Goal: Task Accomplishment & Management: Manage account settings

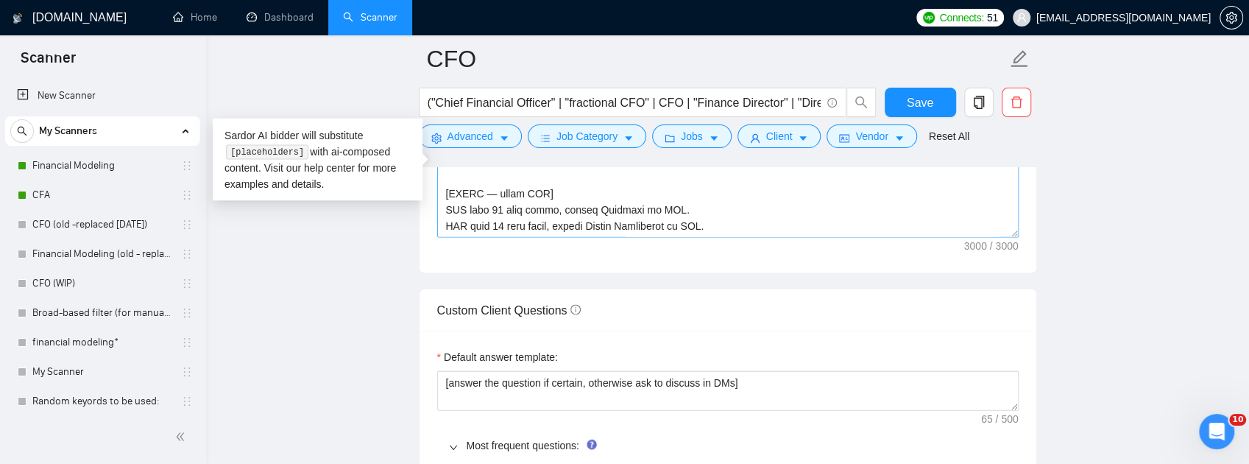
scroll to position [1684, 0]
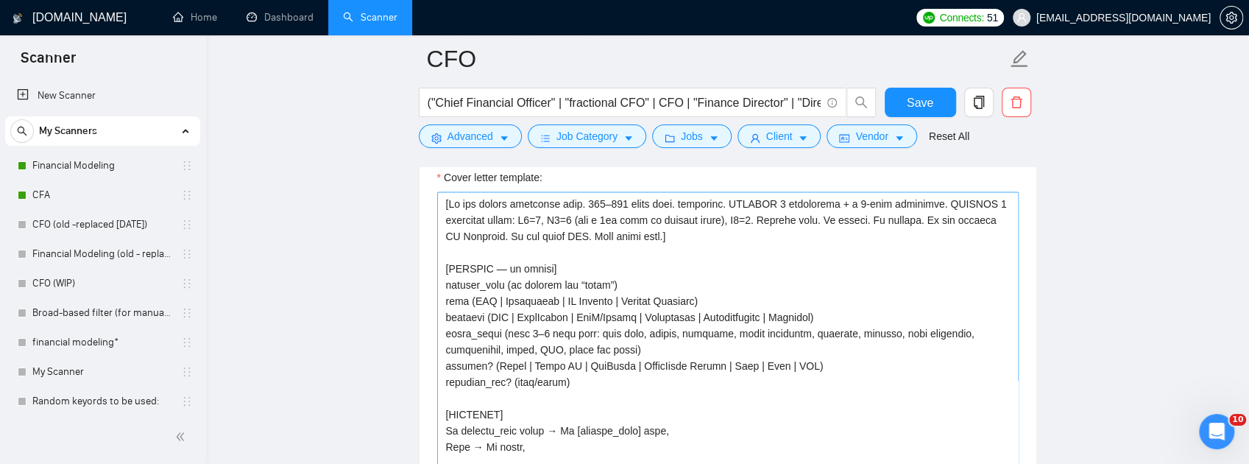
click at [727, 327] on textarea "Cover letter template:" at bounding box center [727, 356] width 581 height 331
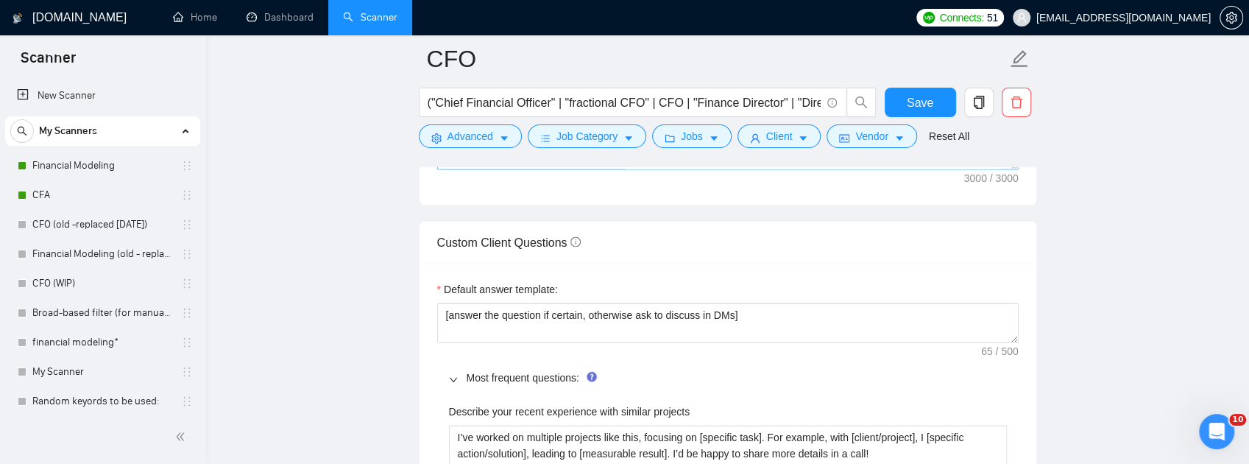
scroll to position [483, 0]
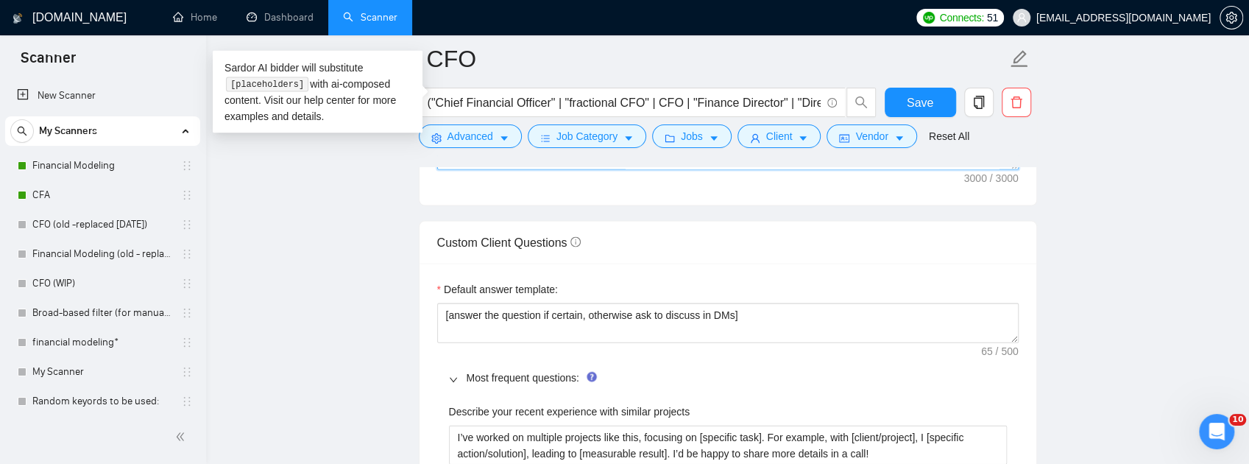
drag, startPoint x: 875, startPoint y: 211, endPoint x: 437, endPoint y: 198, distance: 438.0
click at [437, 170] on textarea "Cover letter template:" at bounding box center [727, 4] width 581 height 331
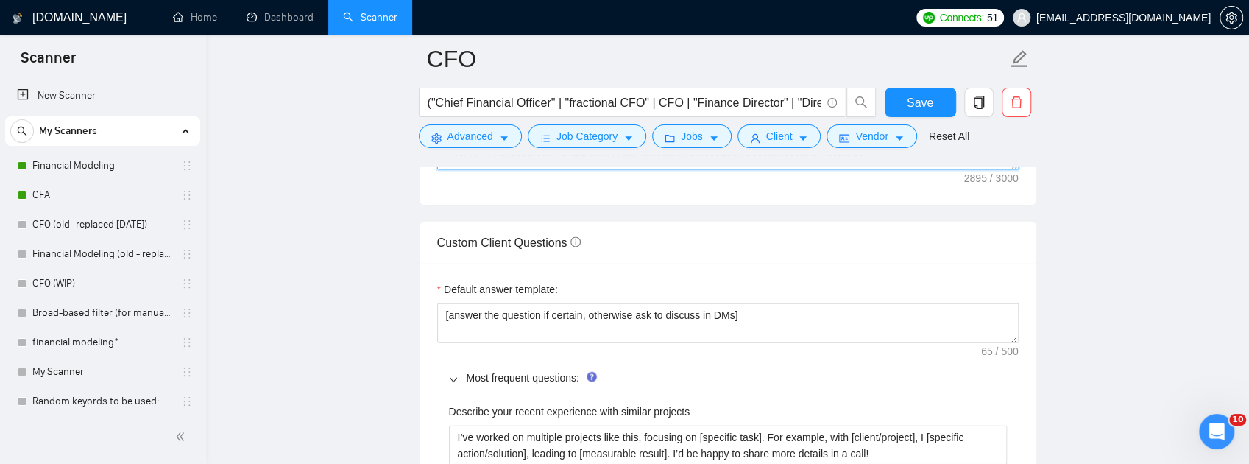
click at [856, 170] on textarea "Cover letter template:" at bounding box center [727, 4] width 581 height 331
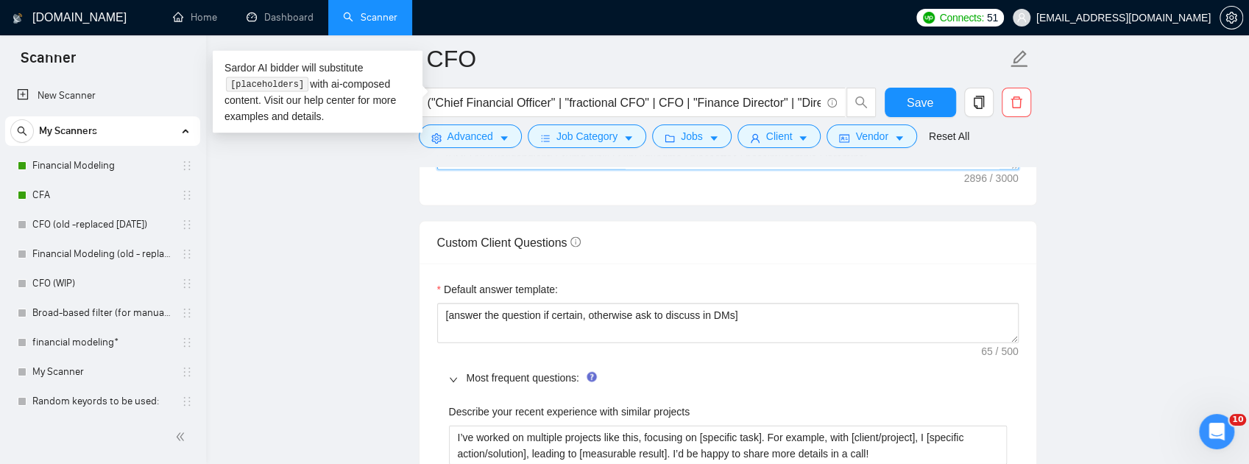
scroll to position [692, 0]
paste textarea "[If systems present, print them joined with “ | ” then add “ | [GEOGRAPHIC_DATA…"
type textarea "[Lo ips dolors ametconse adip. 348–823 elits doei. temporinc. UTLABOR 9 etdolor…"
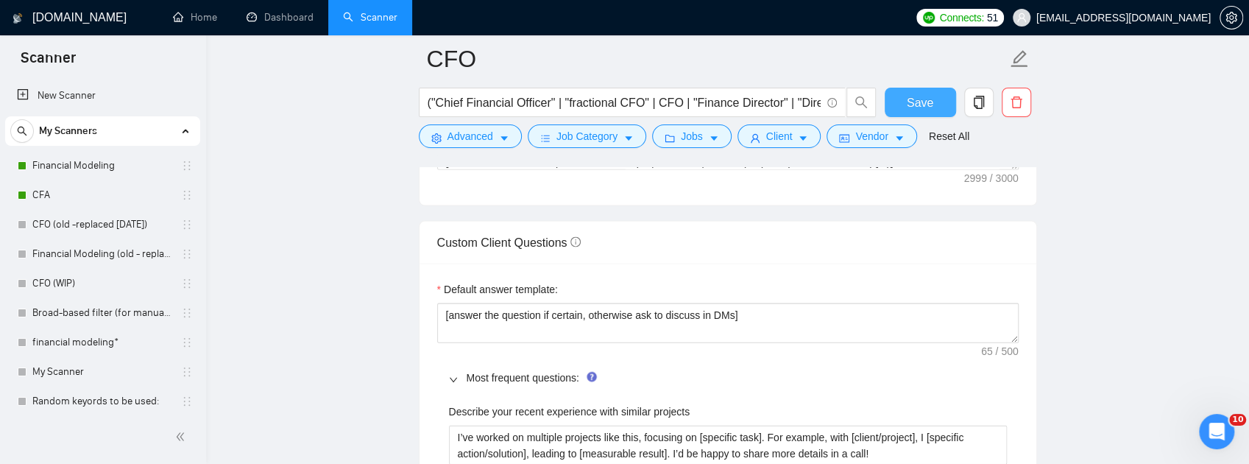
click at [923, 102] on span "Save" at bounding box center [919, 102] width 26 height 18
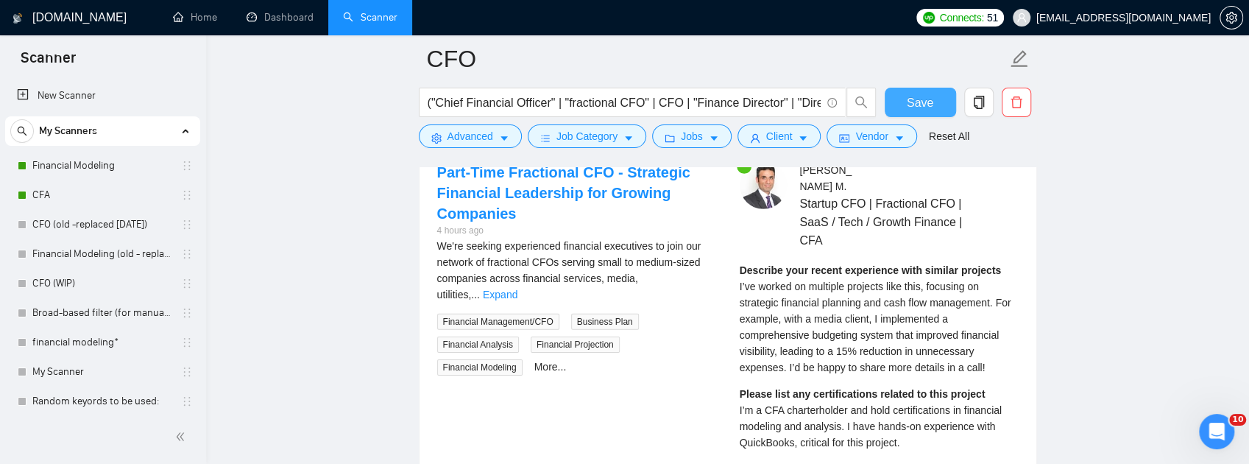
scroll to position [2871, 0]
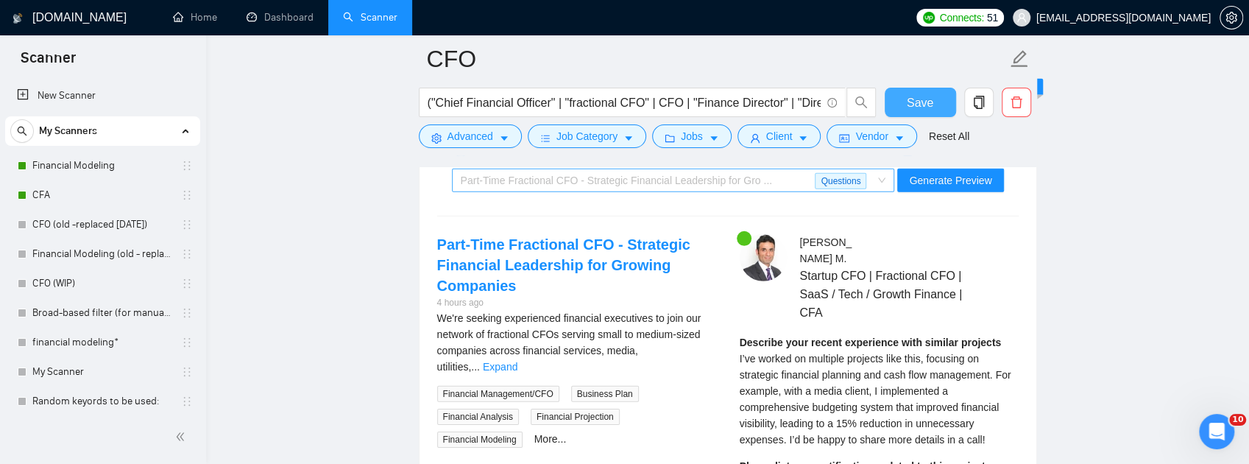
click at [749, 186] on span "Part-Time Fractional CFO - Strategic Financial Leadership for Gro ..." at bounding box center [617, 180] width 312 height 12
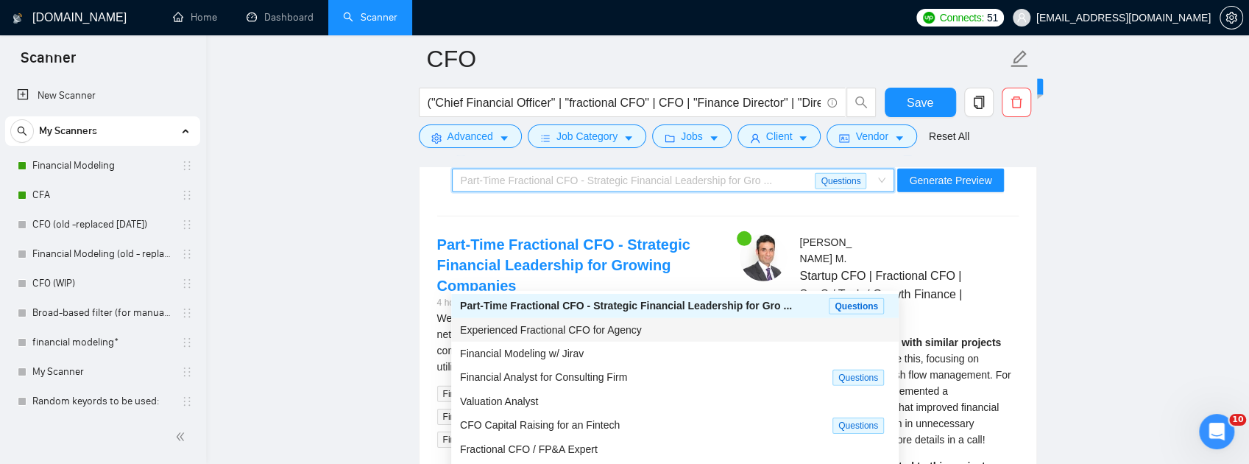
click at [581, 329] on span "Experienced Fractional CFO for Agency" at bounding box center [551, 330] width 182 height 12
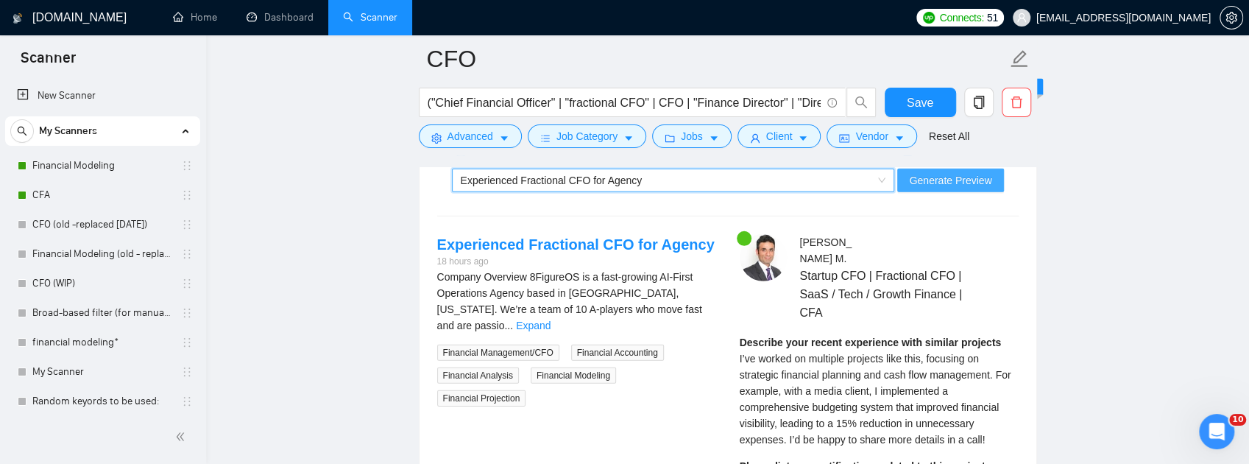
click at [937, 188] on span "Generate Preview" at bounding box center [950, 180] width 82 height 16
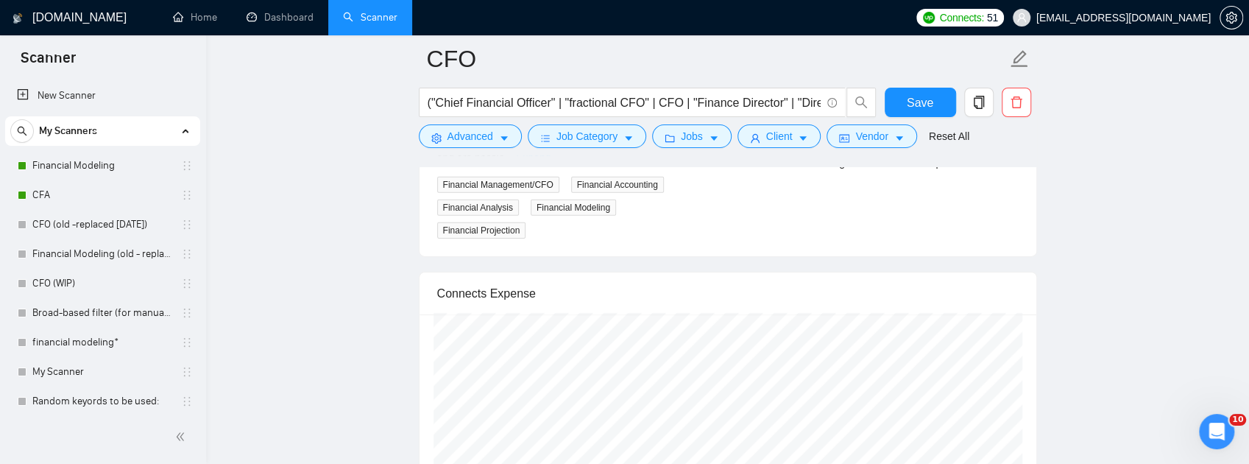
scroll to position [2969, 0]
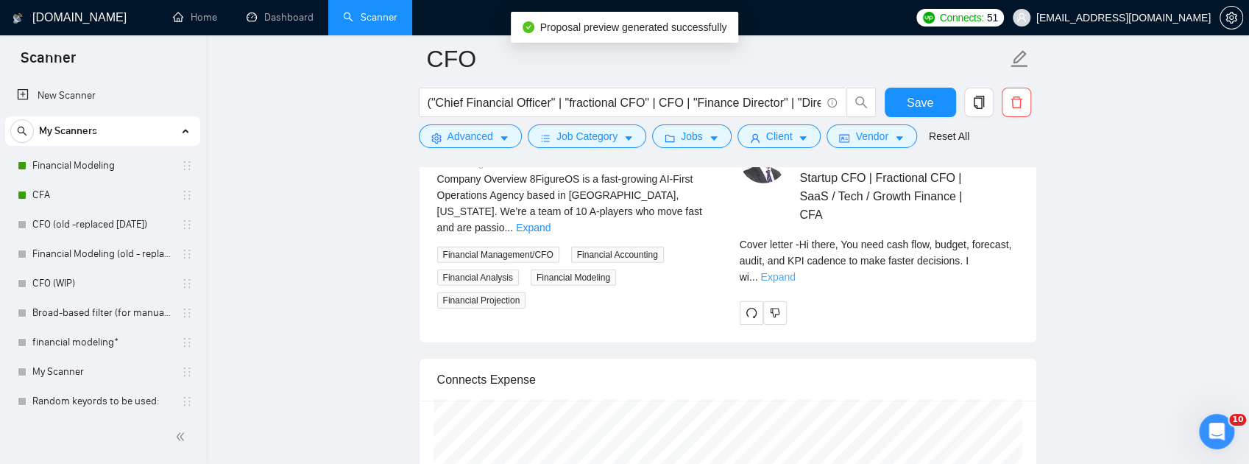
click at [795, 283] on link "Expand" at bounding box center [777, 277] width 35 height 12
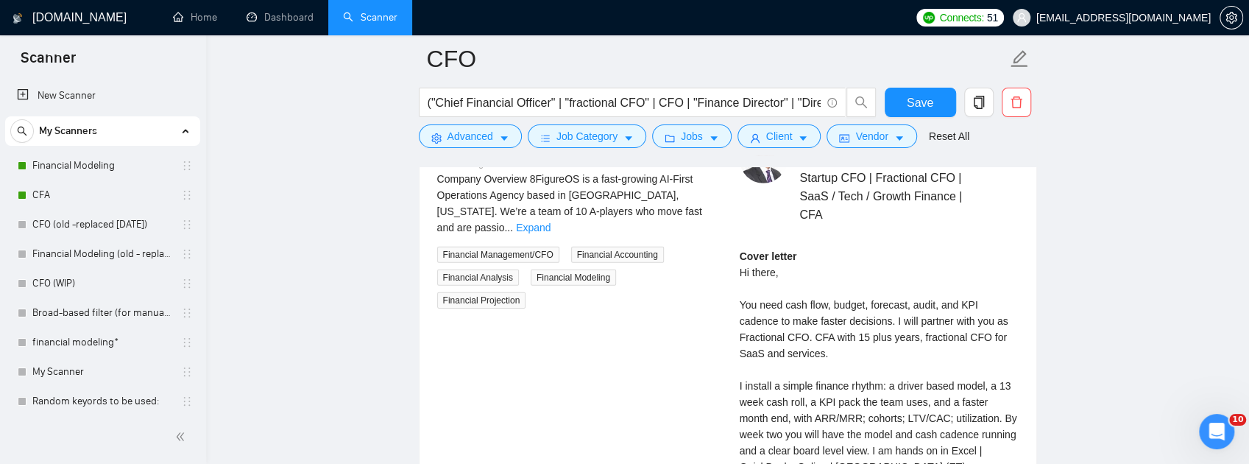
scroll to position [2822, 0]
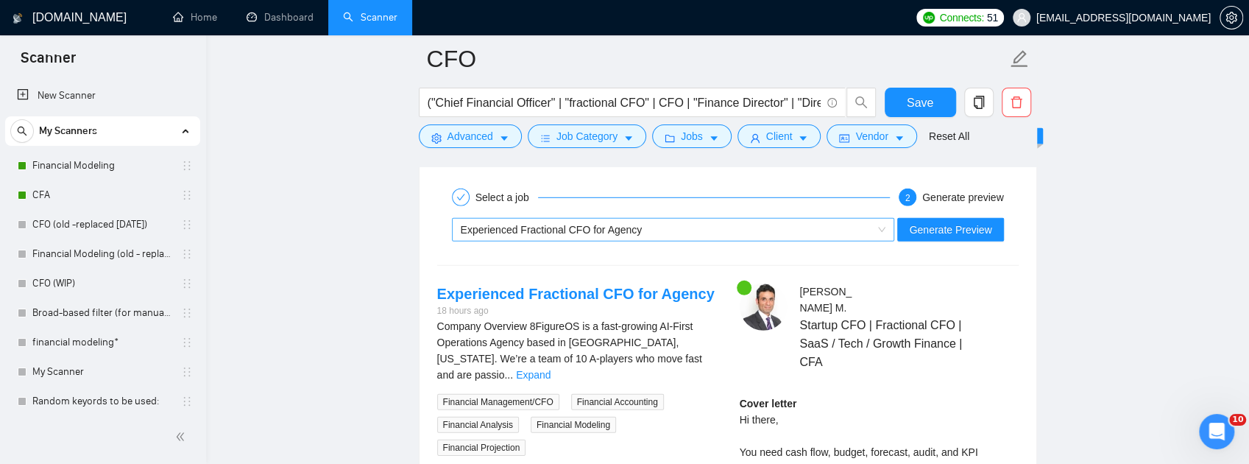
click at [773, 241] on div "Experienced Fractional CFO for Agency" at bounding box center [667, 230] width 412 height 22
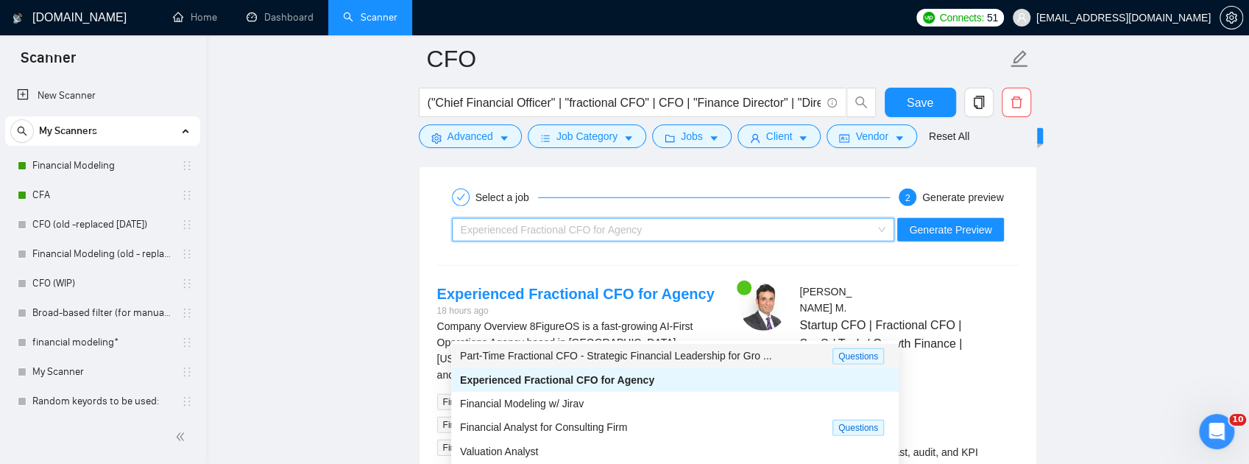
click at [656, 353] on span "Part-Time Fractional CFO - Strategic Financial Leadership for Gro ..." at bounding box center [616, 356] width 312 height 12
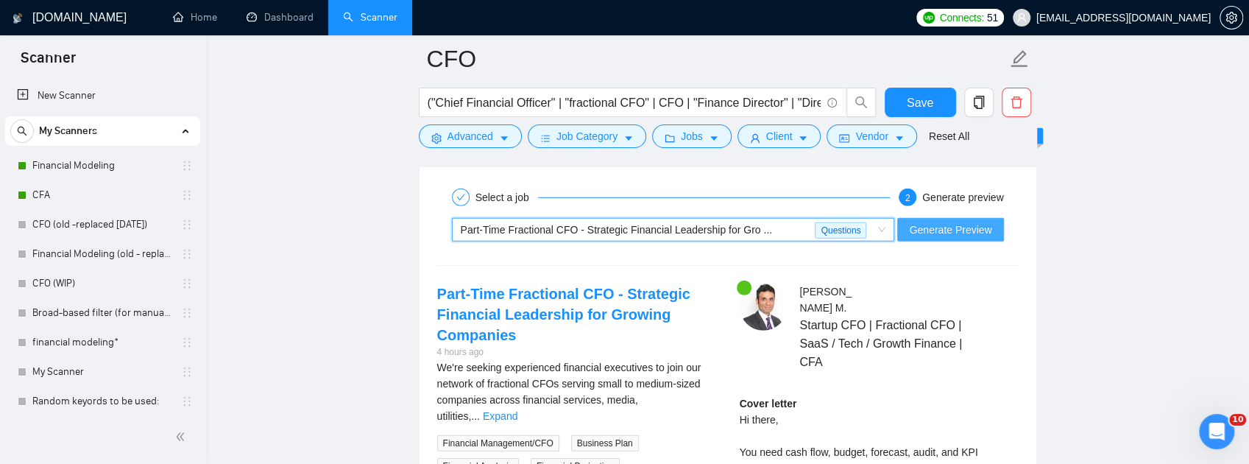
click at [957, 241] on button "Generate Preview" at bounding box center [950, 230] width 106 height 24
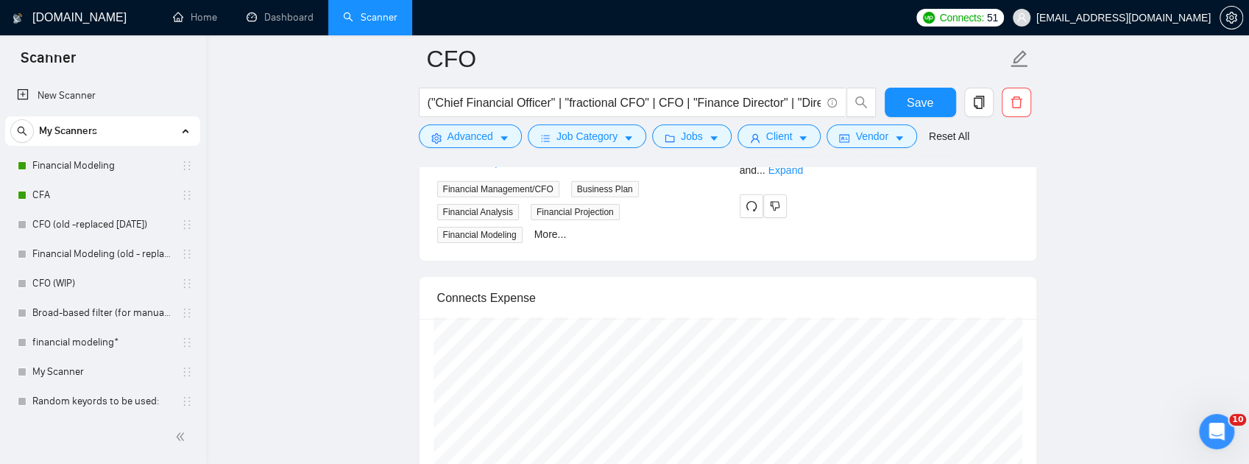
scroll to position [2969, 0]
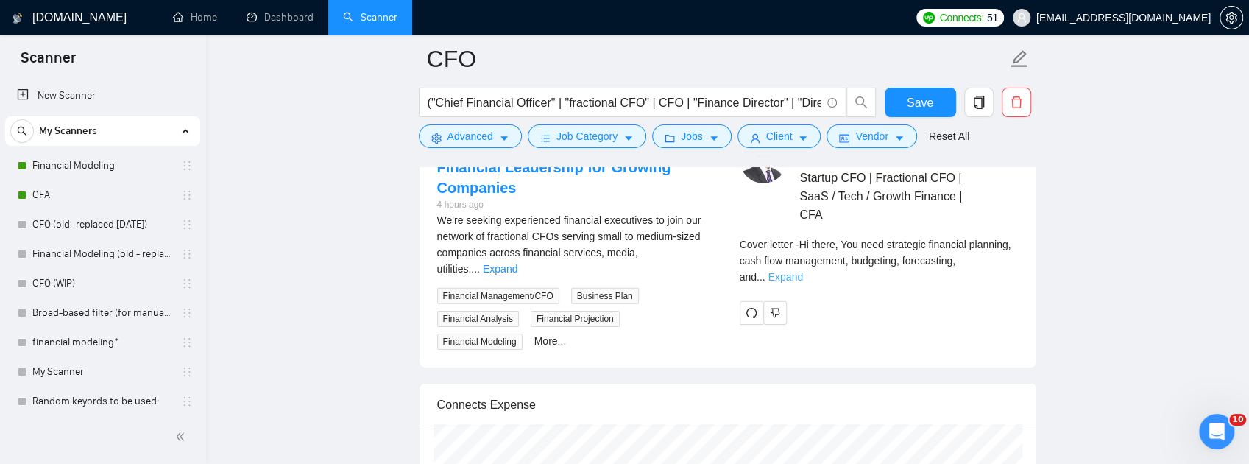
click at [803, 283] on link "Expand" at bounding box center [785, 277] width 35 height 12
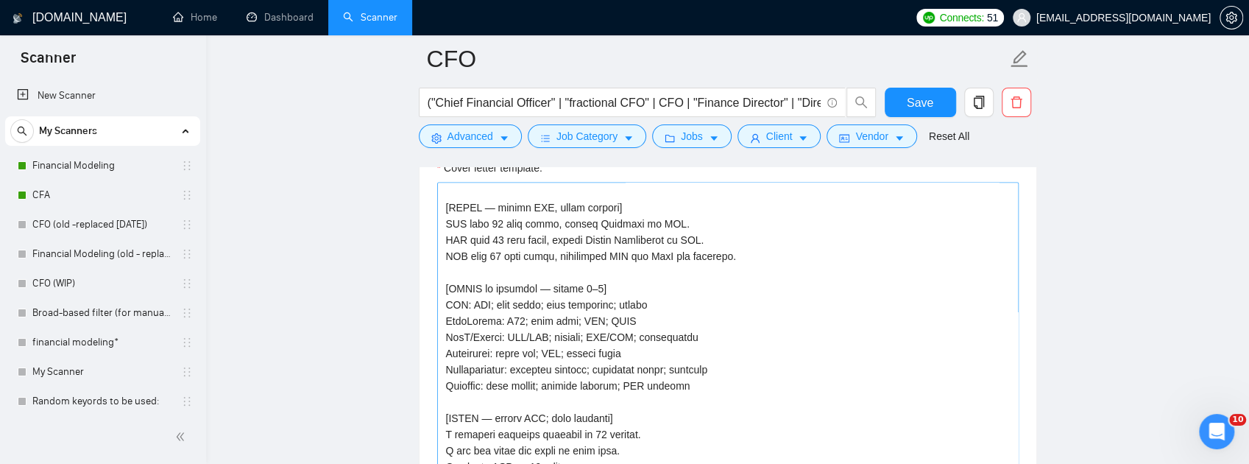
scroll to position [343, 0]
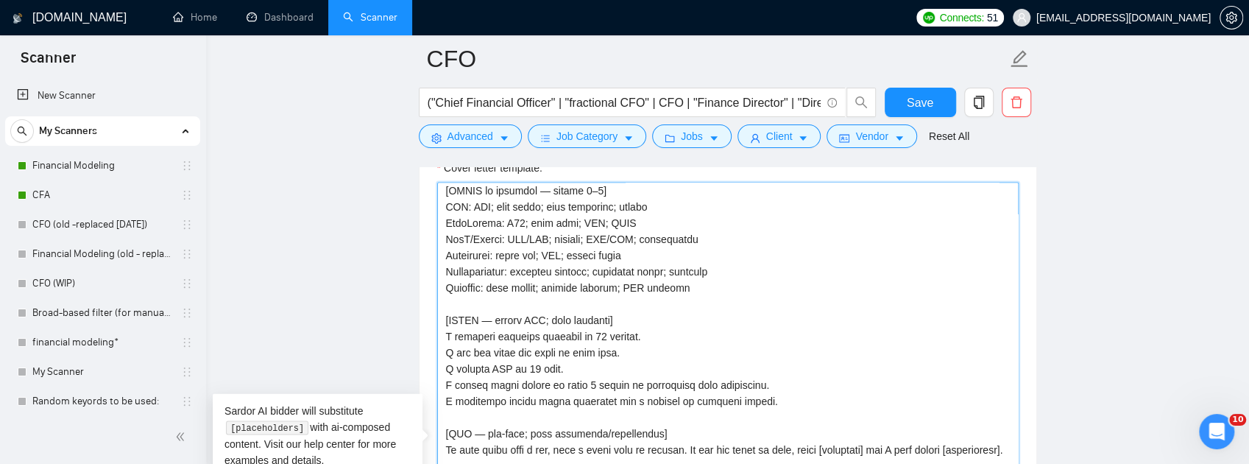
drag, startPoint x: 667, startPoint y: 309, endPoint x: 369, endPoint y: 305, distance: 298.8
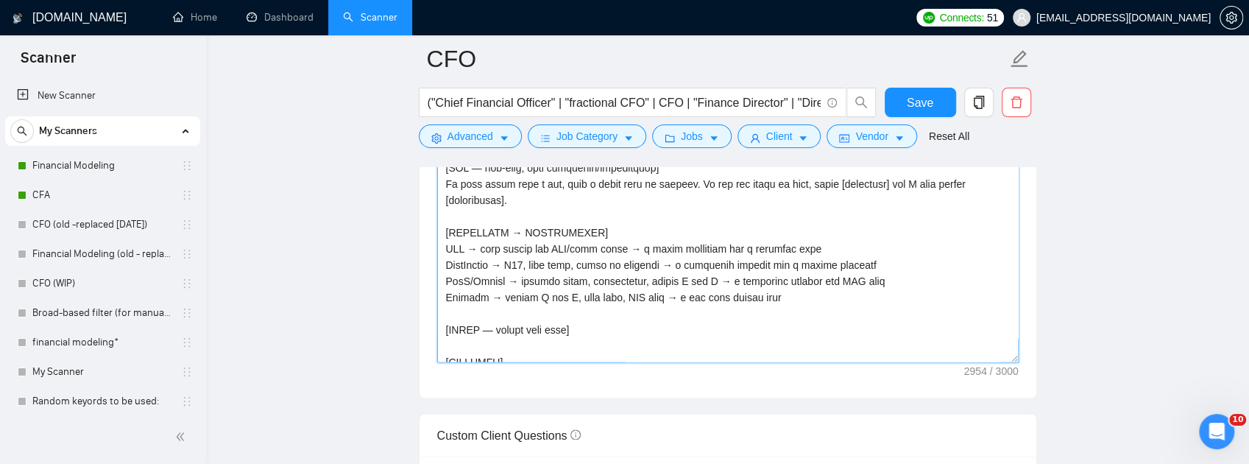
scroll to position [1792, 0]
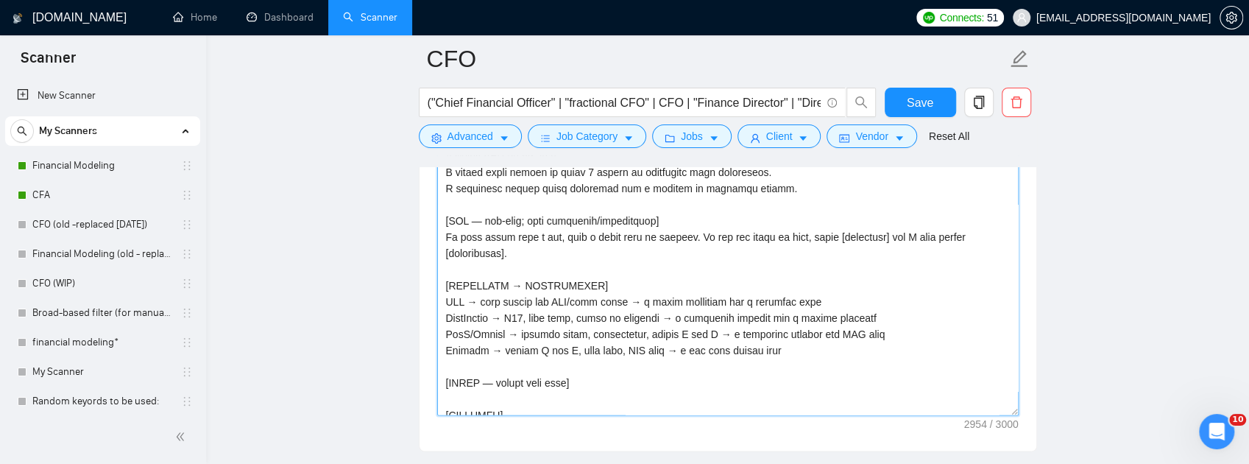
click at [612, 207] on textarea "Cover letter template:" at bounding box center [727, 249] width 581 height 331
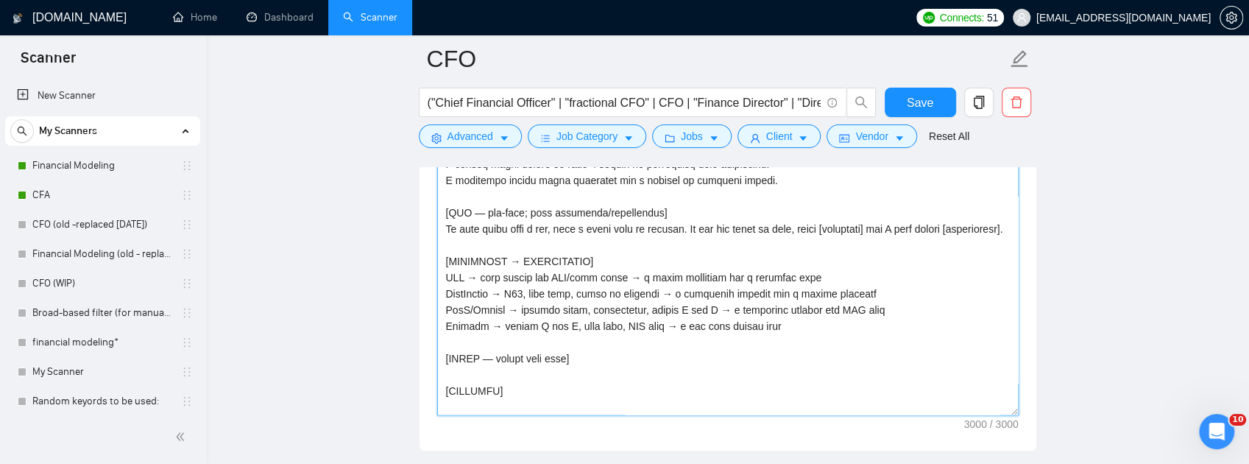
scroll to position [434, 0]
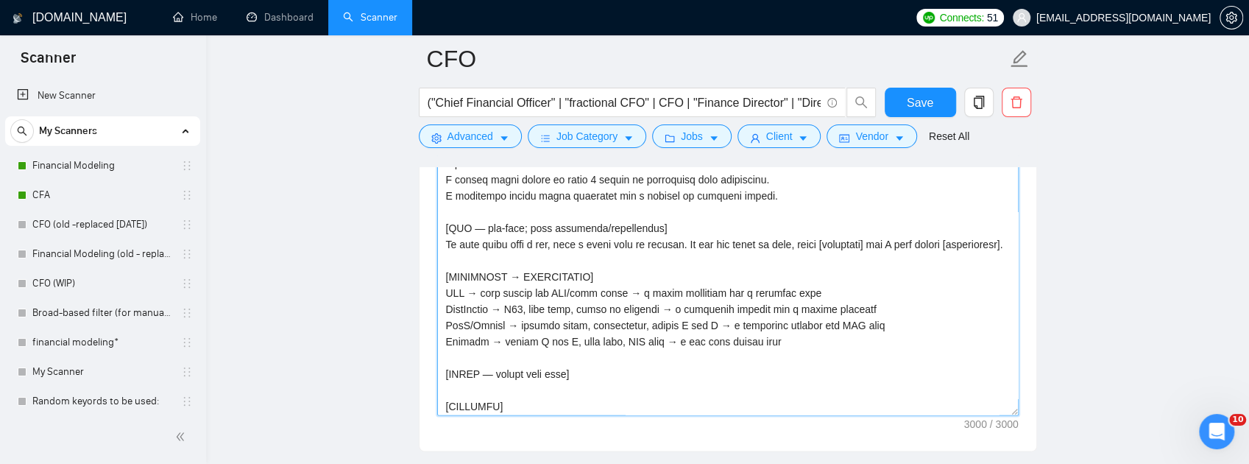
drag, startPoint x: 762, startPoint y: 294, endPoint x: 453, endPoint y: 289, distance: 309.1
click at [453, 289] on textarea "Cover letter template:" at bounding box center [727, 249] width 581 height 331
click at [536, 299] on textarea "Cover letter template:" at bounding box center [727, 249] width 581 height 331
click at [495, 293] on textarea "Cover letter template:" at bounding box center [727, 249] width 581 height 331
click at [807, 217] on textarea "Cover letter template:" at bounding box center [727, 249] width 581 height 331
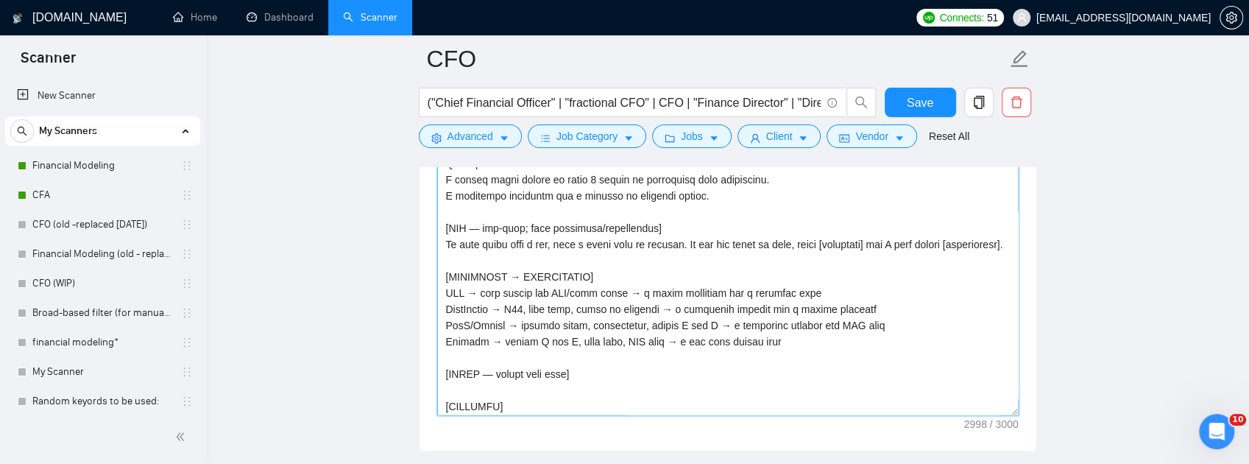
click at [677, 216] on textarea "Cover letter template:" at bounding box center [727, 249] width 581 height 331
click at [870, 213] on textarea "Cover letter template:" at bounding box center [727, 249] width 581 height 331
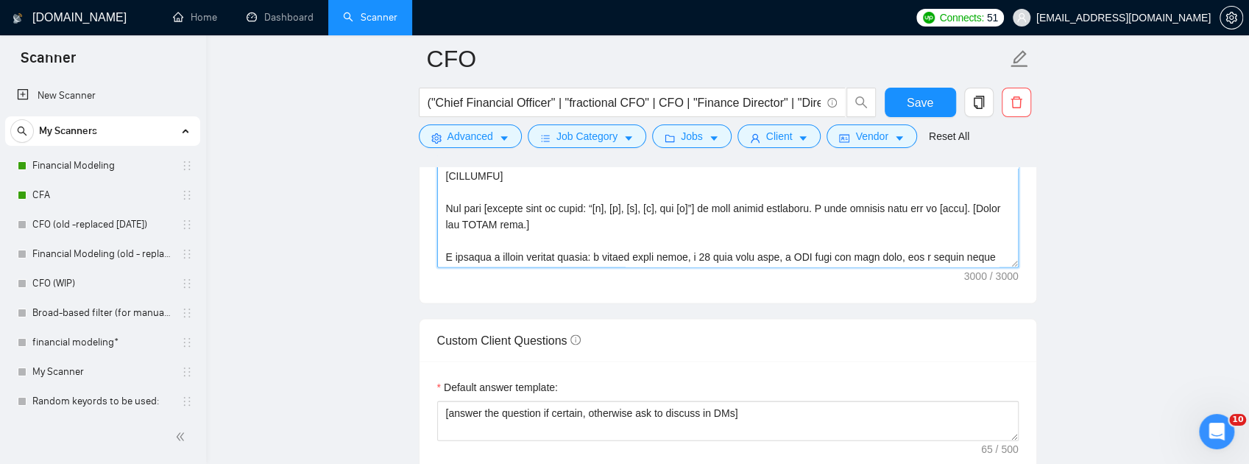
scroll to position [533, 0]
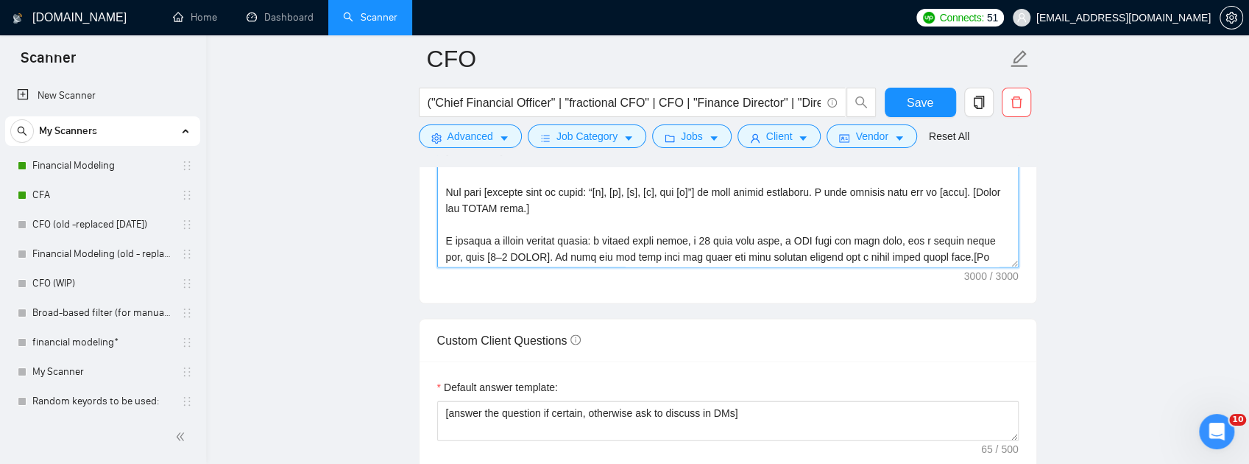
click at [549, 225] on textarea "Cover letter template:" at bounding box center [727, 102] width 581 height 331
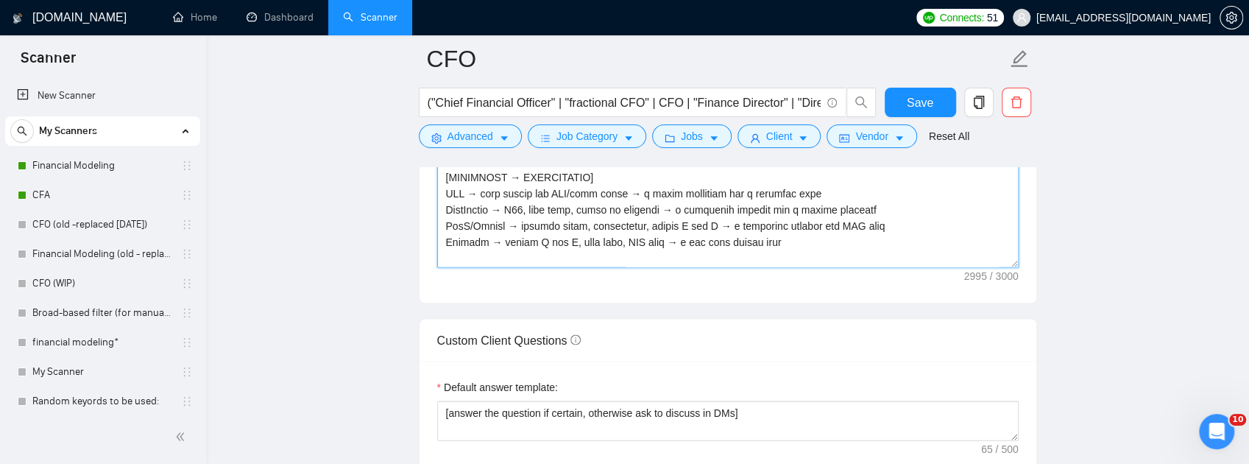
scroll to position [189, 0]
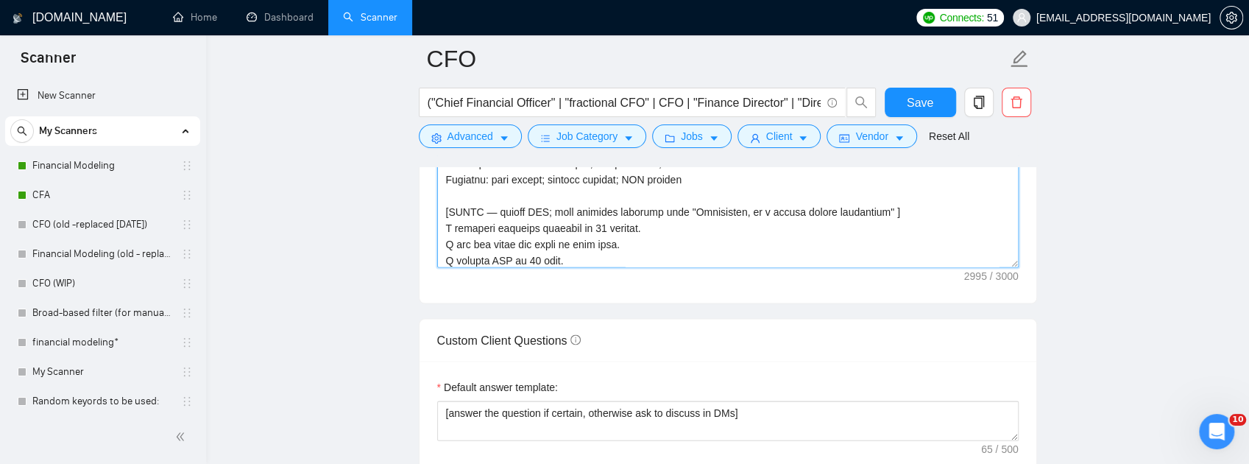
click at [868, 268] on textarea "Cover letter template:" at bounding box center [727, 102] width 581 height 331
click at [870, 268] on textarea "Cover letter template:" at bounding box center [727, 102] width 581 height 331
type textarea "[Lo ips dolors ametconse adip. 242–131 elits doei. temporinc. UTLABOR 8 etdolor…"
click at [942, 101] on button "Save" at bounding box center [919, 102] width 71 height 29
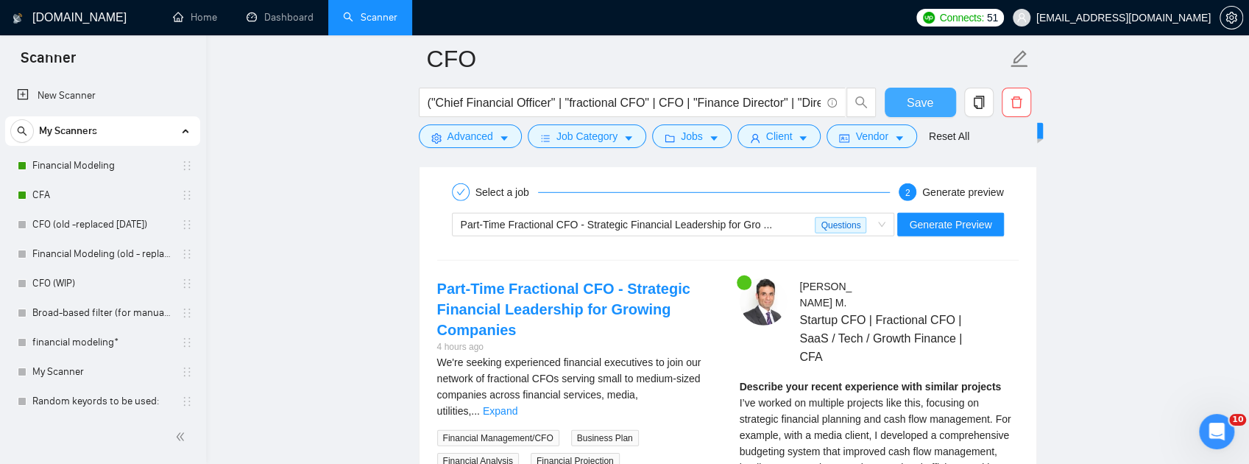
scroll to position [2724, 0]
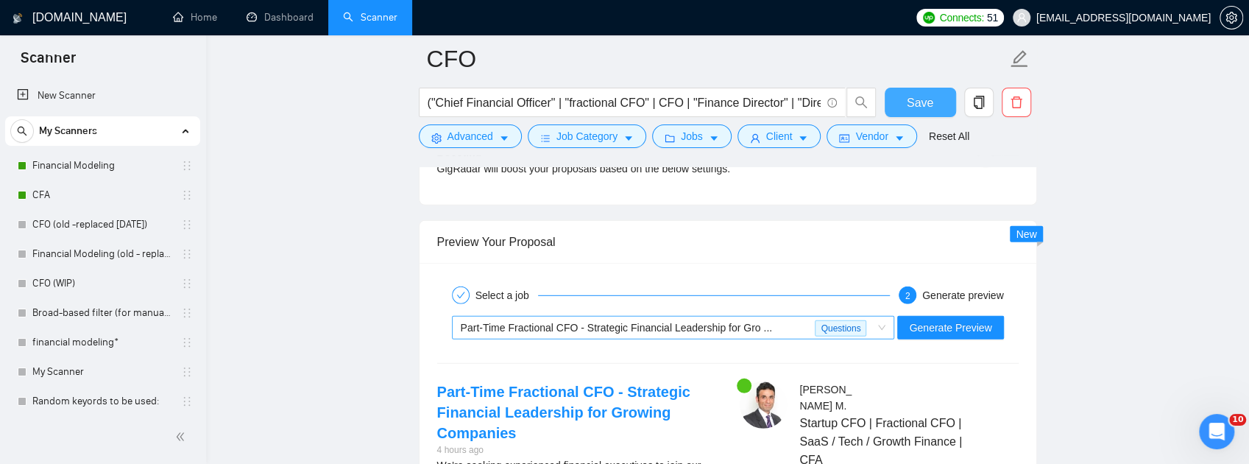
click at [752, 333] on span "Part-Time Fractional CFO - Strategic Financial Leadership for Gro ..." at bounding box center [617, 328] width 312 height 12
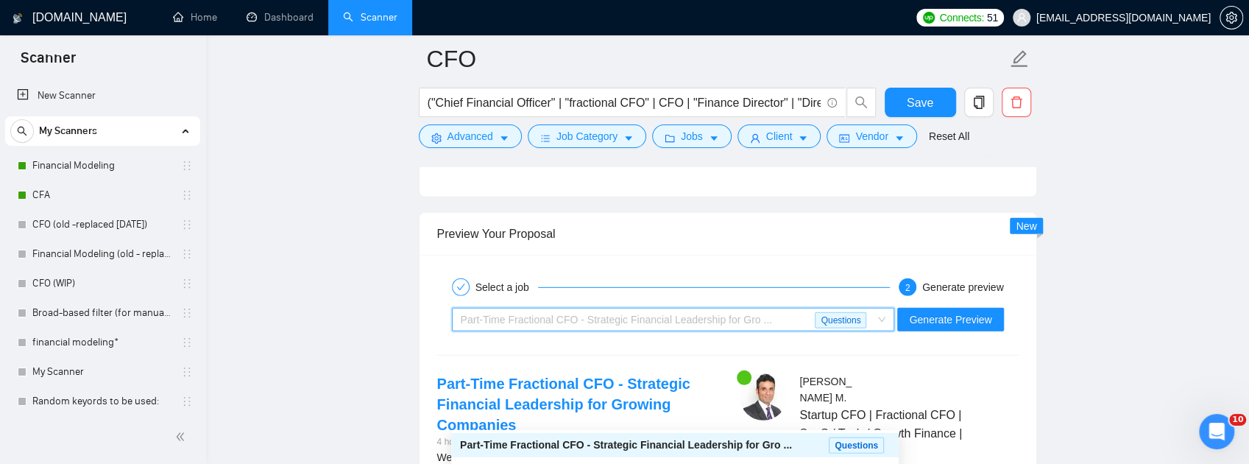
scroll to position [2871, 0]
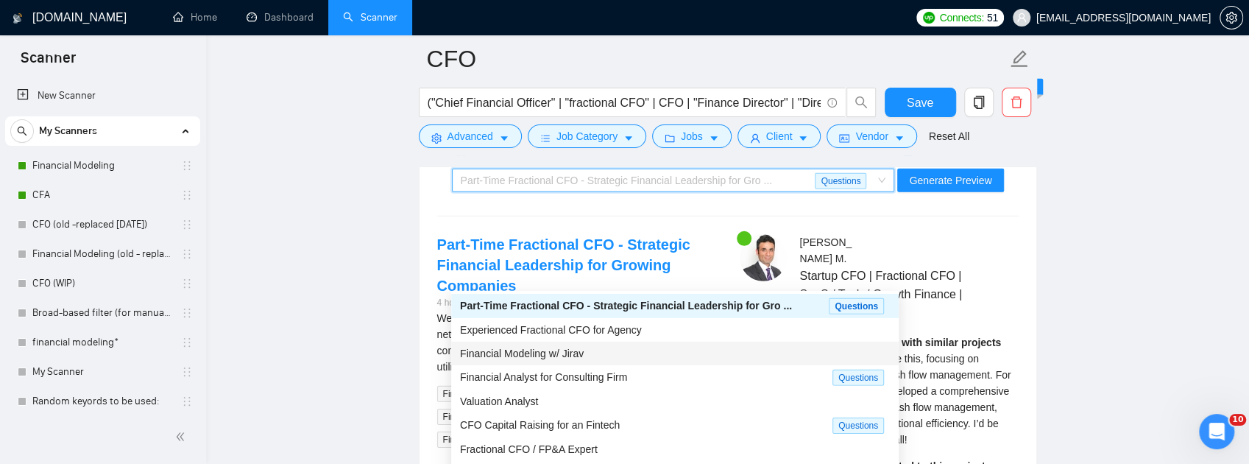
click at [576, 359] on span "Financial Modeling w/ Jirav" at bounding box center [522, 353] width 124 height 12
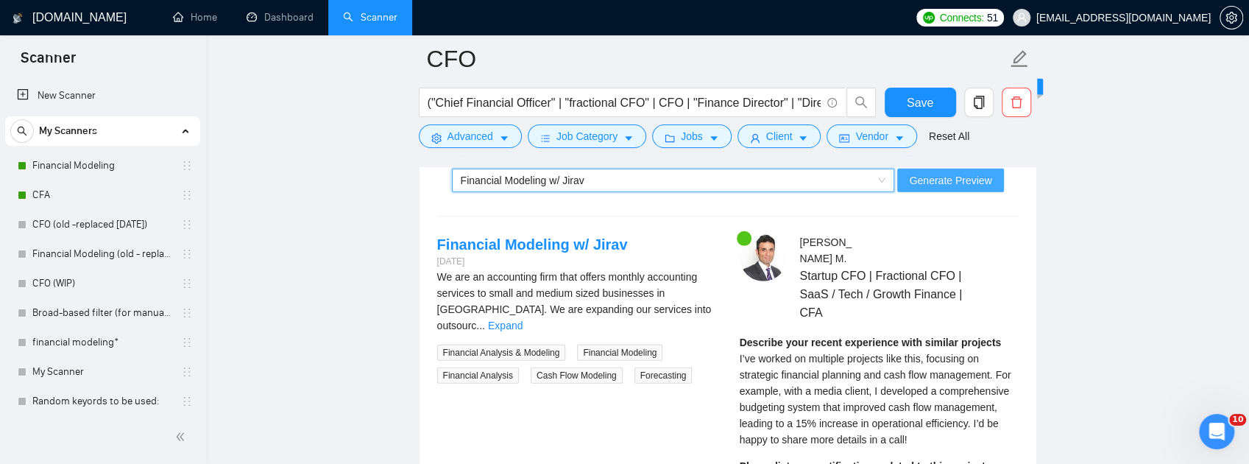
click at [961, 188] on span "Generate Preview" at bounding box center [950, 180] width 82 height 16
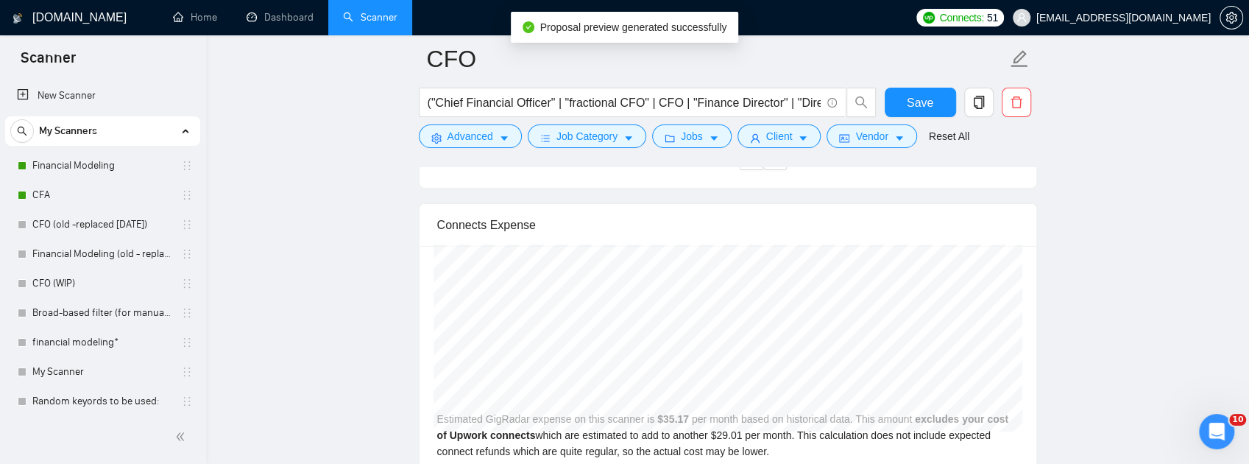
scroll to position [3067, 0]
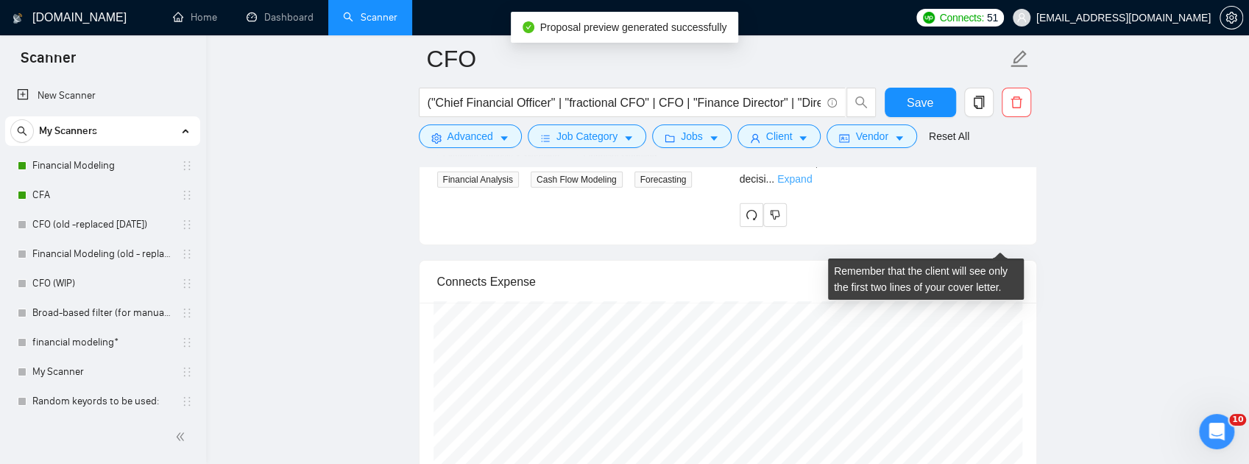
click at [812, 185] on link "Expand" at bounding box center [794, 179] width 35 height 12
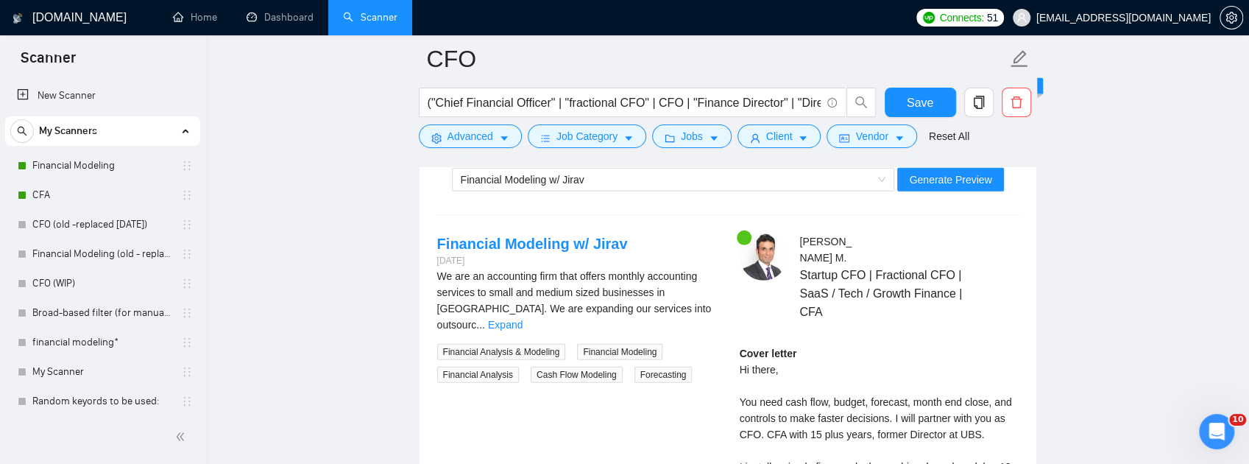
scroll to position [2871, 0]
click at [790, 191] on div "Financial Modeling w/ Jirav" at bounding box center [667, 180] width 412 height 22
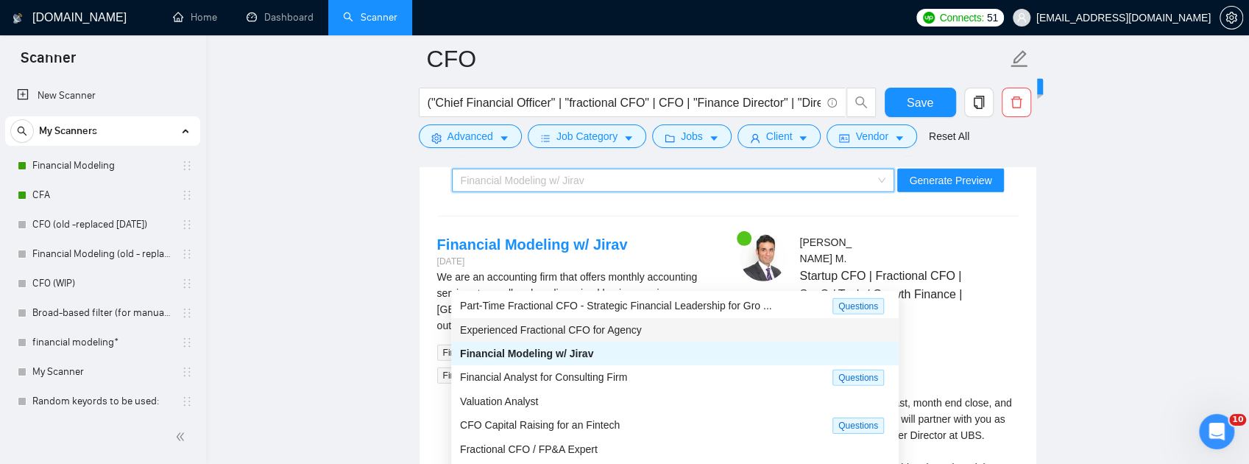
click at [620, 330] on span "Experienced Fractional CFO for Agency" at bounding box center [551, 330] width 182 height 12
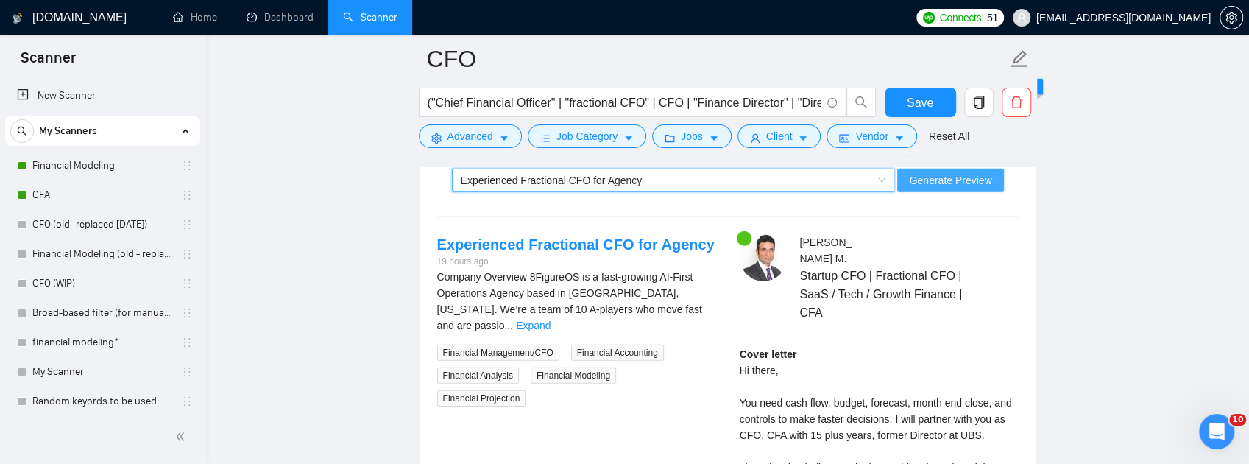
click at [949, 188] on span "Generate Preview" at bounding box center [950, 180] width 82 height 16
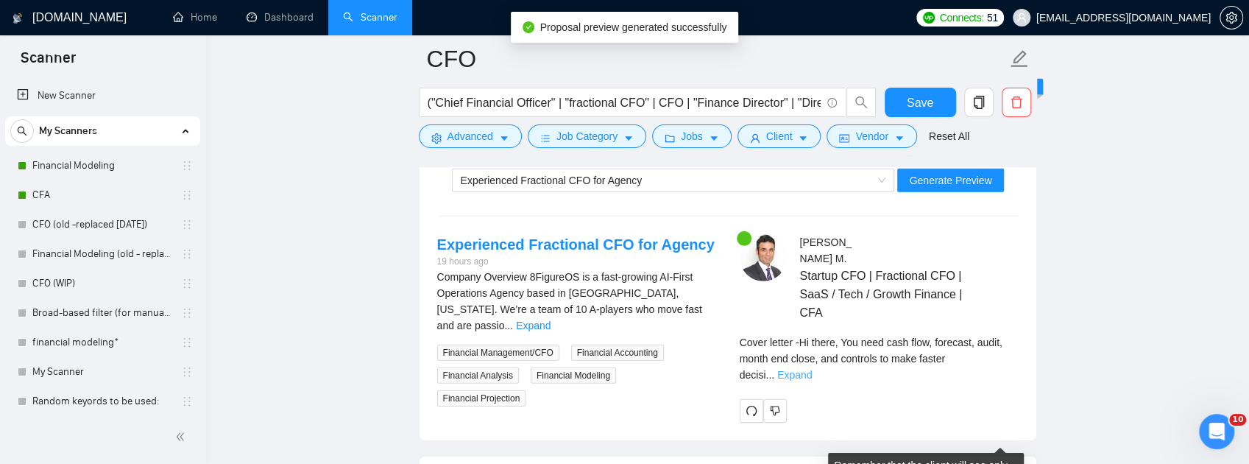
click at [812, 380] on link "Expand" at bounding box center [794, 375] width 35 height 12
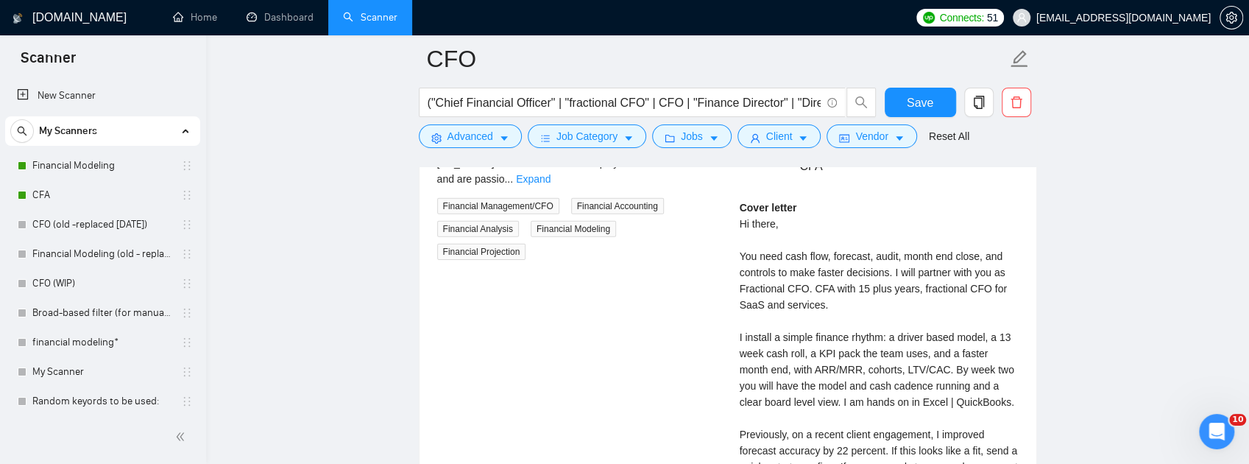
scroll to position [2772, 0]
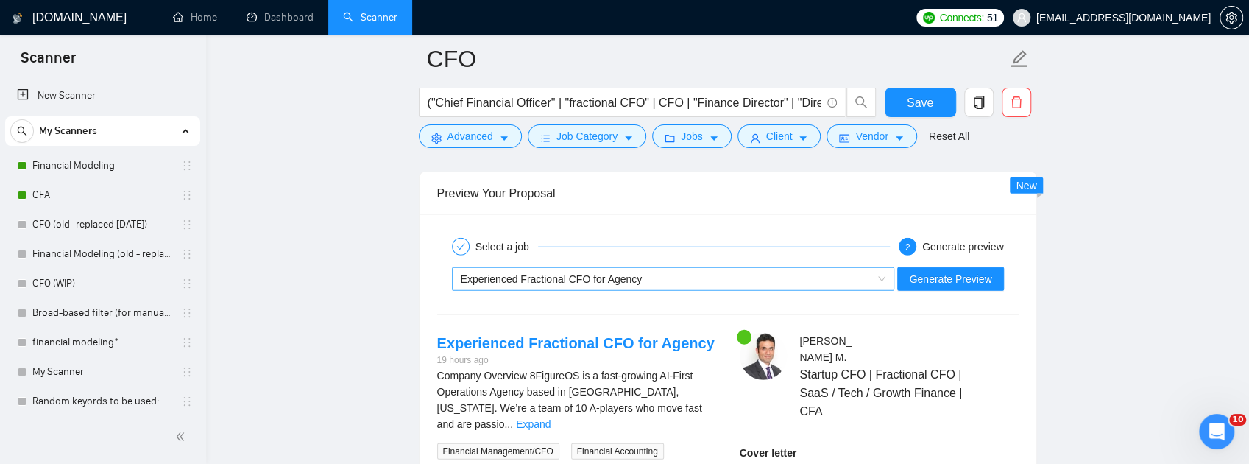
click at [788, 290] on div "Experienced Fractional CFO for Agency" at bounding box center [667, 279] width 412 height 22
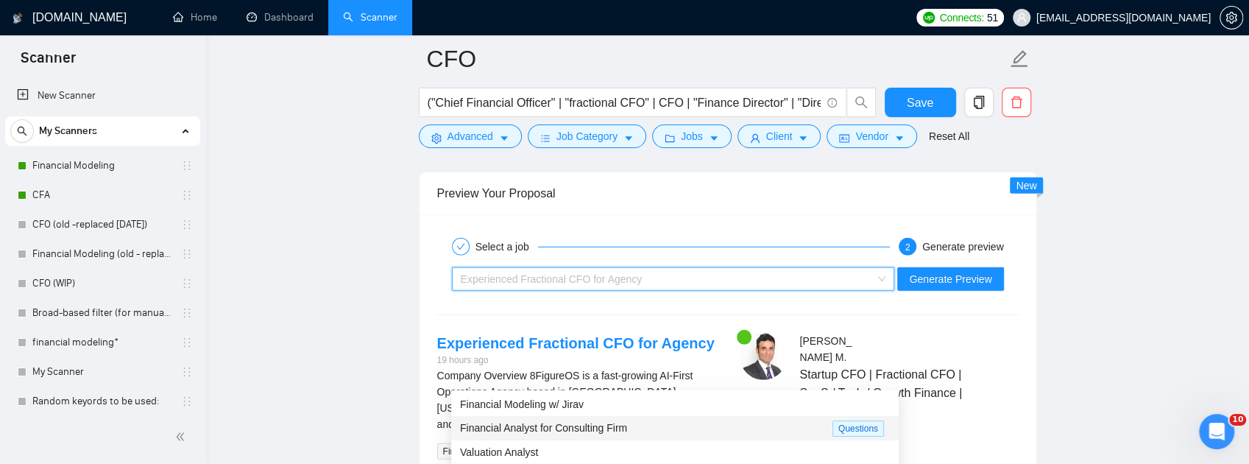
scroll to position [2871, 0]
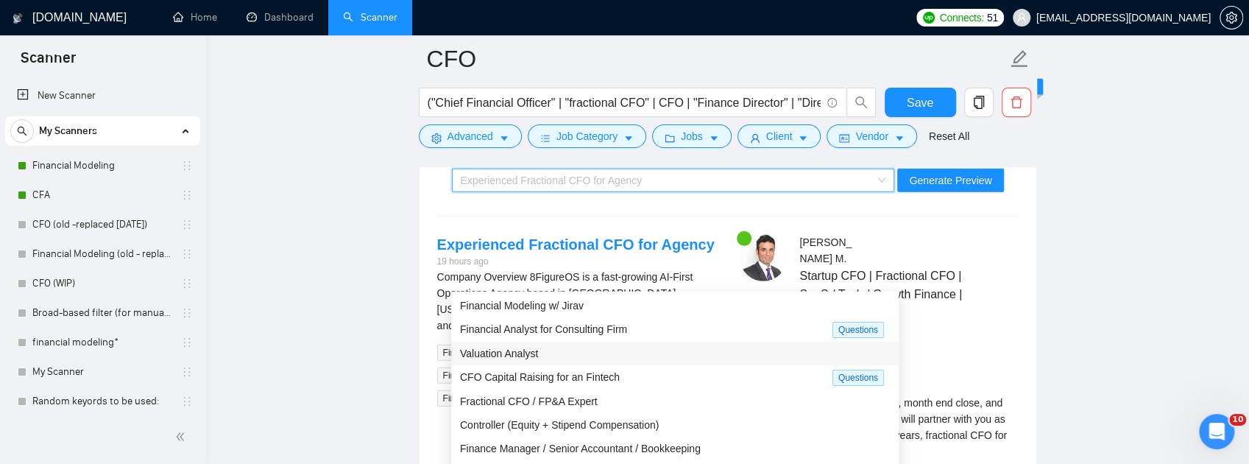
click at [531, 357] on span "Valuation Analyst" at bounding box center [499, 353] width 78 height 12
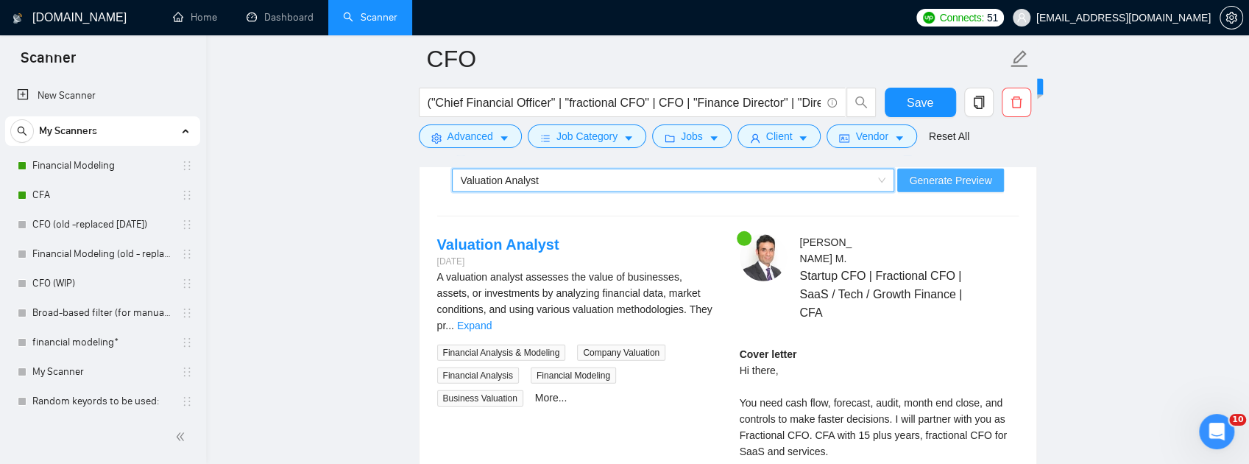
click at [985, 188] on span "Generate Preview" at bounding box center [950, 180] width 82 height 16
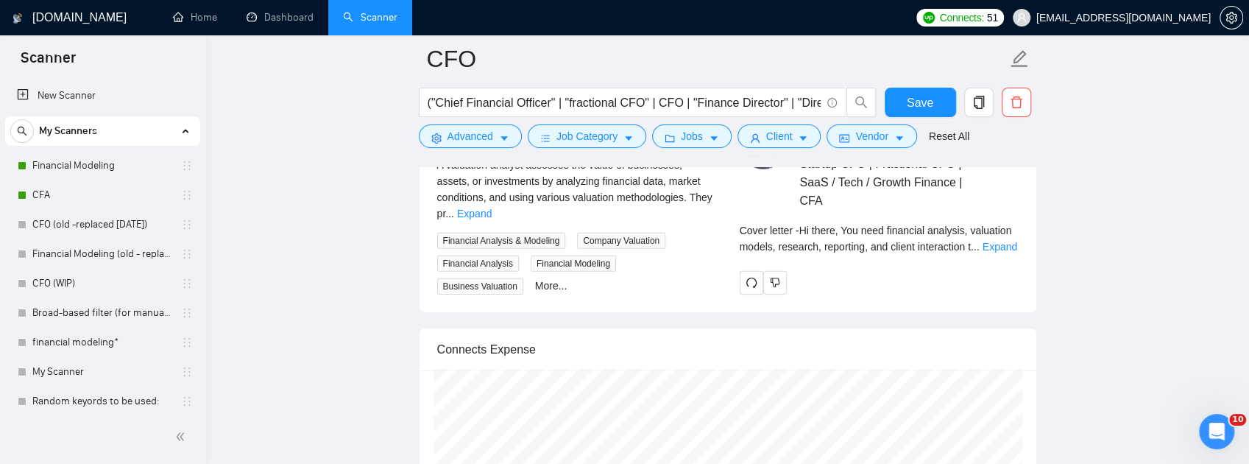
scroll to position [3067, 0]
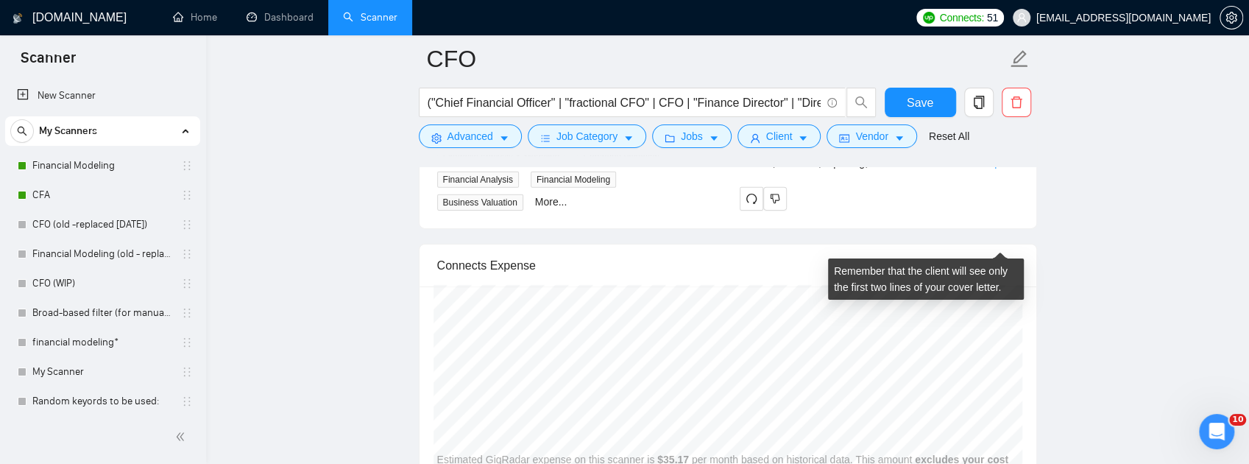
click at [993, 168] on link "Expand" at bounding box center [999, 163] width 35 height 12
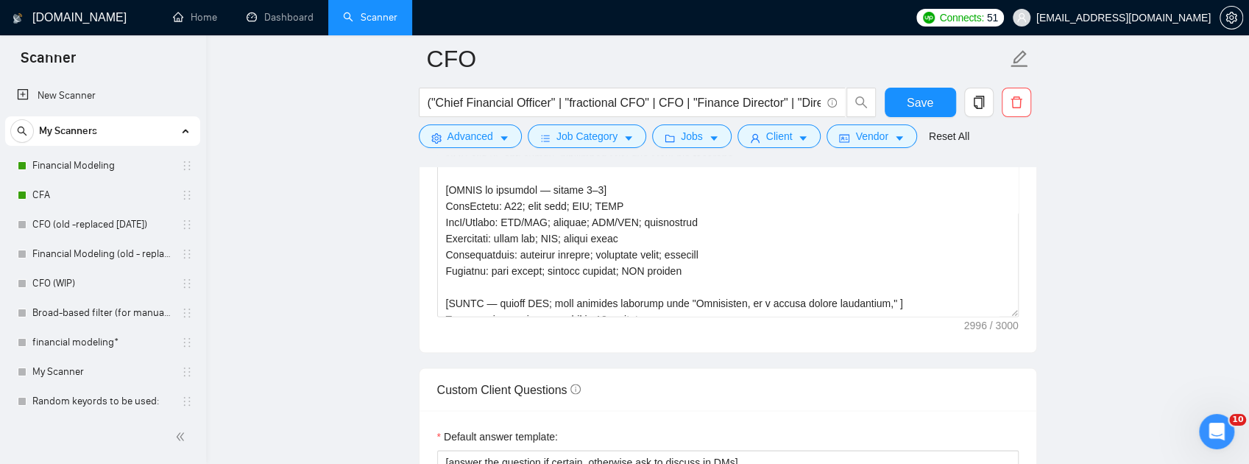
scroll to position [294, 0]
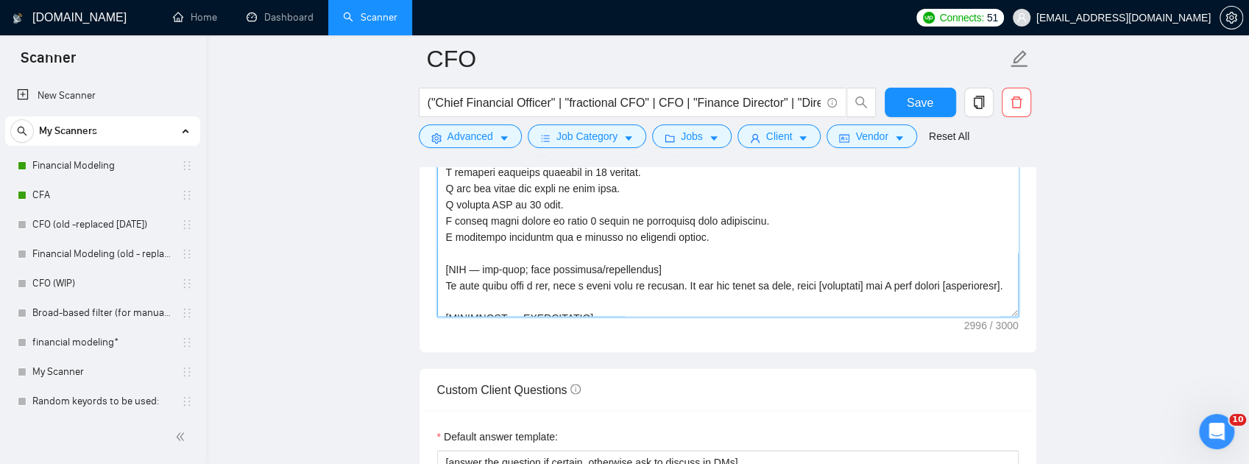
click at [600, 272] on textarea "Cover letter template:" at bounding box center [727, 151] width 581 height 331
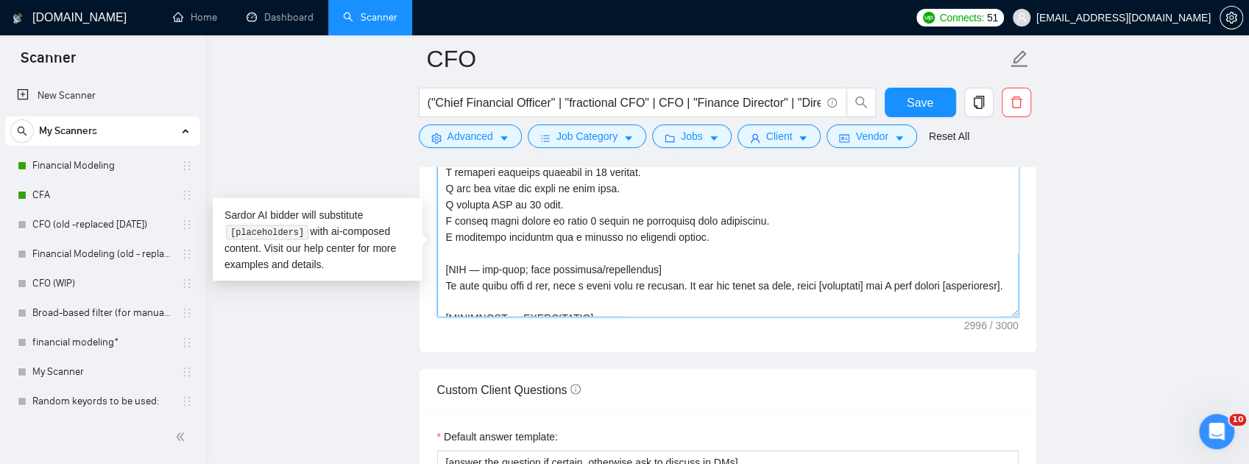
click at [552, 258] on textarea "Cover letter template:" at bounding box center [727, 151] width 581 height 331
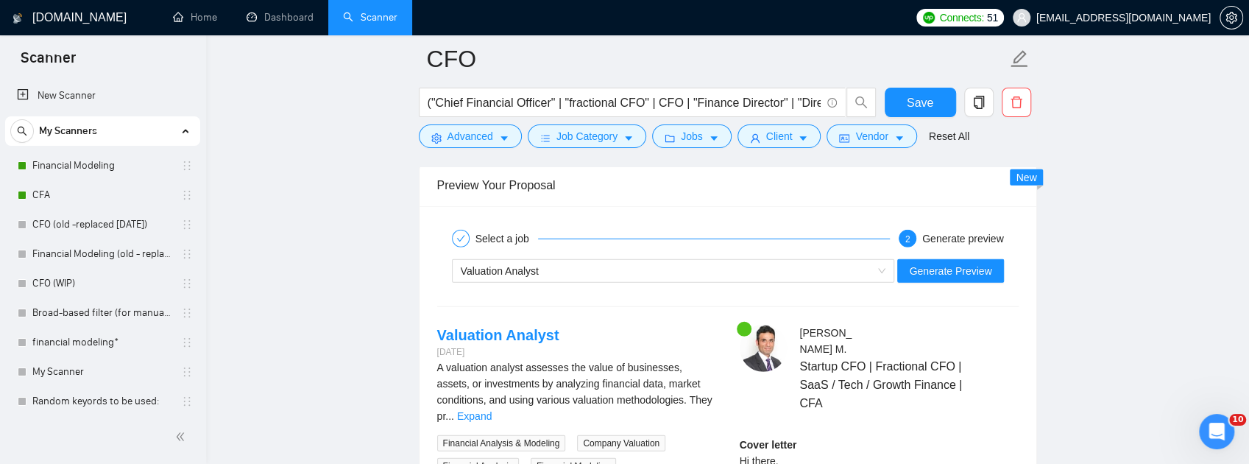
scroll to position [2871, 0]
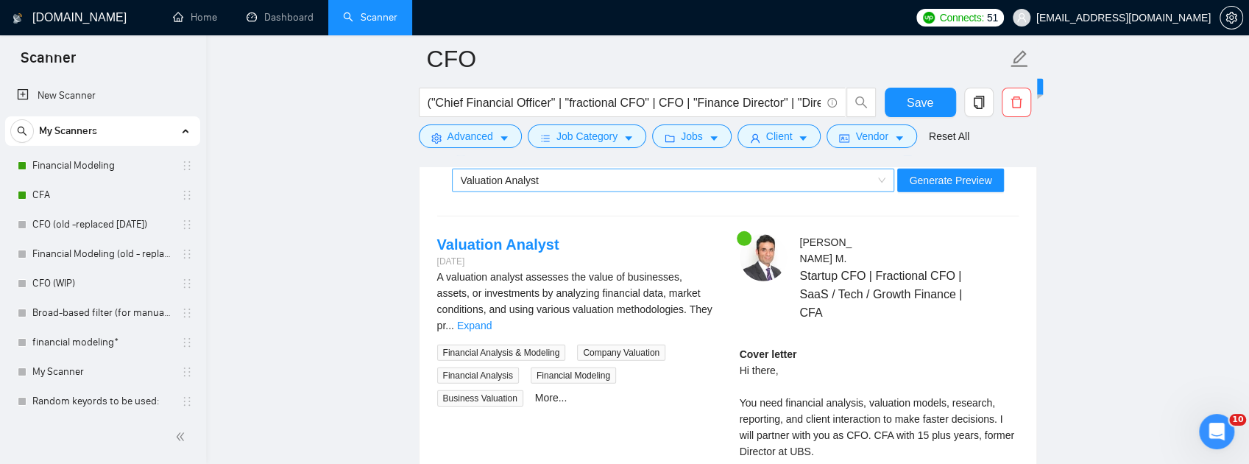
click at [661, 191] on div "Valuation Analyst" at bounding box center [667, 180] width 412 height 22
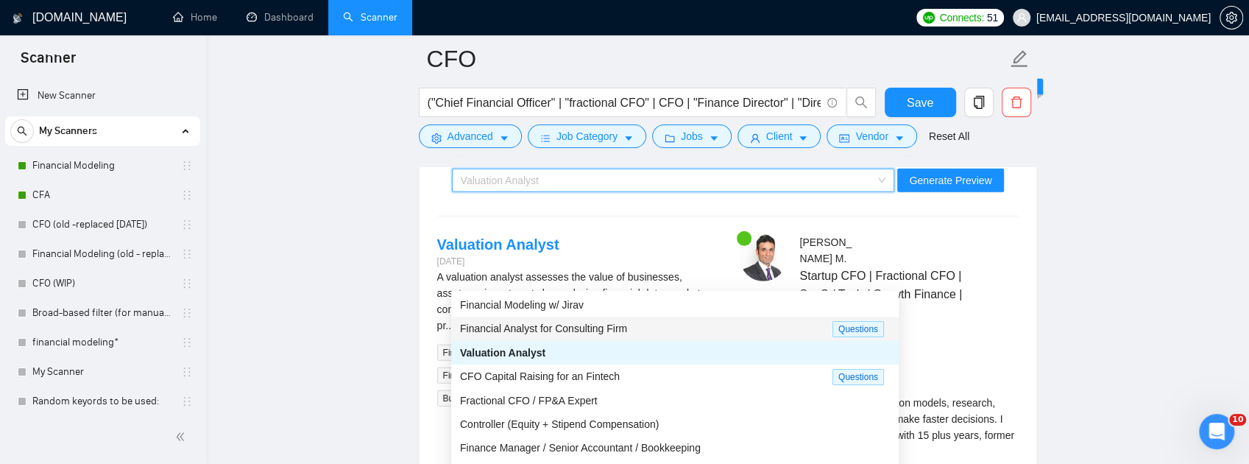
scroll to position [3067, 0]
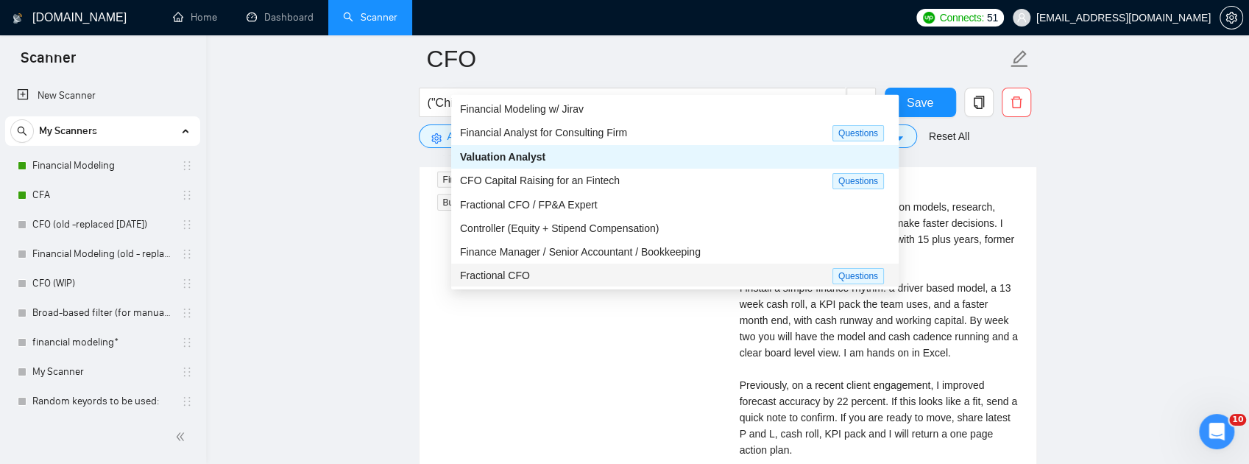
click at [529, 277] on div "Fractional CFO" at bounding box center [646, 275] width 372 height 17
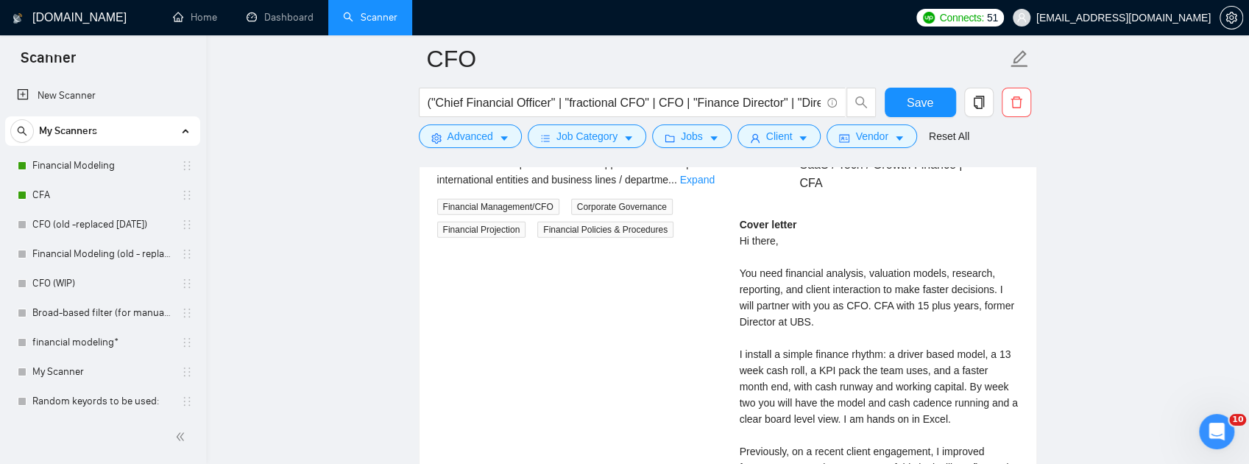
scroll to position [2920, 0]
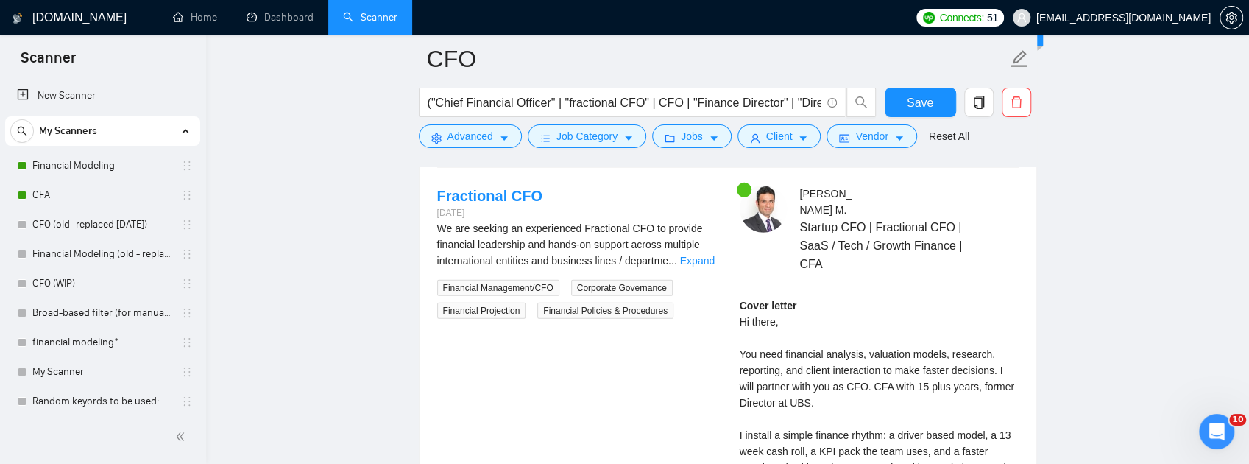
click at [965, 140] on span "Generate Preview" at bounding box center [950, 132] width 82 height 16
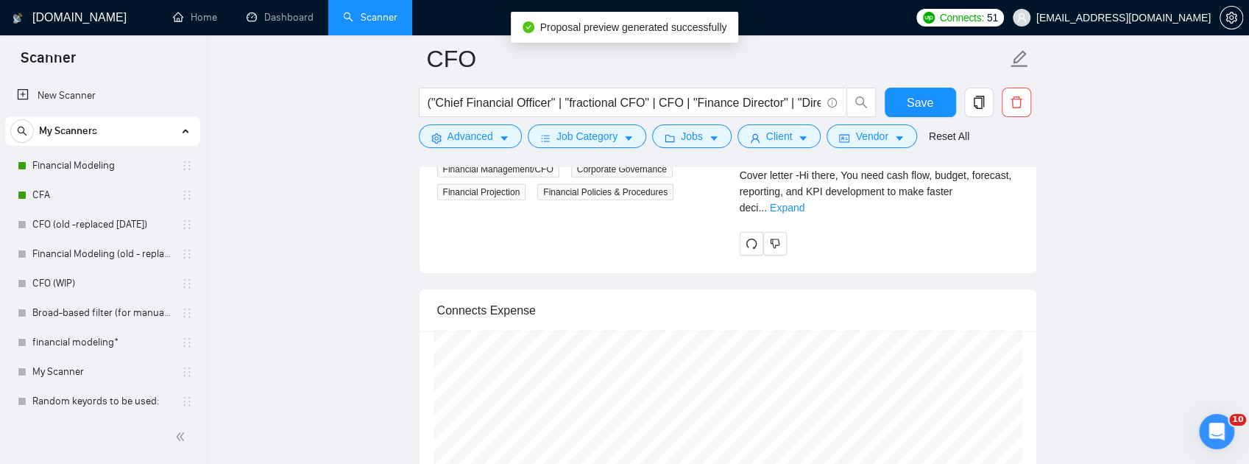
scroll to position [3116, 0]
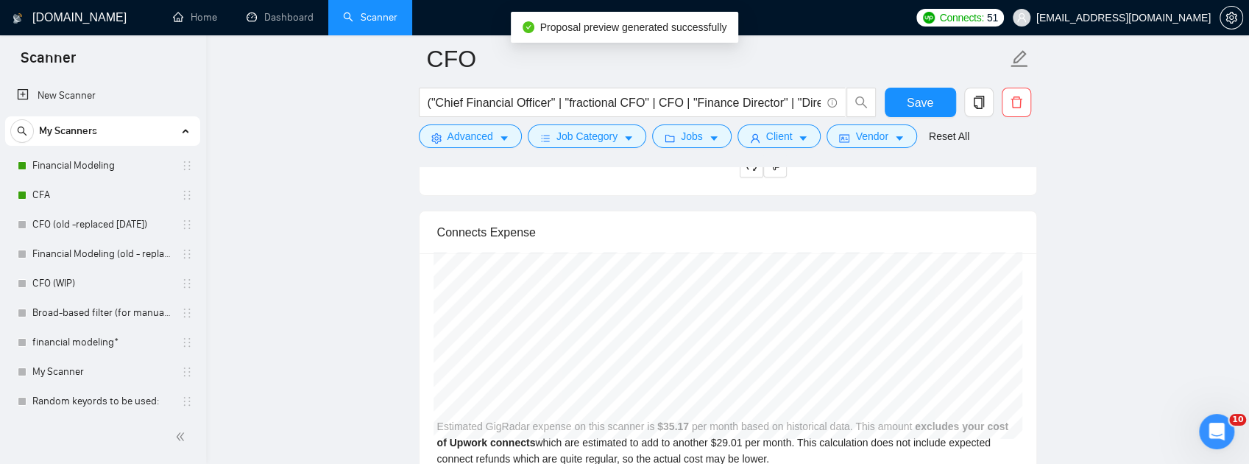
click at [804, 135] on link "Expand" at bounding box center [787, 130] width 35 height 12
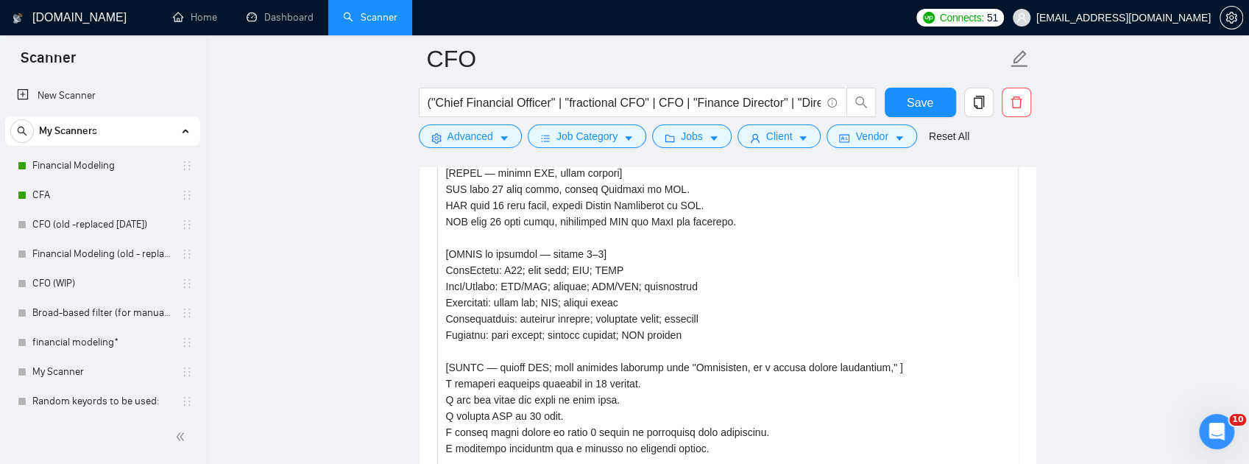
scroll to position [1890, 0]
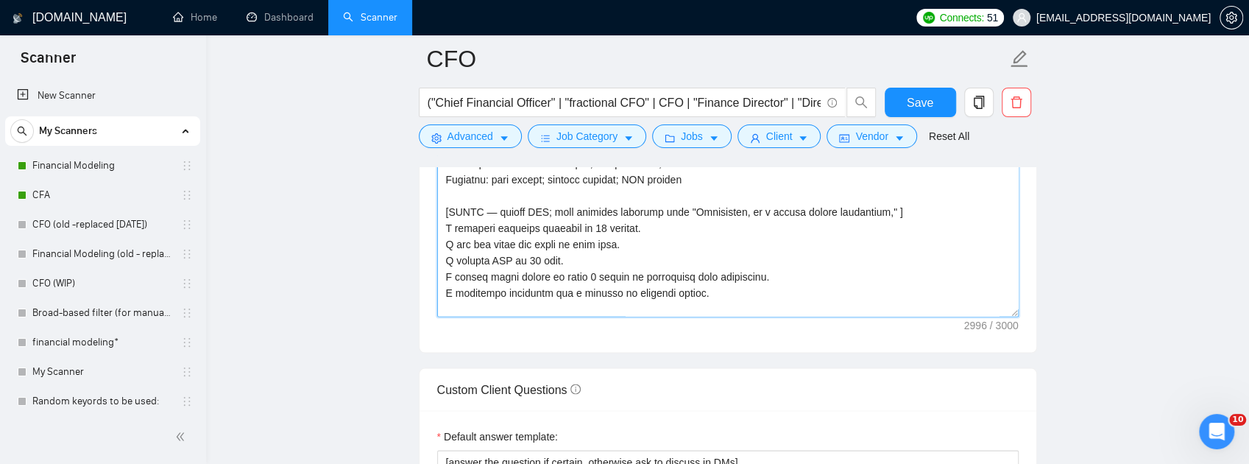
click at [600, 317] on textarea "Cover letter template:" at bounding box center [727, 151] width 581 height 331
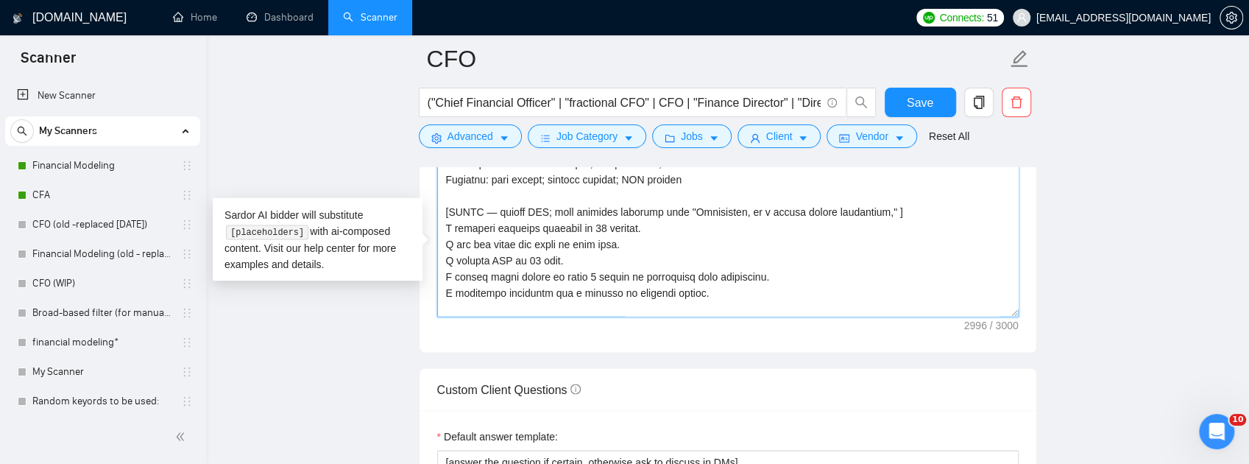
drag, startPoint x: 496, startPoint y: 393, endPoint x: 550, endPoint y: 394, distance: 53.7
click at [550, 317] on textarea "Cover letter template:" at bounding box center [727, 151] width 581 height 331
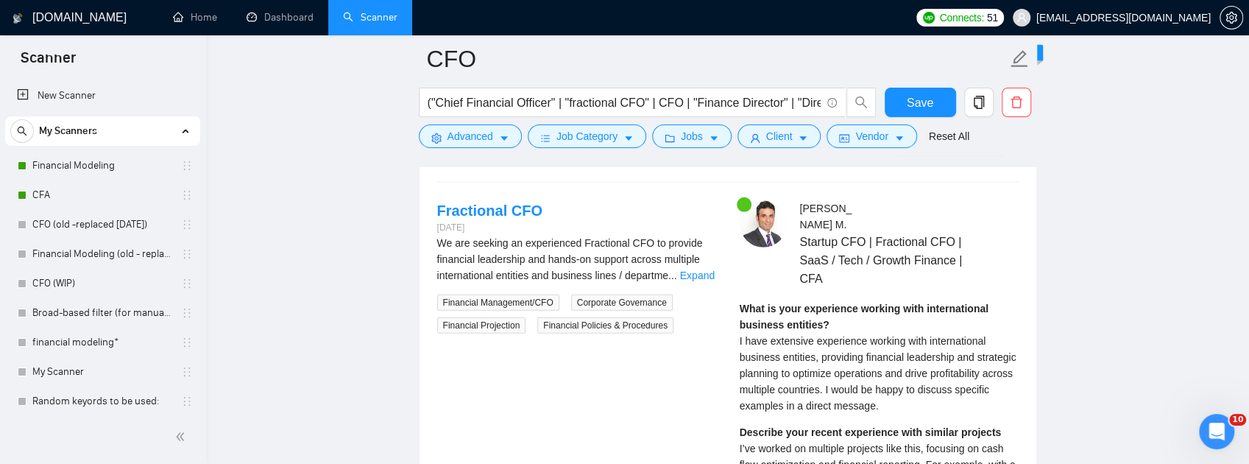
scroll to position [2822, 0]
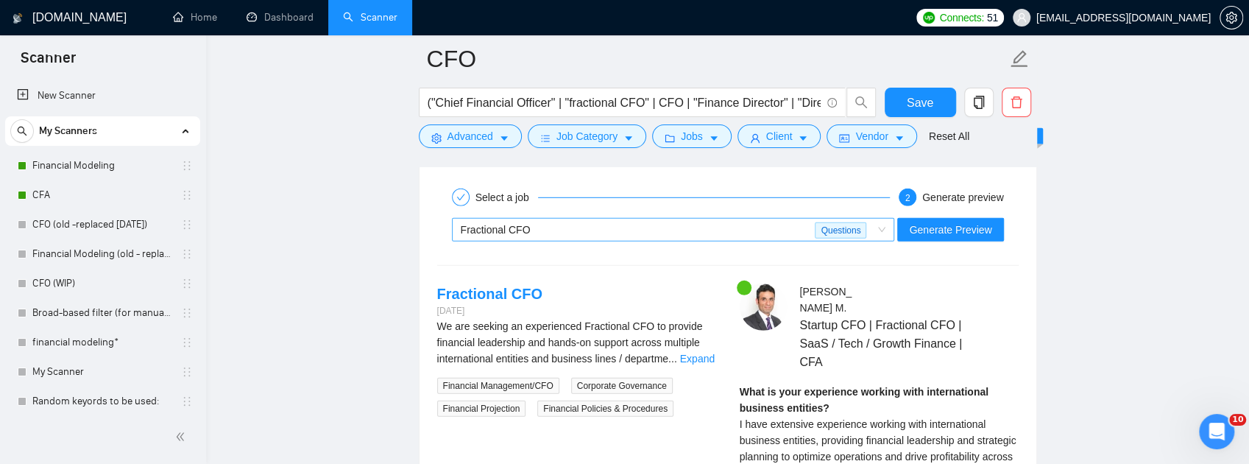
click at [886, 241] on span "Fractional CFO Questions" at bounding box center [673, 230] width 425 height 22
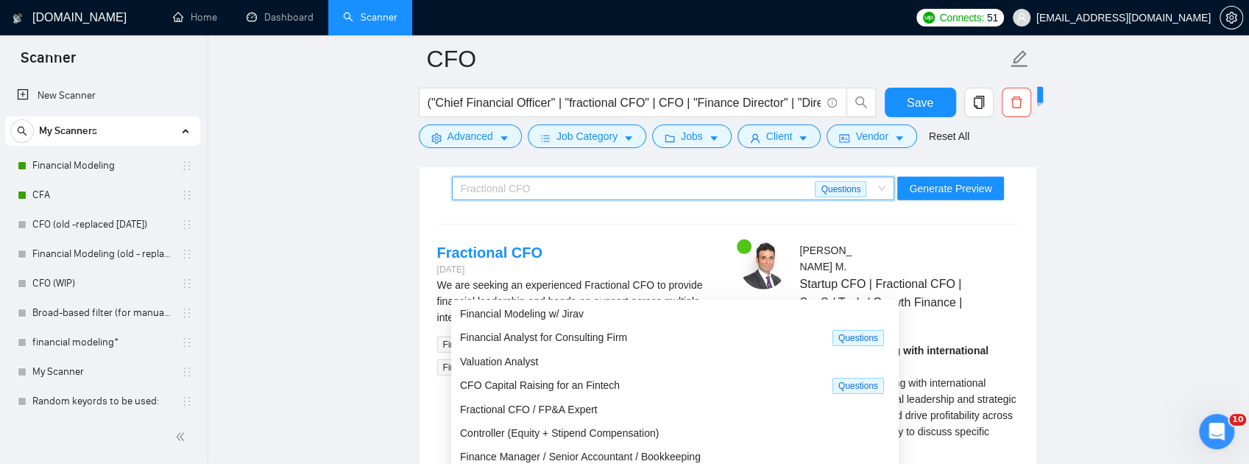
scroll to position [2920, 0]
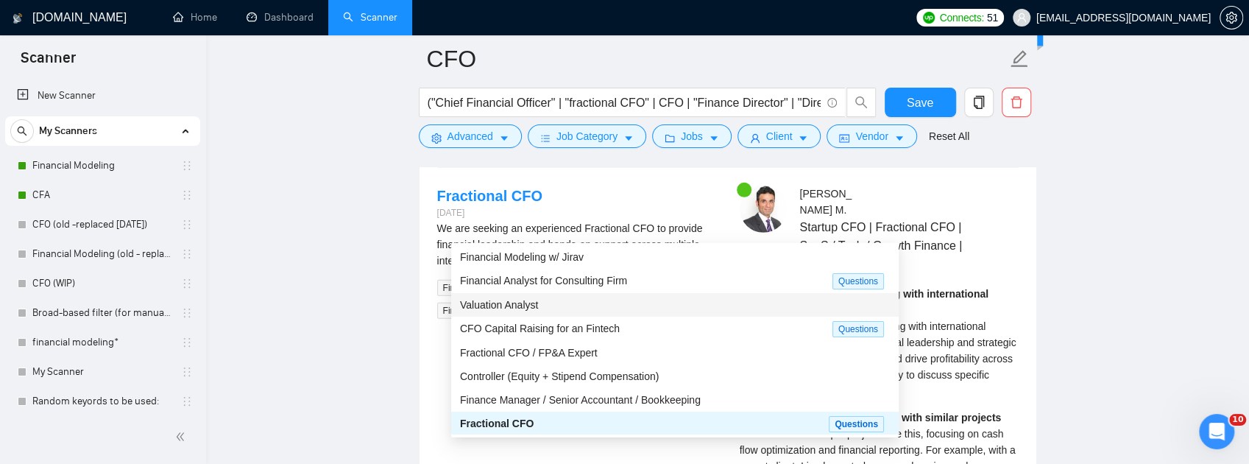
click at [751, 308] on div "Valuation Analyst" at bounding box center [675, 305] width 430 height 16
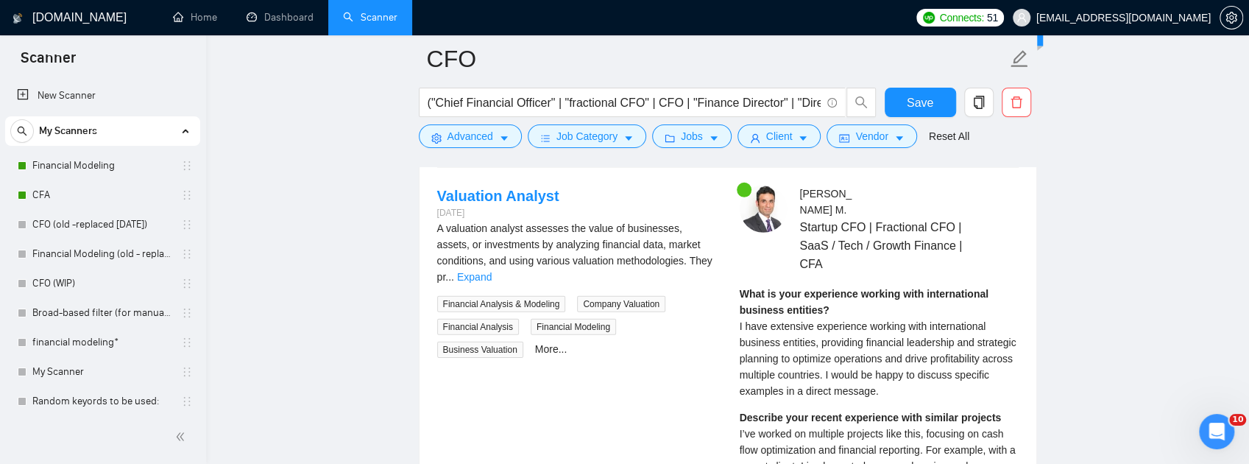
click at [678, 285] on div "A valuation analyst assesses the value of businesses, assets, or investments by…" at bounding box center [576, 252] width 279 height 65
click at [492, 283] on link "Expand" at bounding box center [474, 277] width 35 height 12
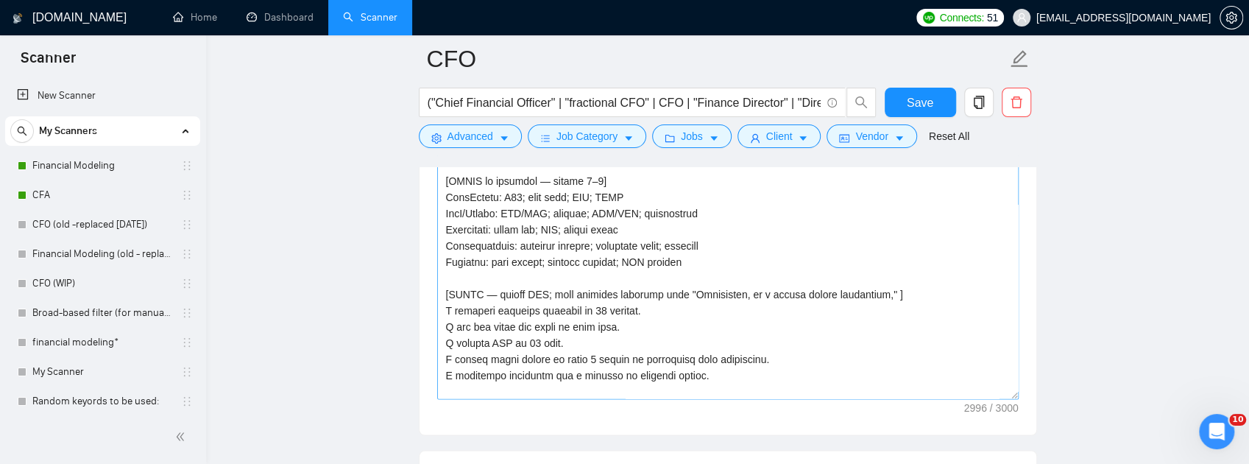
scroll to position [1939, 0]
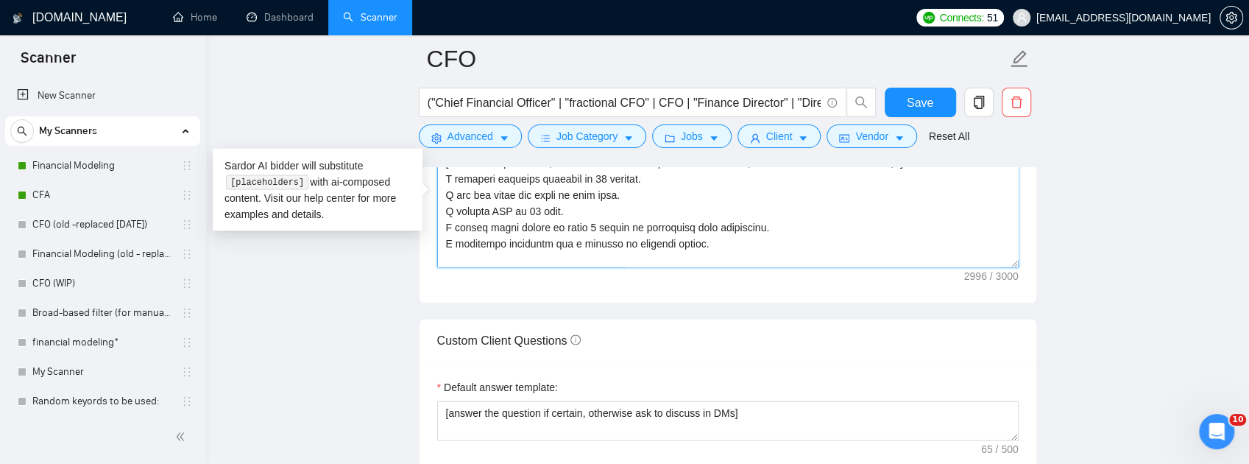
drag, startPoint x: 494, startPoint y: 344, endPoint x: 684, endPoint y: 344, distance: 189.1
click at [684, 268] on textarea "Cover letter template:" at bounding box center [727, 102] width 581 height 331
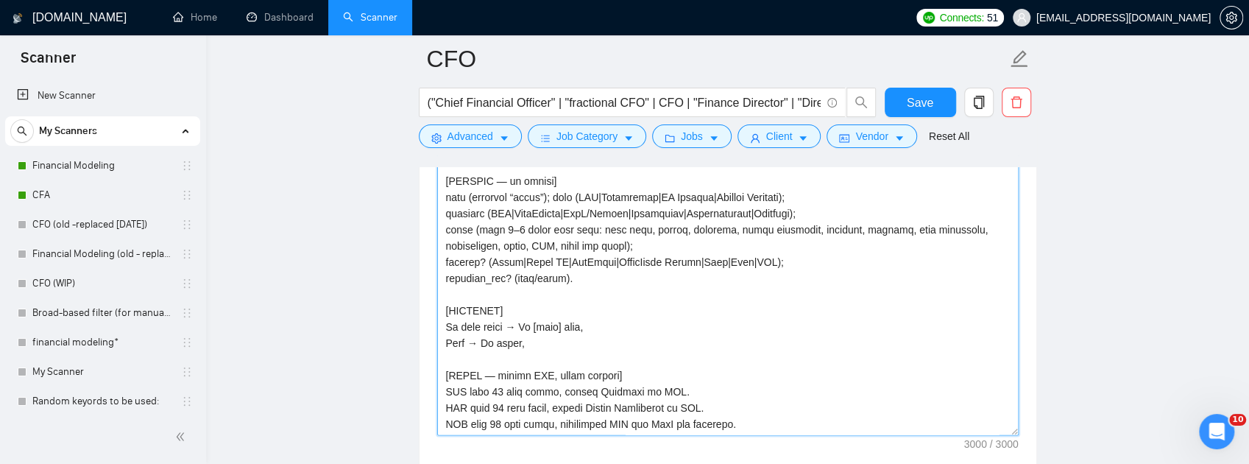
scroll to position [1742, 0]
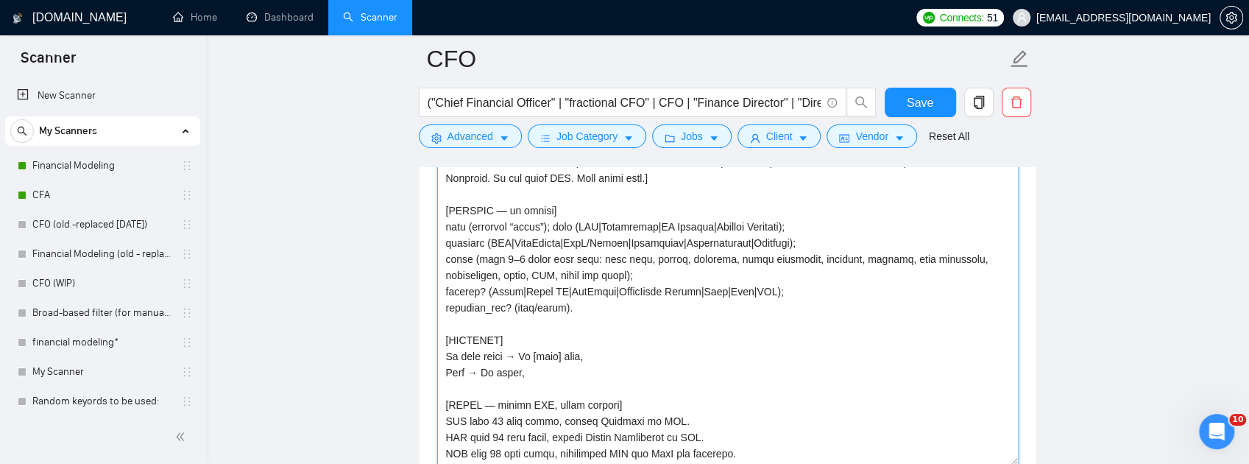
click at [653, 277] on textarea "Cover letter template:" at bounding box center [727, 298] width 581 height 331
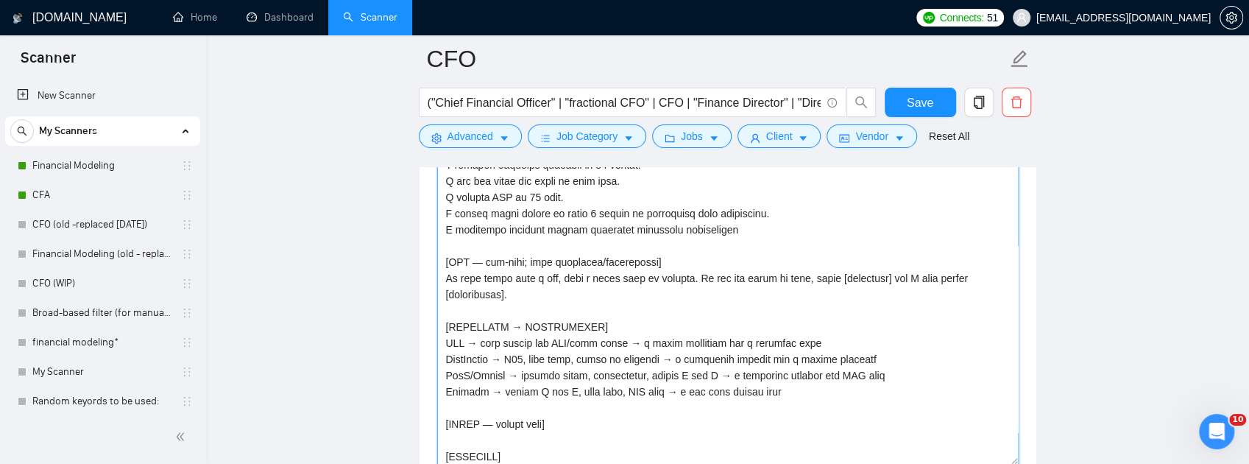
scroll to position [434, 0]
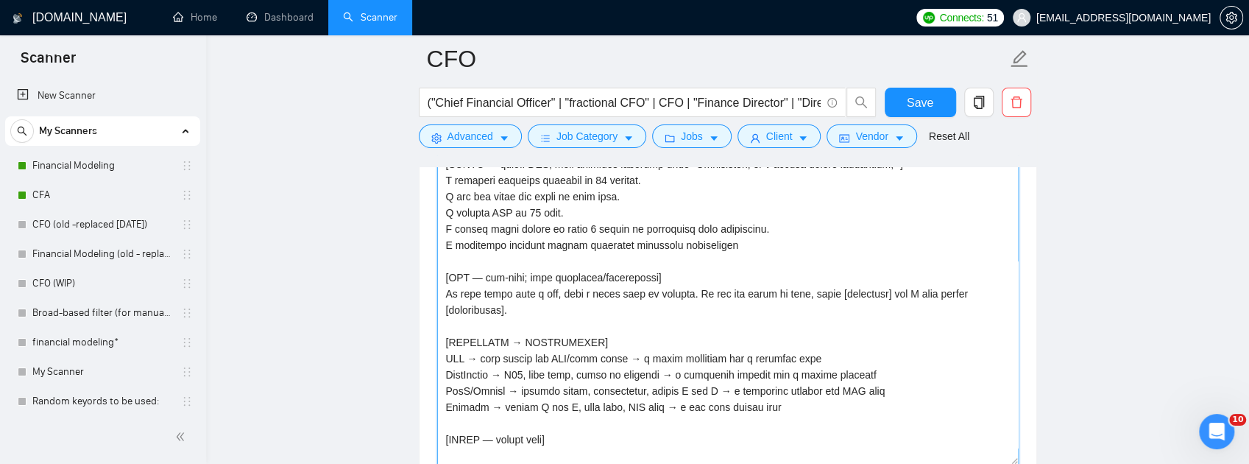
click at [723, 343] on textarea "Cover letter template:" at bounding box center [727, 298] width 581 height 331
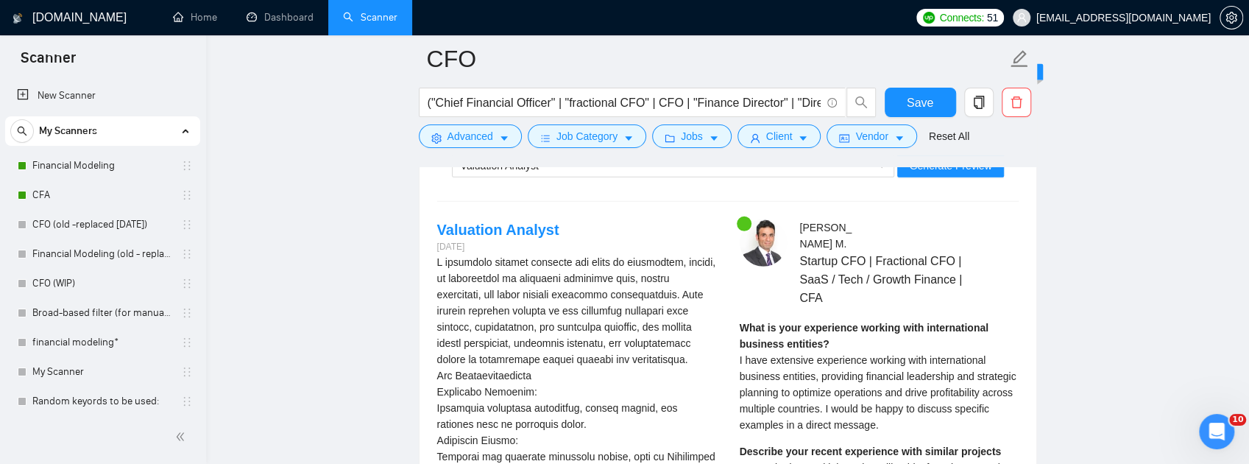
scroll to position [2969, 0]
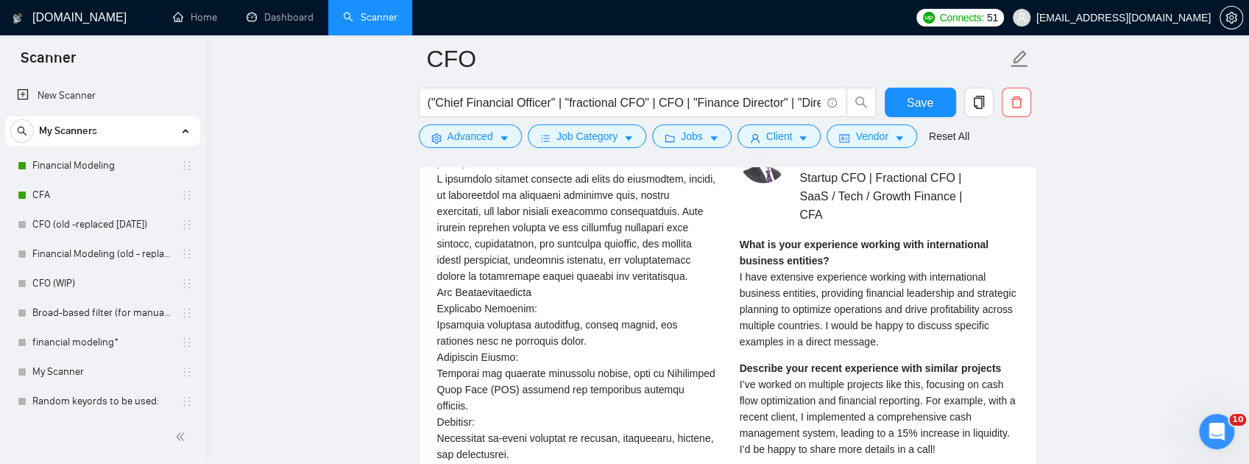
click at [668, 93] on div "Valuation Analyst" at bounding box center [667, 82] width 412 height 22
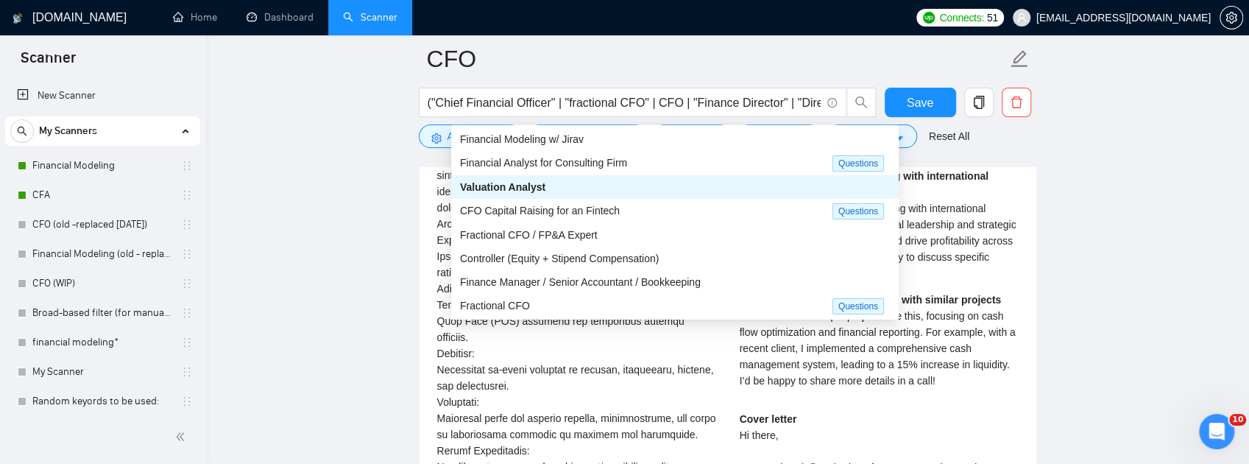
scroll to position [3116, 0]
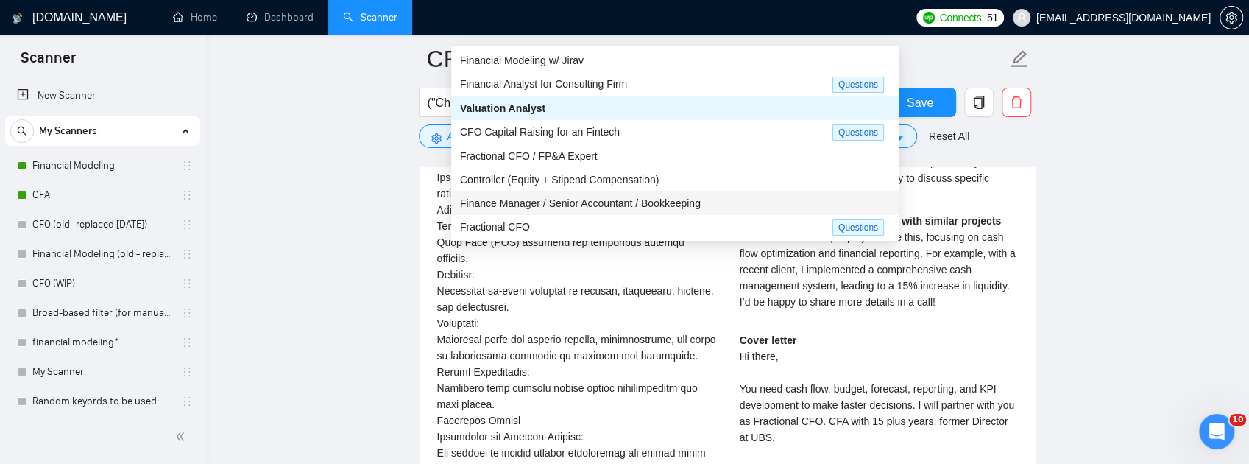
click at [568, 200] on span "Finance Manager / Senior Accountant / Bookkeeping" at bounding box center [580, 203] width 241 height 12
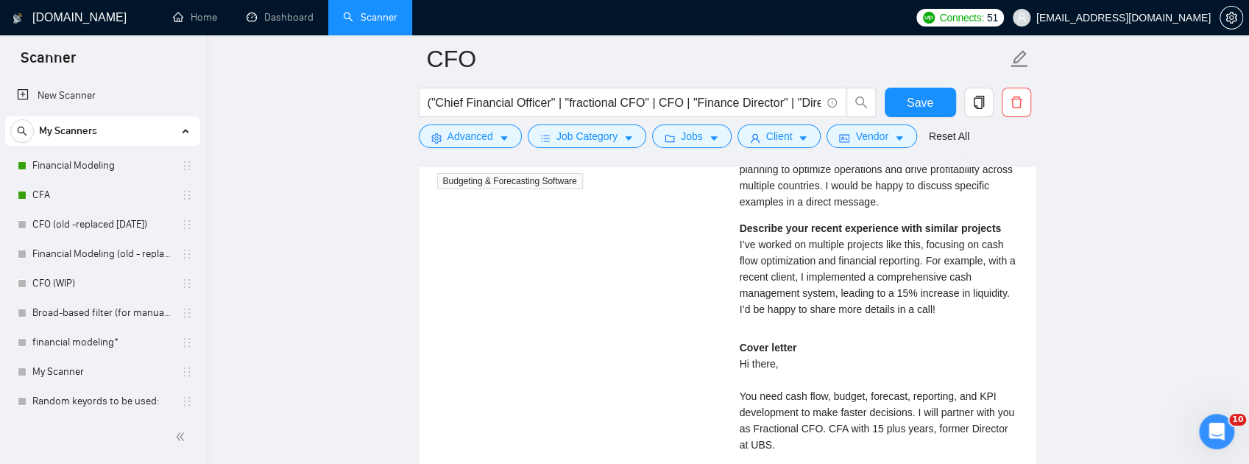
scroll to position [2969, 0]
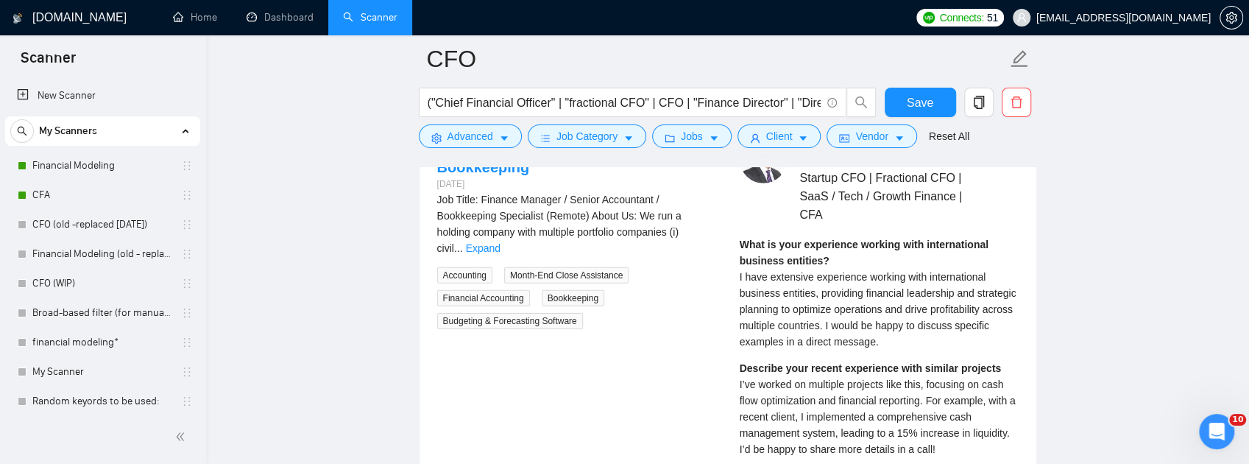
click at [943, 91] on span "Generate Preview" at bounding box center [950, 82] width 82 height 16
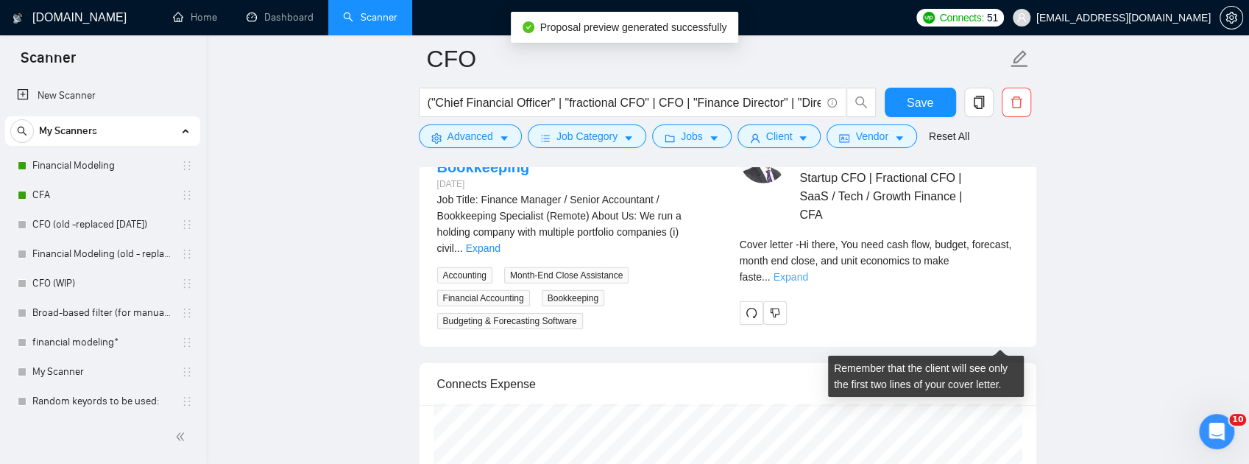
click at [808, 283] on link "Expand" at bounding box center [790, 277] width 35 height 12
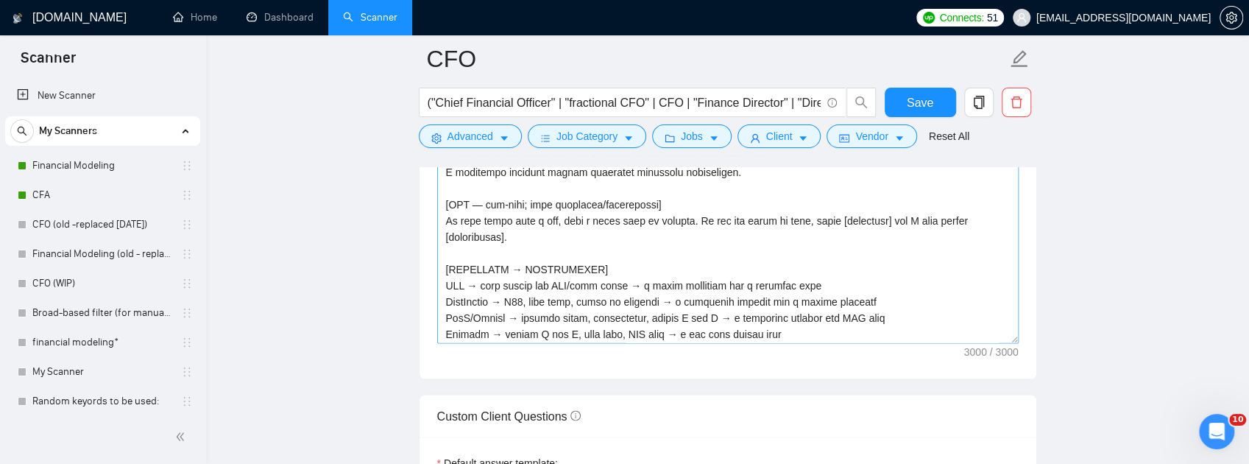
scroll to position [287, 0]
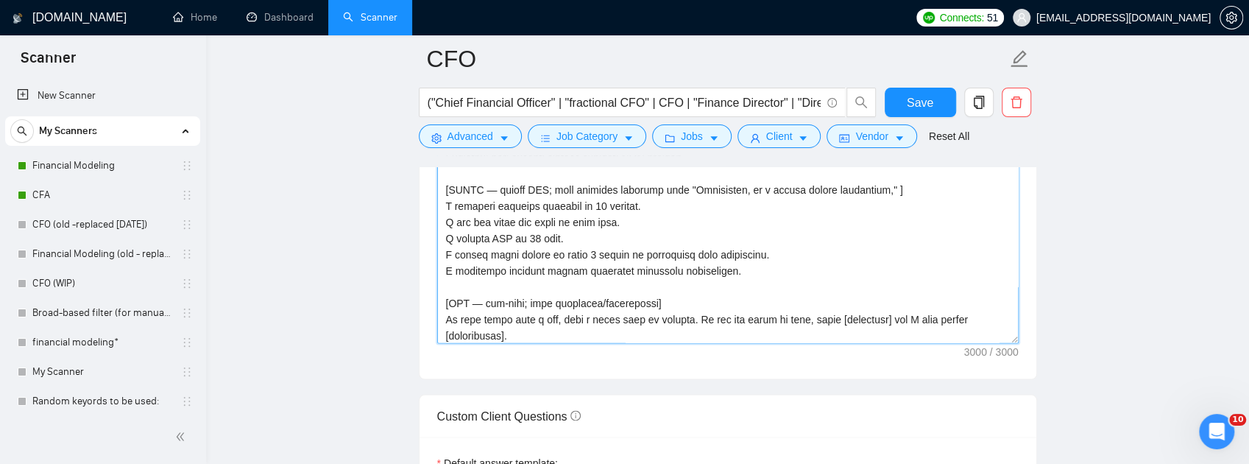
click at [875, 291] on textarea "Cover letter template:" at bounding box center [727, 177] width 581 height 331
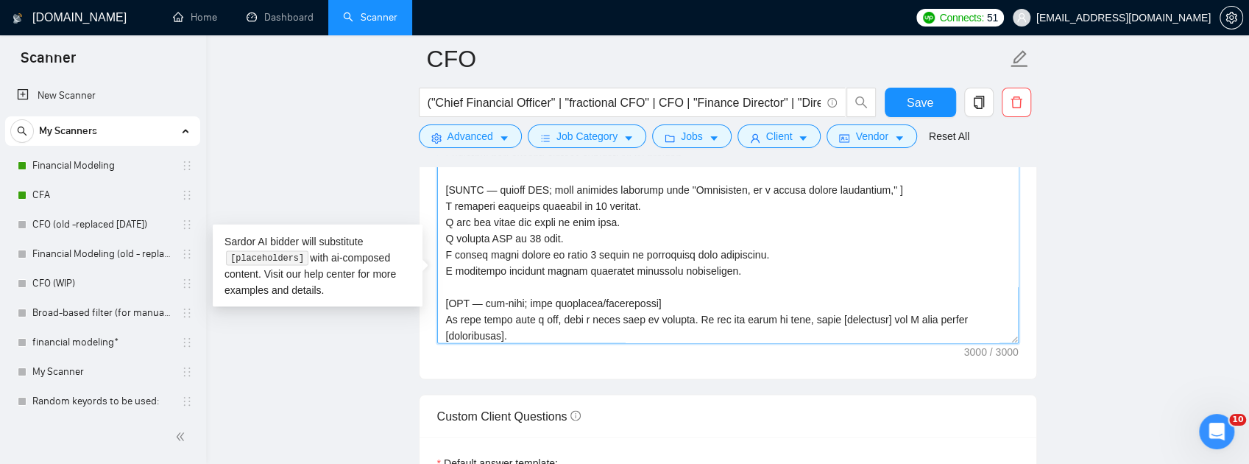
click at [866, 289] on textarea "Cover letter template:" at bounding box center [727, 177] width 581 height 331
click at [873, 288] on textarea "Cover letter template:" at bounding box center [727, 177] width 581 height 331
click at [878, 287] on textarea "Cover letter template:" at bounding box center [727, 177] width 581 height 331
drag, startPoint x: 558, startPoint y: 290, endPoint x: 498, endPoint y: 293, distance: 59.7
click at [498, 293] on textarea "Cover letter template:" at bounding box center [727, 177] width 581 height 331
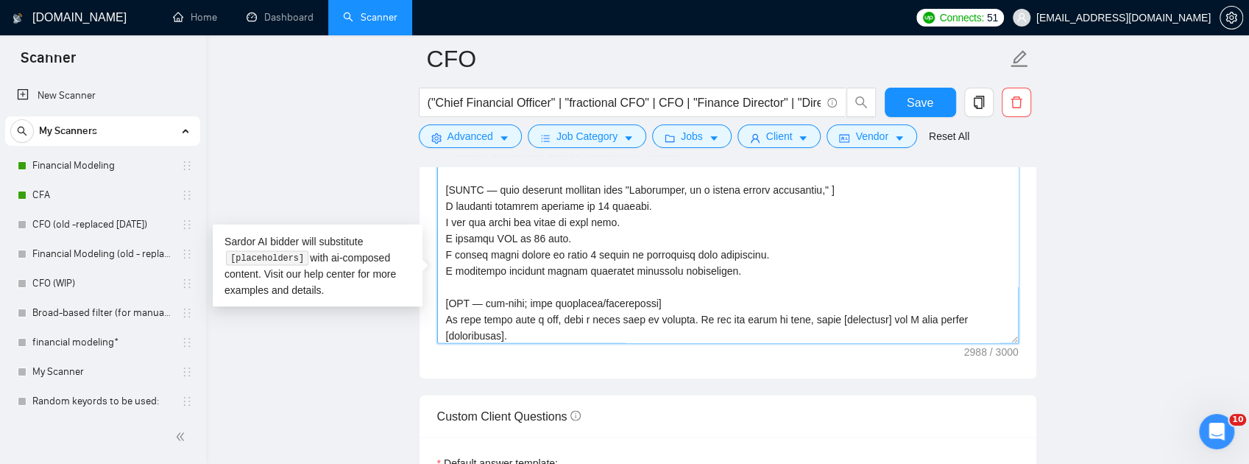
click at [817, 287] on textarea "Cover letter template:" at bounding box center [727, 177] width 581 height 331
paste textarea "choose ONE;"
click at [816, 286] on textarea "Cover letter template:" at bounding box center [727, 177] width 581 height 331
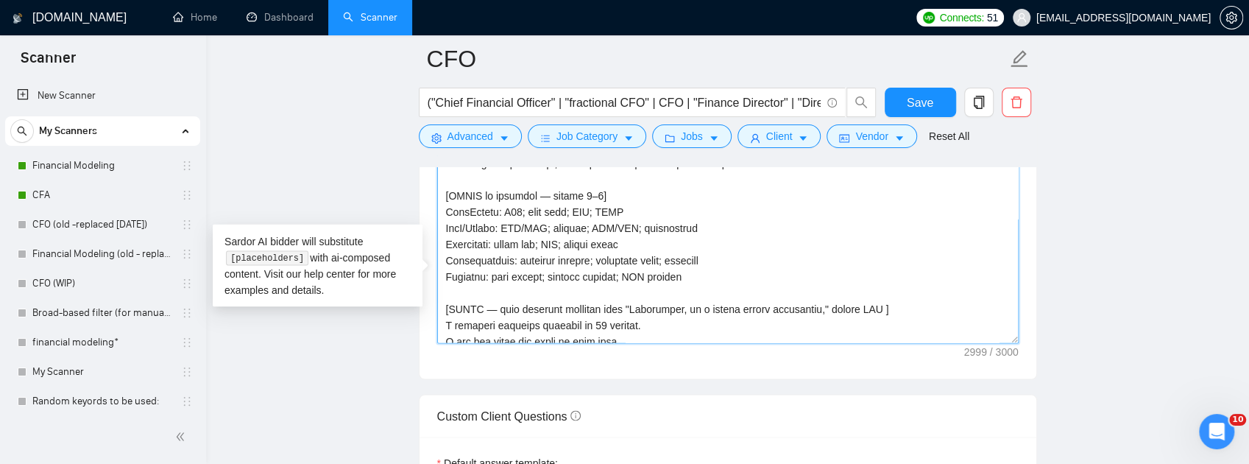
scroll to position [189, 0]
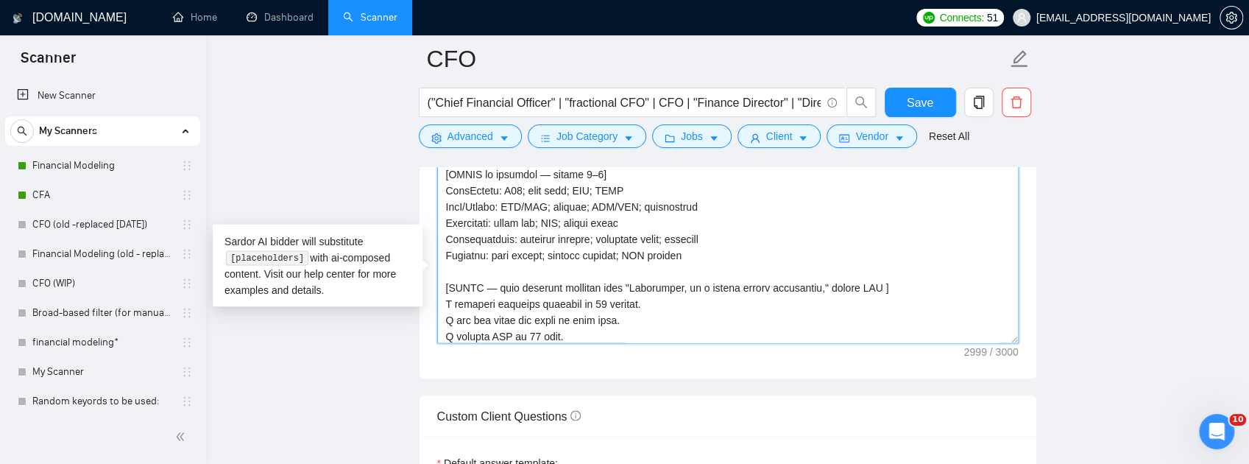
click at [690, 343] on textarea "Cover letter template:" at bounding box center [727, 177] width 581 height 331
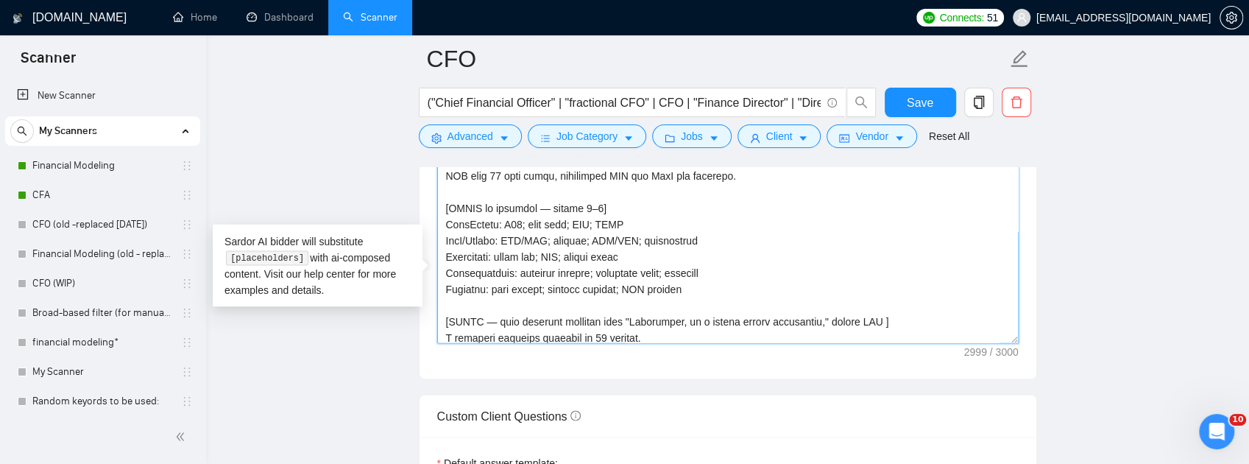
scroll to position [140, 0]
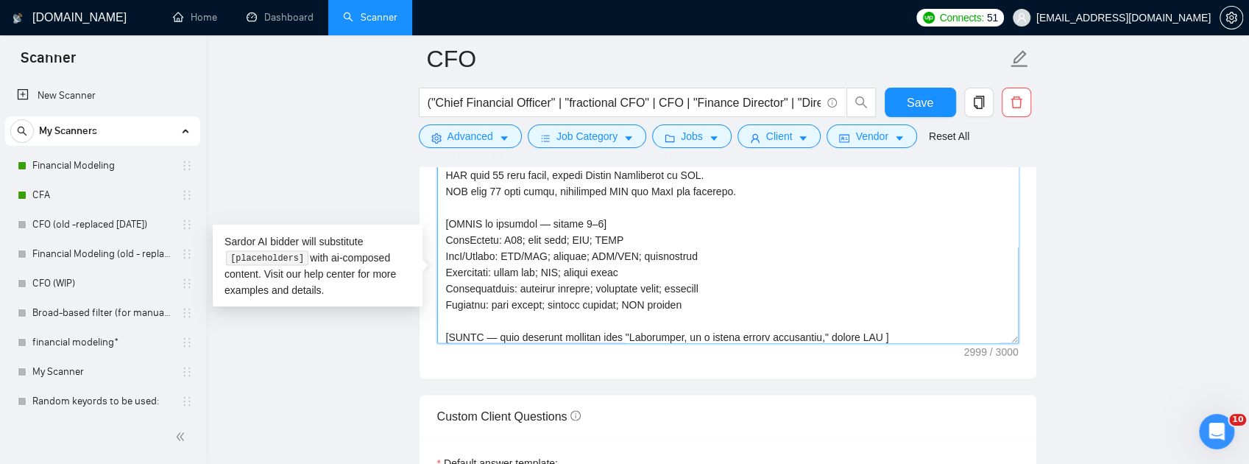
click at [697, 343] on textarea "Cover letter template:" at bounding box center [727, 177] width 581 height 331
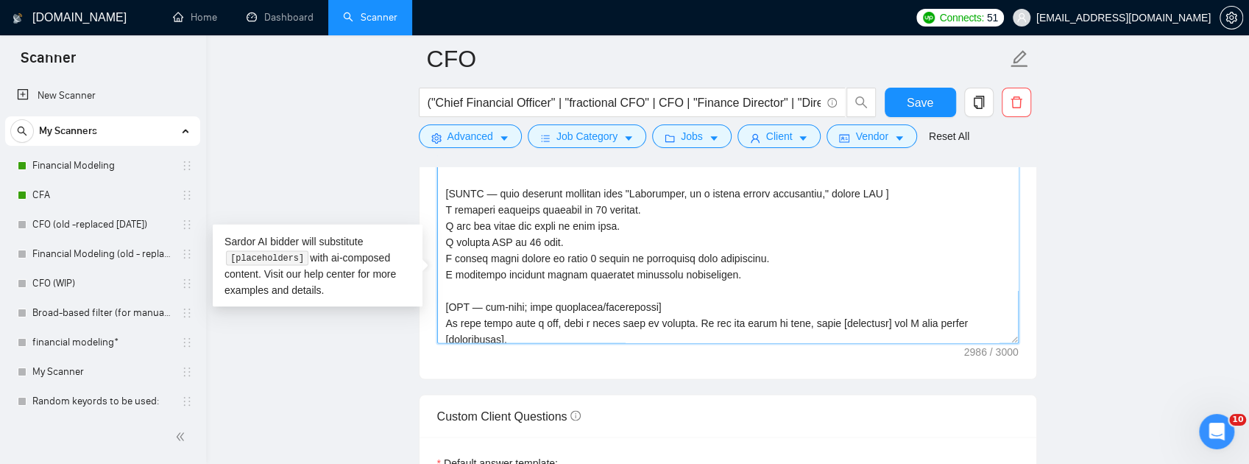
scroll to position [287, 0]
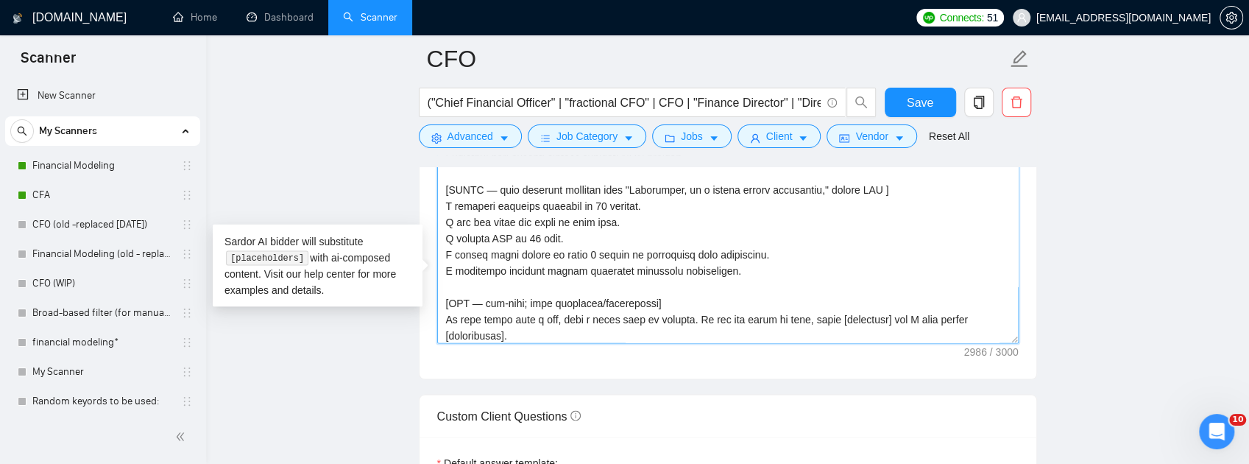
click at [874, 288] on textarea "Cover letter template:" at bounding box center [727, 177] width 581 height 331
click at [819, 290] on textarea "Cover letter template:" at bounding box center [727, 177] width 581 height 331
type textarea "[Lo ips dolors ametconse adip. 278–343 elits doei. temporinc. UTLABOR 7 etdolor…"
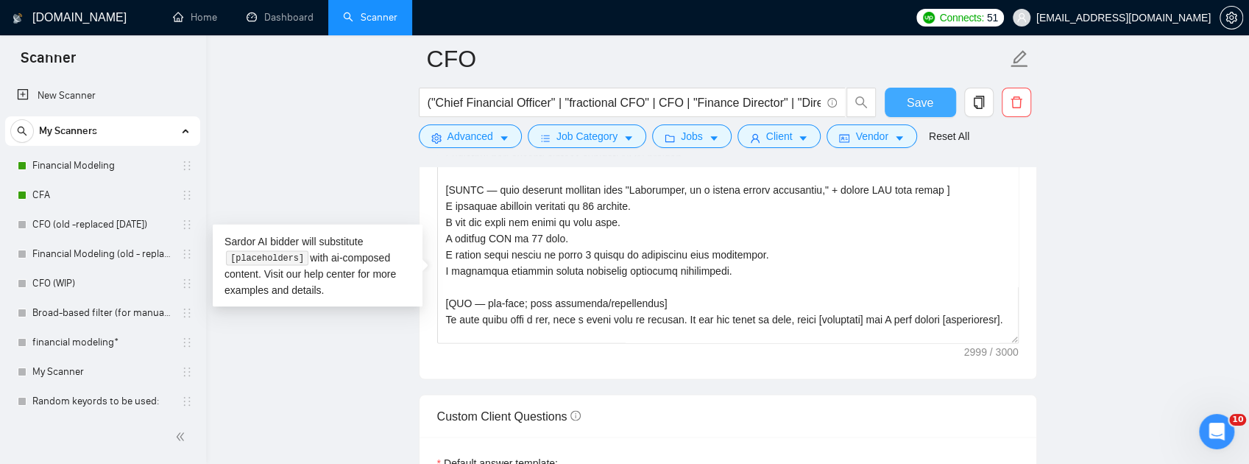
click at [902, 106] on button "Save" at bounding box center [919, 102] width 71 height 29
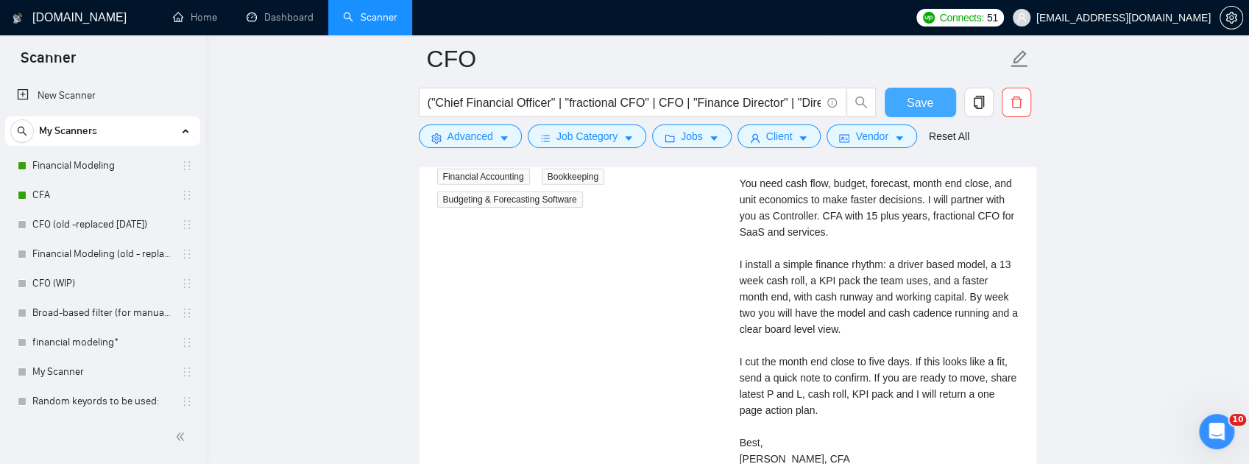
scroll to position [2894, 0]
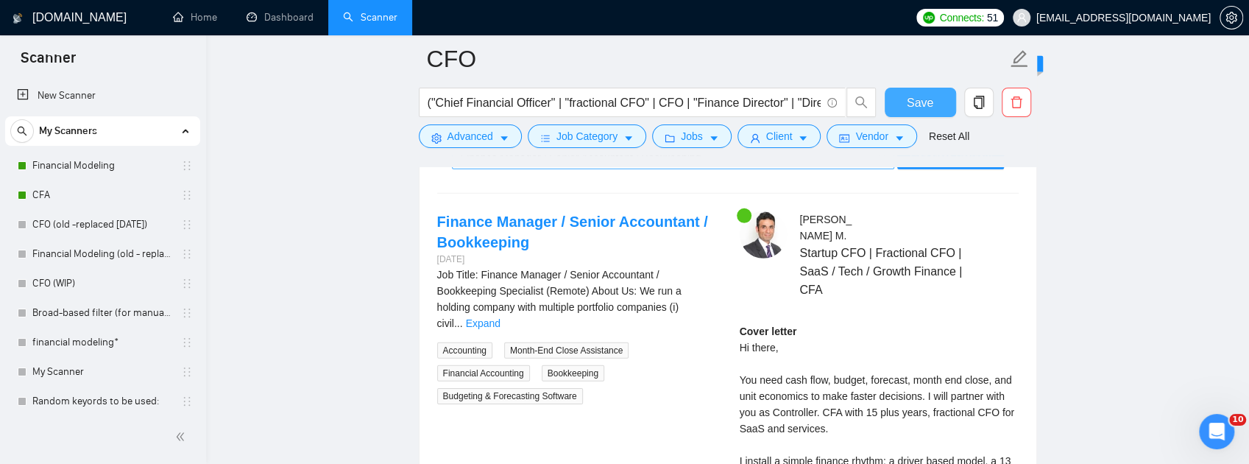
click at [669, 168] on div "Finance Manager / Senior Accountant / Bookkeeping" at bounding box center [667, 157] width 412 height 22
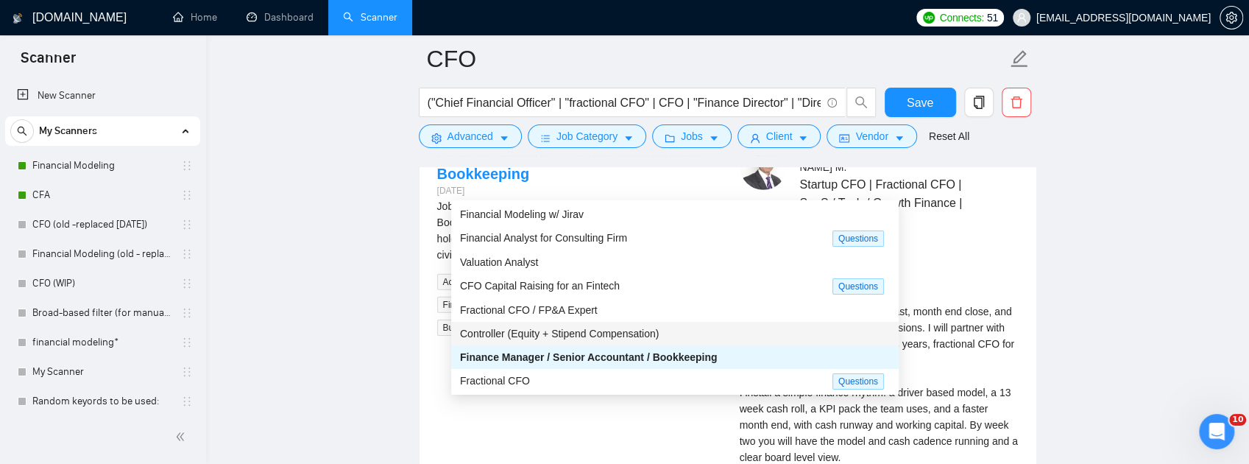
scroll to position [3041, 0]
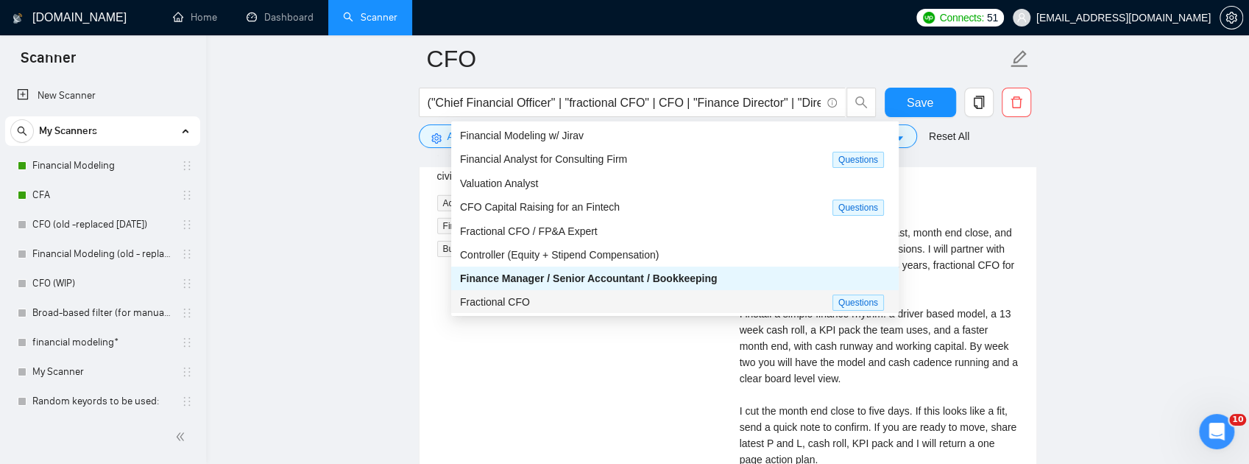
click at [517, 297] on span "Fractional CFO" at bounding box center [495, 302] width 70 height 12
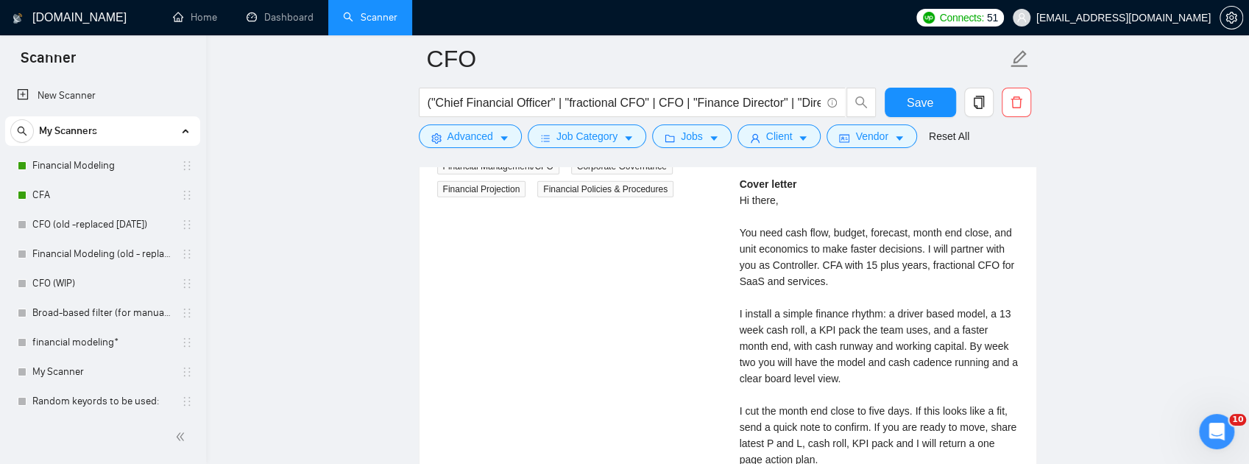
scroll to position [2894, 0]
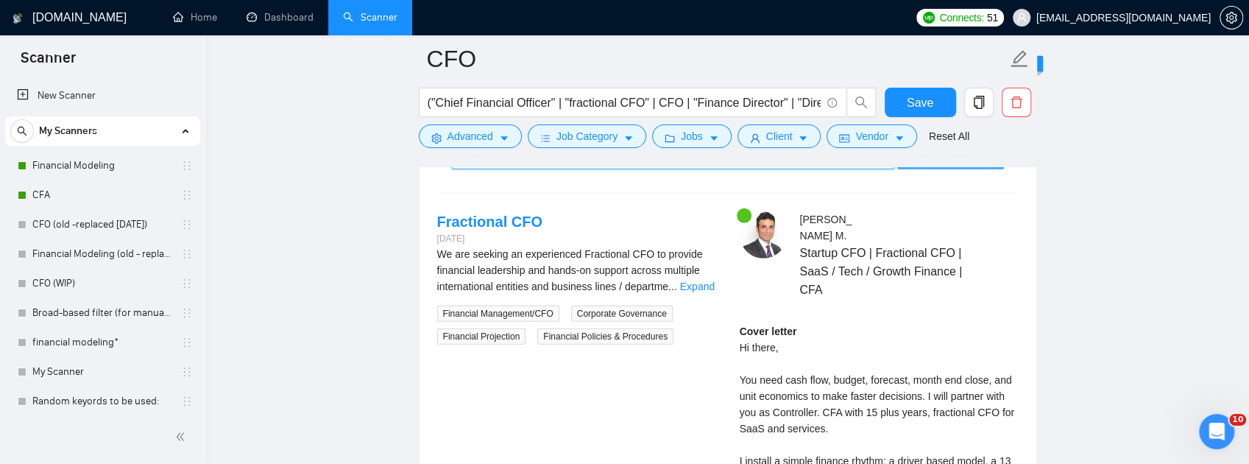
click at [952, 166] on span "Generate Preview" at bounding box center [950, 157] width 82 height 16
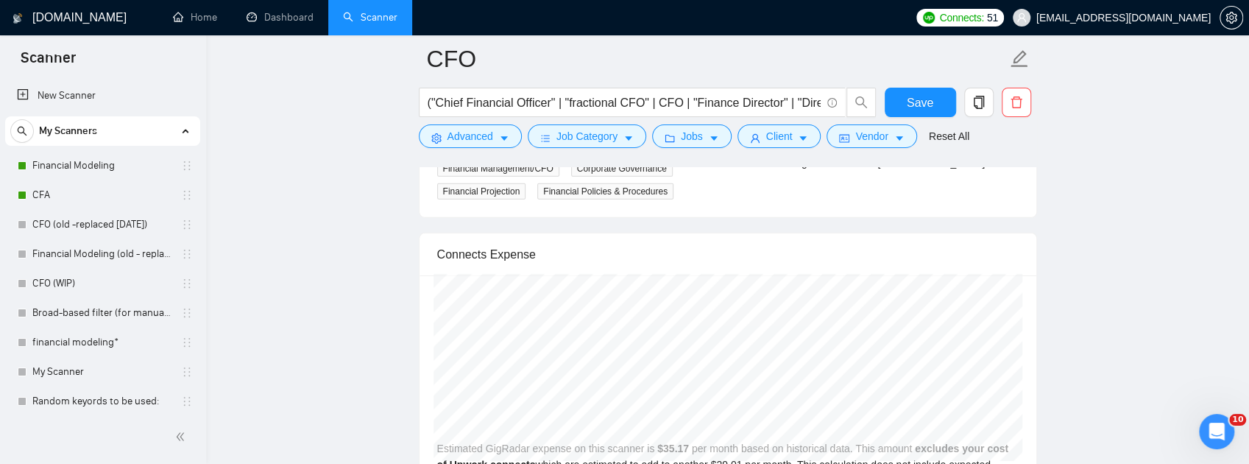
scroll to position [3041, 0]
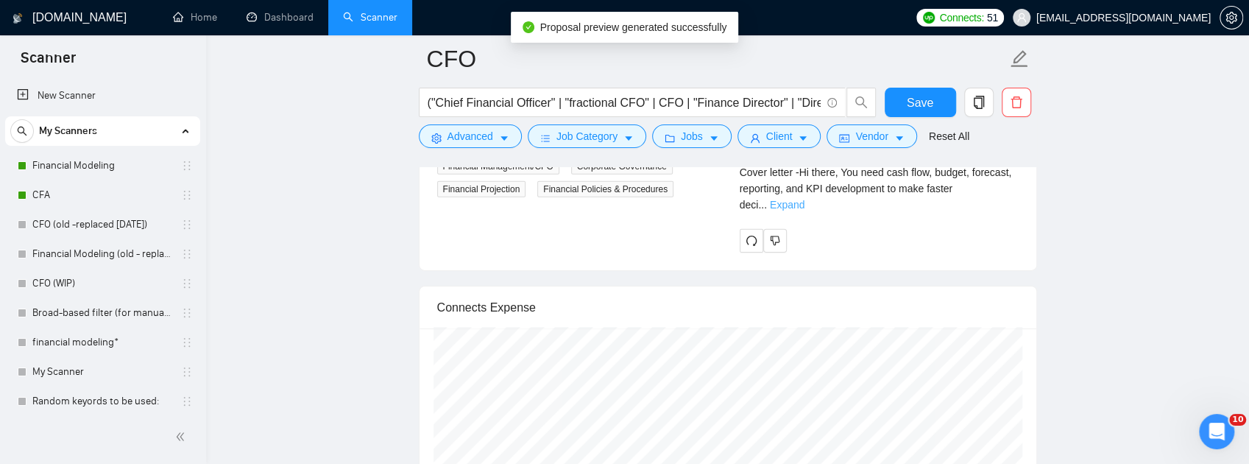
click at [804, 210] on link "Expand" at bounding box center [787, 205] width 35 height 12
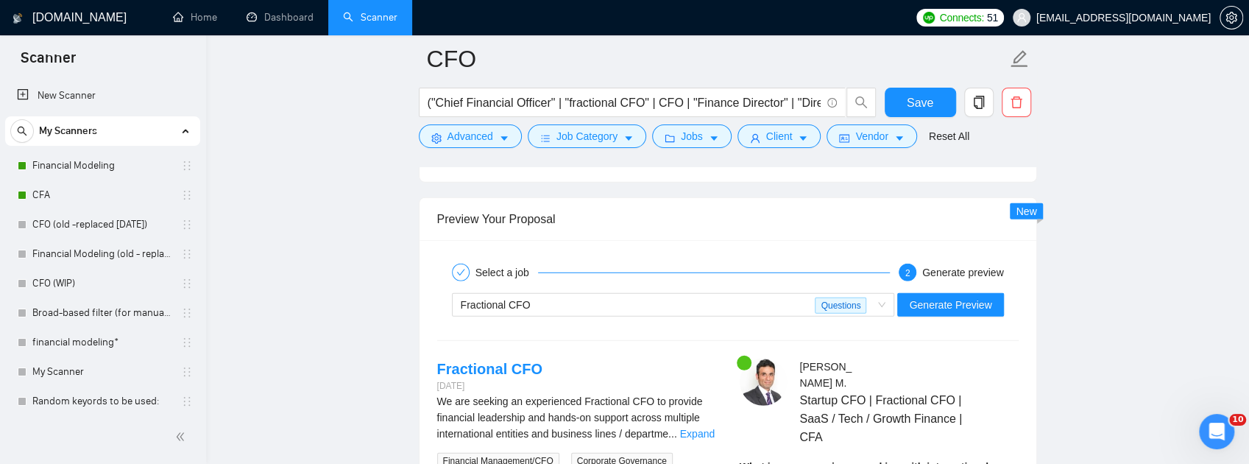
scroll to position [2894, 0]
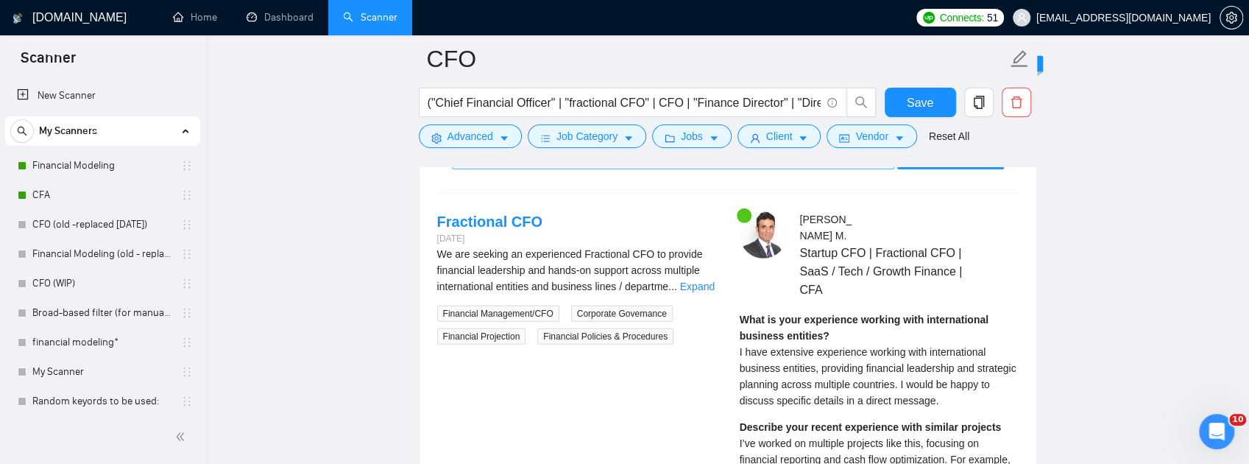
click at [731, 168] on div "Fractional CFO" at bounding box center [638, 157] width 355 height 22
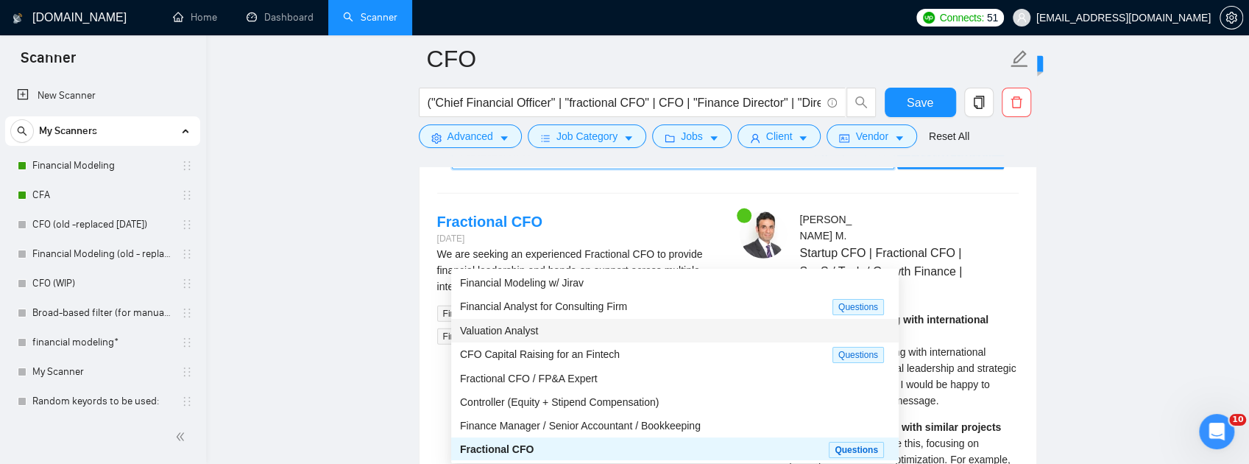
click at [596, 328] on div "Valuation Analyst" at bounding box center [675, 330] width 430 height 16
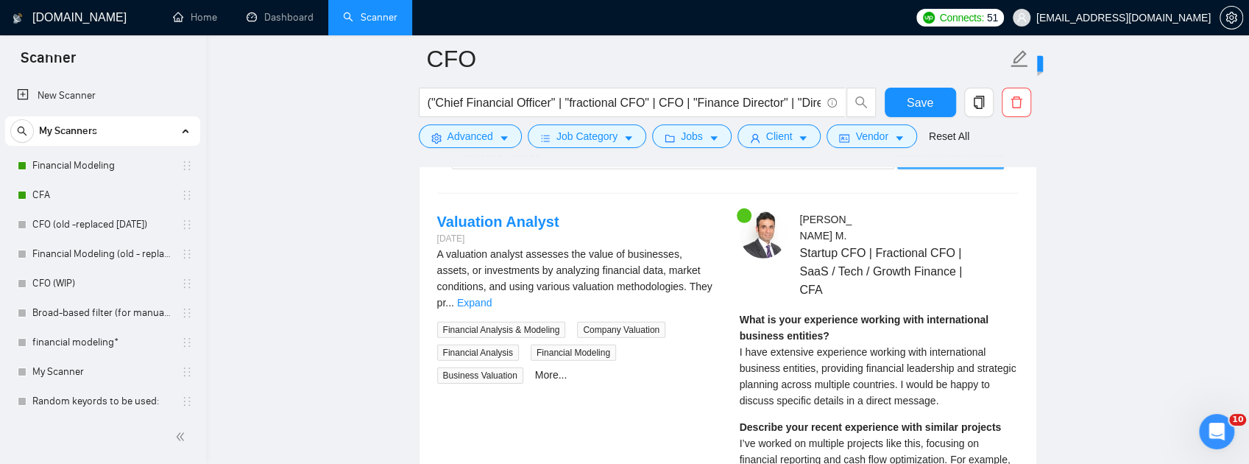
click at [945, 166] on span "Generate Preview" at bounding box center [950, 157] width 82 height 16
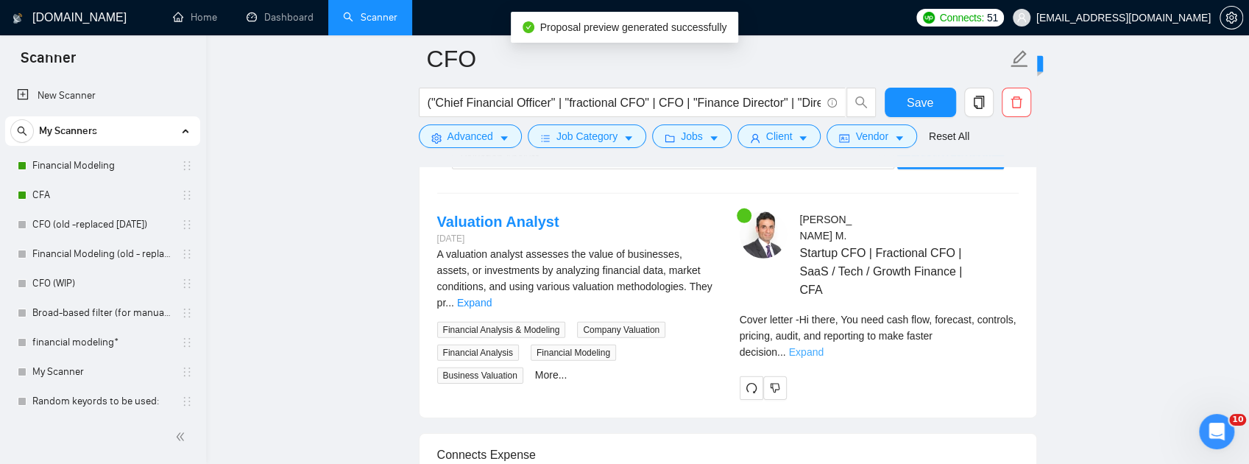
click at [823, 358] on link "Expand" at bounding box center [806, 352] width 35 height 12
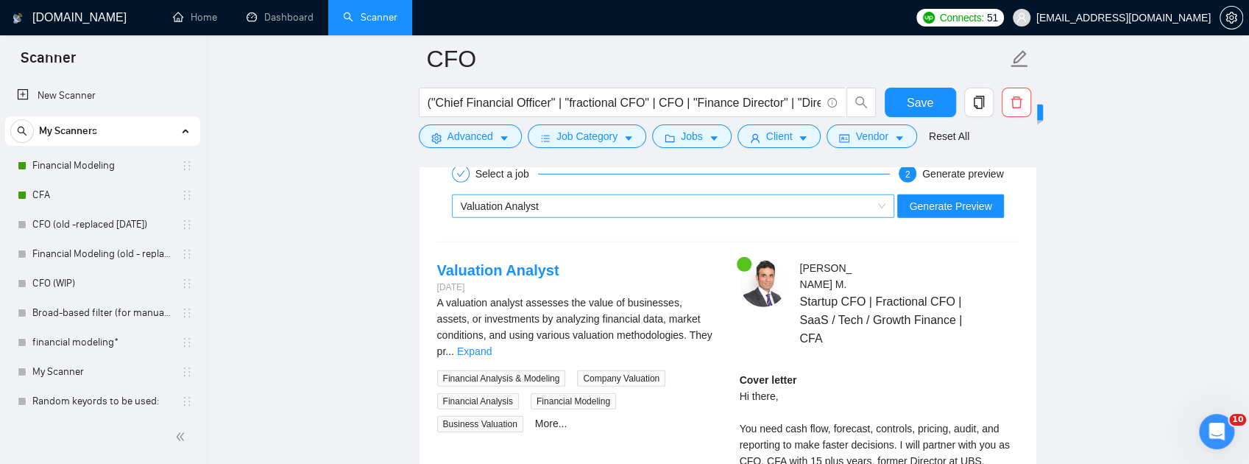
scroll to position [2845, 0]
click at [724, 218] on div "Valuation Analyst" at bounding box center [667, 207] width 412 height 22
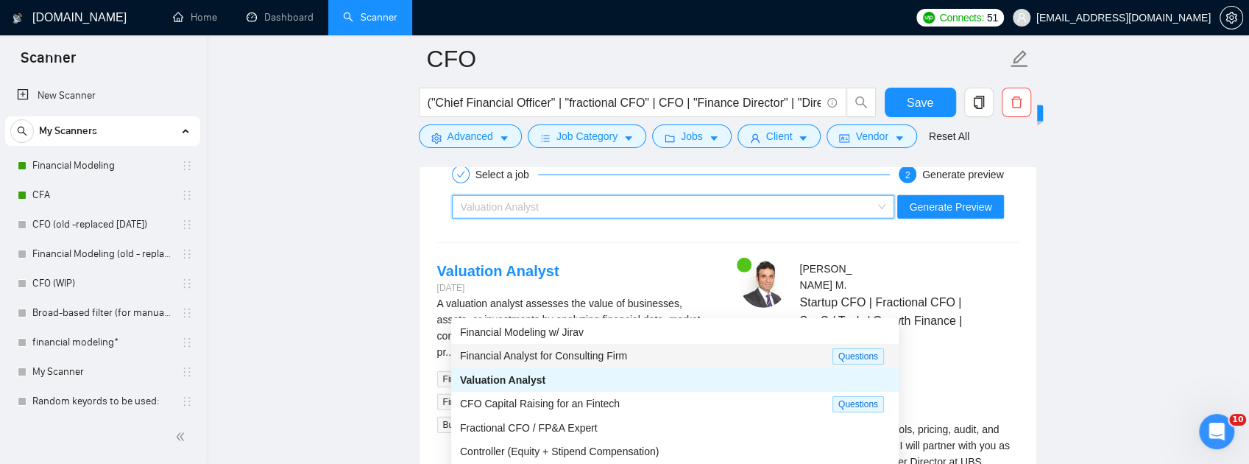
scroll to position [0, 0]
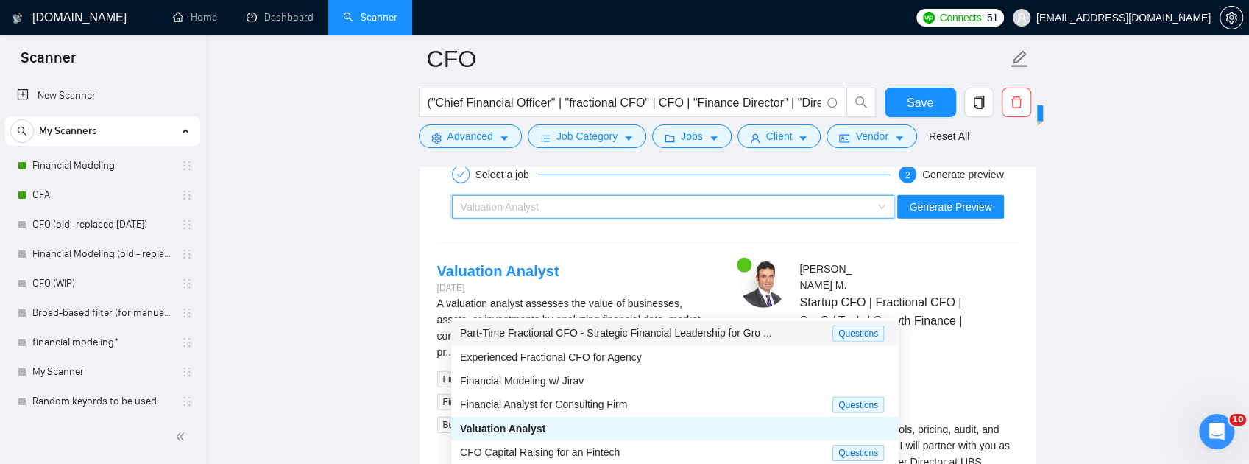
click at [617, 332] on span "Part-Time Fractional CFO - Strategic Financial Leadership for Gro ..." at bounding box center [616, 333] width 312 height 12
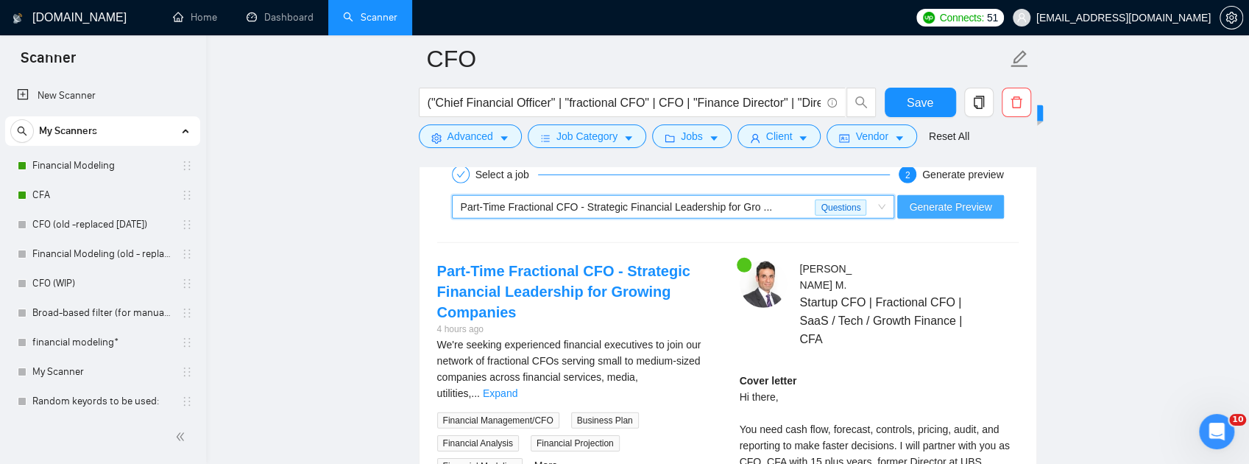
click at [957, 215] on span "Generate Preview" at bounding box center [950, 207] width 82 height 16
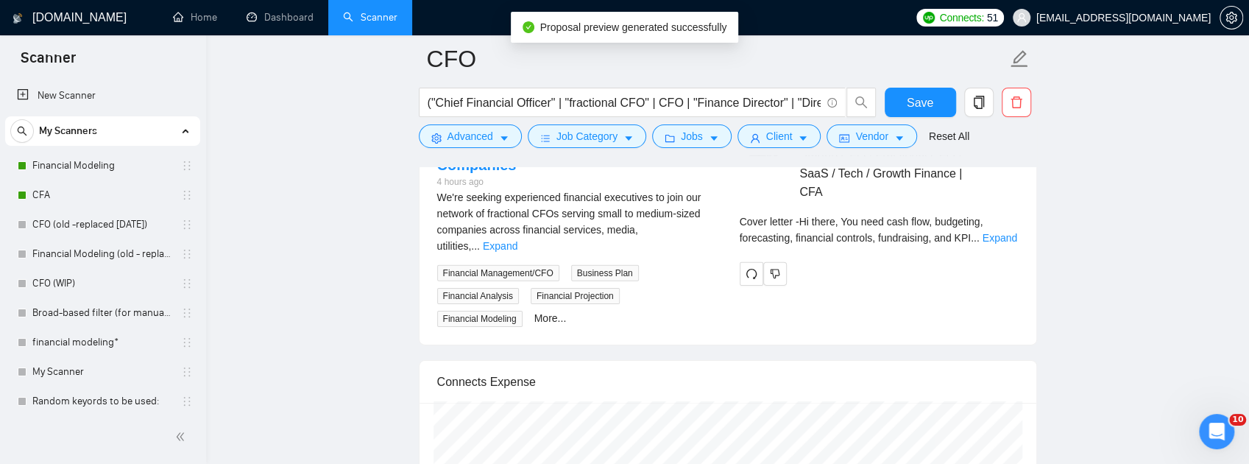
scroll to position [2992, 0]
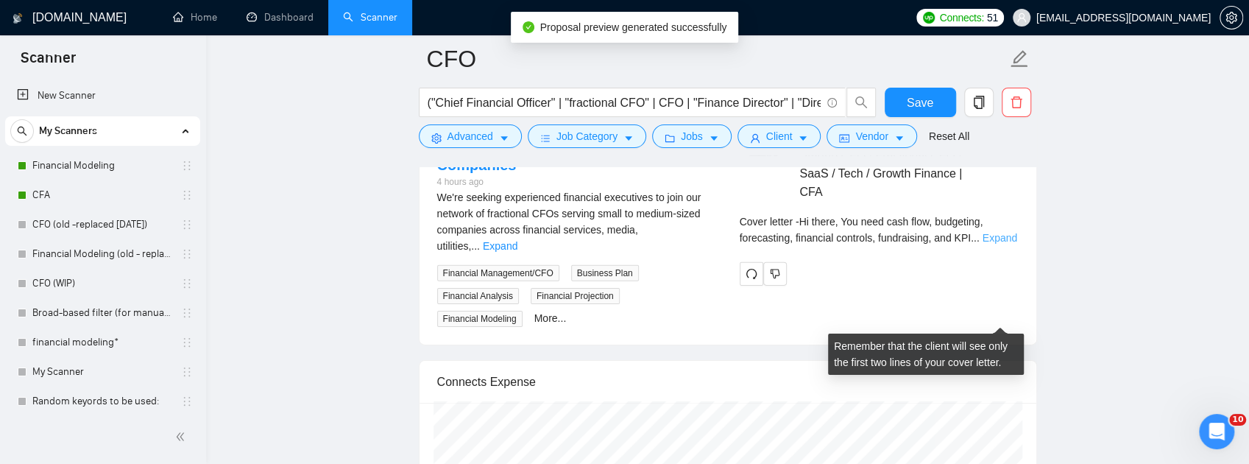
click at [992, 244] on link "Expand" at bounding box center [999, 238] width 35 height 12
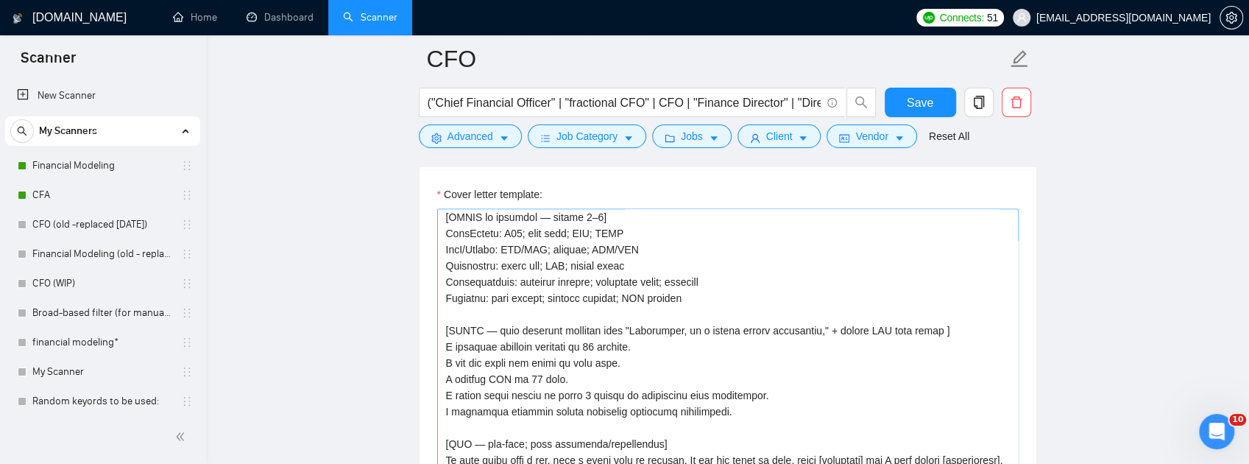
scroll to position [343, 0]
drag, startPoint x: 642, startPoint y: 366, endPoint x: 432, endPoint y: 359, distance: 209.8
click at [432, 359] on div "Cover letter template:" at bounding box center [727, 371] width 617 height 406
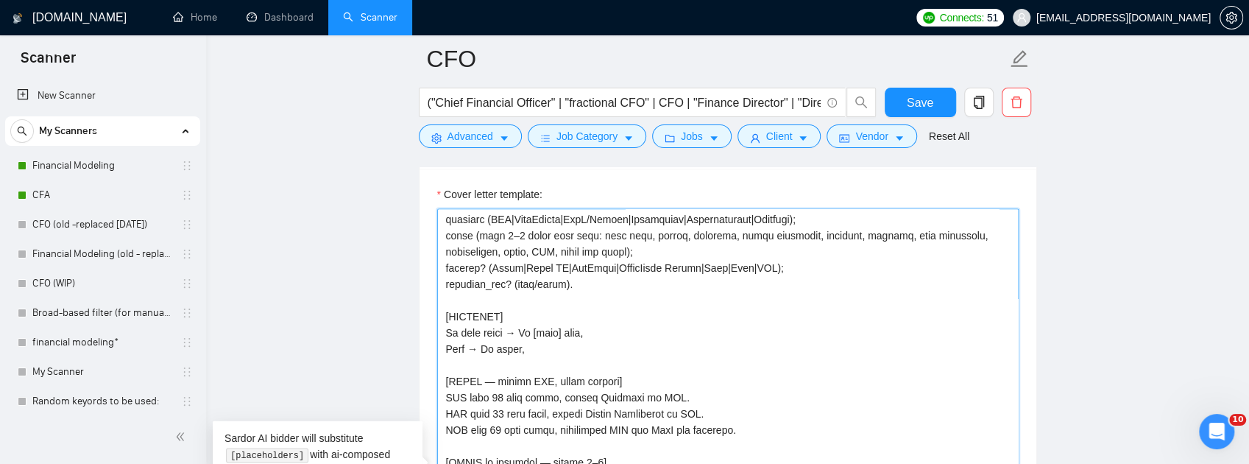
scroll to position [0, 0]
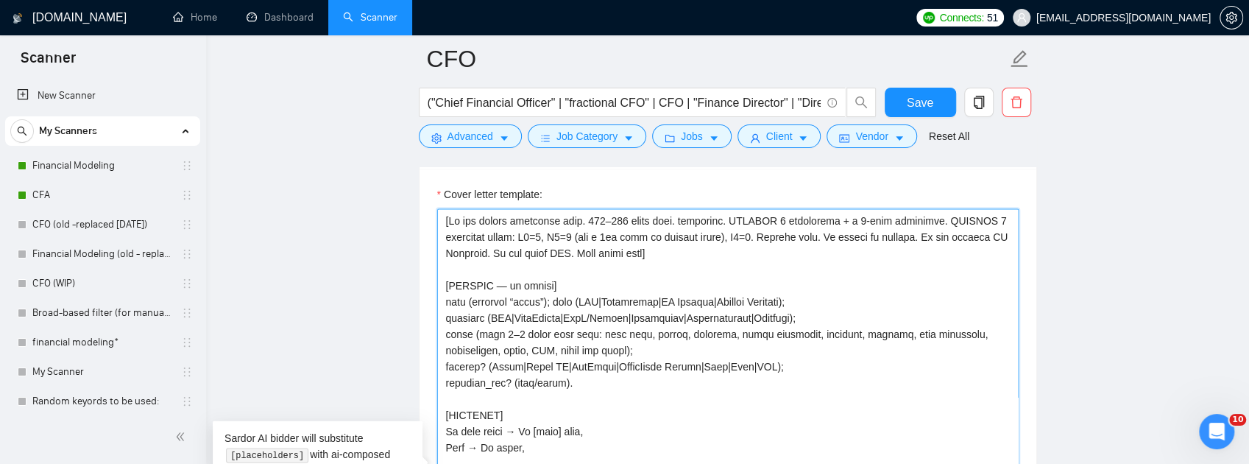
click at [510, 414] on textarea "Cover letter template:" at bounding box center [727, 373] width 581 height 331
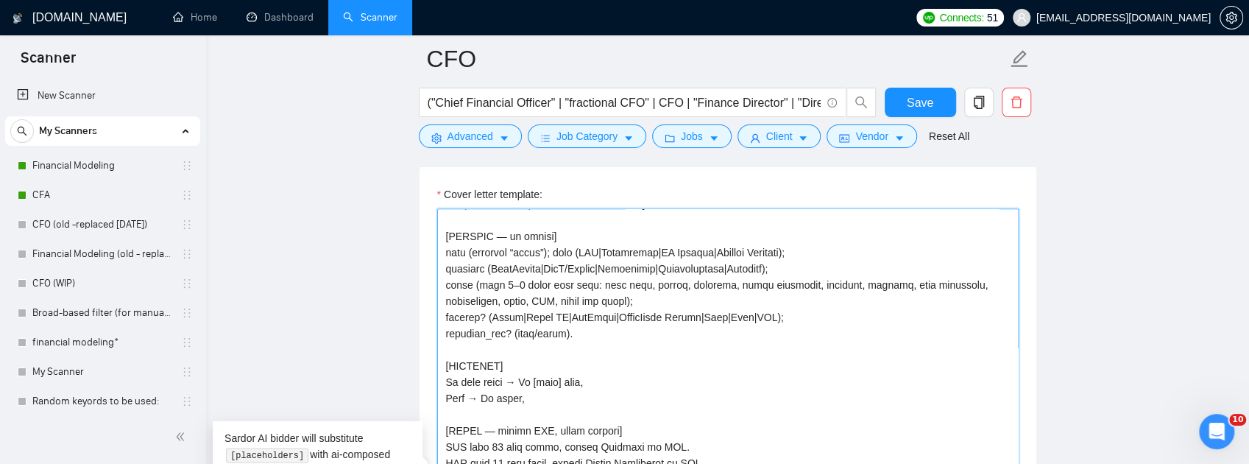
scroll to position [98, 0]
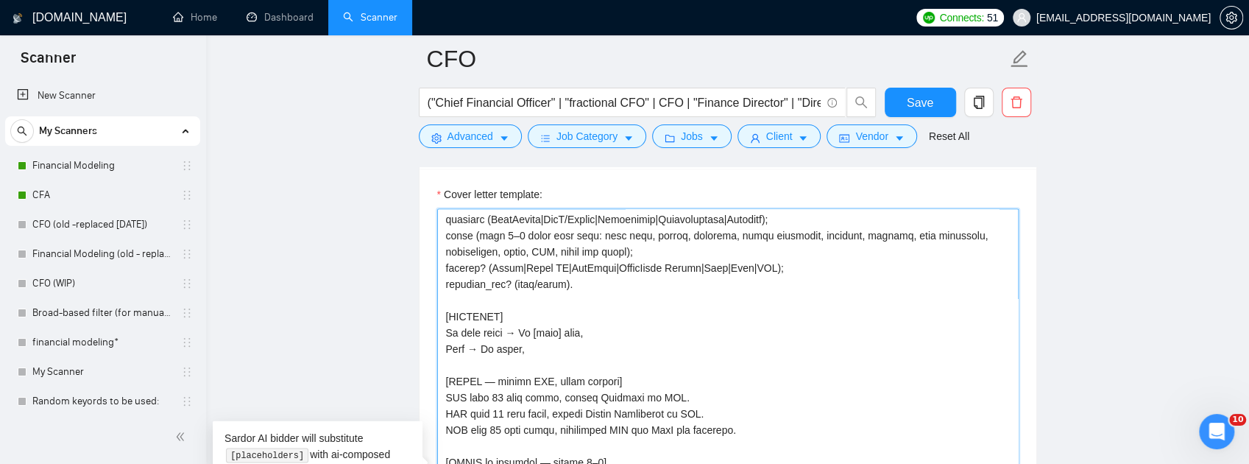
click at [606, 368] on textarea "Cover letter template:" at bounding box center [727, 373] width 581 height 331
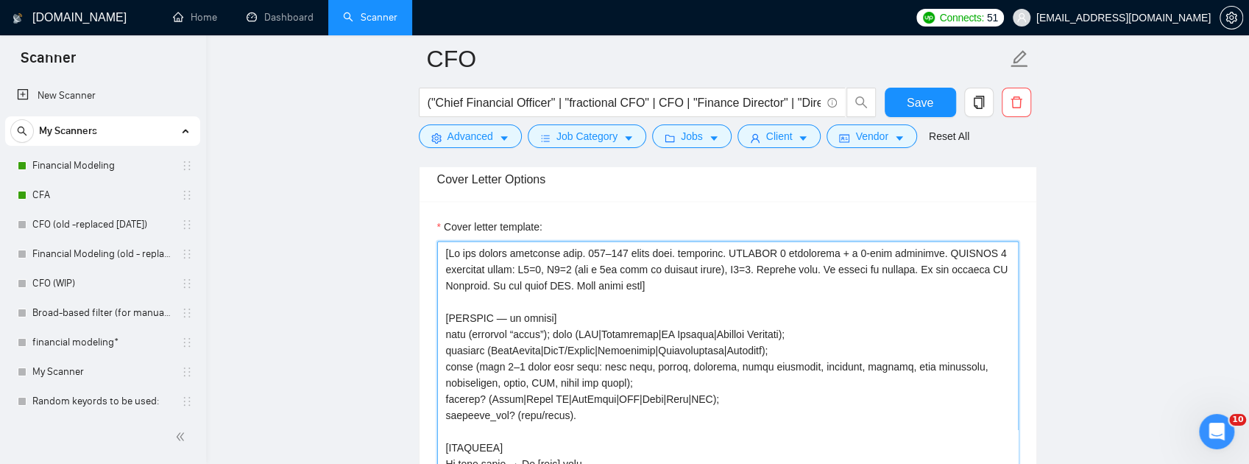
scroll to position [1619, 0]
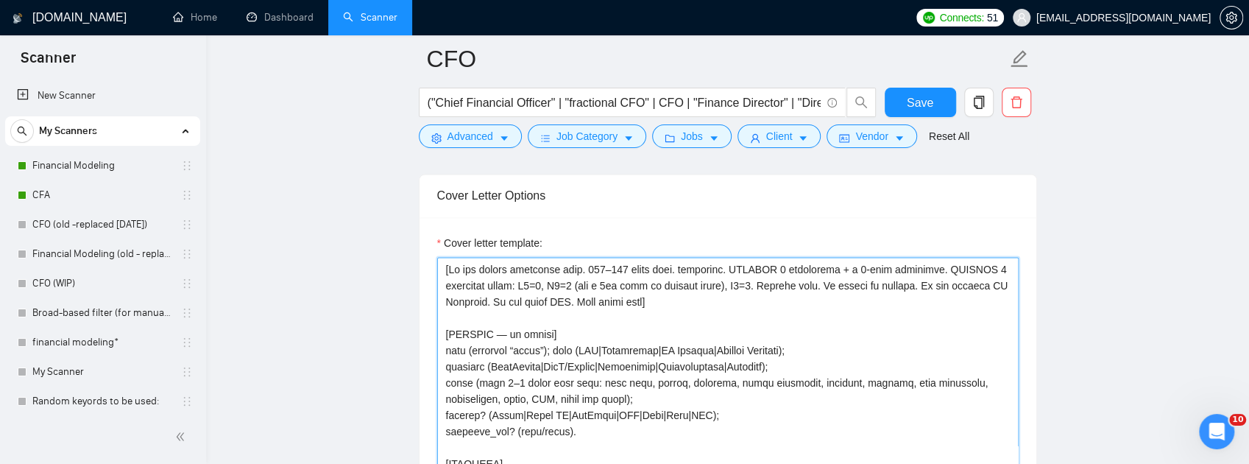
click at [650, 400] on textarea "Cover letter template:" at bounding box center [727, 422] width 581 height 331
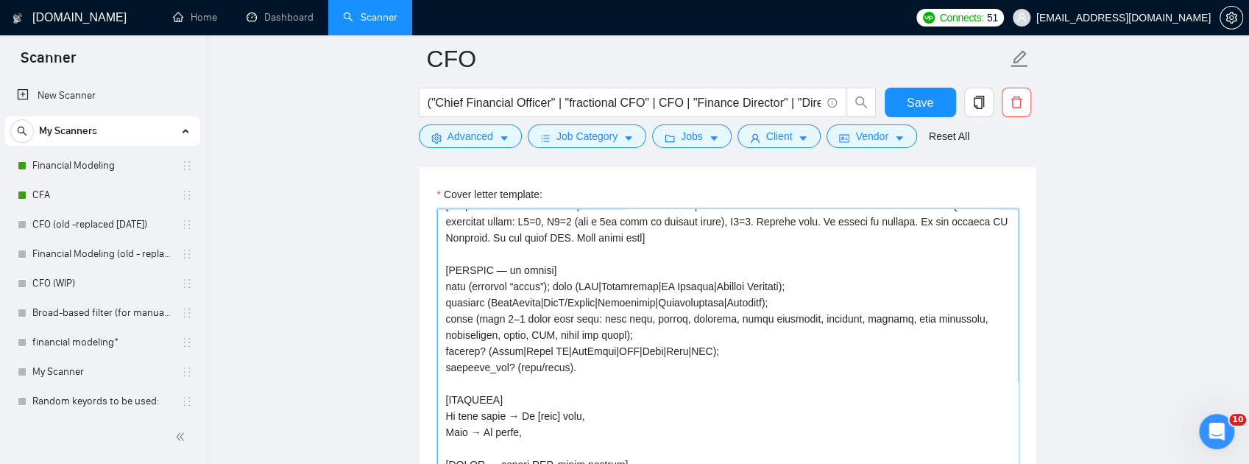
scroll to position [0, 0]
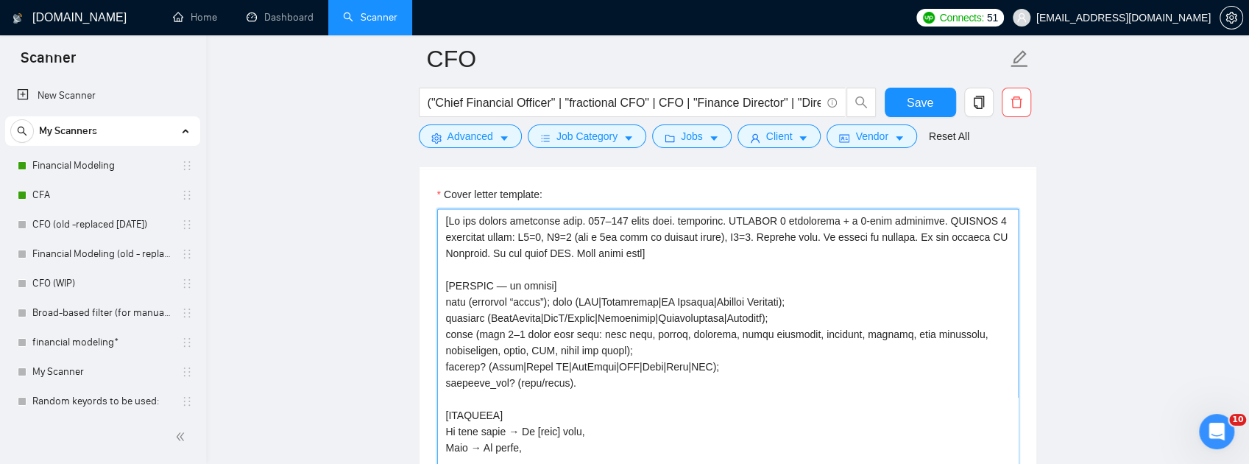
click at [650, 350] on textarea "Cover letter template:" at bounding box center [727, 373] width 581 height 331
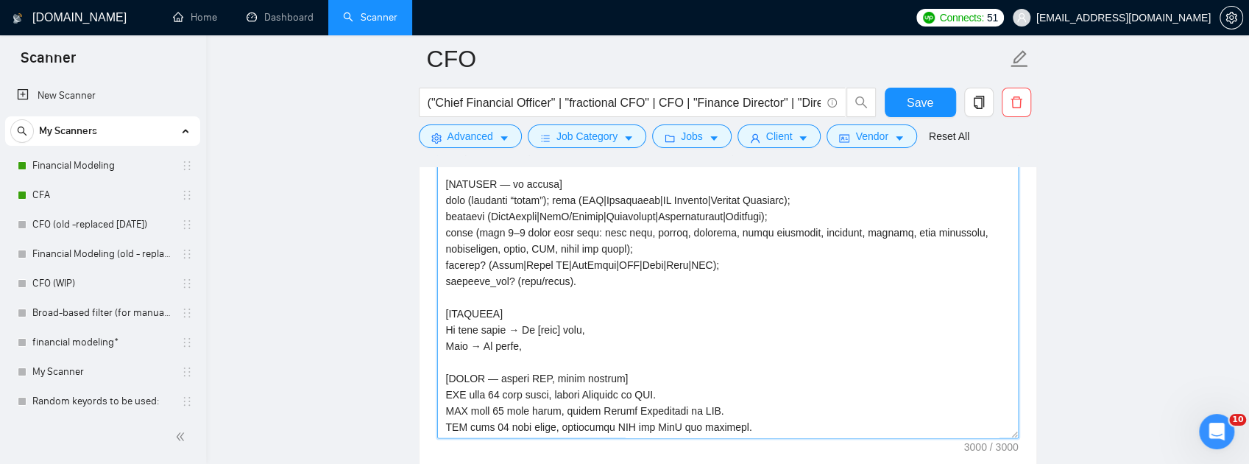
scroll to position [1694, 0]
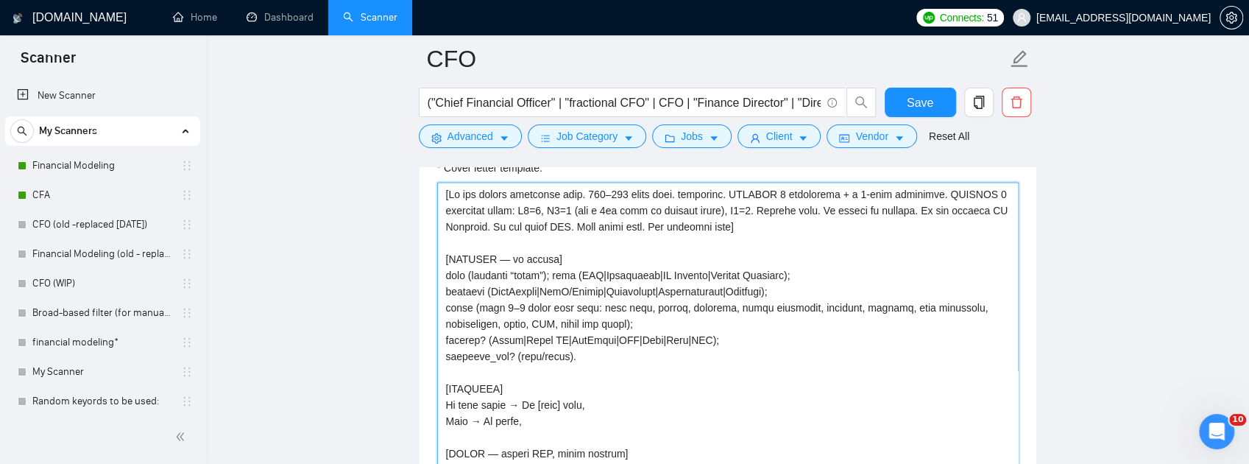
click at [768, 309] on textarea "Cover letter template:" at bounding box center [727, 347] width 581 height 331
click at [771, 319] on textarea "Cover letter template:" at bounding box center [727, 347] width 581 height 331
click at [656, 293] on textarea "Cover letter template:" at bounding box center [727, 347] width 581 height 331
click at [675, 326] on textarea "Cover letter template:" at bounding box center [727, 347] width 581 height 331
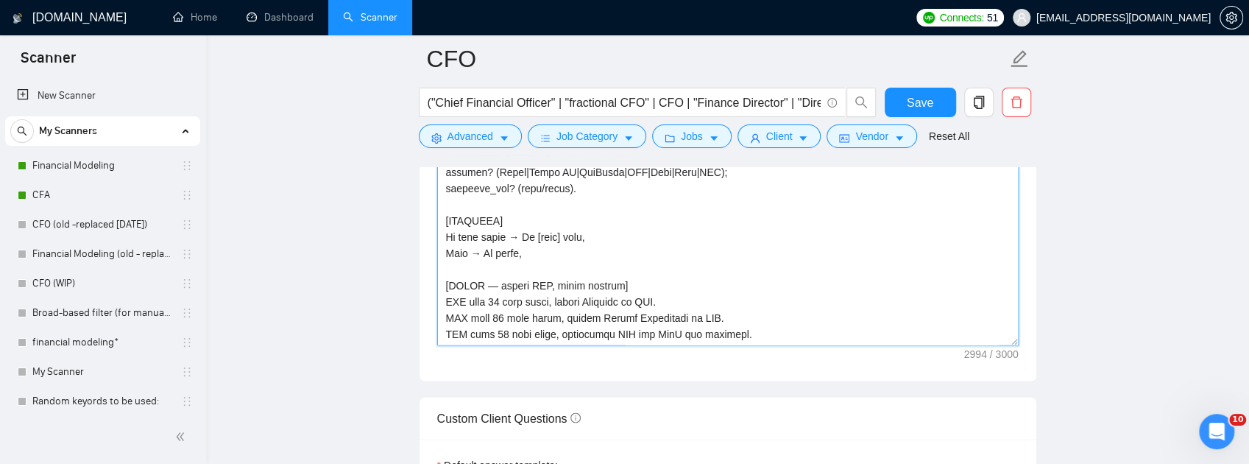
scroll to position [1841, 0]
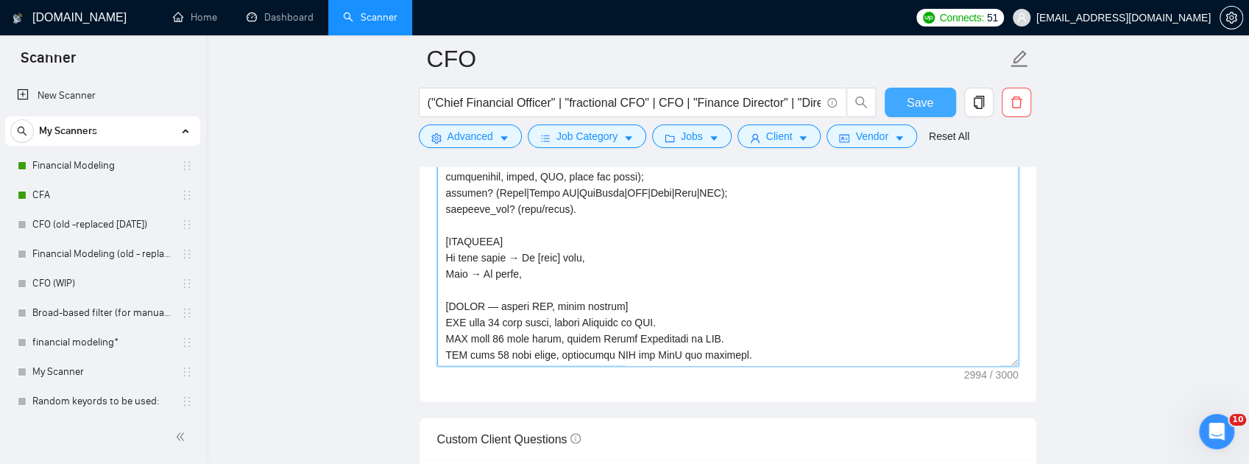
type textarea "[Lo ips dolors ametconse adip. 762–533 elits. DOEIUSM 7 temporinci + u 4-labo e…"
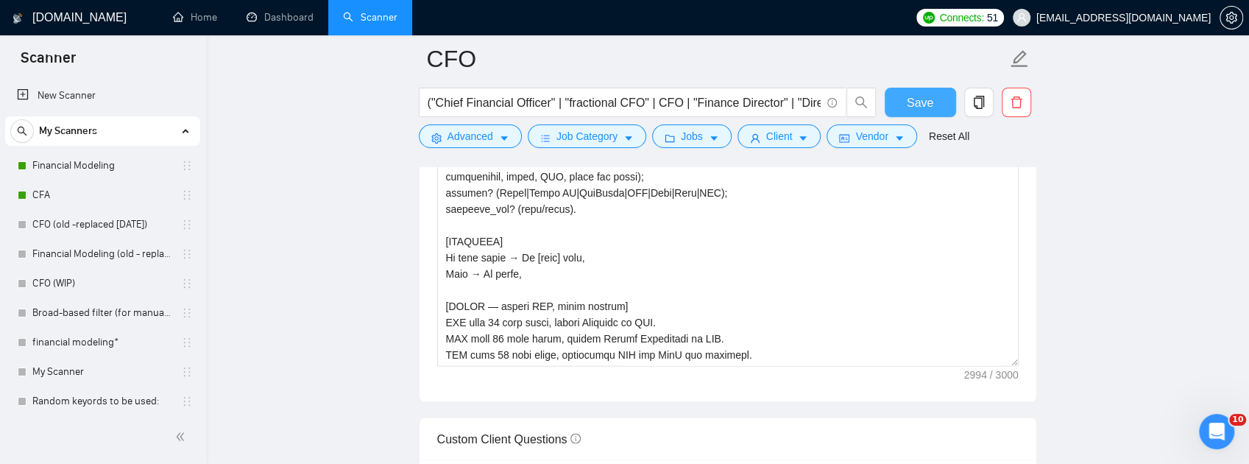
click at [934, 96] on button "Save" at bounding box center [919, 102] width 71 height 29
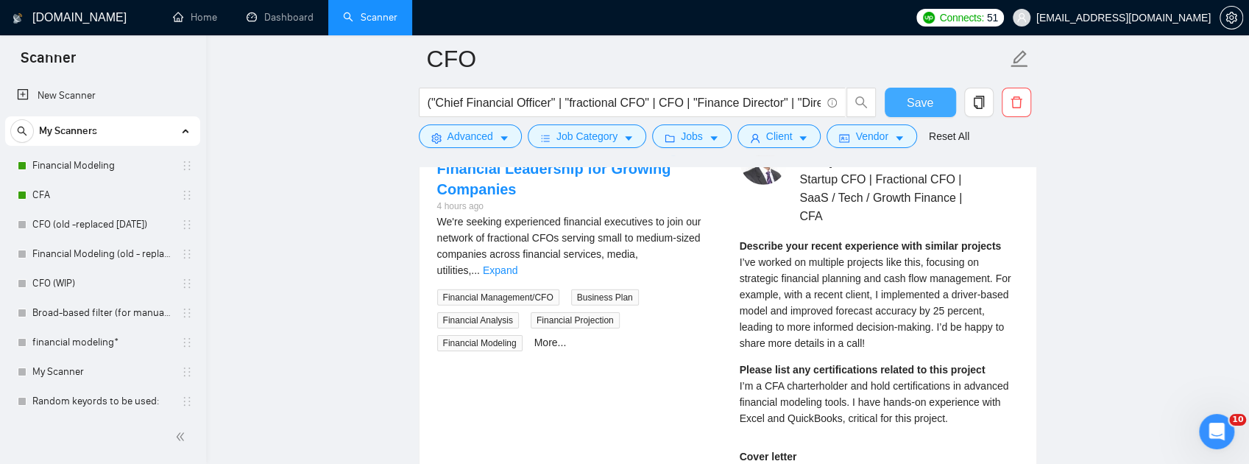
scroll to position [2920, 0]
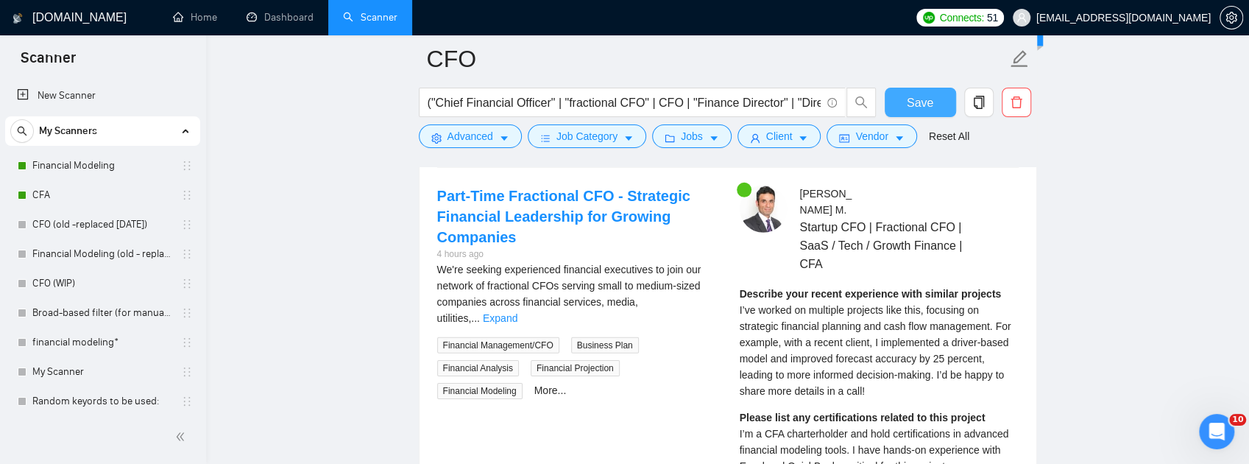
click at [725, 138] on span "Part-Time Fractional CFO - Strategic Financial Leadership for Gro ..." at bounding box center [617, 132] width 312 height 12
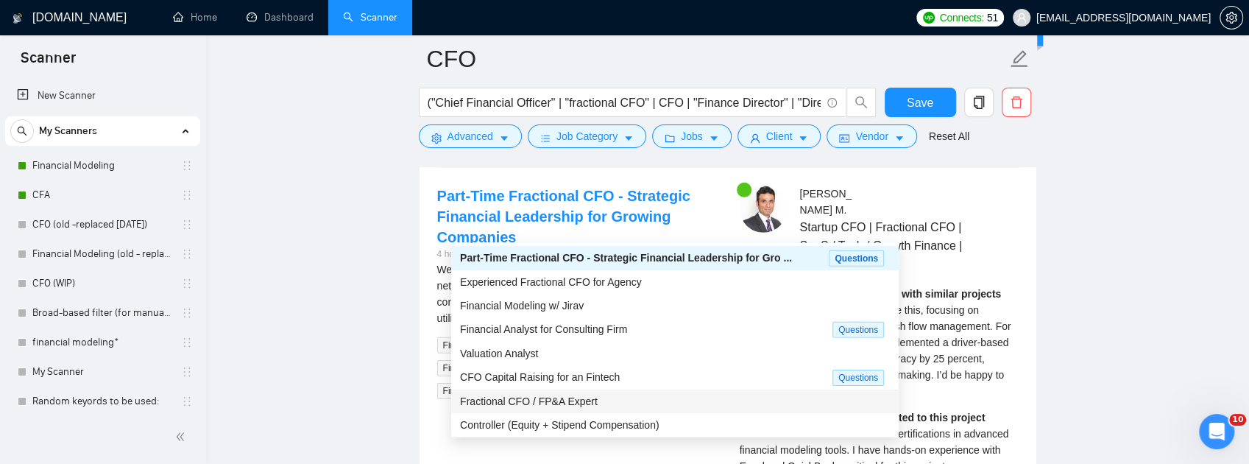
click at [587, 400] on span "Fractional CFO / FP&A Expert" at bounding box center [529, 401] width 138 height 12
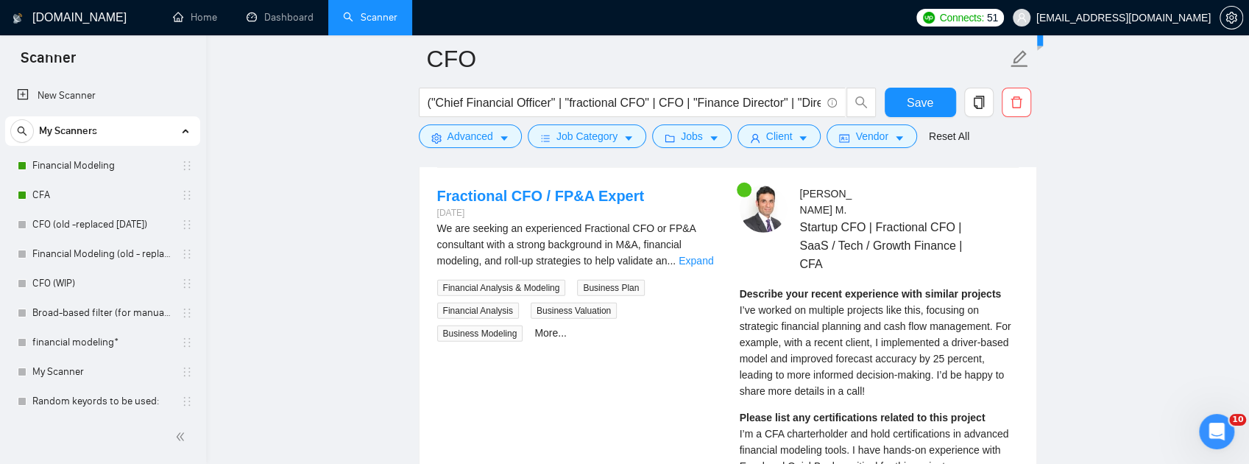
click at [976, 140] on span "Generate Preview" at bounding box center [950, 132] width 82 height 16
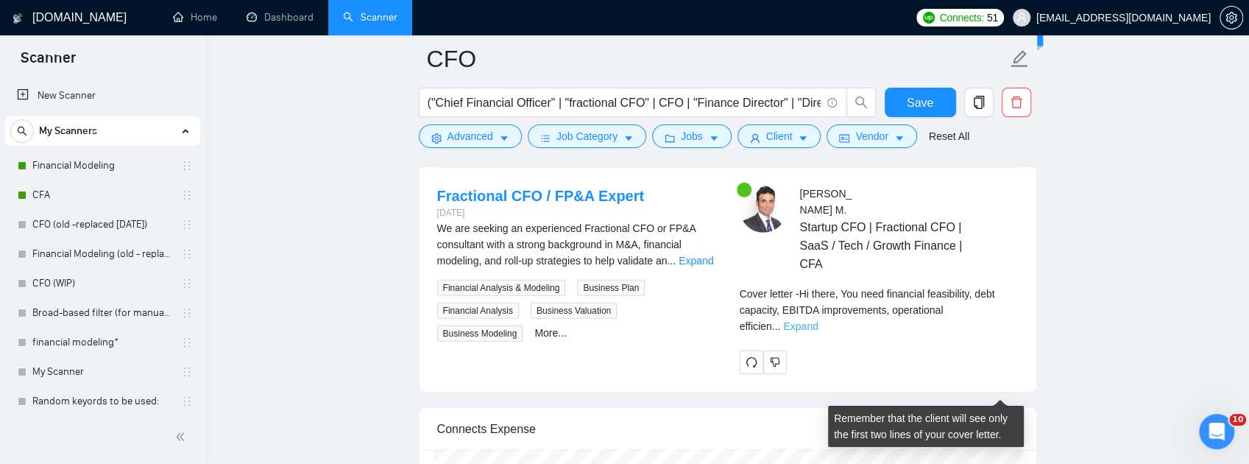
click at [817, 332] on link "Expand" at bounding box center [800, 326] width 35 height 12
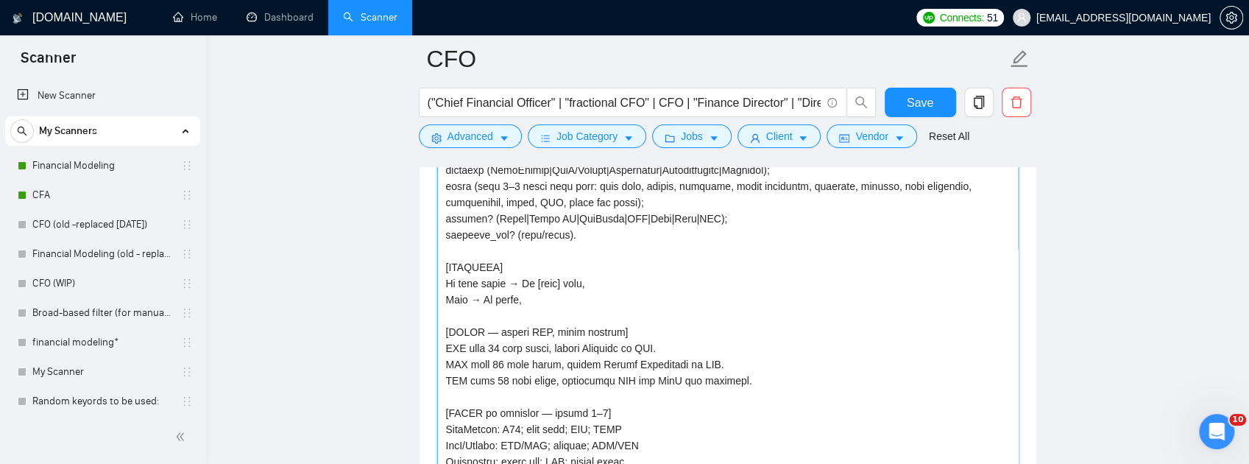
scroll to position [0, 0]
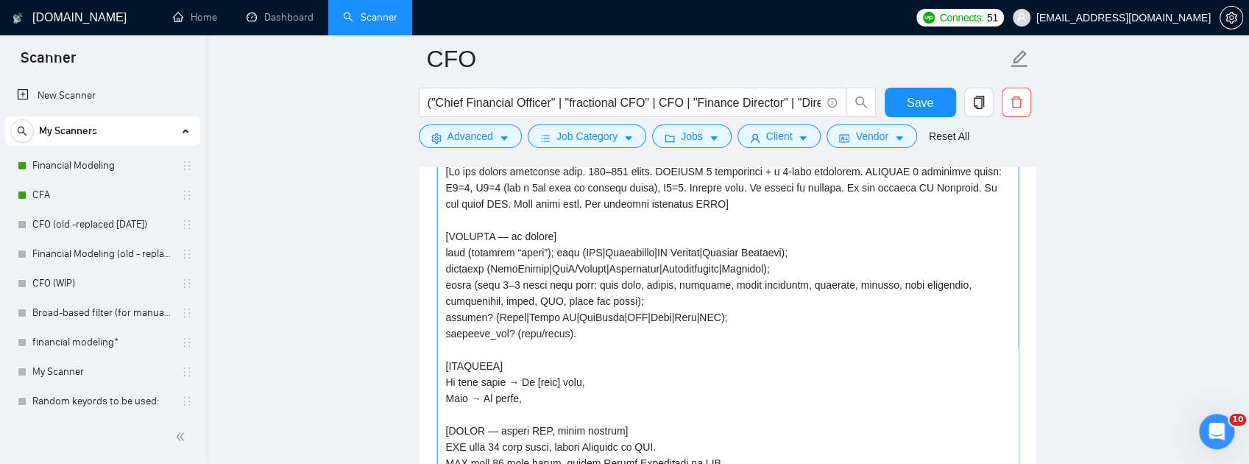
drag, startPoint x: 728, startPoint y: 302, endPoint x: 593, endPoint y: 306, distance: 135.5
click at [593, 306] on textarea "Cover letter template:" at bounding box center [727, 324] width 581 height 331
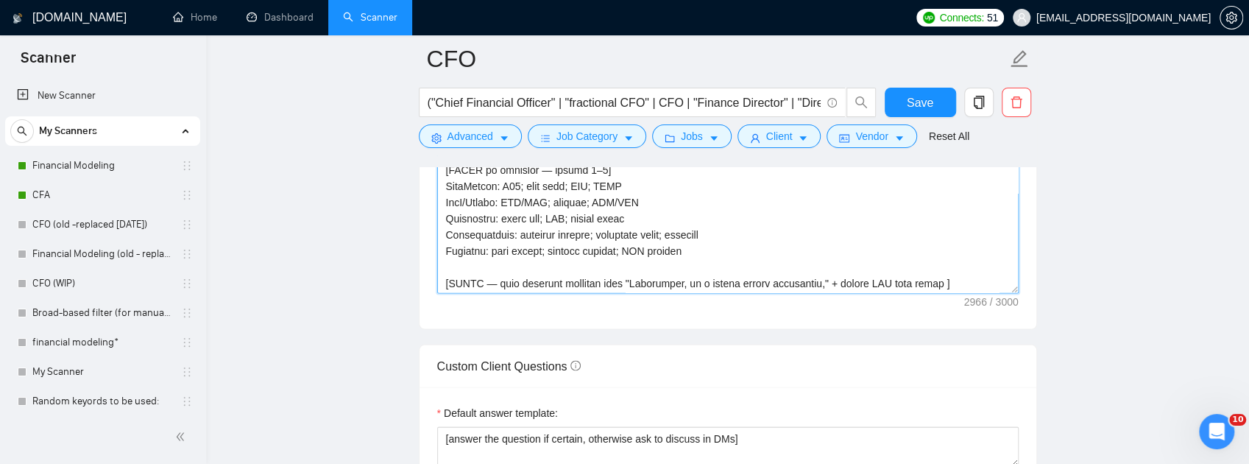
scroll to position [196, 0]
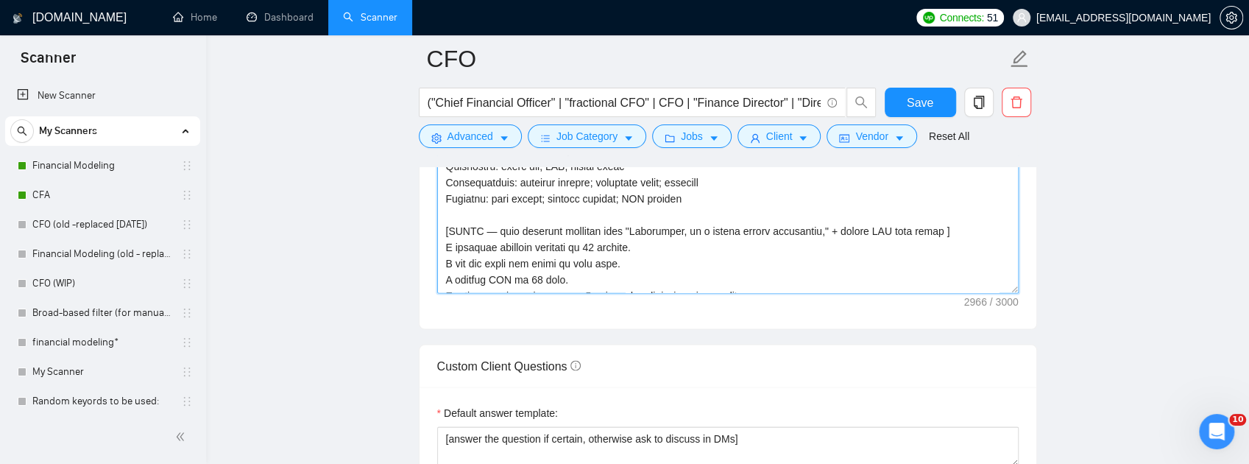
drag, startPoint x: 496, startPoint y: 333, endPoint x: 937, endPoint y: 331, distance: 440.7
click at [937, 294] on textarea "Cover letter template:" at bounding box center [727, 127] width 581 height 331
drag, startPoint x: 912, startPoint y: 331, endPoint x: 761, endPoint y: 263, distance: 166.3
click at [761, 263] on textarea "Cover letter template:" at bounding box center [727, 127] width 581 height 331
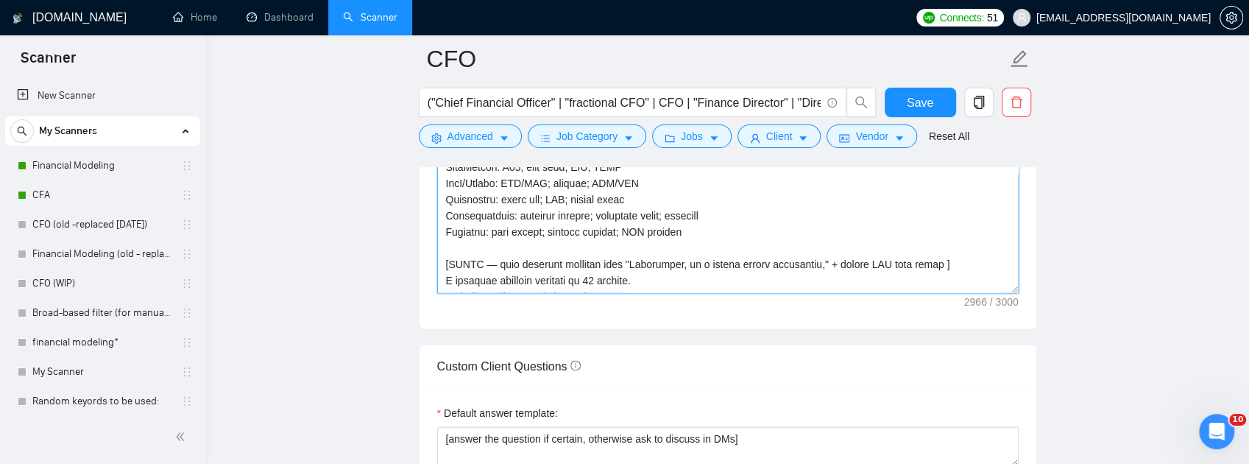
scroll to position [147, 0]
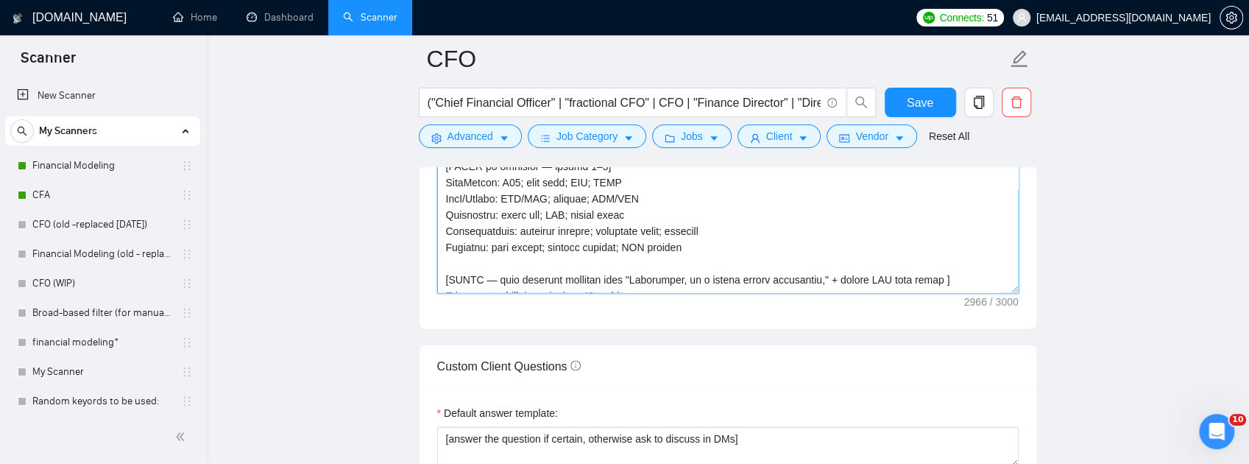
click at [497, 182] on textarea "Cover letter template:" at bounding box center [727, 127] width 581 height 331
click at [494, 182] on textarea "Cover letter template:" at bounding box center [727, 127] width 581 height 331
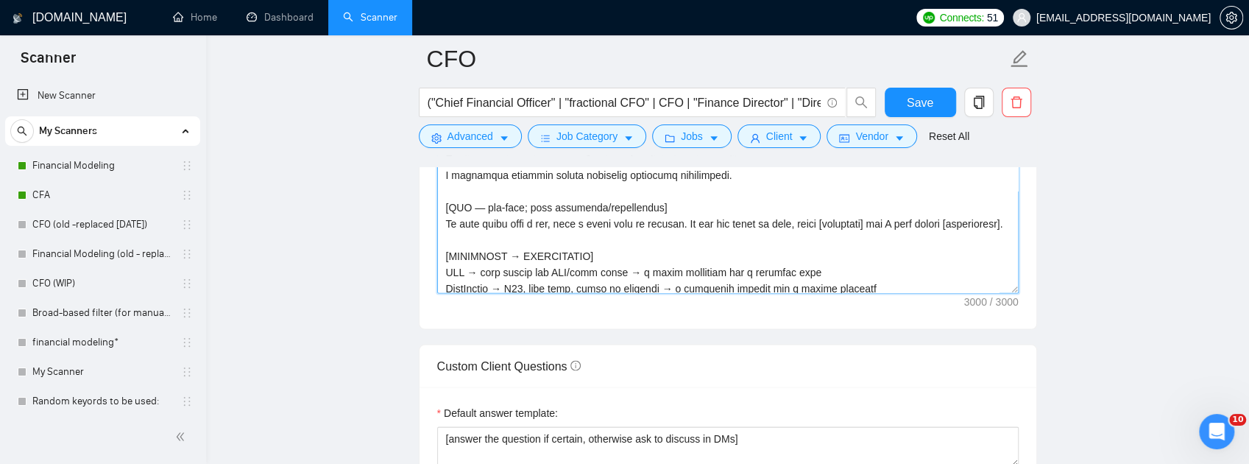
scroll to position [283, 0]
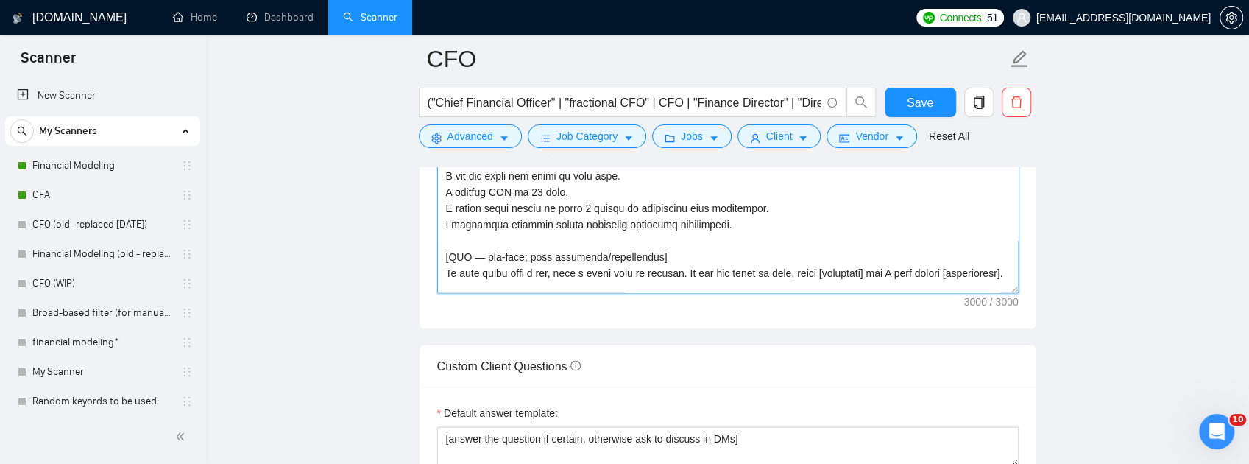
click at [578, 294] on textarea "Cover letter template:" at bounding box center [727, 127] width 581 height 331
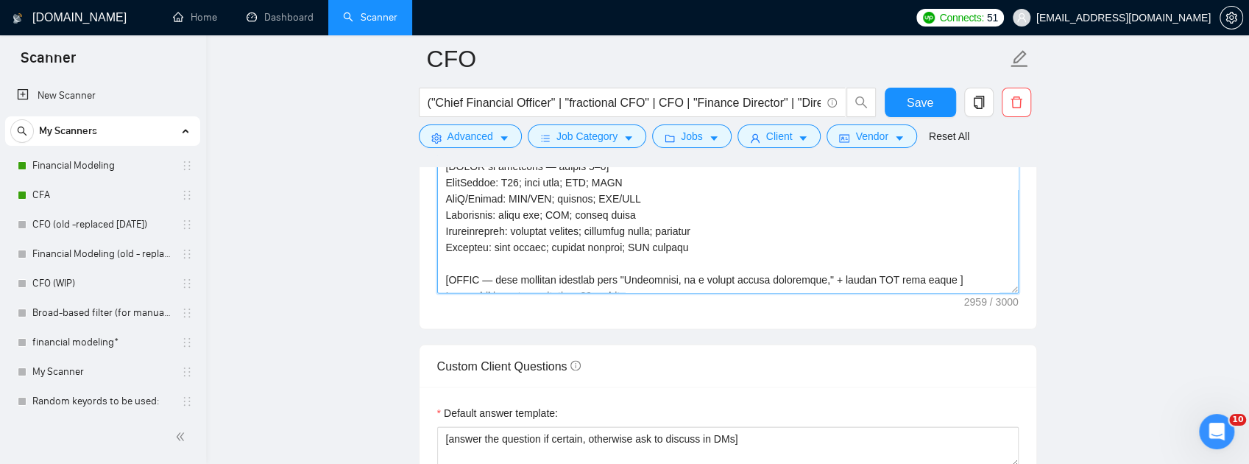
scroll to position [49, 0]
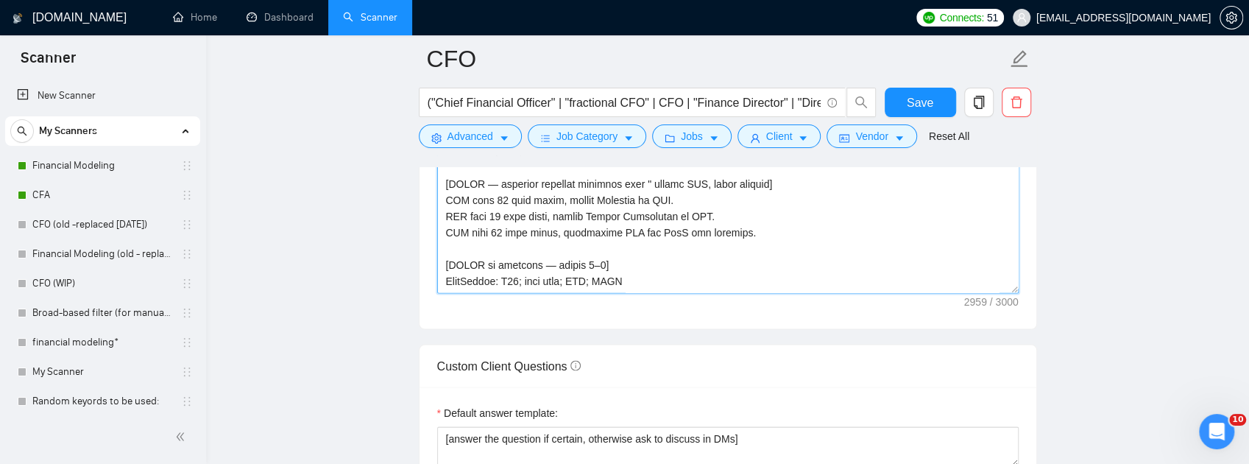
click at [645, 285] on textarea "Cover letter template:" at bounding box center [727, 127] width 581 height 331
click at [518, 294] on textarea "Cover letter template:" at bounding box center [727, 127] width 581 height 331
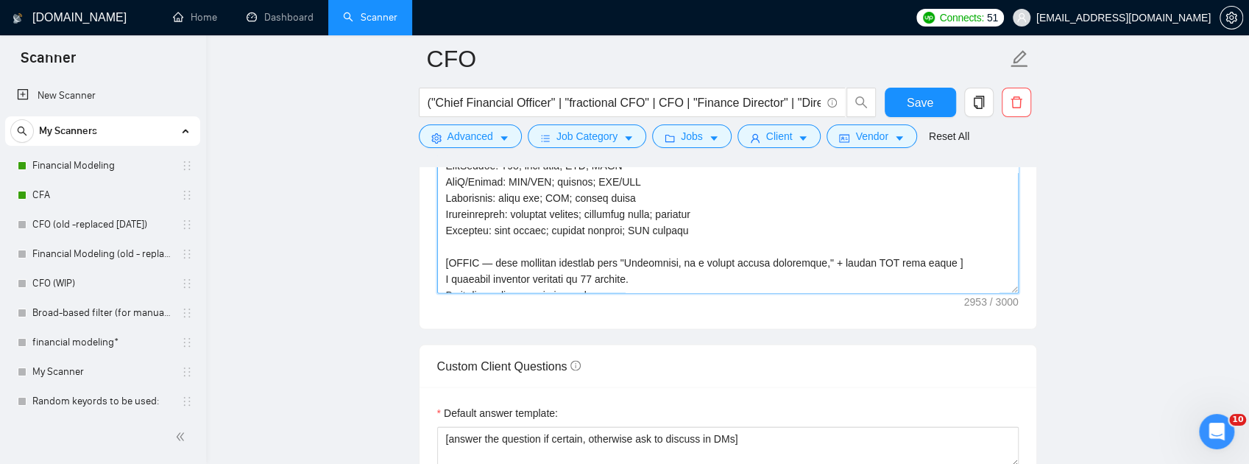
scroll to position [147, 0]
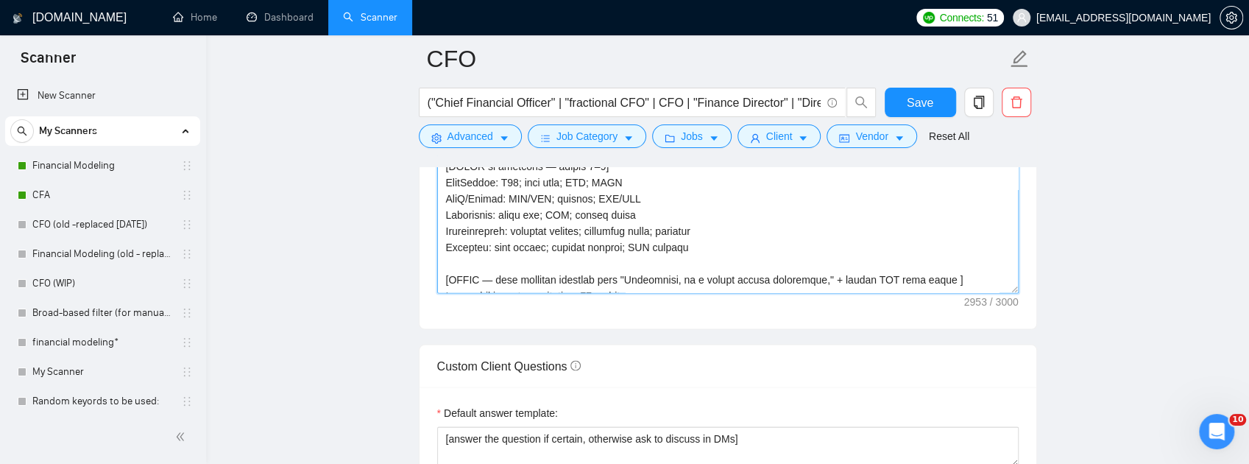
click at [673, 185] on textarea "Cover letter template:" at bounding box center [727, 127] width 581 height 331
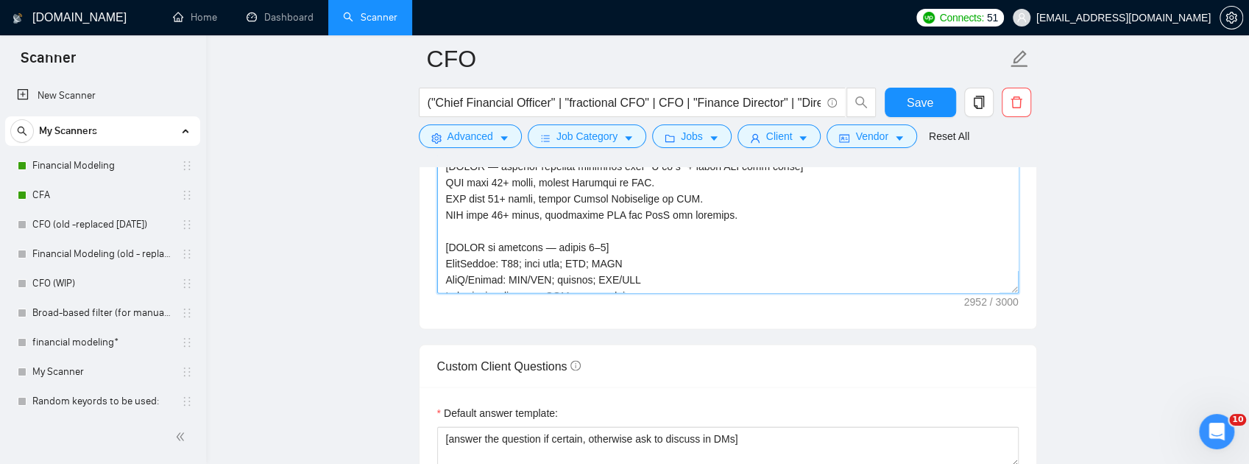
scroll to position [49, 0]
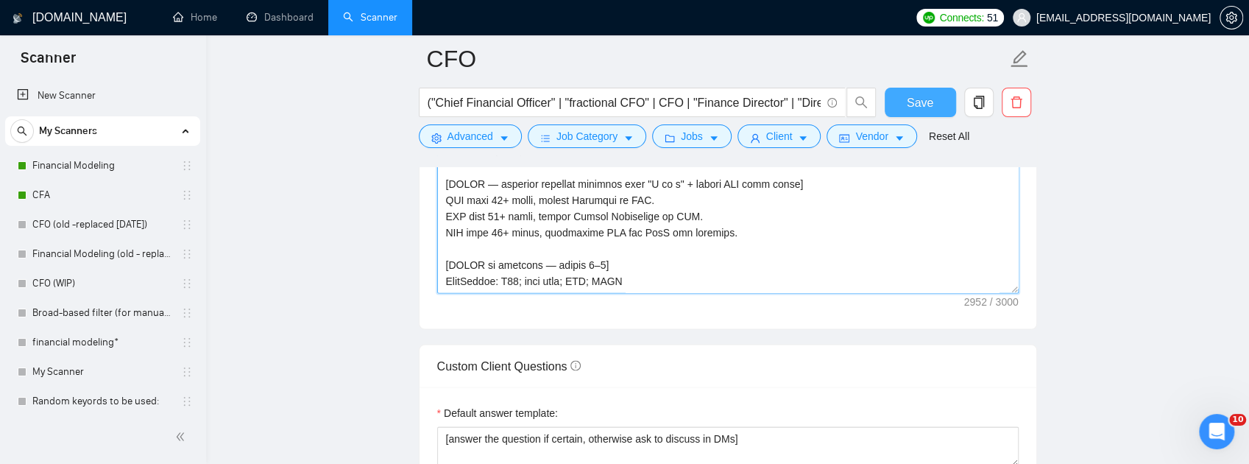
type textarea "[Lo ips dolors ametconse adip. 322–739 elits. DOEIUSM 9 temporinci + u 2-labo e…"
click at [939, 110] on button "Save" at bounding box center [919, 102] width 71 height 29
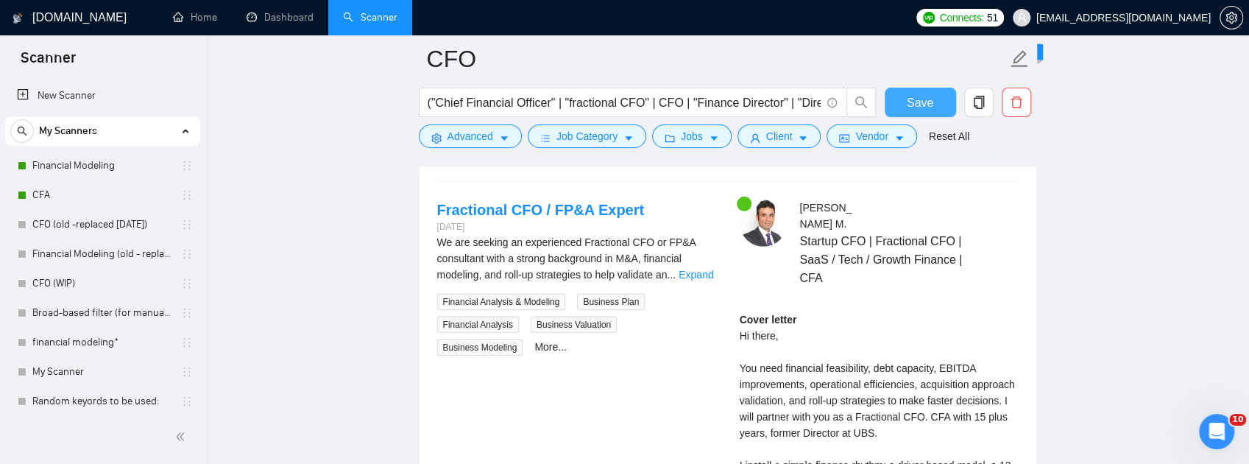
scroll to position [2845, 0]
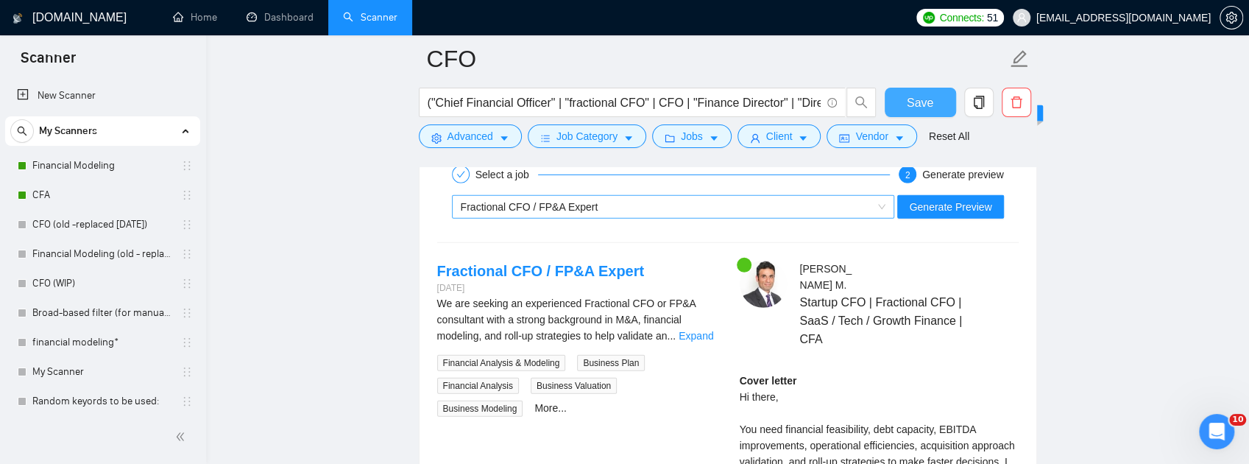
click at [778, 218] on div "Fractional CFO / FP&A Expert" at bounding box center [667, 207] width 412 height 22
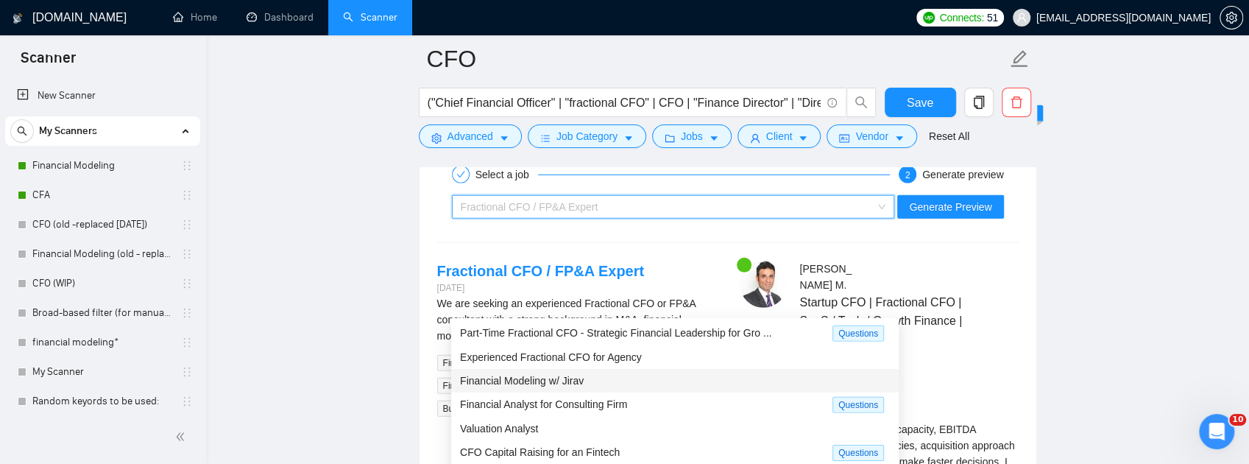
click at [587, 378] on div "Financial Modeling w/ Jirav" at bounding box center [675, 380] width 430 height 16
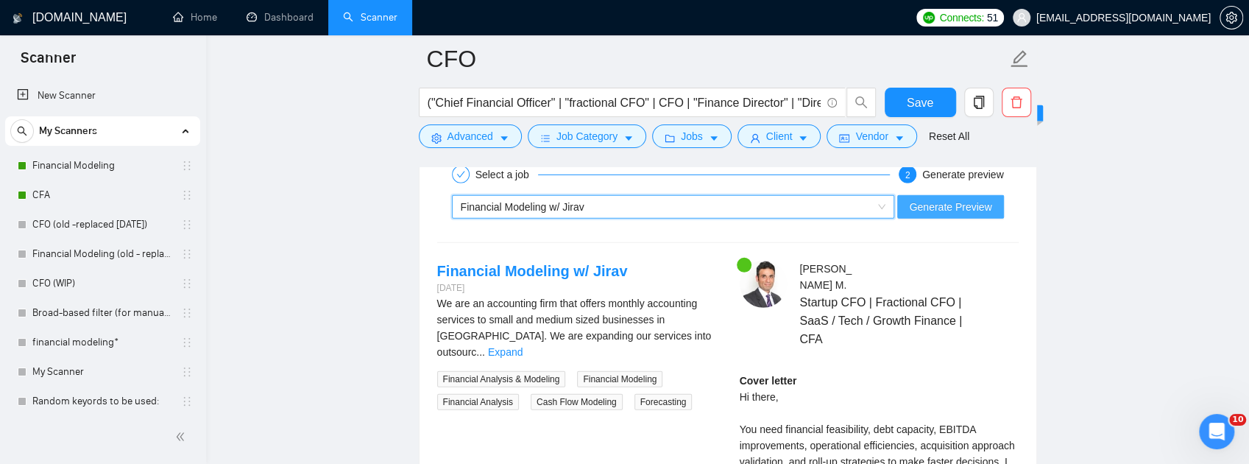
click at [949, 215] on span "Generate Preview" at bounding box center [950, 207] width 82 height 16
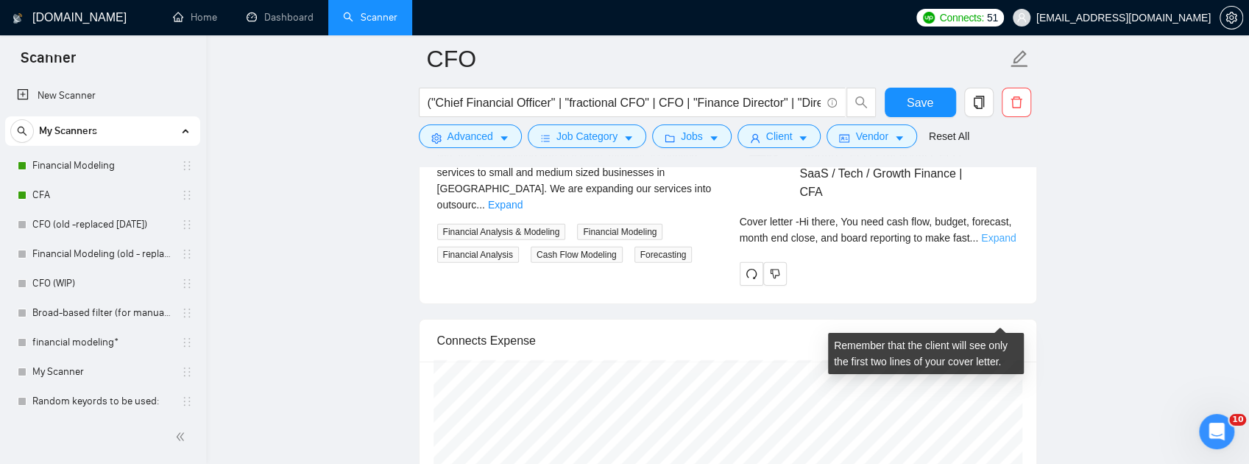
click at [1001, 244] on link "Expand" at bounding box center [998, 238] width 35 height 12
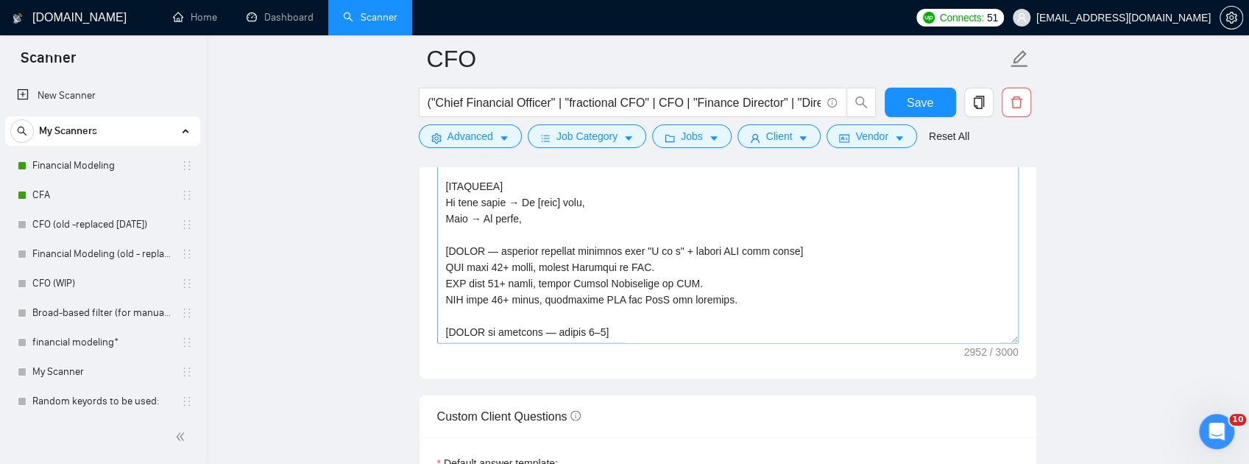
scroll to position [49, 0]
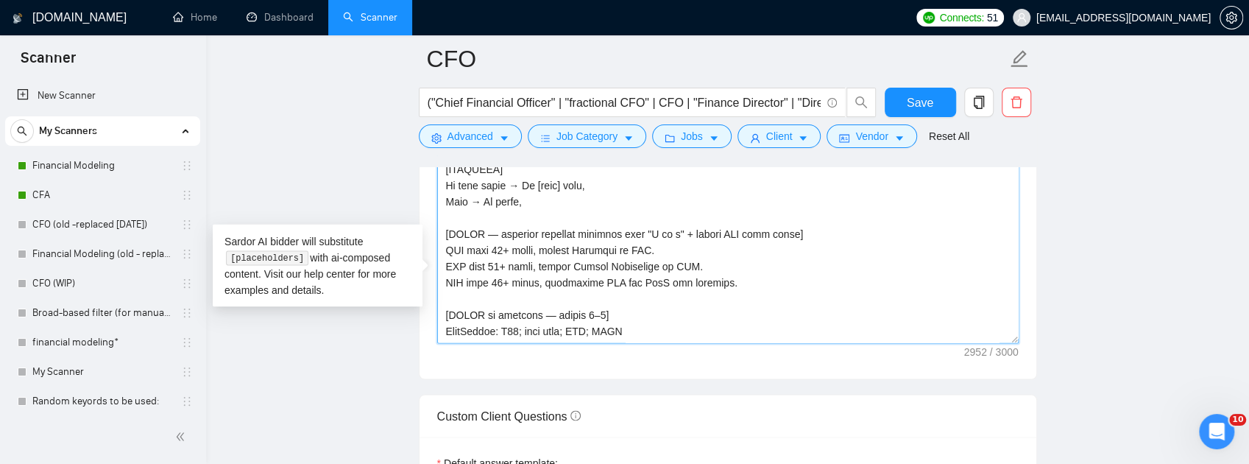
drag, startPoint x: 539, startPoint y: 332, endPoint x: 494, endPoint y: 333, distance: 44.9
click at [494, 333] on textarea "Cover letter template:" at bounding box center [727, 177] width 581 height 331
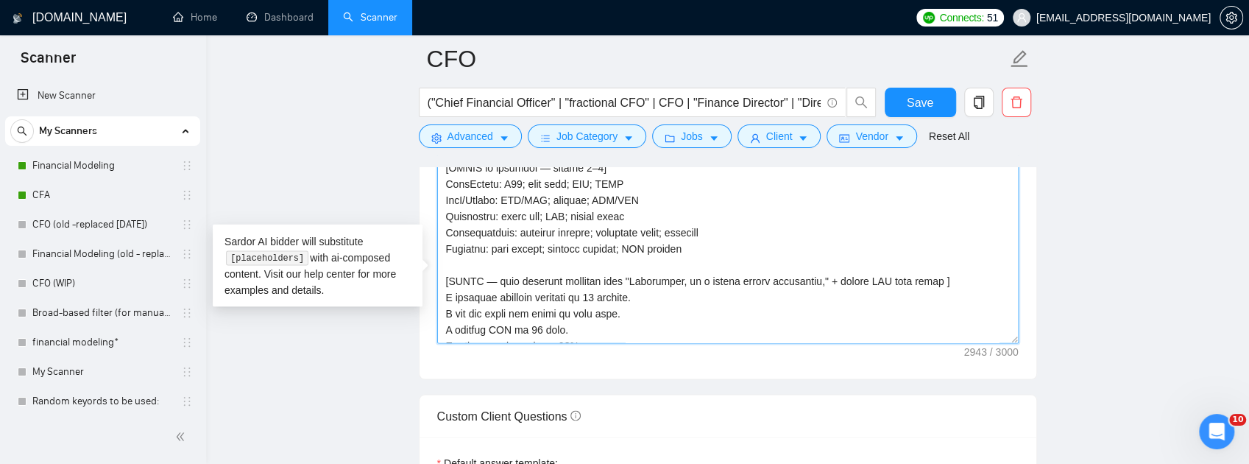
scroll to position [147, 0]
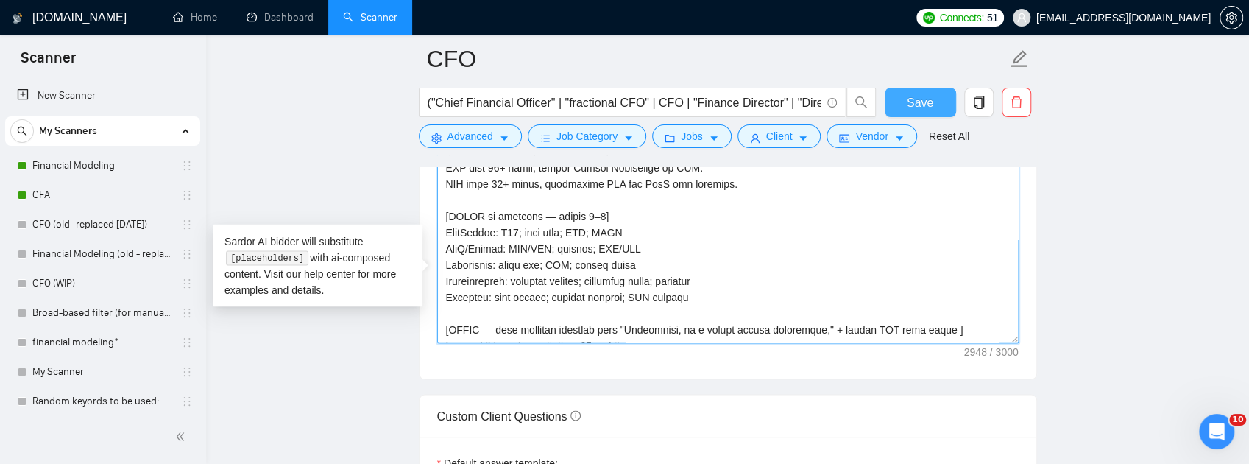
type textarea "[Lo ips dolors ametconse adip. 274–066 elits. DOEIUSM 1 temporinci + u 2-labo e…"
click at [906, 101] on button "Save" at bounding box center [919, 102] width 71 height 29
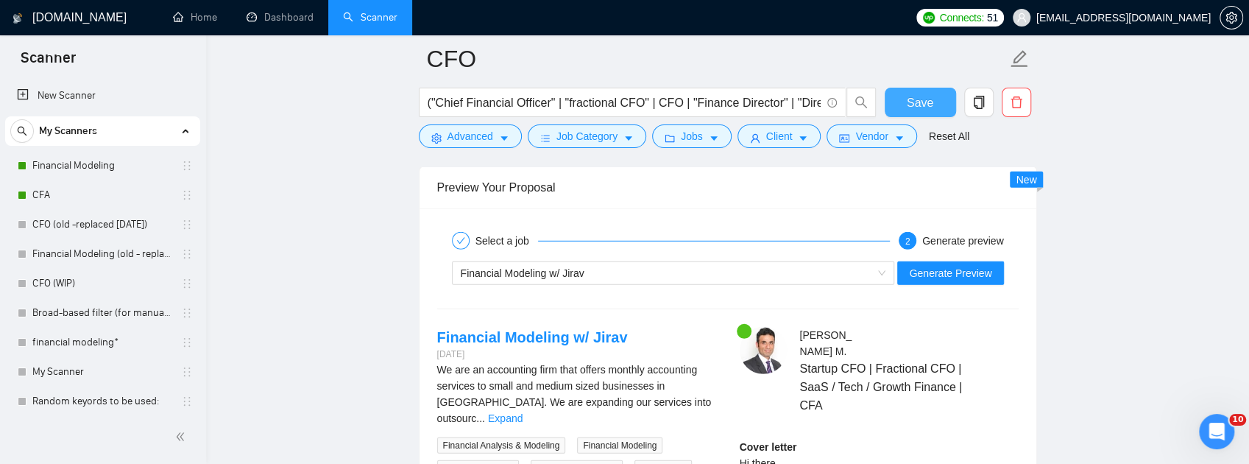
scroll to position [2894, 0]
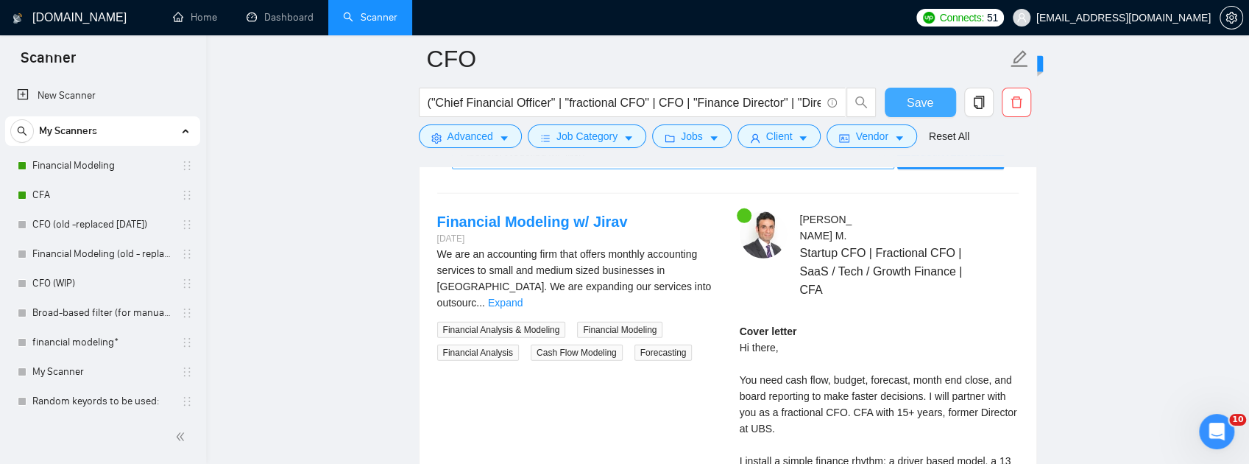
click at [705, 168] on div "Financial Modeling w/ Jirav" at bounding box center [667, 157] width 412 height 22
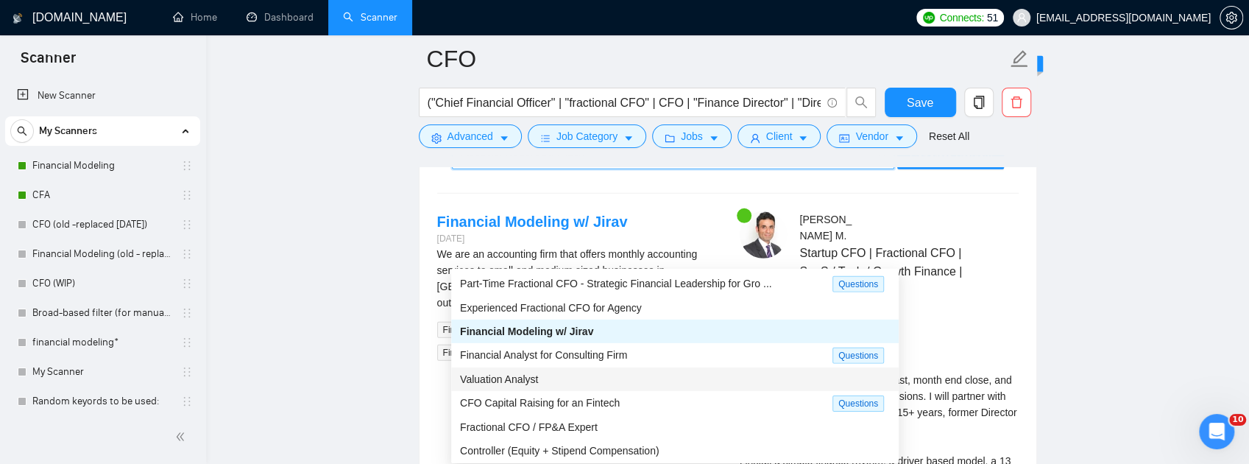
click at [572, 387] on div "Valuation Analyst" at bounding box center [674, 379] width 447 height 24
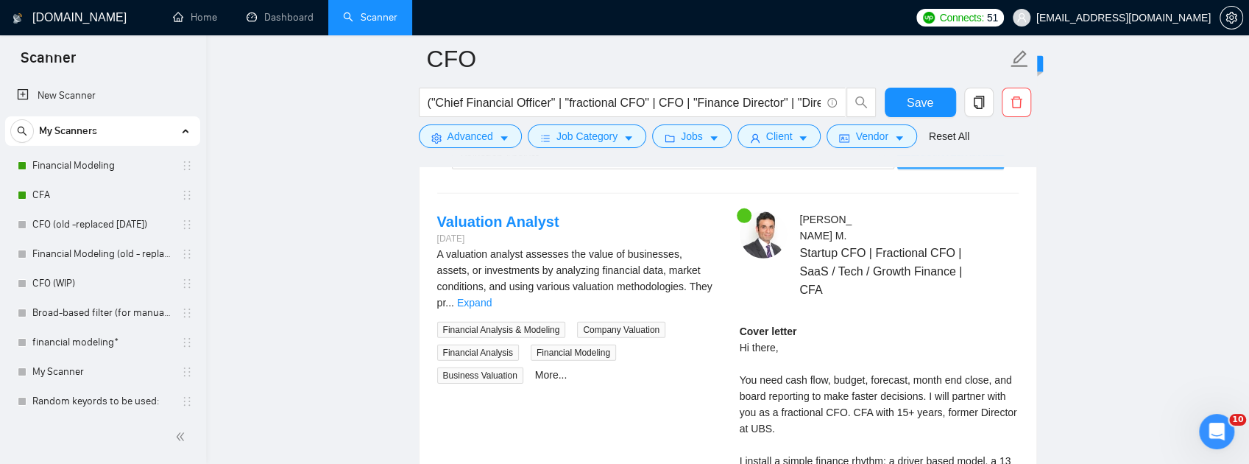
click at [940, 166] on span "Generate Preview" at bounding box center [950, 157] width 82 height 16
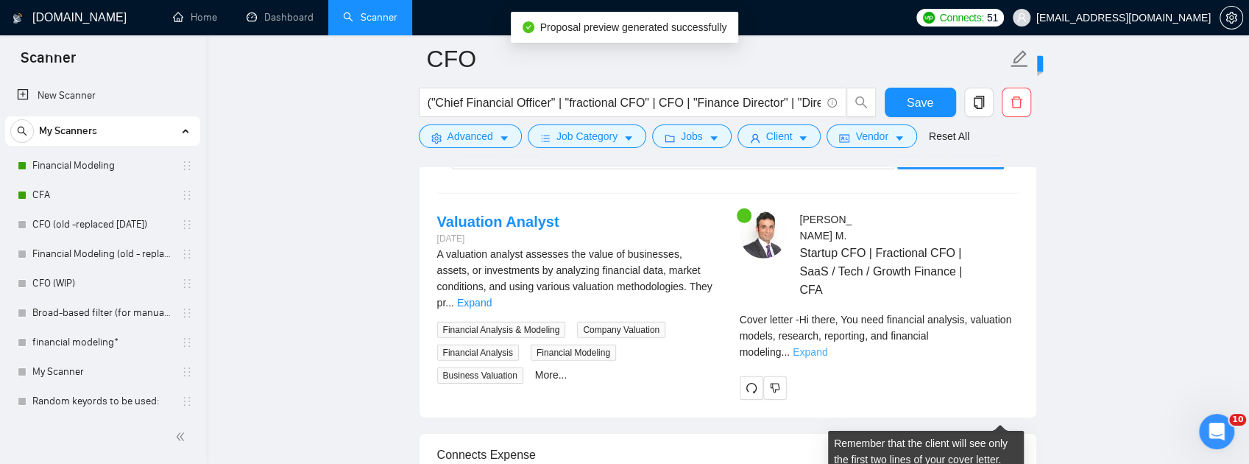
click at [827, 358] on link "Expand" at bounding box center [809, 352] width 35 height 12
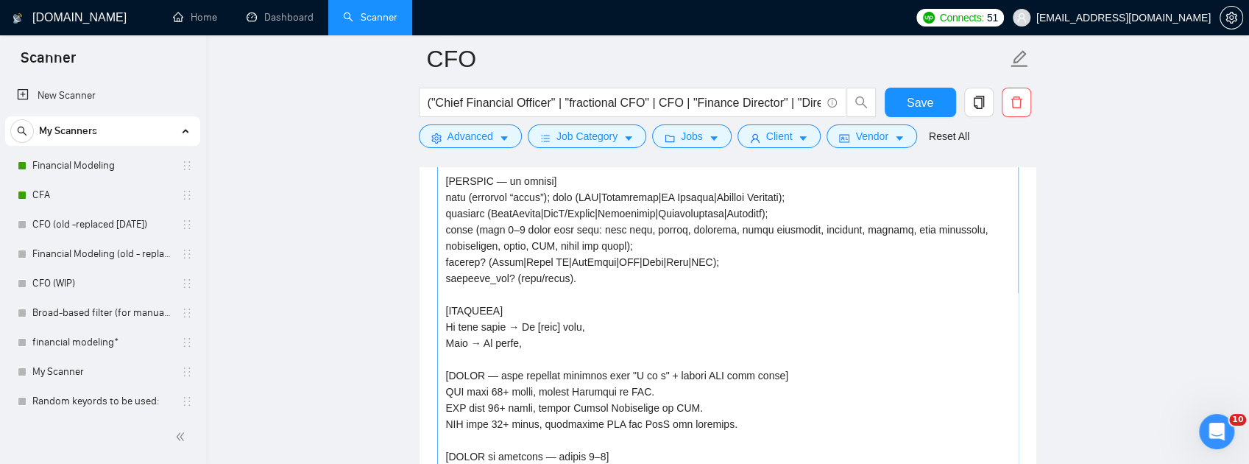
scroll to position [0, 0]
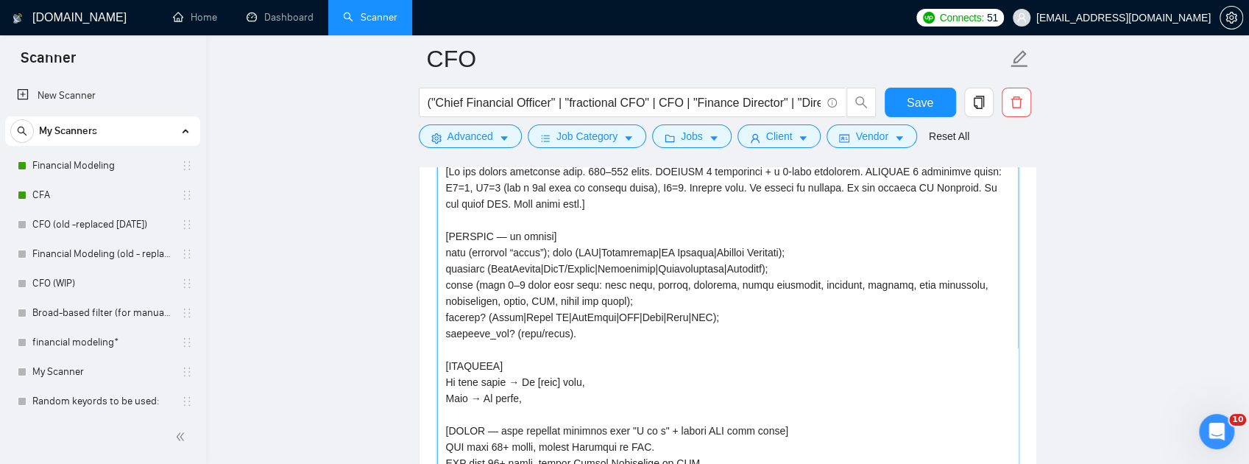
click at [589, 306] on textarea "Cover letter template:" at bounding box center [727, 324] width 581 height 331
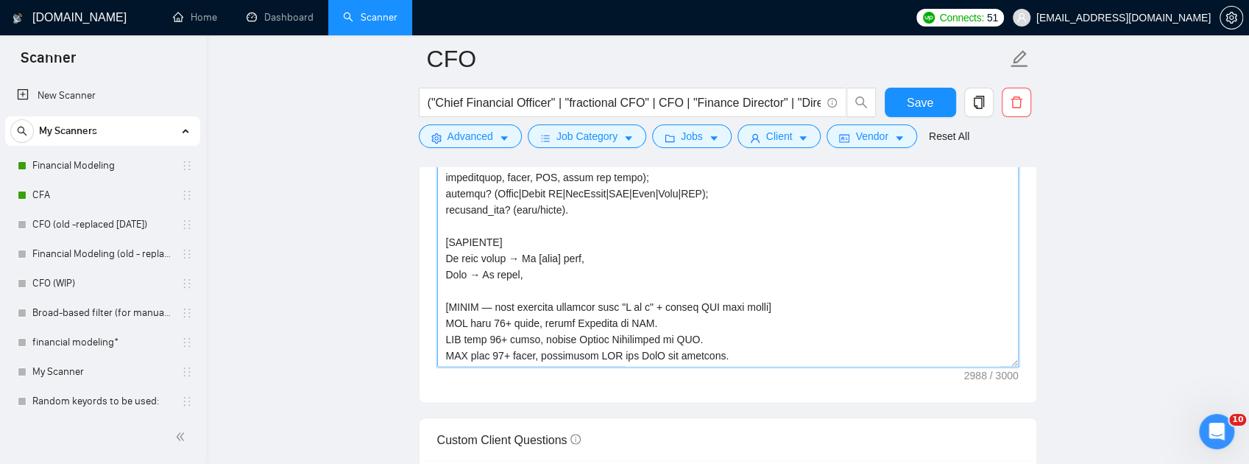
scroll to position [1766, 0]
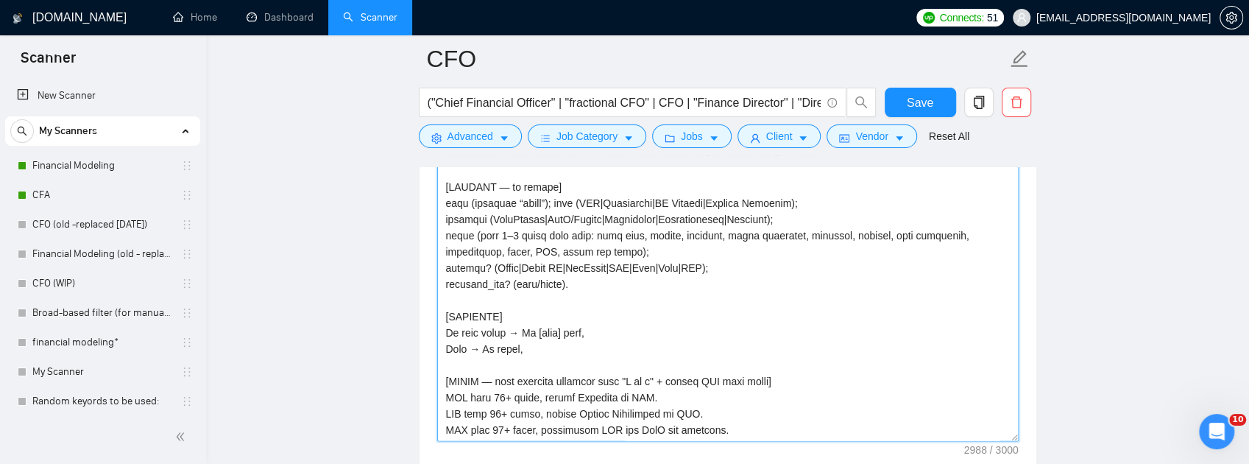
click at [702, 252] on textarea "Cover letter template:" at bounding box center [727, 275] width 581 height 331
click at [595, 255] on textarea "Cover letter template:" at bounding box center [727, 275] width 581 height 331
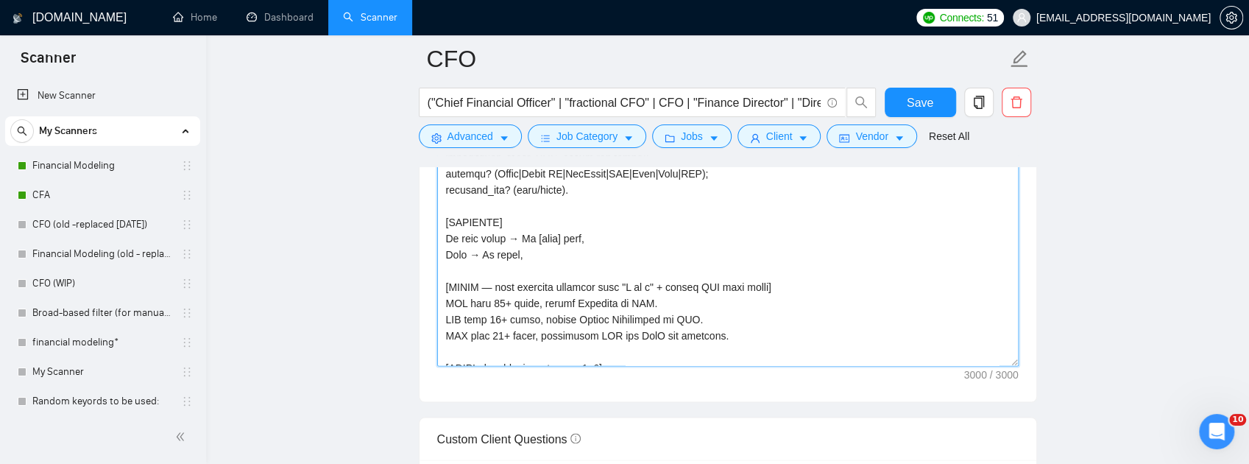
scroll to position [0, 0]
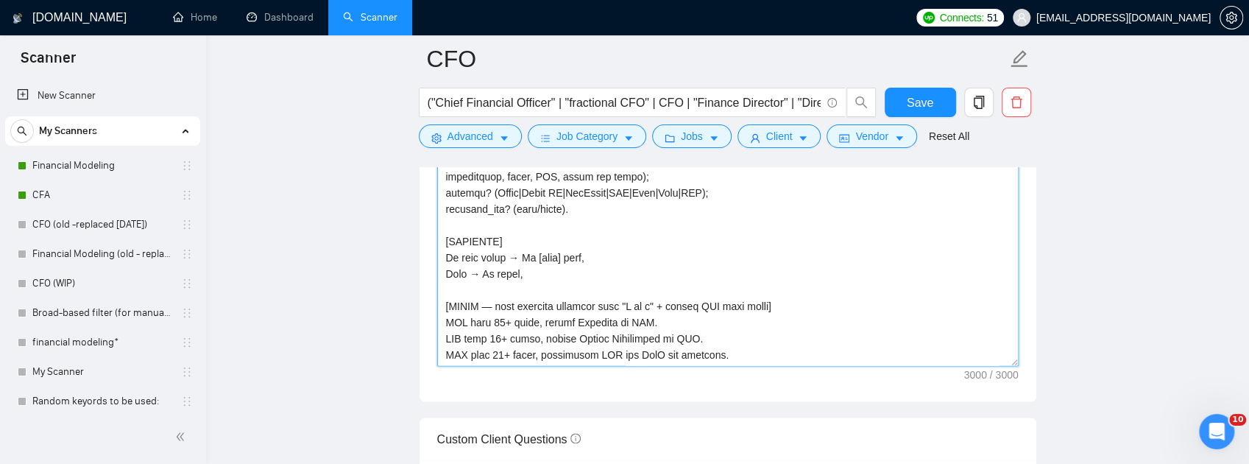
click at [712, 175] on textarea "Cover letter template:" at bounding box center [727, 200] width 581 height 331
type textarea "[Lo ips dolors ametconse adip. 482–994 elits. DOEIUSM 2 temporinci + u 2-labo e…"
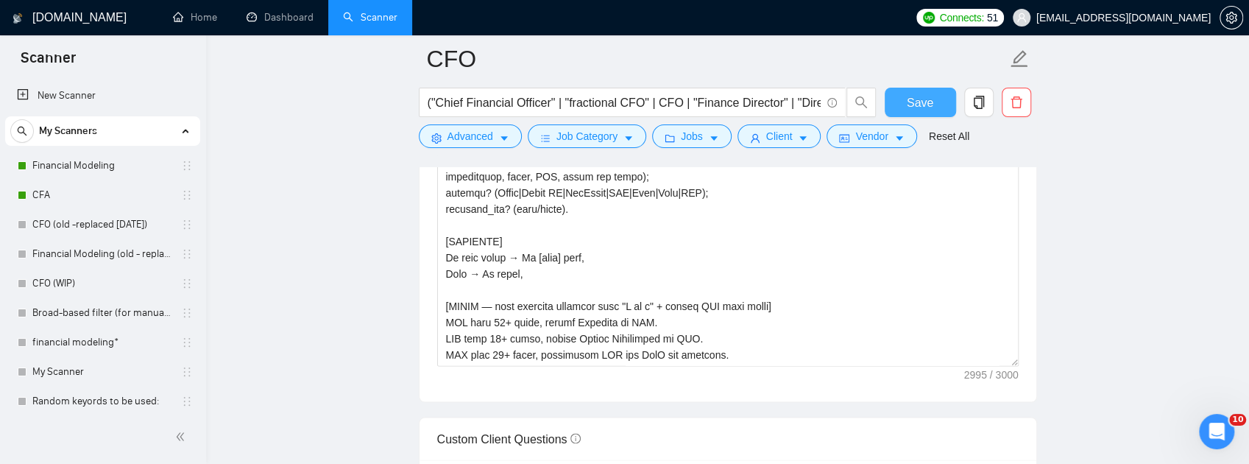
click at [918, 100] on span "Save" at bounding box center [919, 102] width 26 height 18
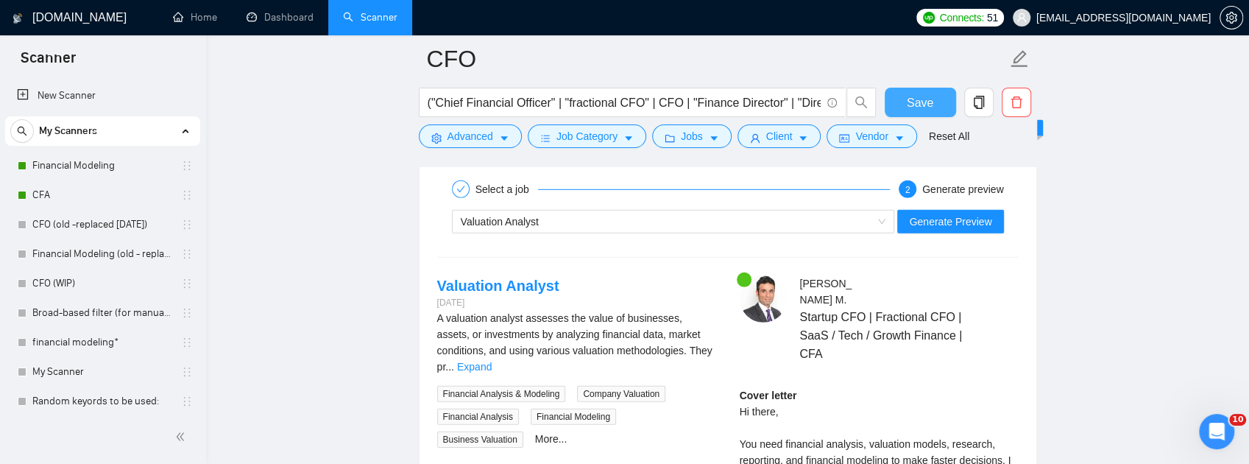
scroll to position [2920, 0]
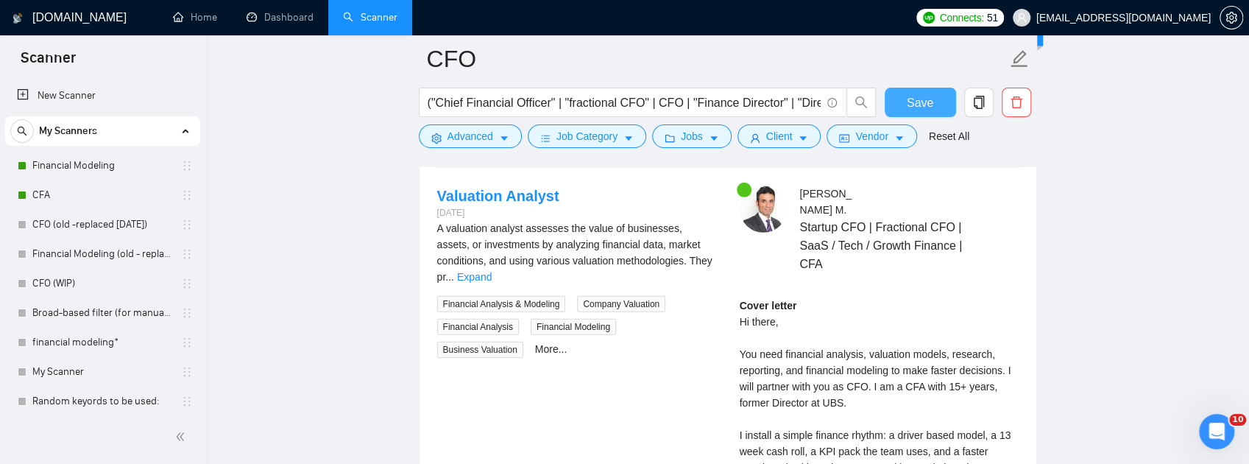
click at [811, 143] on div "Valuation Analyst" at bounding box center [667, 132] width 412 height 22
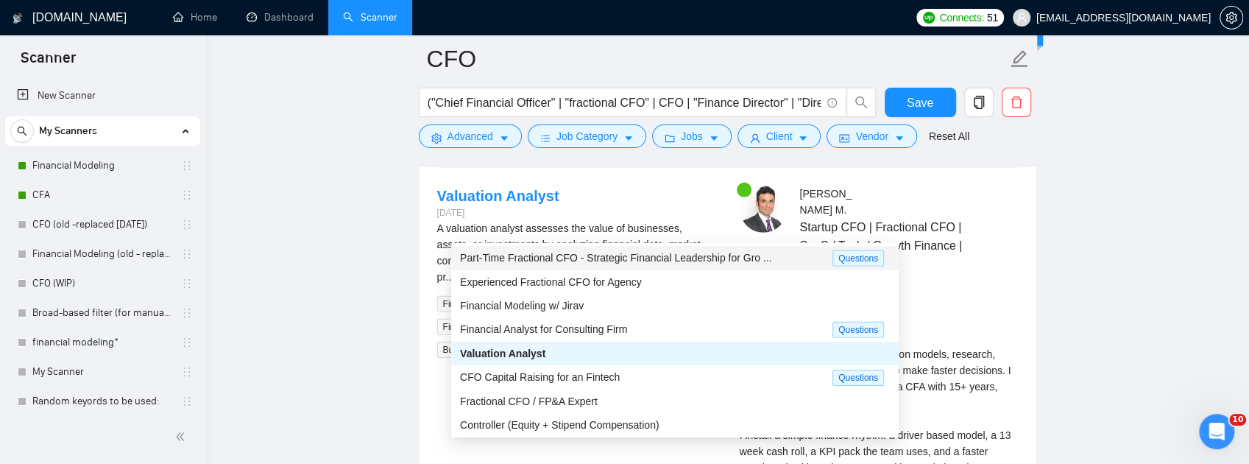
click at [642, 256] on span "Part-Time Fractional CFO - Strategic Financial Leadership for Gro ..." at bounding box center [616, 258] width 312 height 12
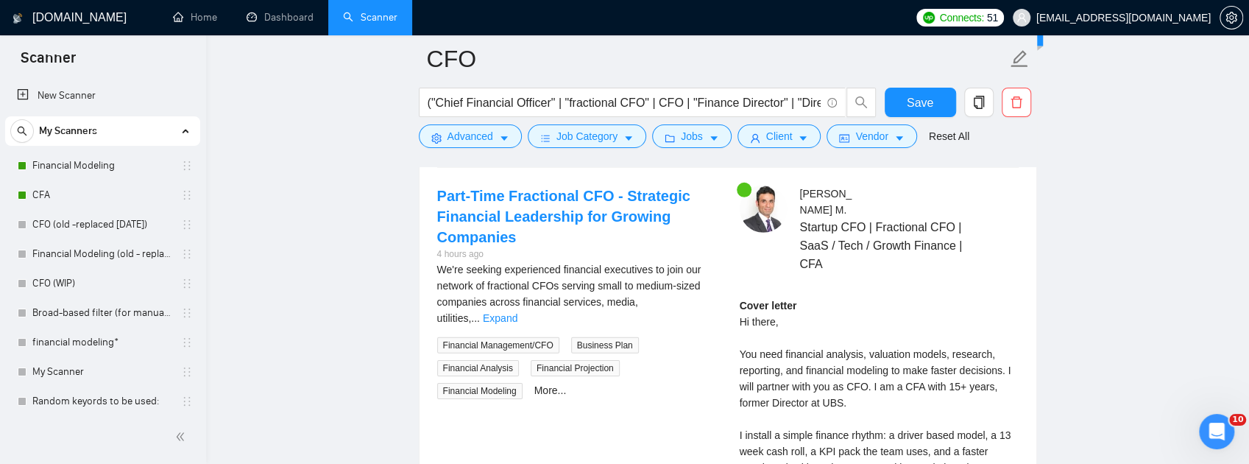
click at [976, 140] on span "Generate Preview" at bounding box center [950, 132] width 82 height 16
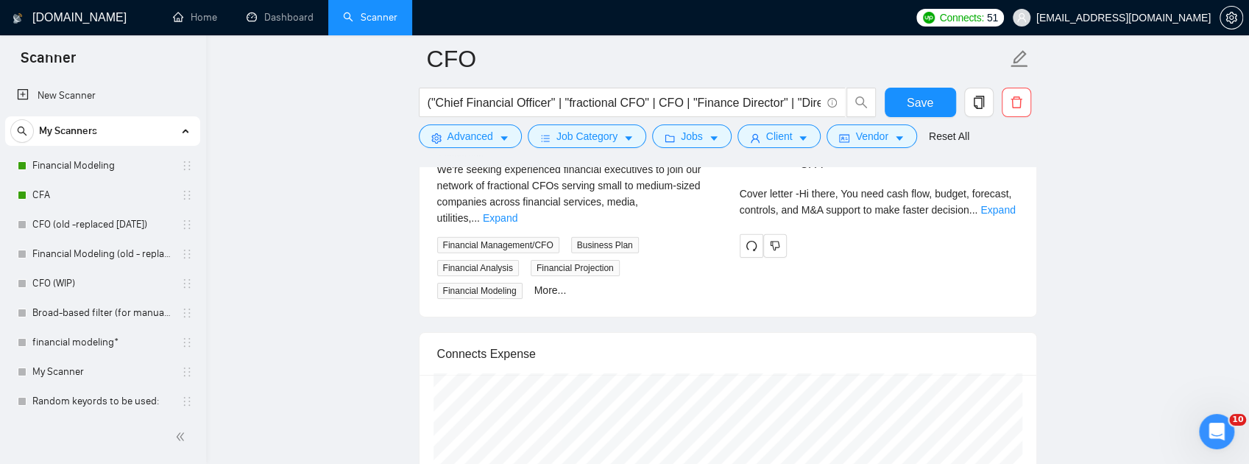
scroll to position [3116, 0]
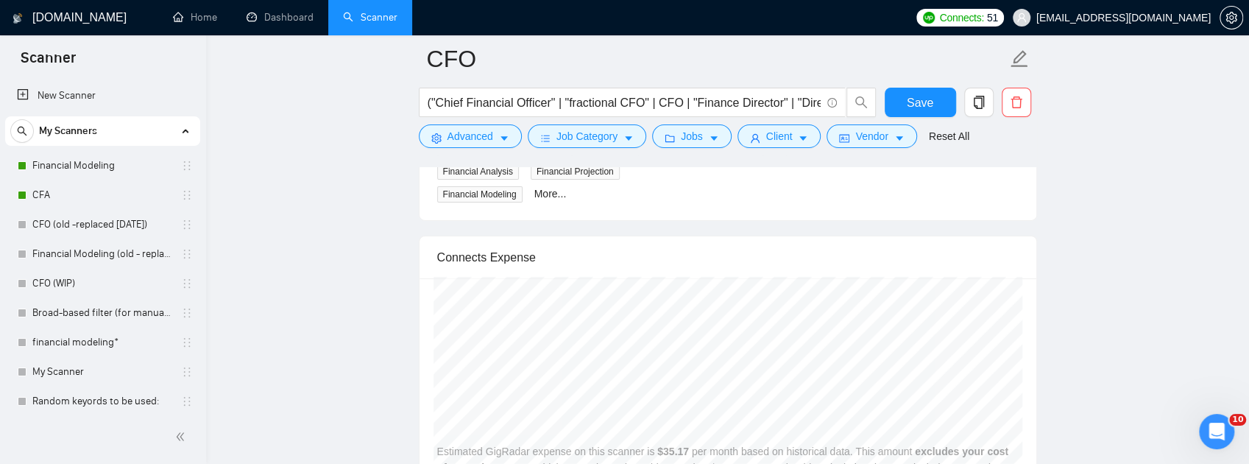
click at [993, 119] on link "Expand" at bounding box center [997, 113] width 35 height 12
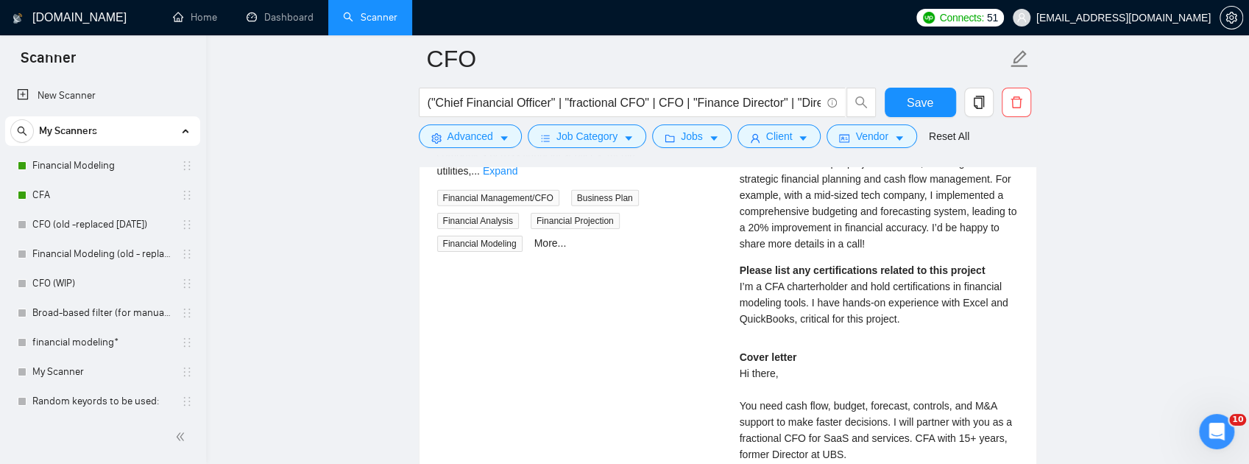
scroll to position [2772, 0]
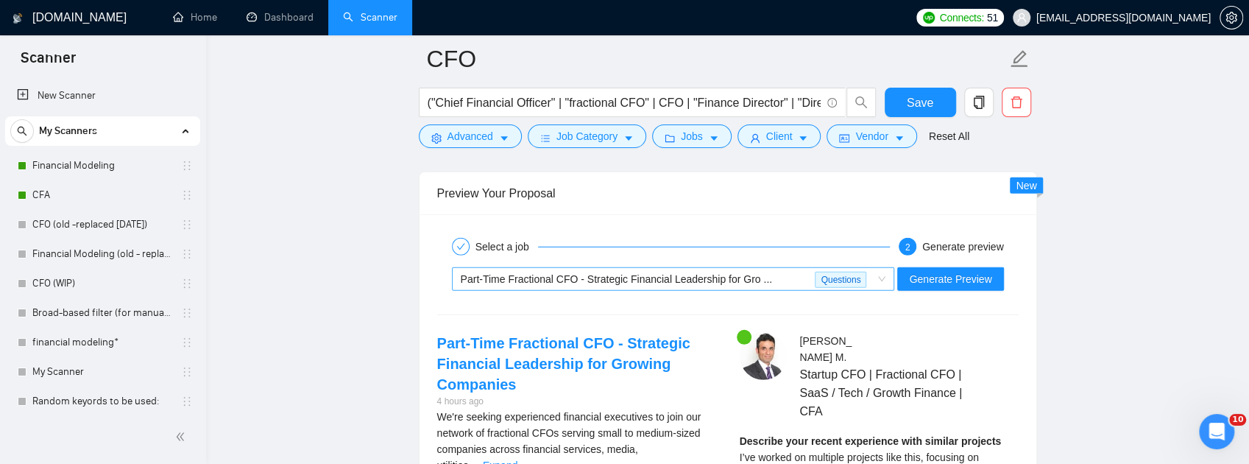
click at [787, 290] on div "Part-Time Fractional CFO - Strategic Financial Leadership for Gro ..." at bounding box center [638, 279] width 355 height 22
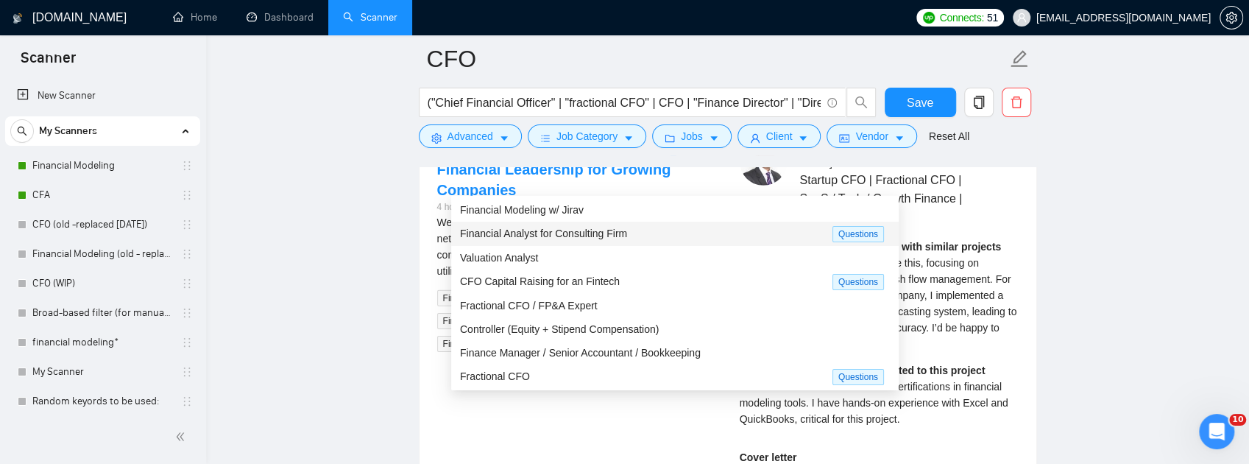
scroll to position [3067, 0]
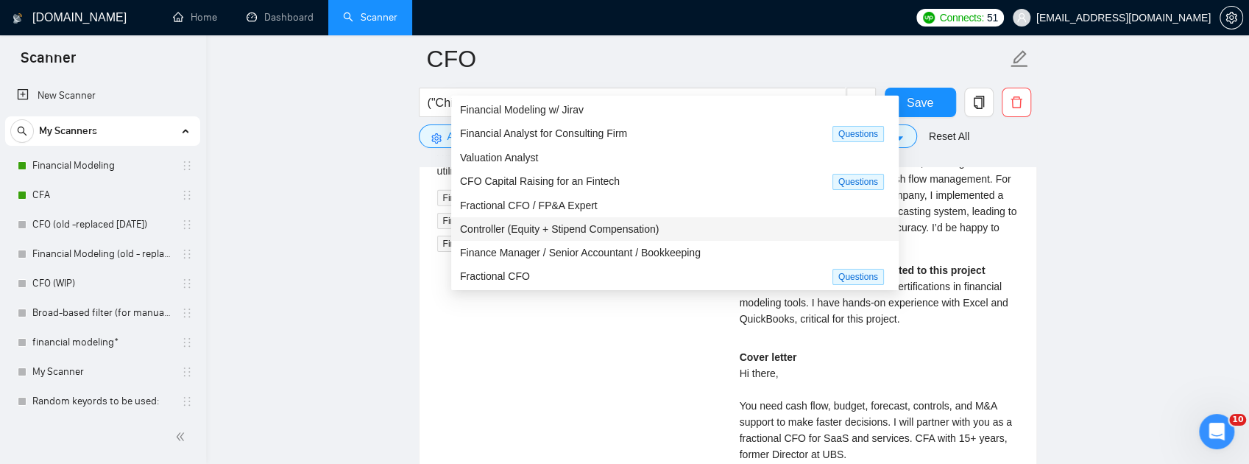
click at [579, 232] on span "Controller (Equity + Stipend Compensation)" at bounding box center [559, 229] width 199 height 12
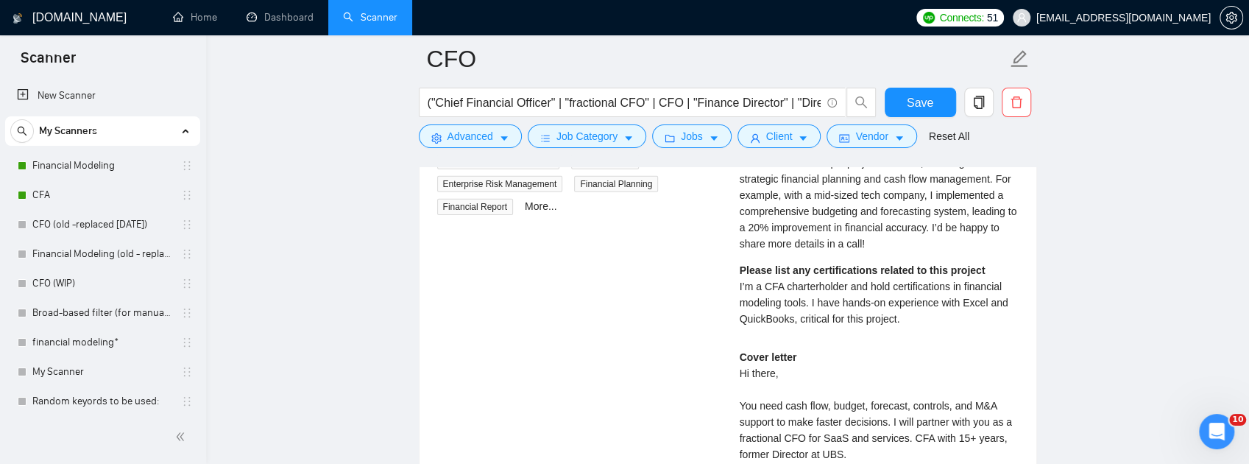
scroll to position [2969, 0]
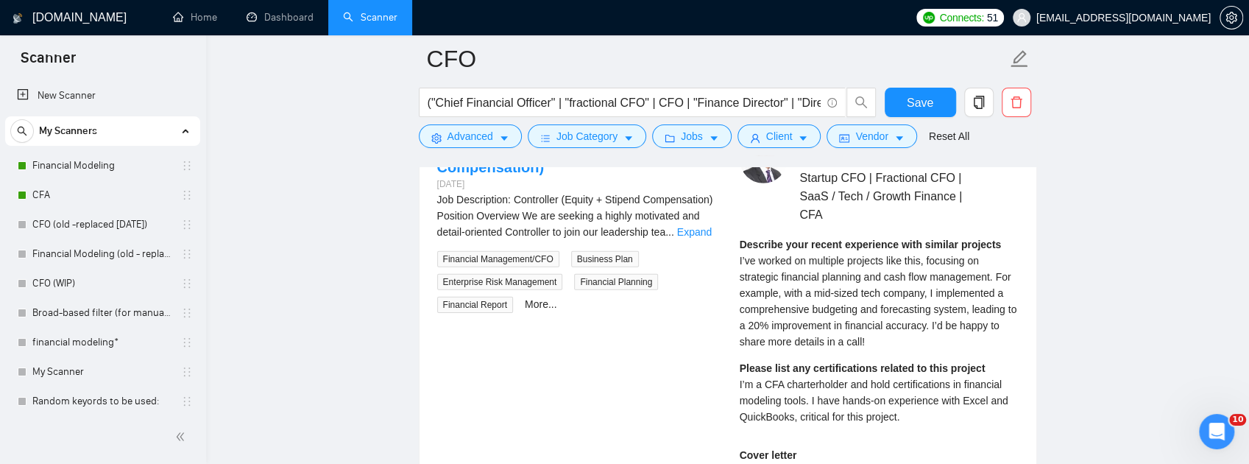
click at [956, 91] on span "Generate Preview" at bounding box center [950, 82] width 82 height 16
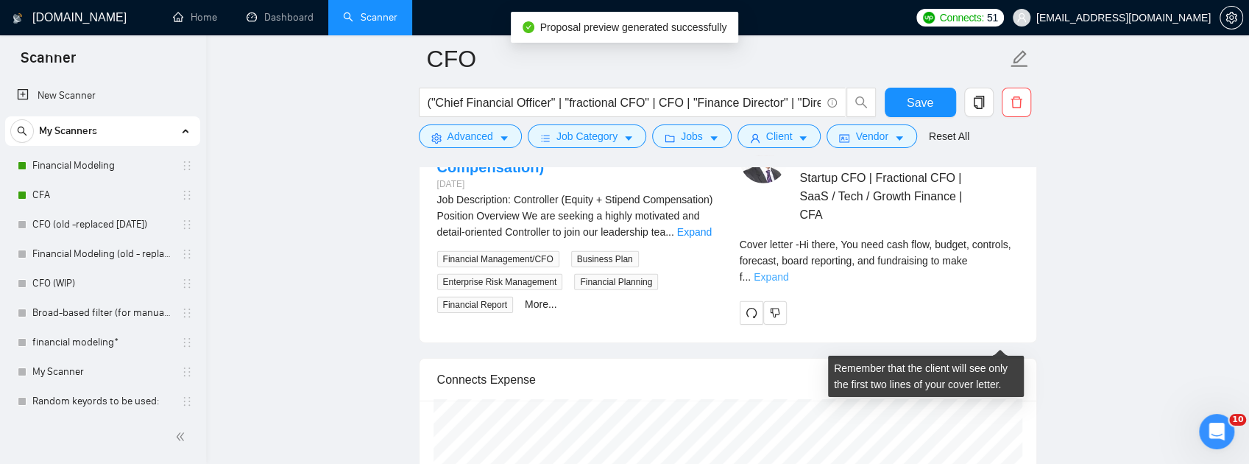
click at [788, 283] on link "Expand" at bounding box center [770, 277] width 35 height 12
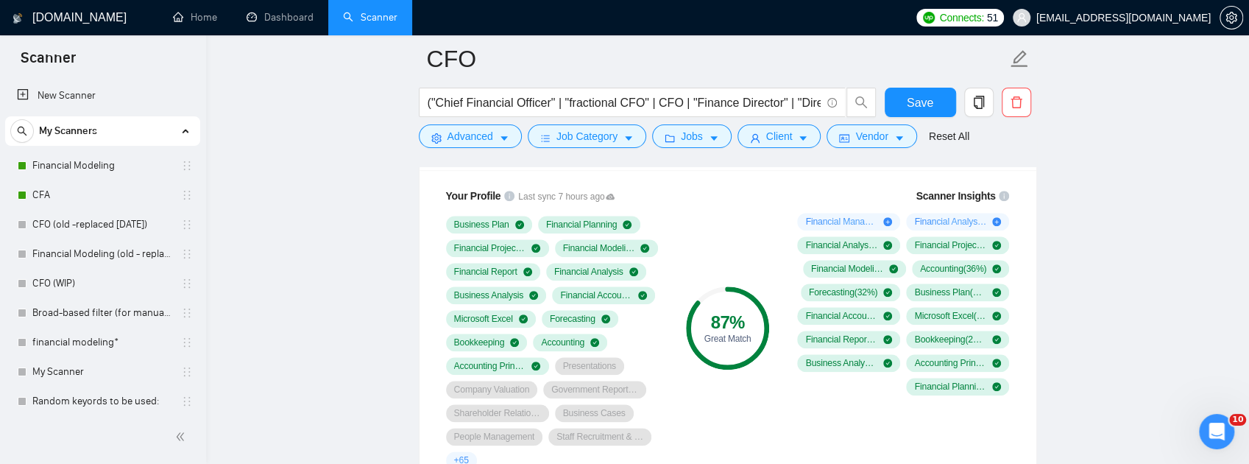
scroll to position [909, 0]
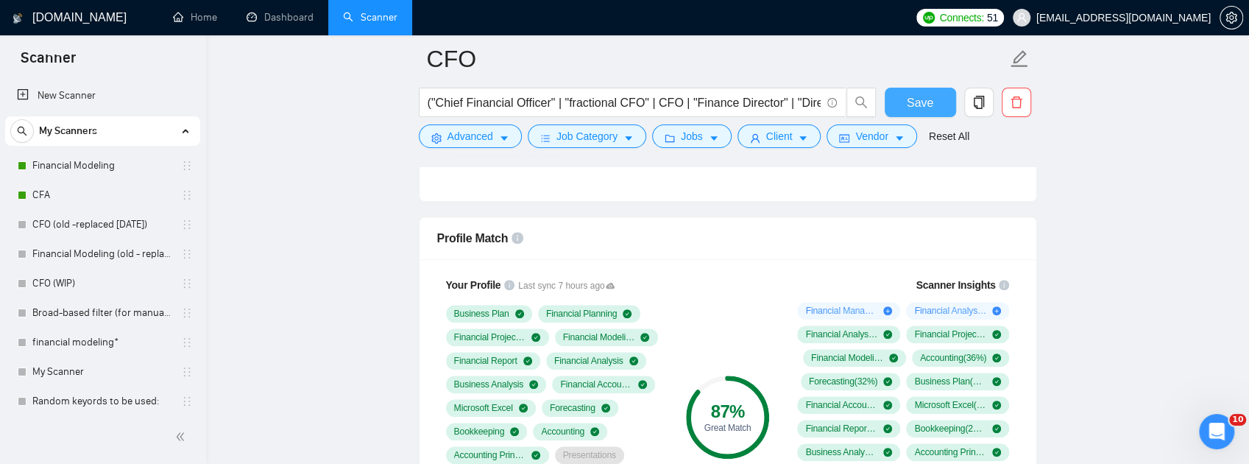
click at [926, 110] on span "Save" at bounding box center [919, 102] width 26 height 18
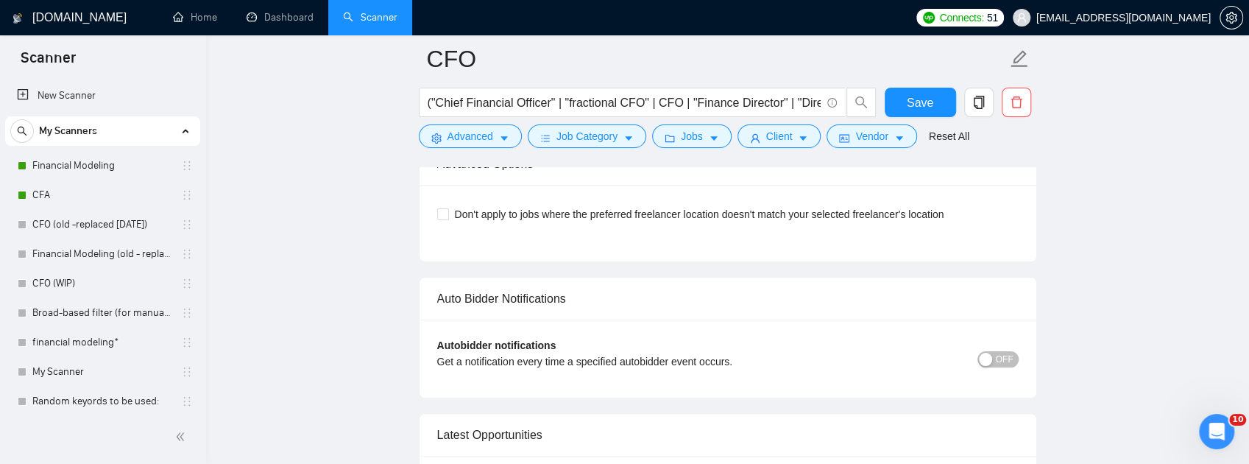
scroll to position [3891, 0]
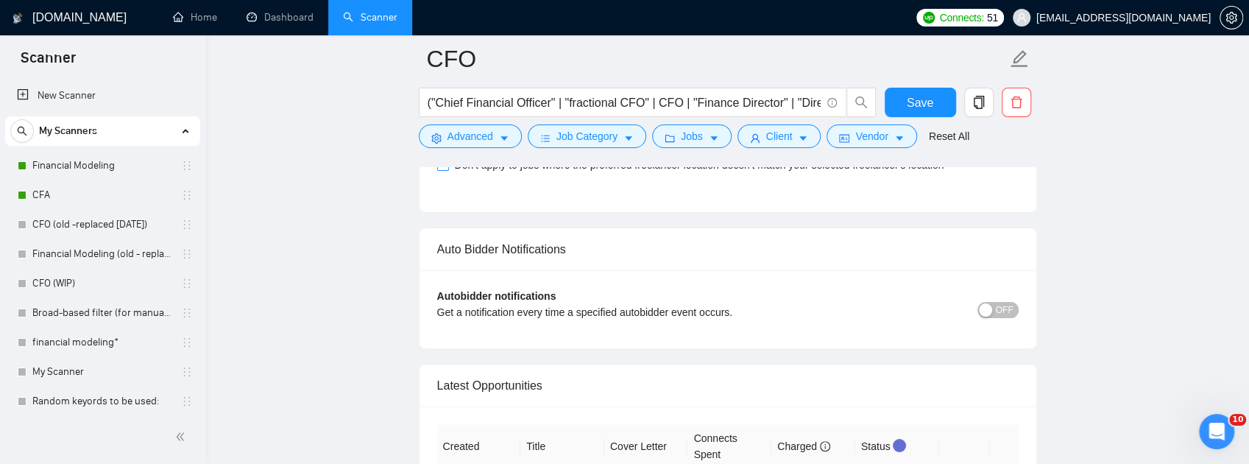
click at [600, 173] on span "Don't apply to jobs where the preferred freelancer location doesn't match your …" at bounding box center [699, 165] width 501 height 16
click at [447, 169] on input "Don't apply to jobs where the preferred freelancer location doesn't match your …" at bounding box center [442, 164] width 10 height 10
checkbox input "true"
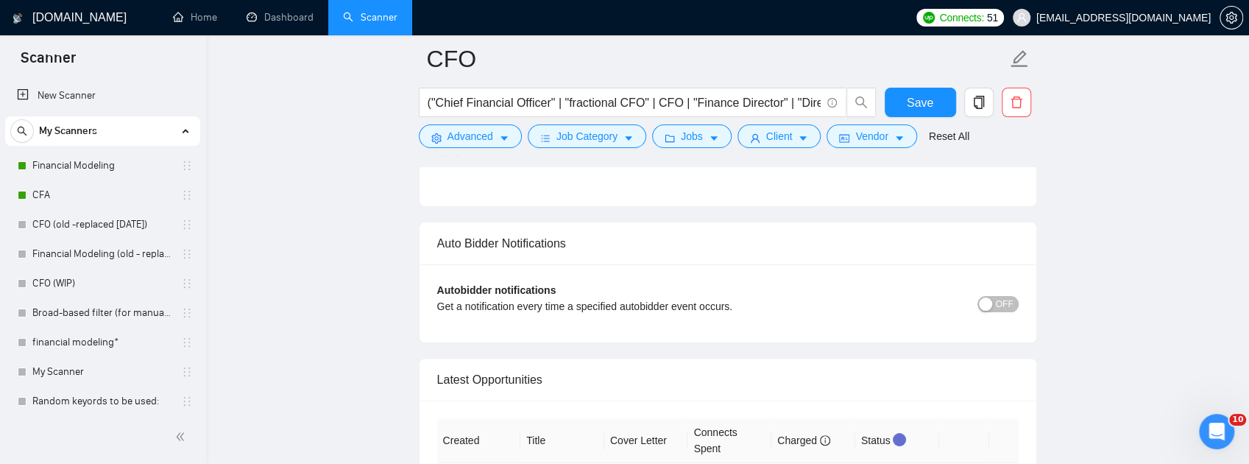
scroll to position [3939, 0]
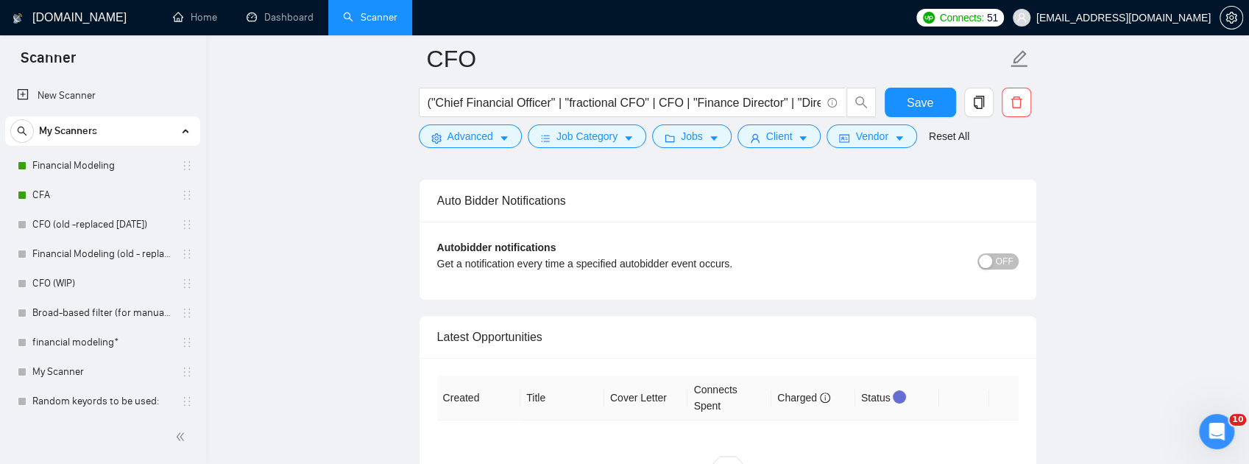
click at [1008, 269] on span "OFF" at bounding box center [1005, 261] width 18 height 16
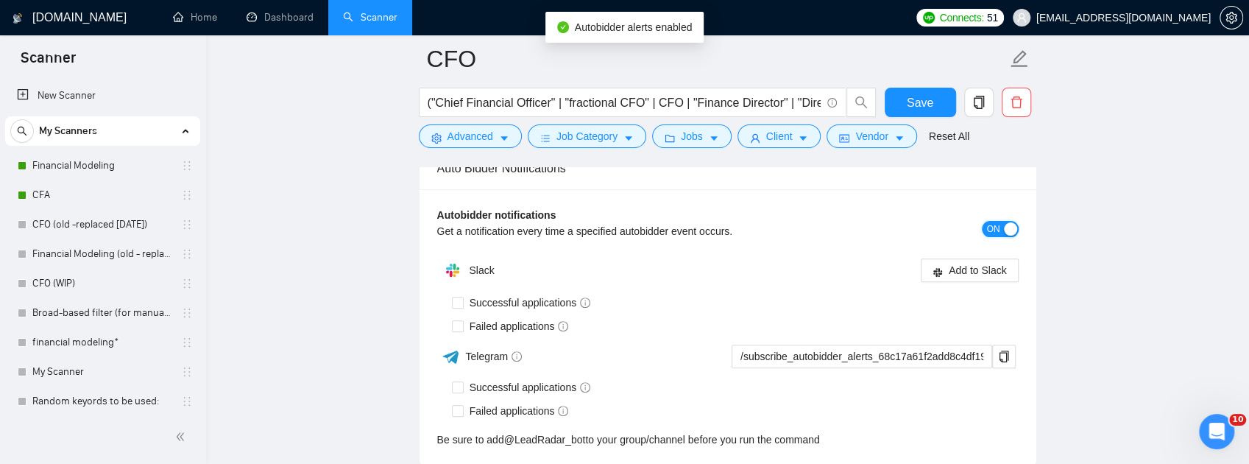
scroll to position [3989, 0]
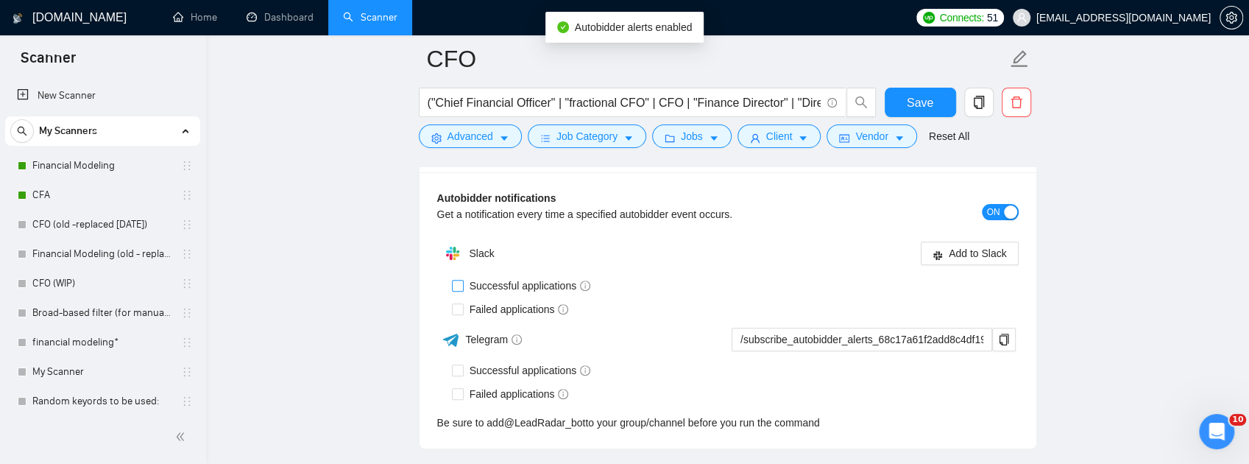
click at [455, 290] on input "Successful applications" at bounding box center [457, 285] width 10 height 10
checkbox input "true"
click at [458, 313] on input "Failed applications" at bounding box center [457, 308] width 10 height 10
checkbox input "true"
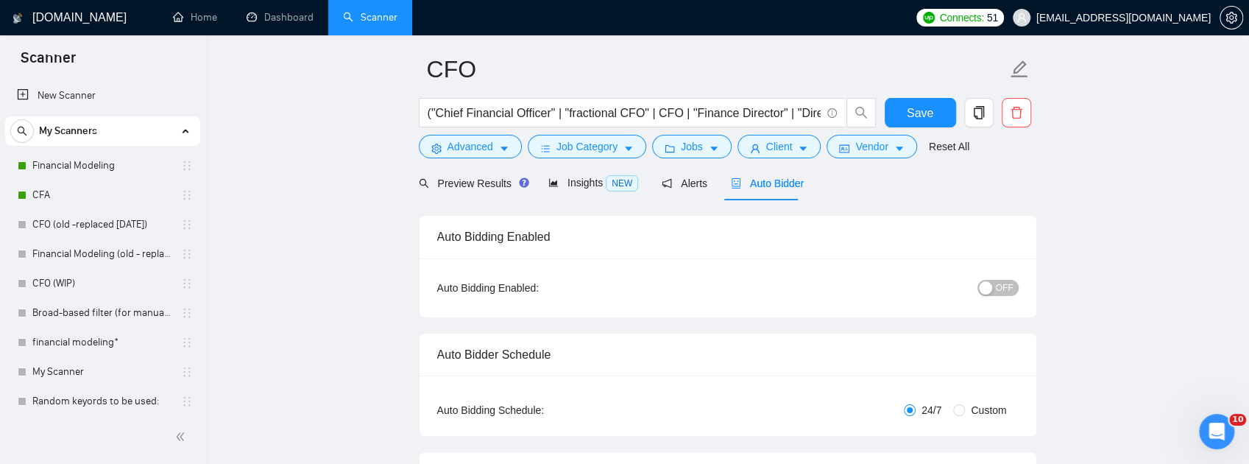
scroll to position [15, 0]
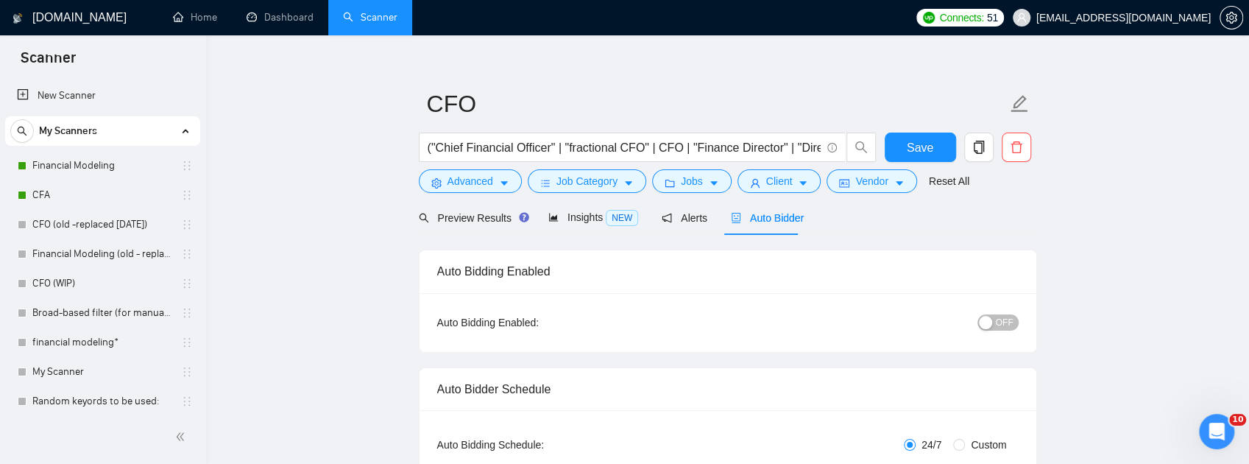
click at [1001, 322] on span "OFF" at bounding box center [1005, 322] width 18 height 16
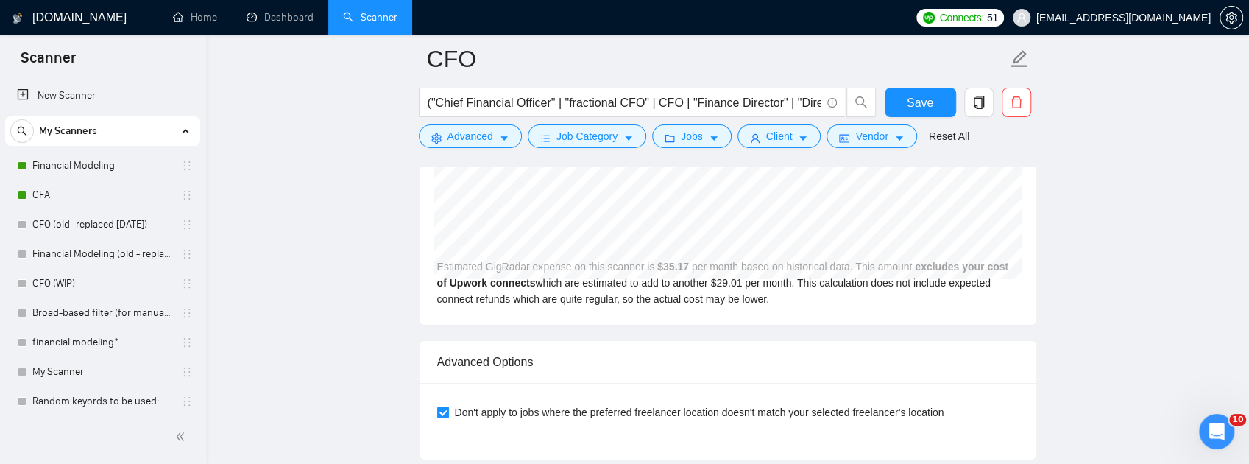
scroll to position [3627, 0]
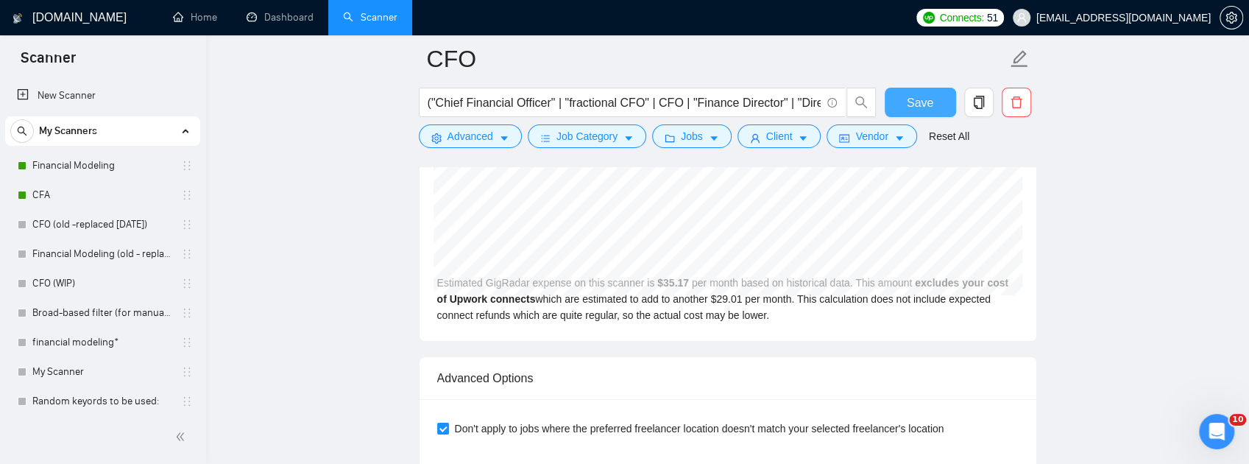
click at [922, 97] on span "Save" at bounding box center [919, 102] width 26 height 18
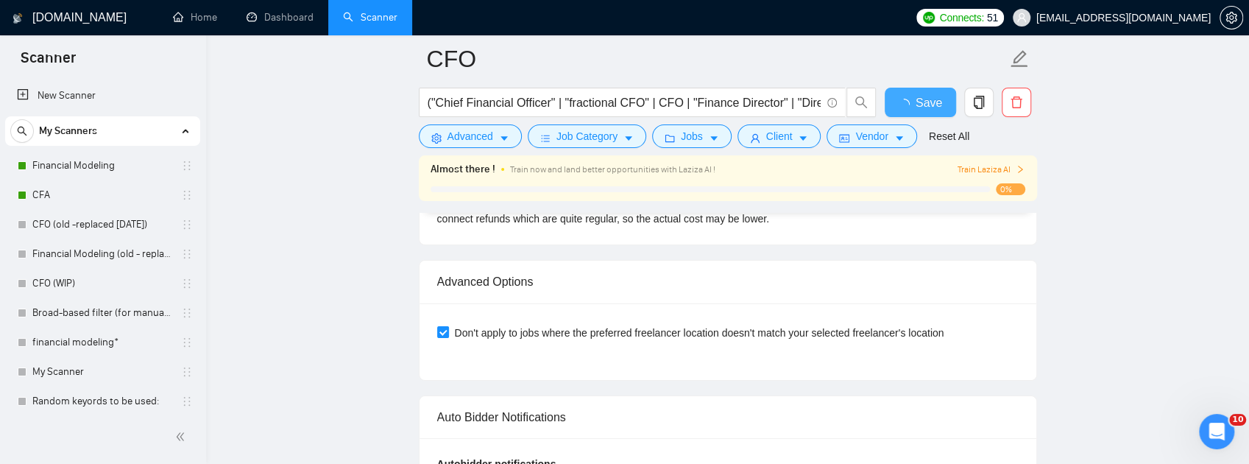
checkbox input "true"
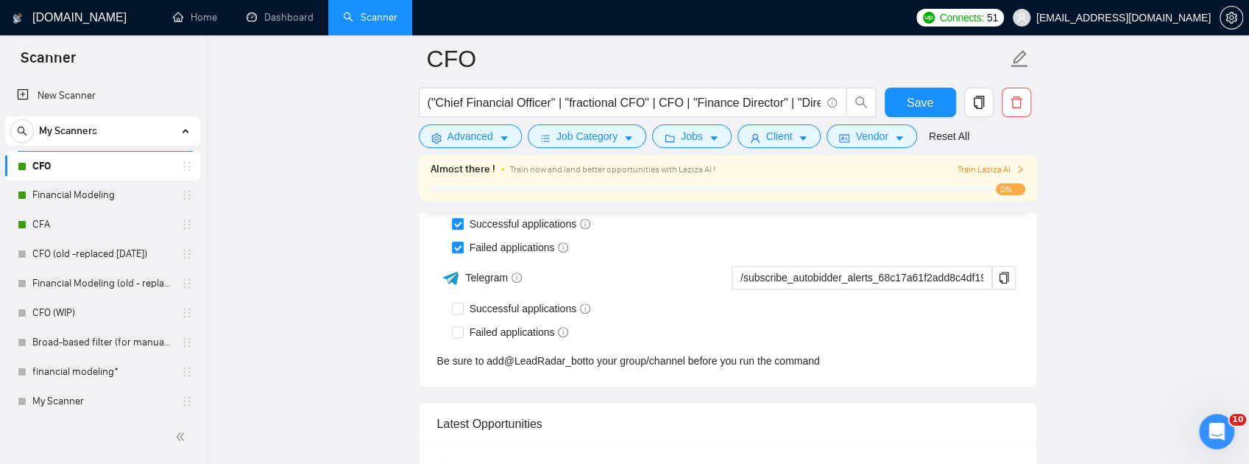
scroll to position [4118, 0]
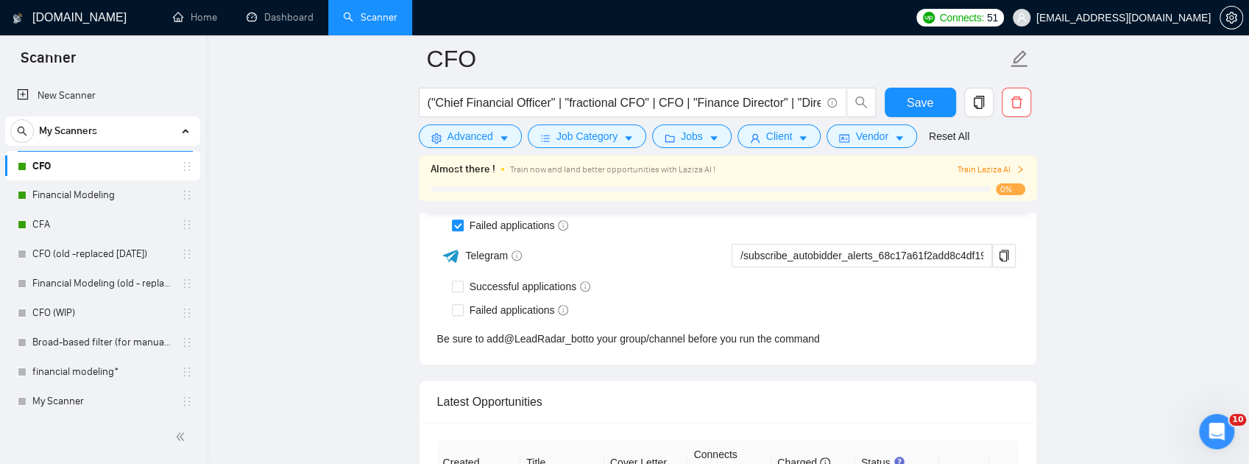
click at [990, 177] on span "Add to Slack" at bounding box center [977, 169] width 58 height 16
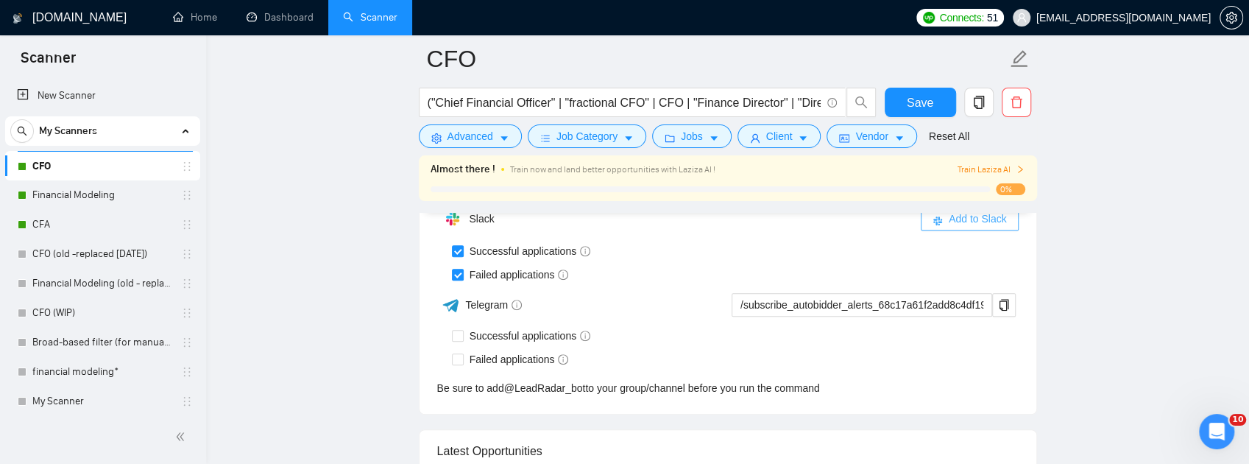
click at [948, 230] on button "Add to Slack" at bounding box center [969, 219] width 98 height 24
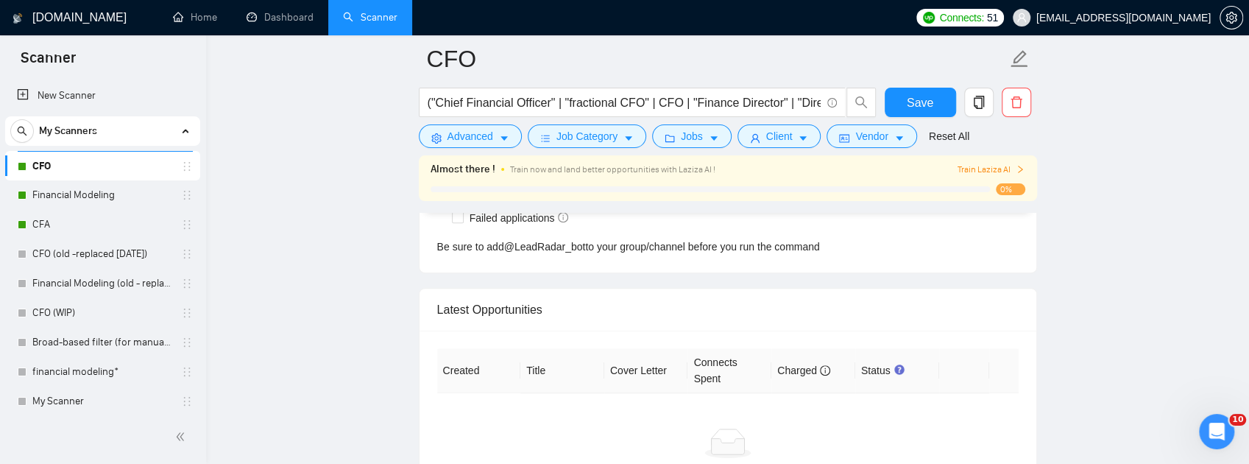
checkbox input "true"
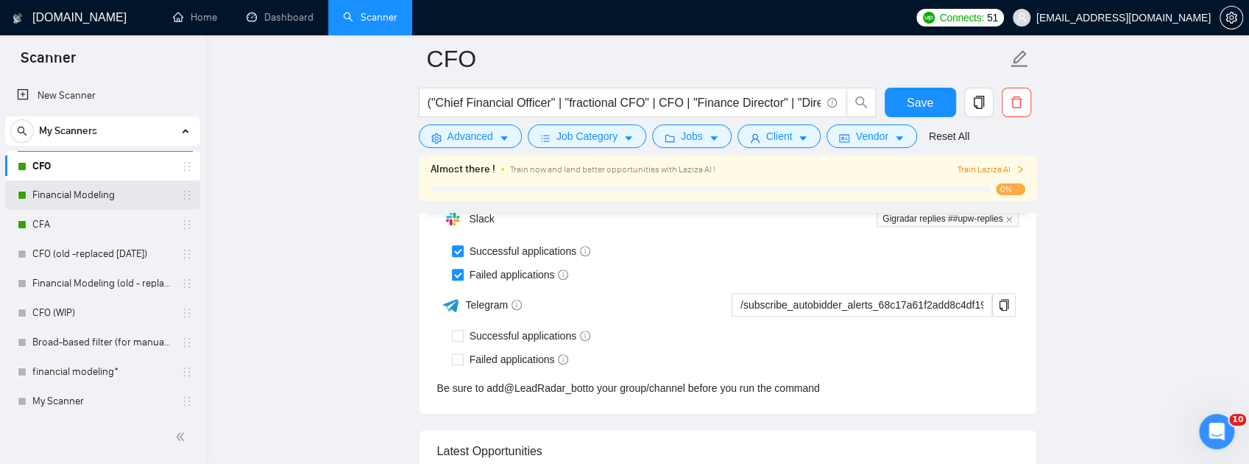
click at [116, 200] on link "Financial Modeling" at bounding box center [102, 194] width 140 height 29
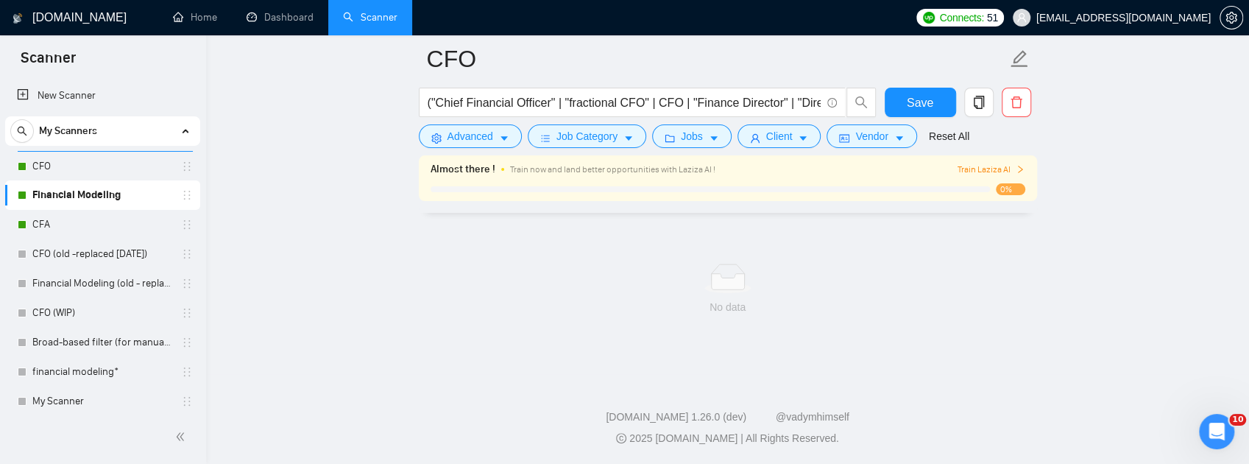
scroll to position [993, 0]
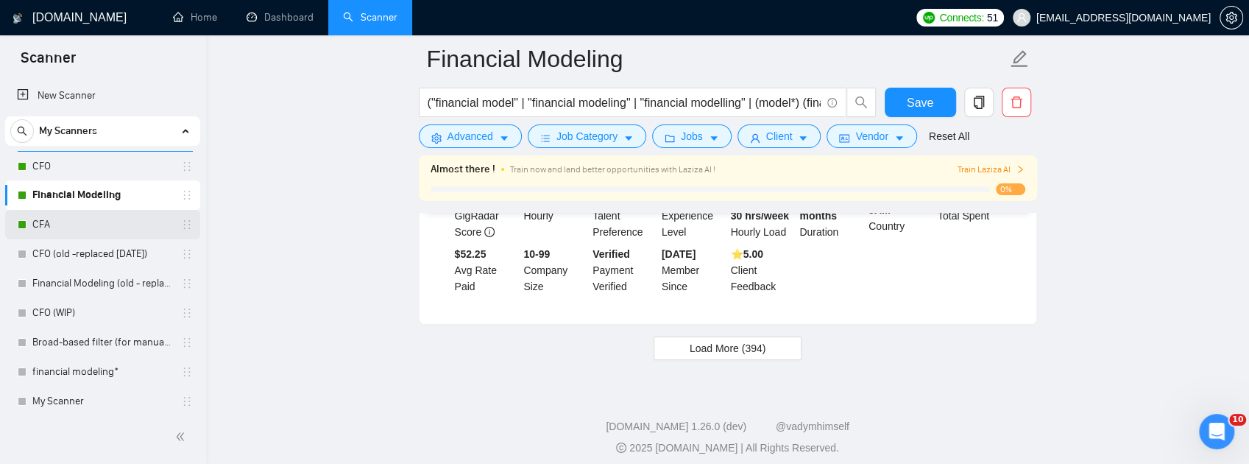
click at [68, 230] on link "CFA" at bounding box center [102, 224] width 140 height 29
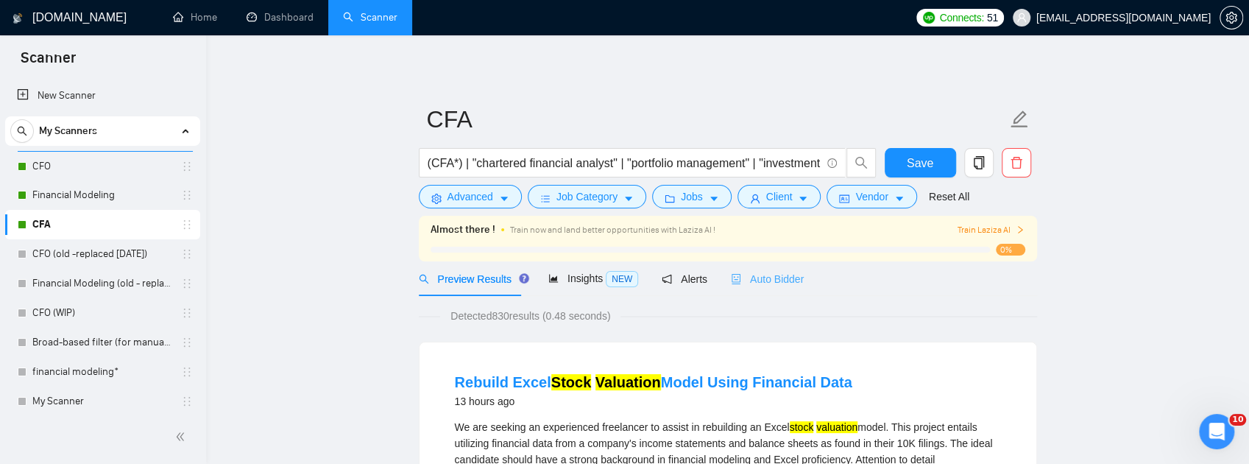
click at [780, 289] on div "Auto Bidder" at bounding box center [767, 278] width 73 height 35
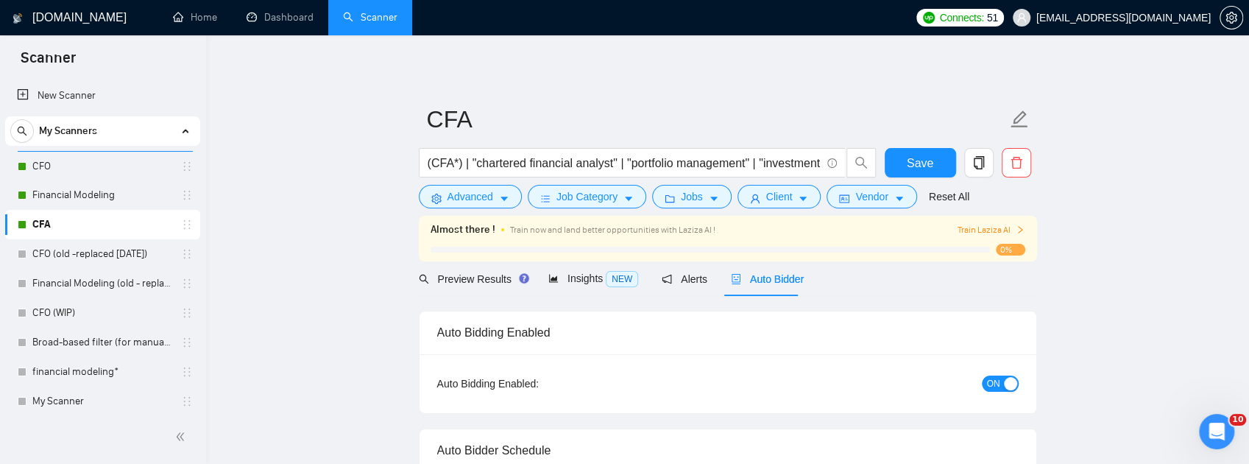
checkbox input "true"
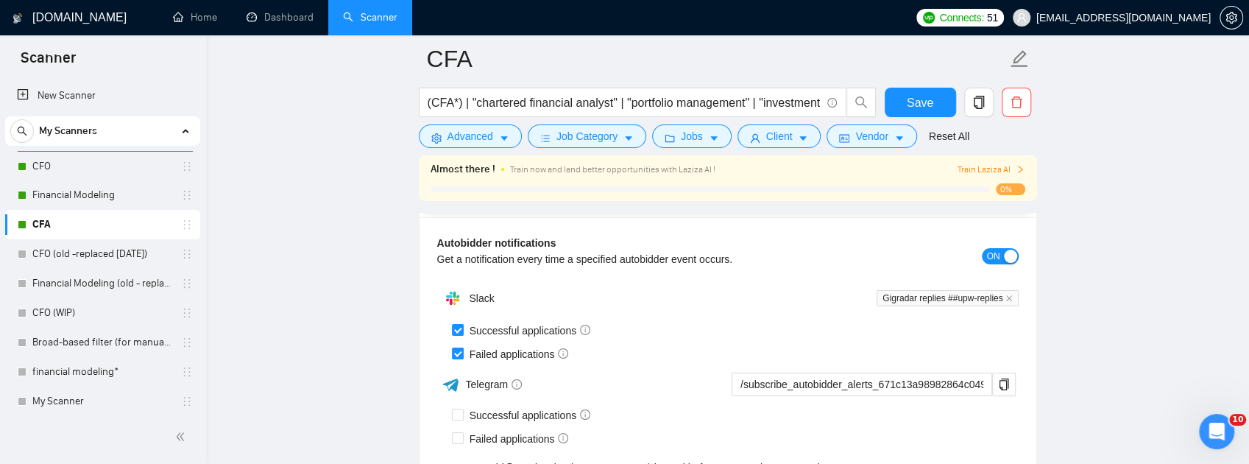
scroll to position [3679, 0]
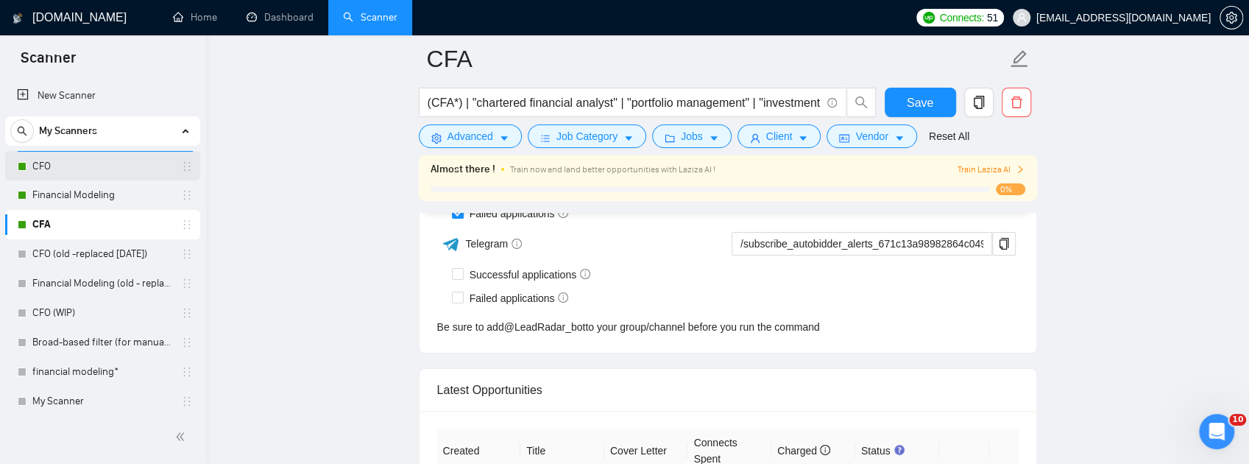
click at [85, 175] on link "CFO" at bounding box center [102, 166] width 140 height 29
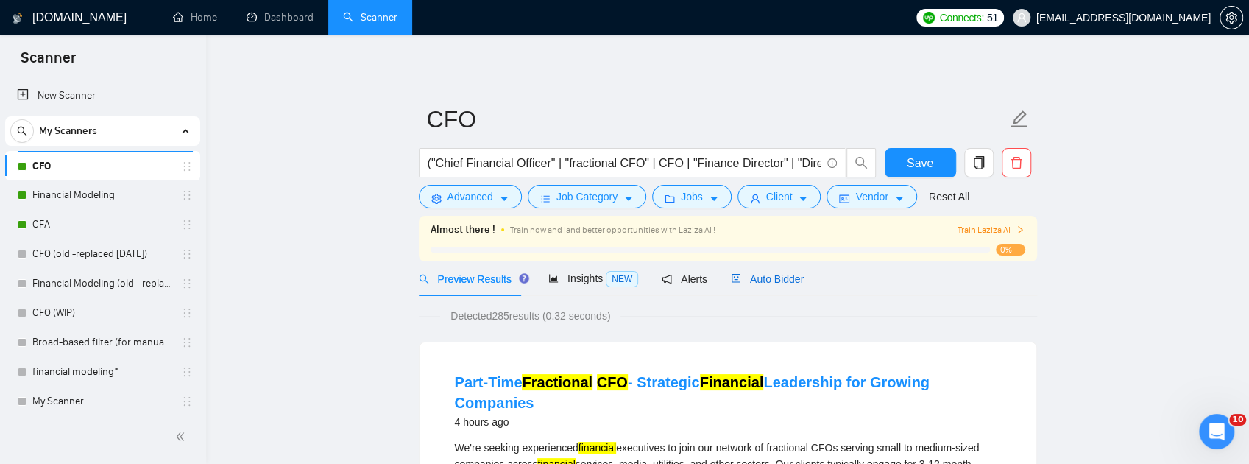
click at [753, 277] on span "Auto Bidder" at bounding box center [767, 279] width 73 height 12
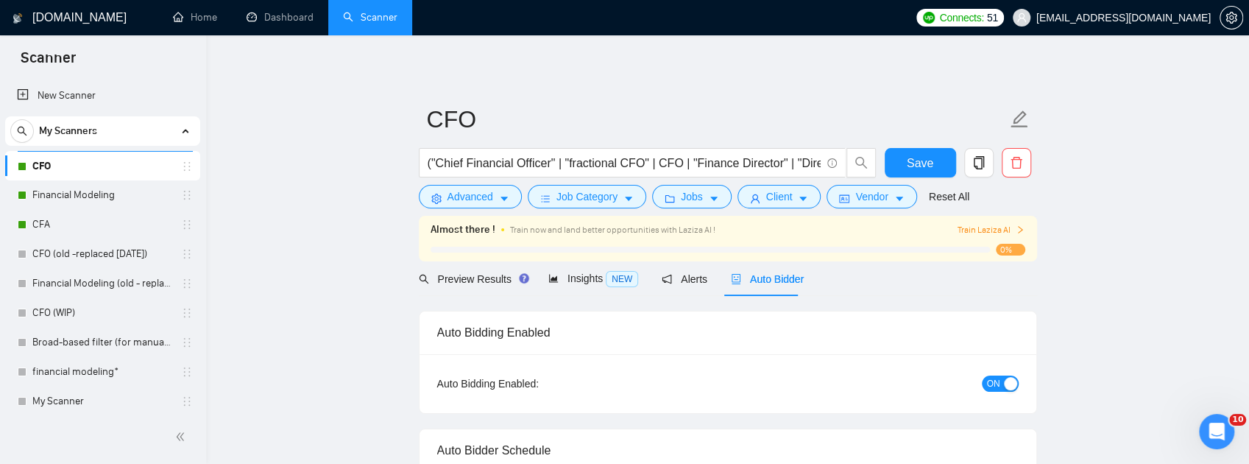
checkbox input "true"
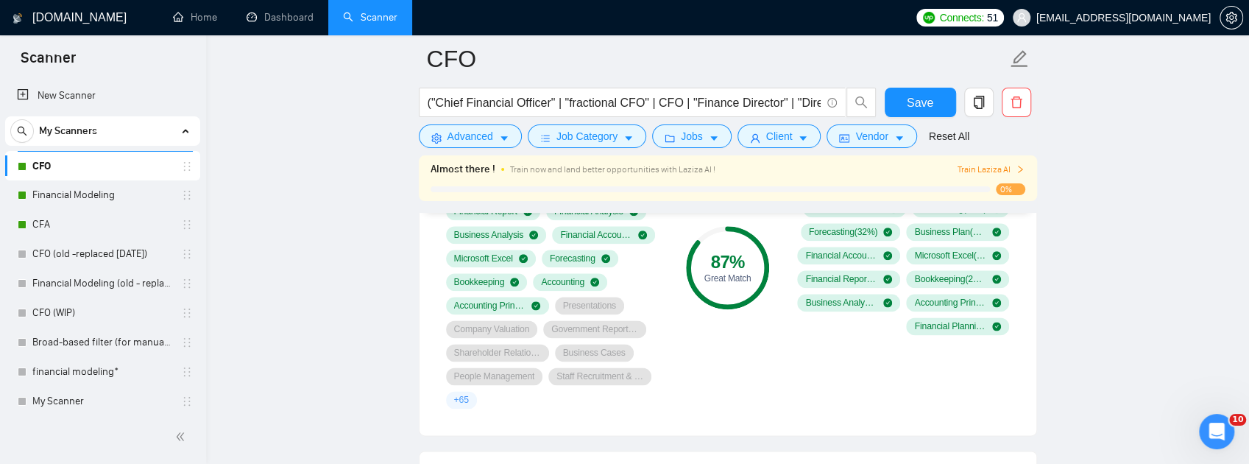
scroll to position [1079, 0]
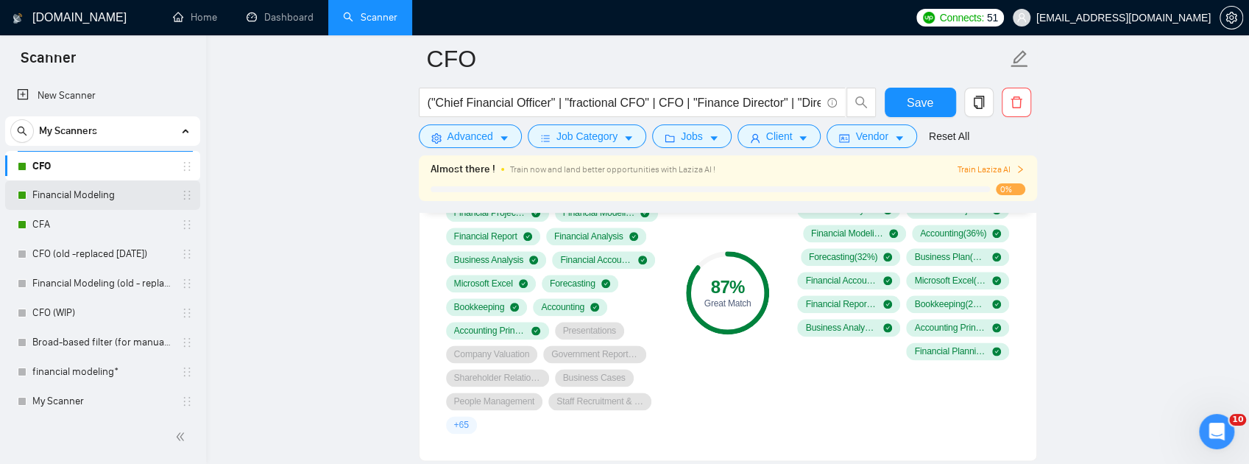
click at [102, 196] on link "Financial Modeling" at bounding box center [102, 194] width 140 height 29
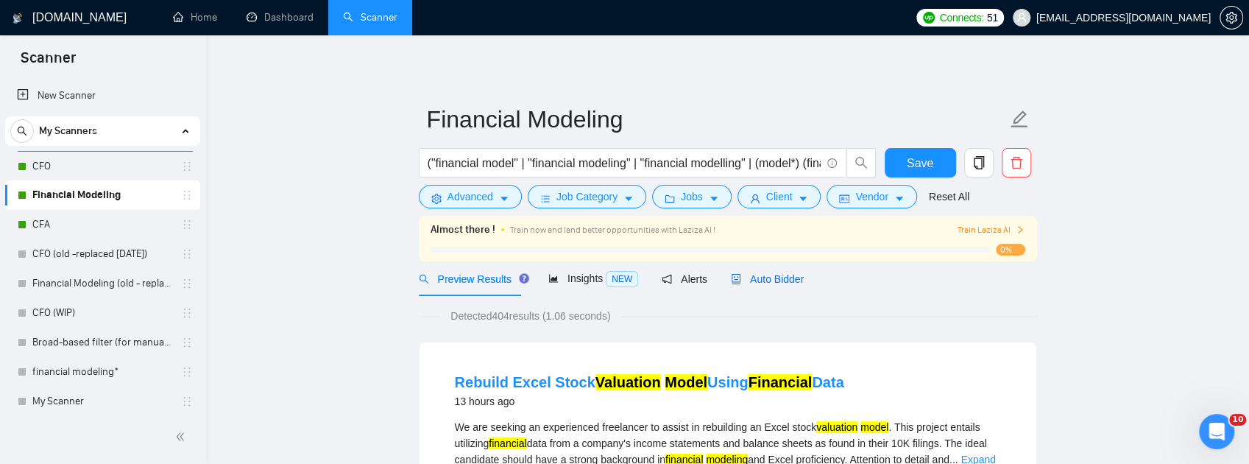
click at [775, 285] on div "Auto Bidder" at bounding box center [767, 279] width 73 height 16
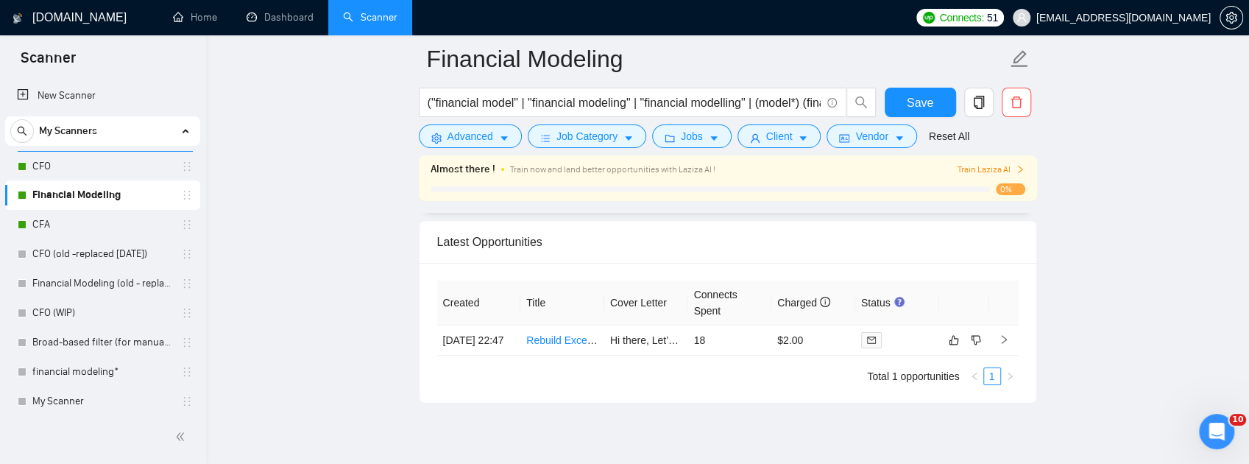
scroll to position [3630, 0]
click at [1005, 173] on span "OFF" at bounding box center [1005, 165] width 18 height 16
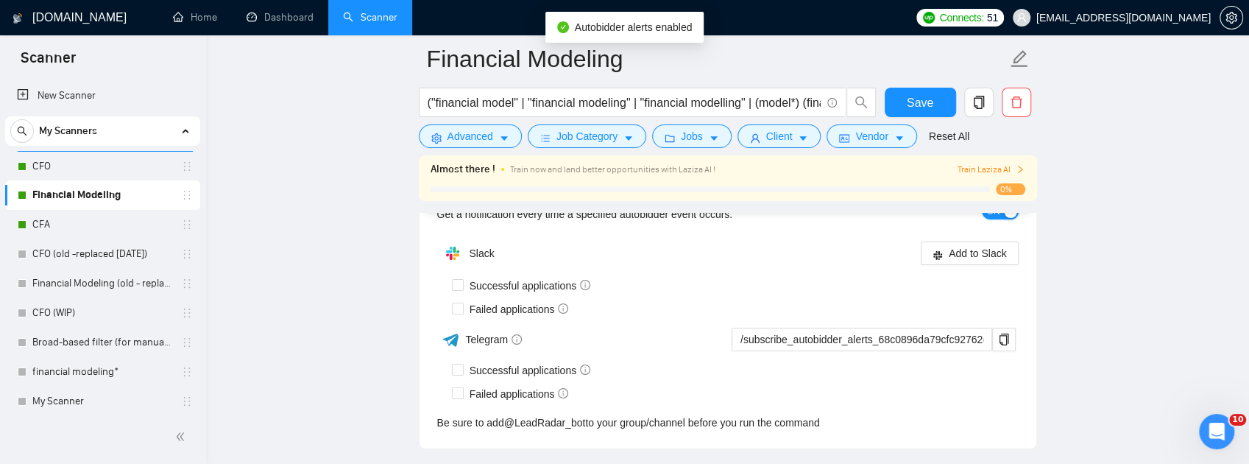
scroll to position [3580, 0]
drag, startPoint x: 521, startPoint y: 374, endPoint x: 514, endPoint y: 393, distance: 20.2
click at [521, 297] on span "Successful applications" at bounding box center [530, 288] width 133 height 16
click at [462, 292] on input "Successful applications" at bounding box center [457, 287] width 10 height 10
checkbox input "true"
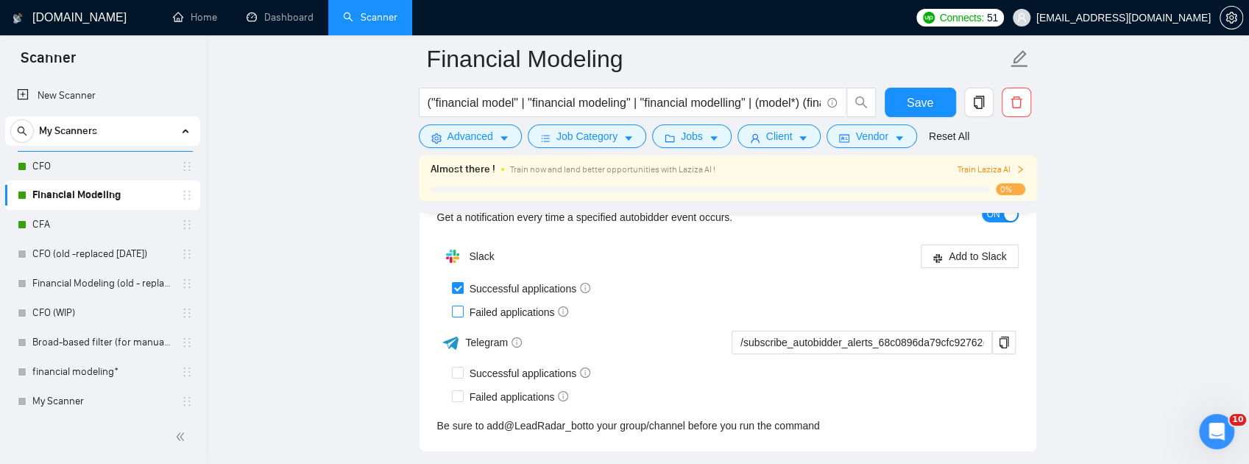
click at [498, 320] on span "Failed applications" at bounding box center [519, 312] width 111 height 16
click at [462, 316] on input "Failed applications" at bounding box center [457, 310] width 10 height 10
checkbox input "true"
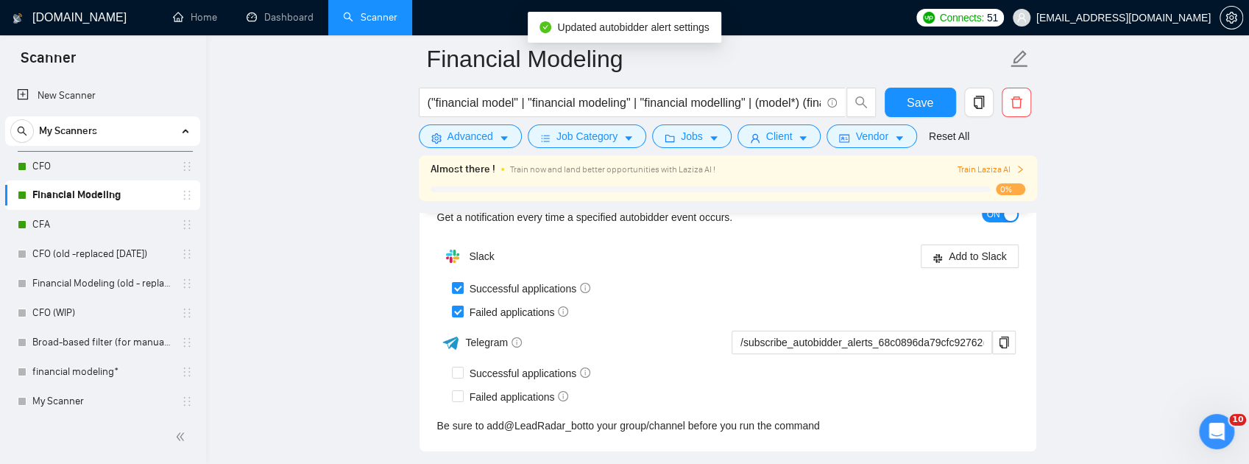
click at [968, 279] on div "Autobidder notifications Get a notification every time a specified autobidder e…" at bounding box center [727, 313] width 617 height 276
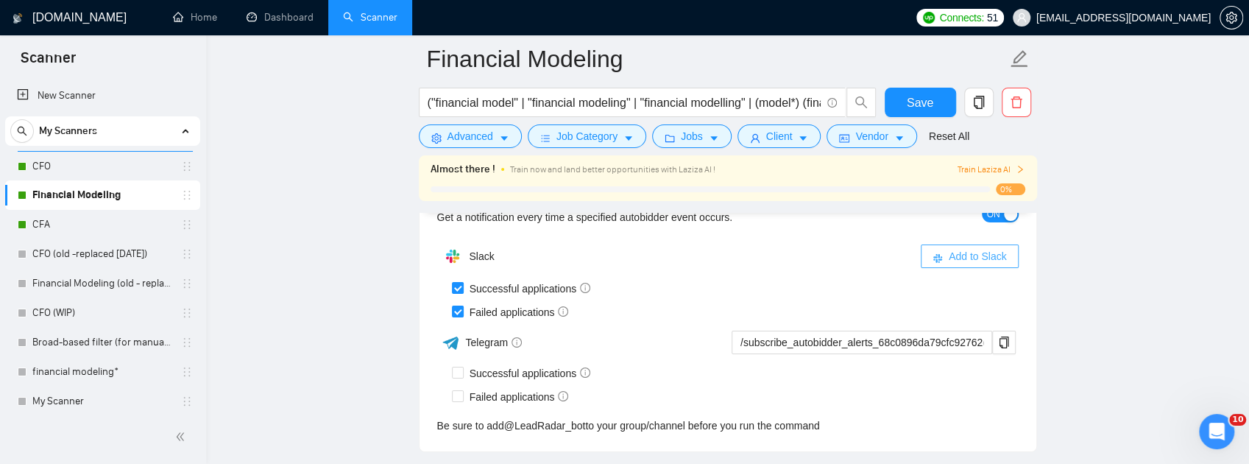
click at [961, 264] on span "Add to Slack" at bounding box center [977, 256] width 58 height 16
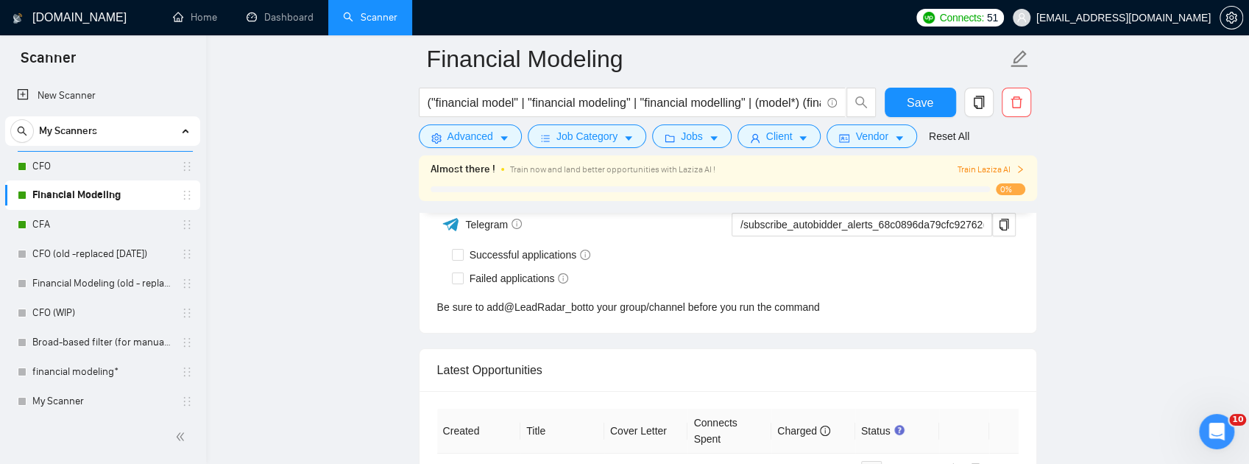
checkbox input "true"
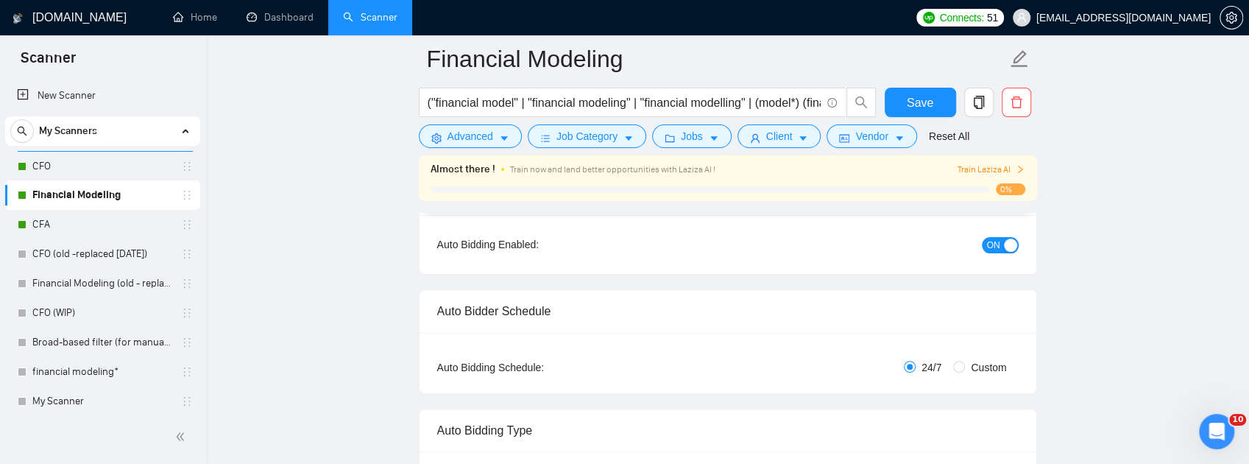
scroll to position [0, 0]
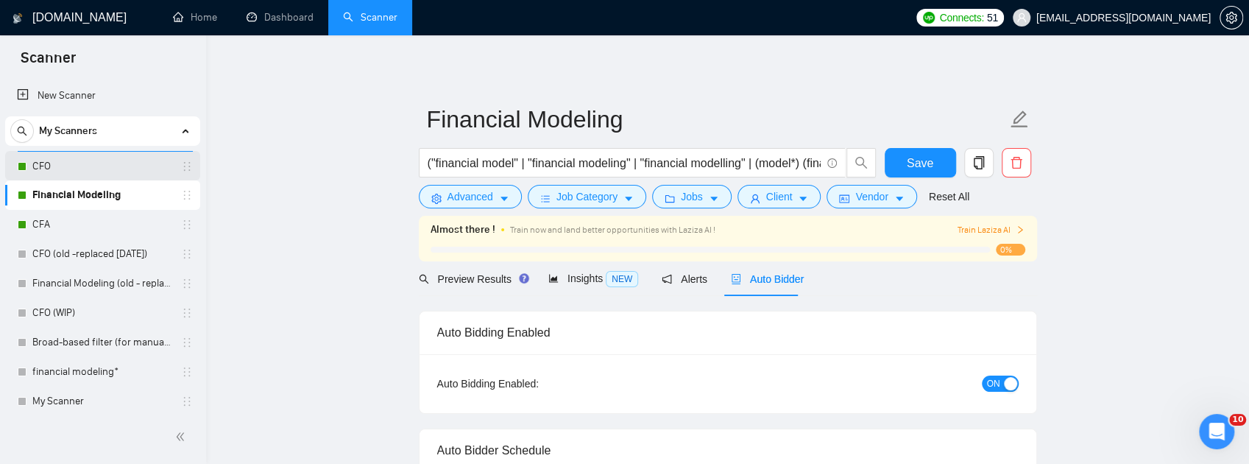
click at [66, 165] on link "CFO" at bounding box center [102, 166] width 140 height 29
click at [923, 160] on span "Save" at bounding box center [919, 163] width 26 height 18
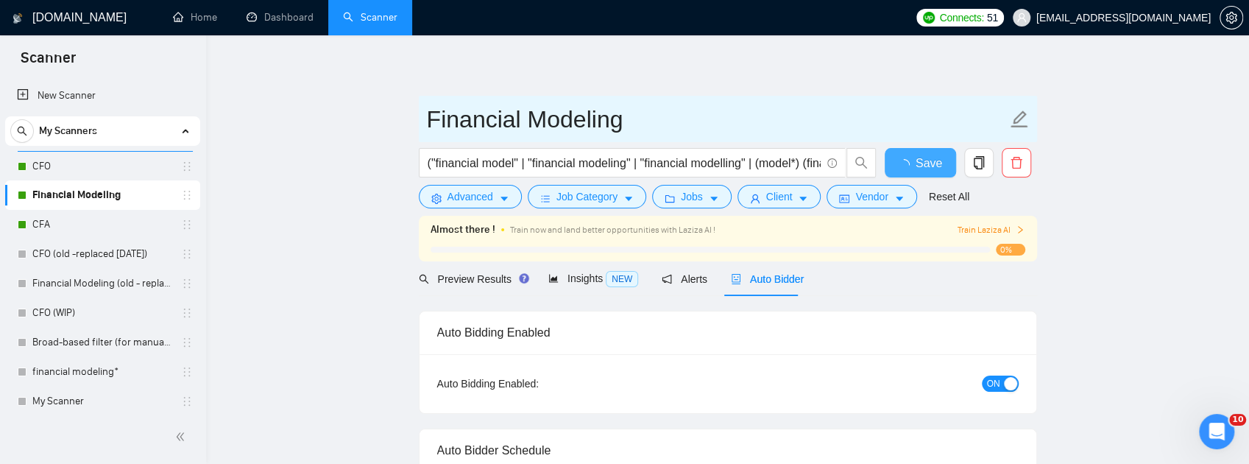
checkbox input "true"
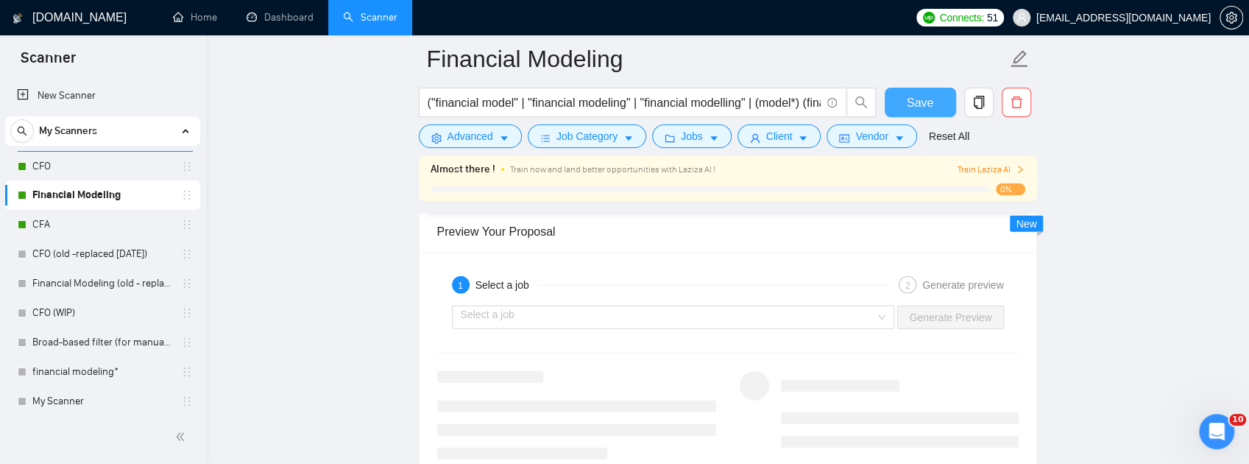
scroll to position [2550, 0]
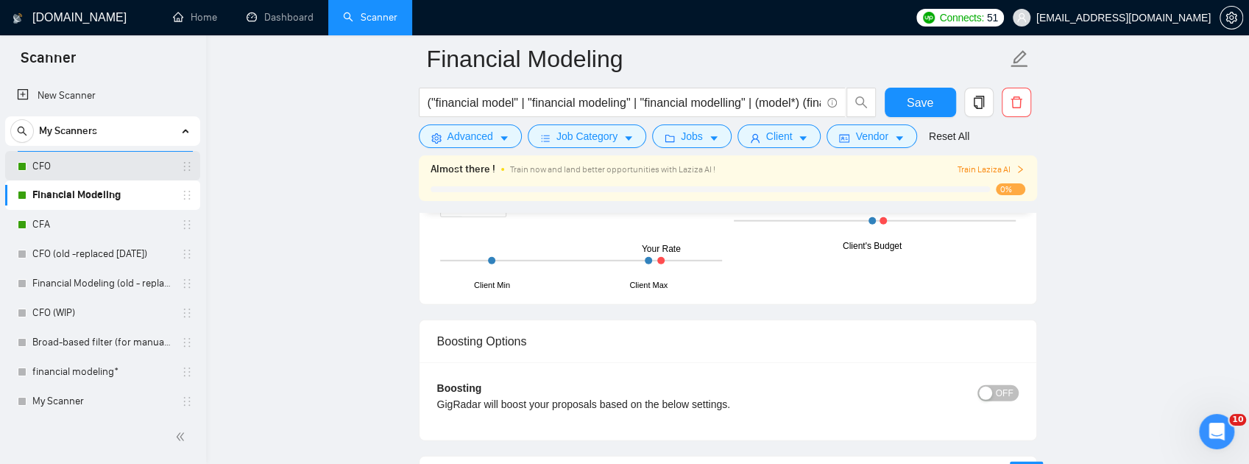
click at [74, 175] on link "CFO" at bounding box center [102, 166] width 140 height 29
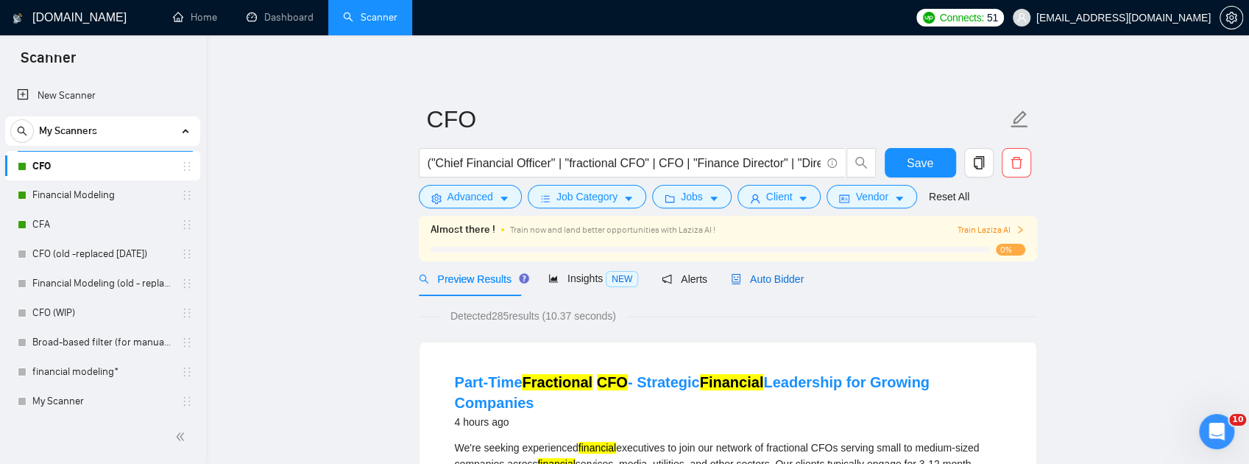
click at [739, 277] on span "Auto Bidder" at bounding box center [767, 279] width 73 height 12
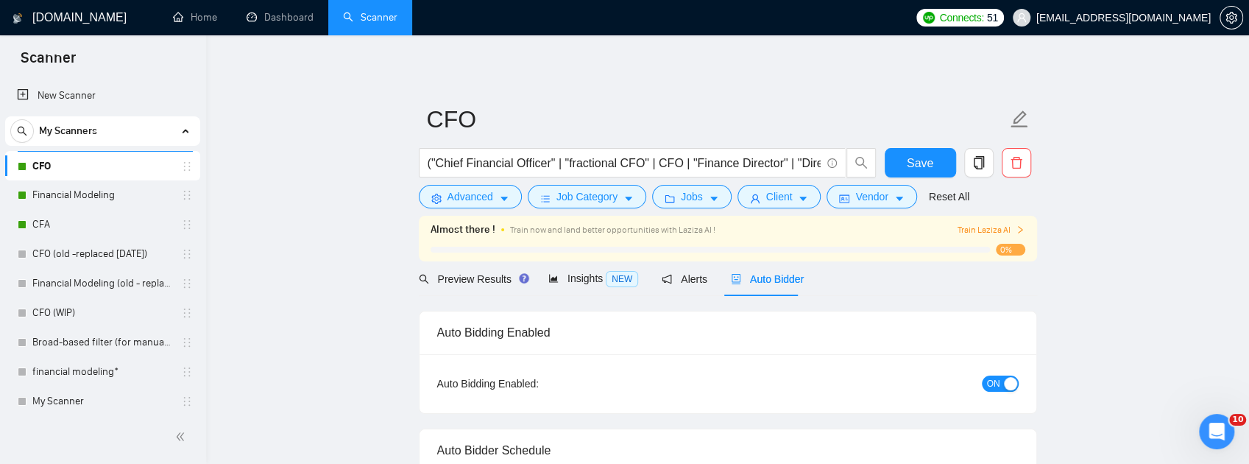
checkbox input "true"
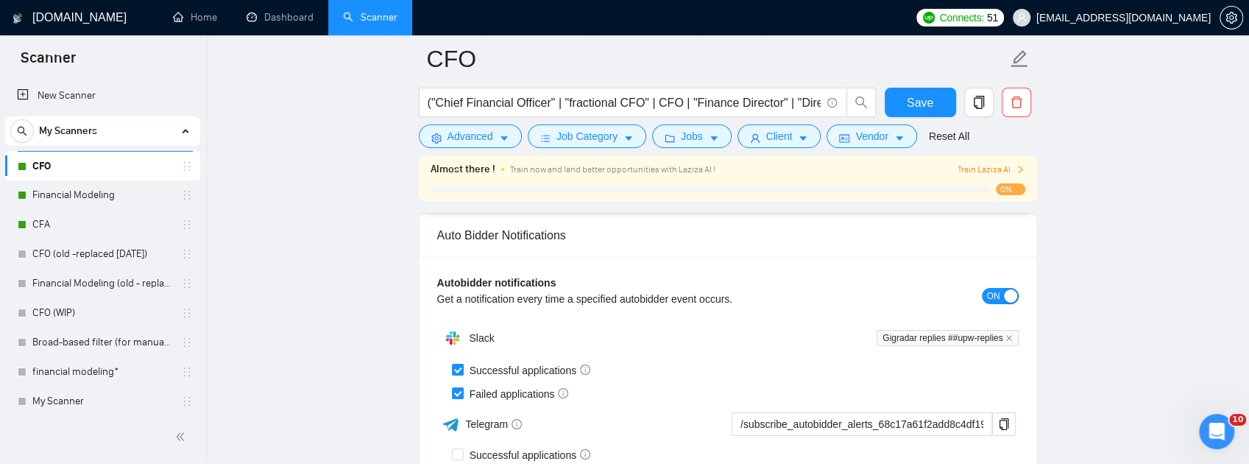
scroll to position [3728, 0]
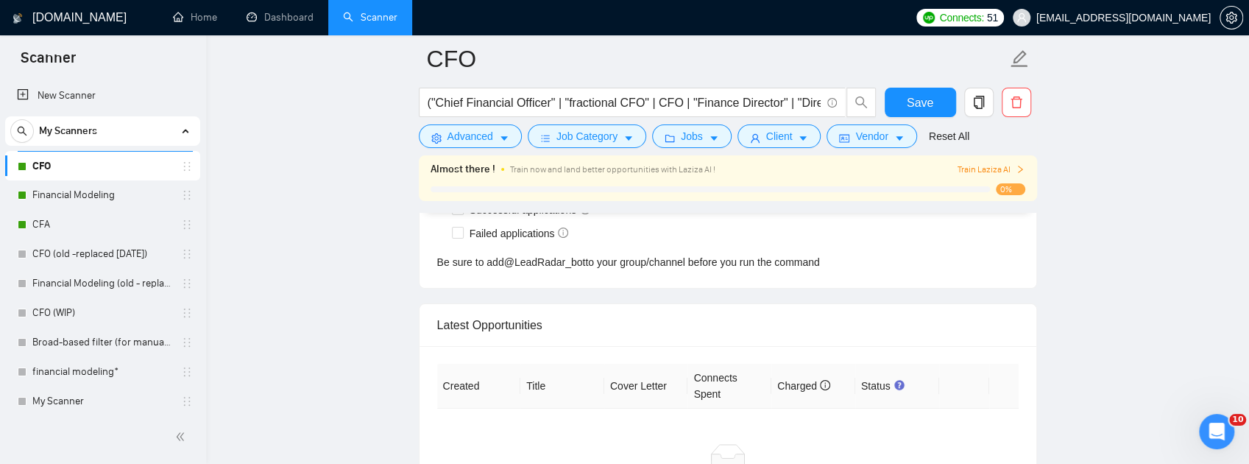
drag, startPoint x: 52, startPoint y: 224, endPoint x: 762, endPoint y: 205, distance: 710.3
click at [52, 224] on link "CFA" at bounding box center [102, 224] width 140 height 29
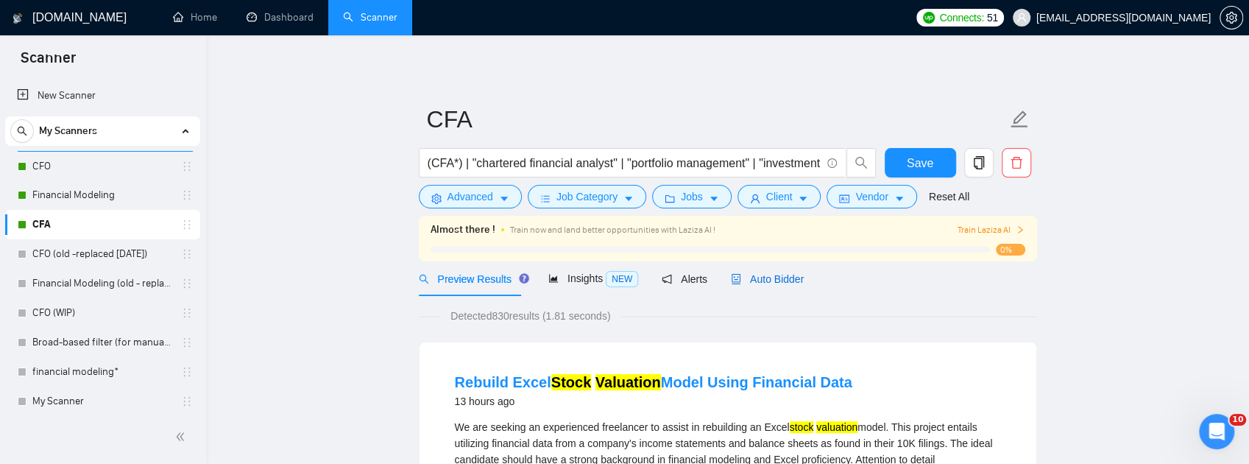
click at [736, 281] on span "Auto Bidder" at bounding box center [767, 279] width 73 height 12
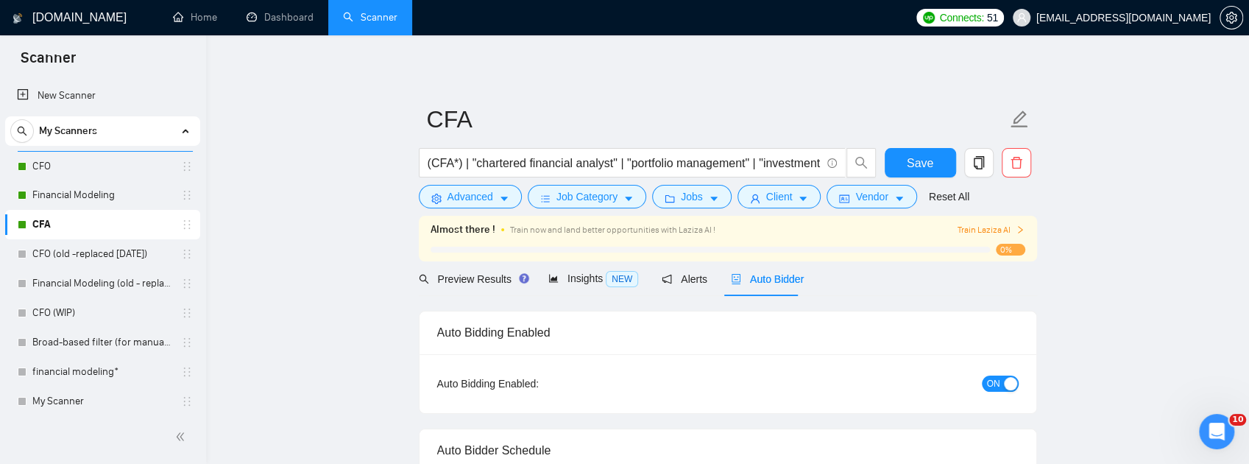
checkbox input "true"
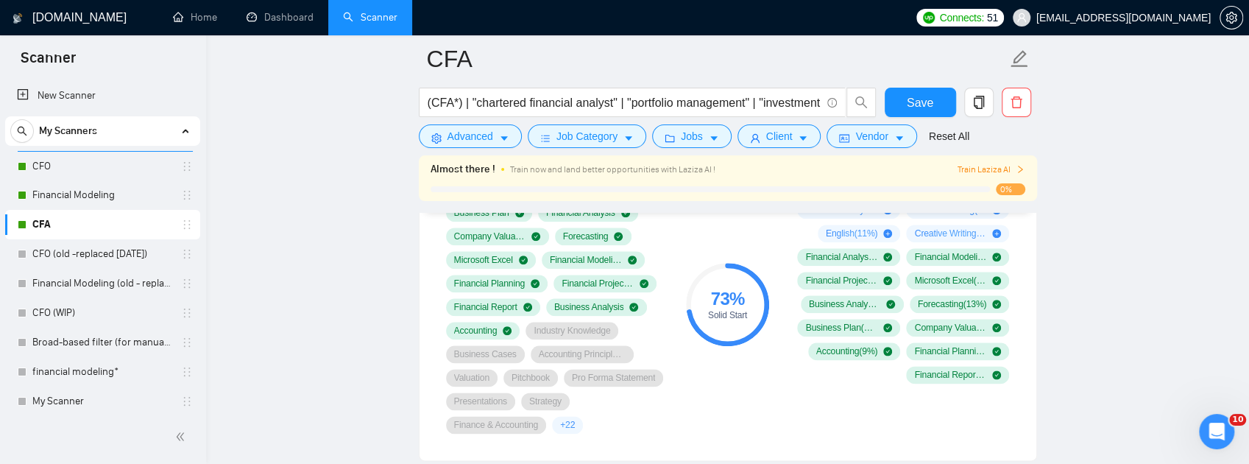
scroll to position [981, 0]
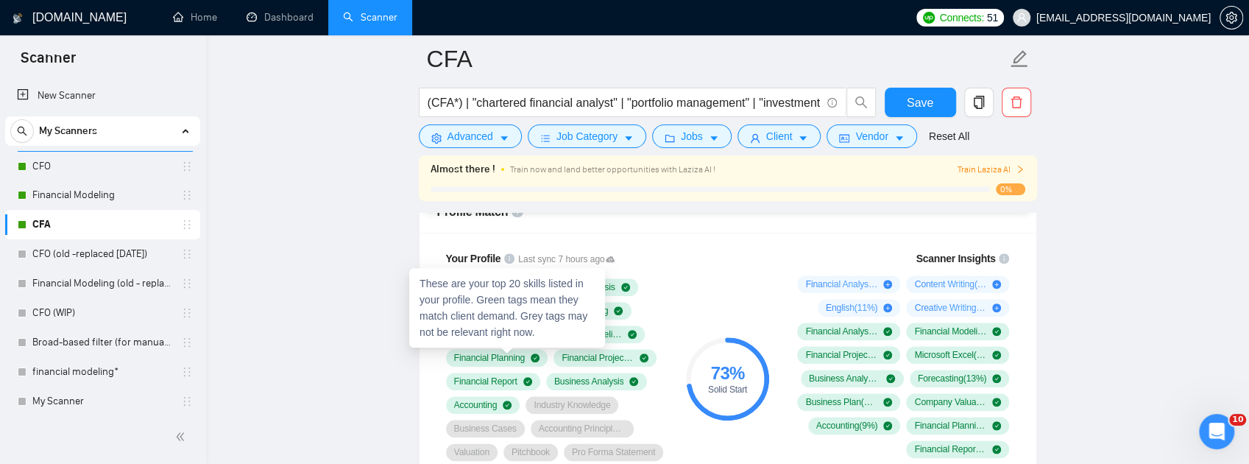
click at [507, 263] on icon "info-circle" at bounding box center [509, 258] width 10 height 10
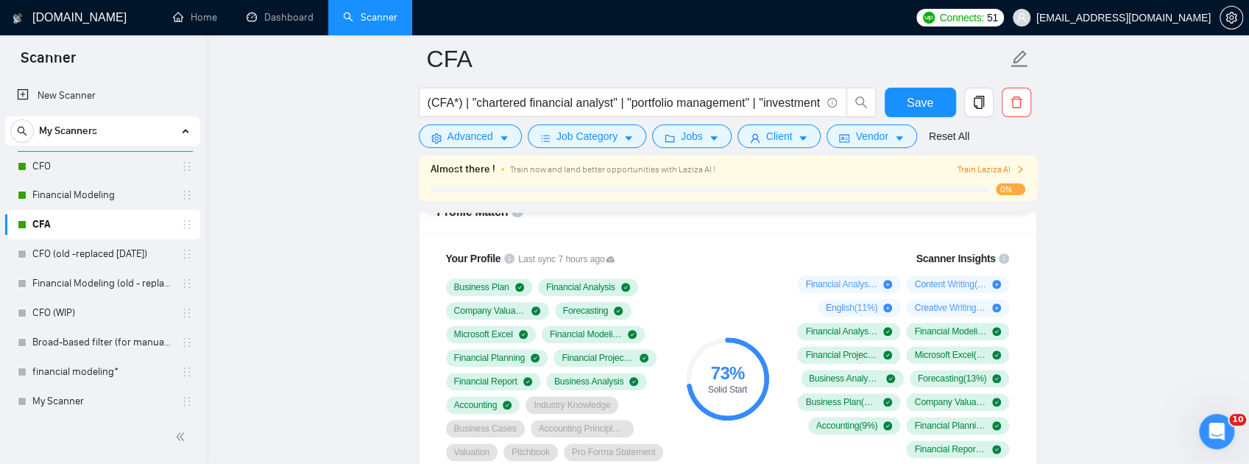
click at [689, 233] on div "Profile Match" at bounding box center [727, 212] width 581 height 42
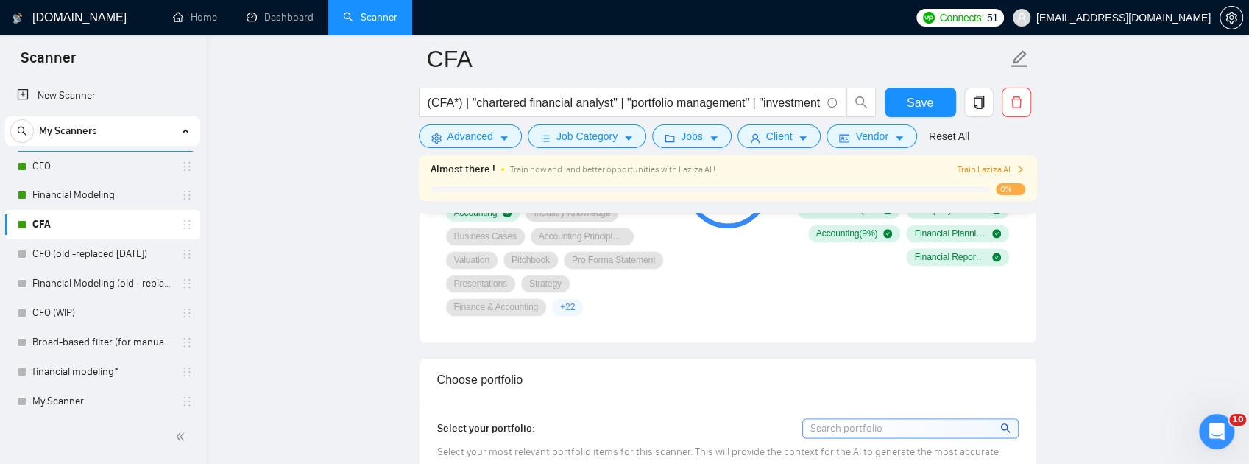
scroll to position [1177, 0]
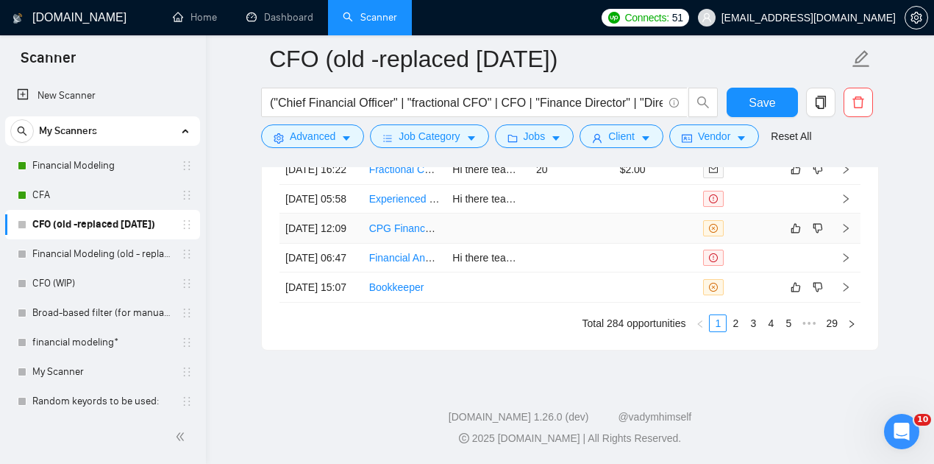
scroll to position [5245, 0]
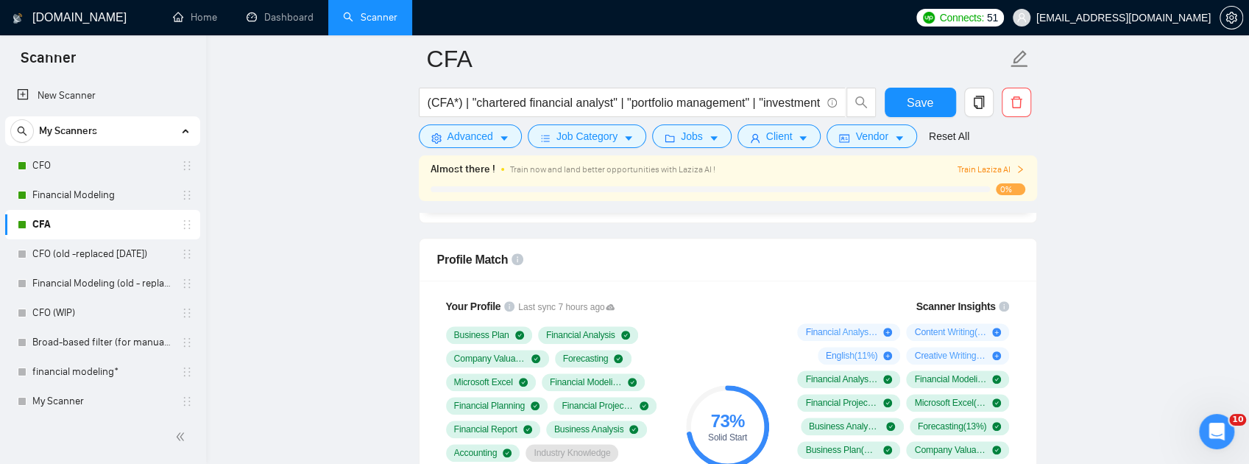
scroll to position [932, 0]
click at [77, 154] on link "CFO" at bounding box center [102, 165] width 140 height 29
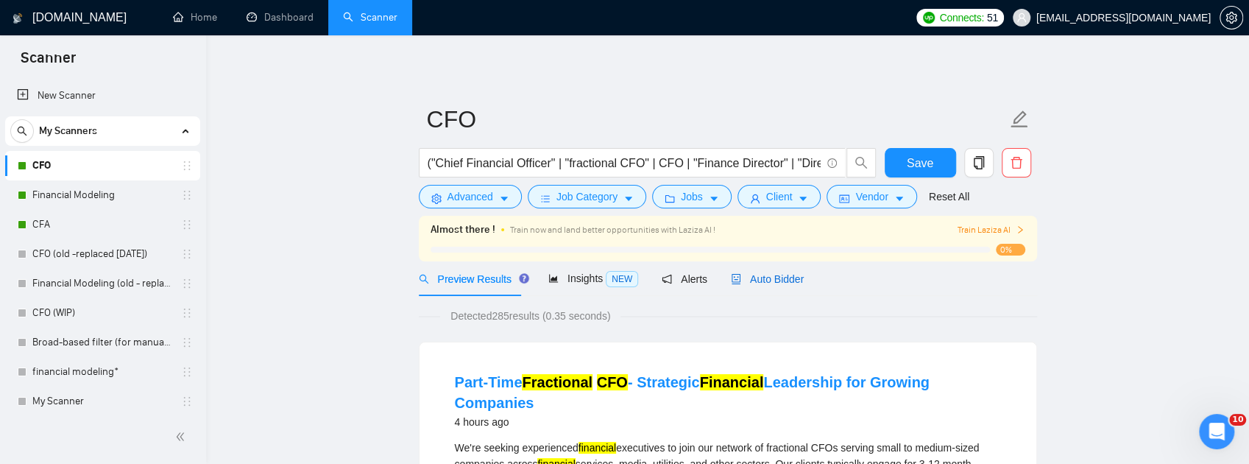
click at [759, 280] on span "Auto Bidder" at bounding box center [767, 279] width 73 height 12
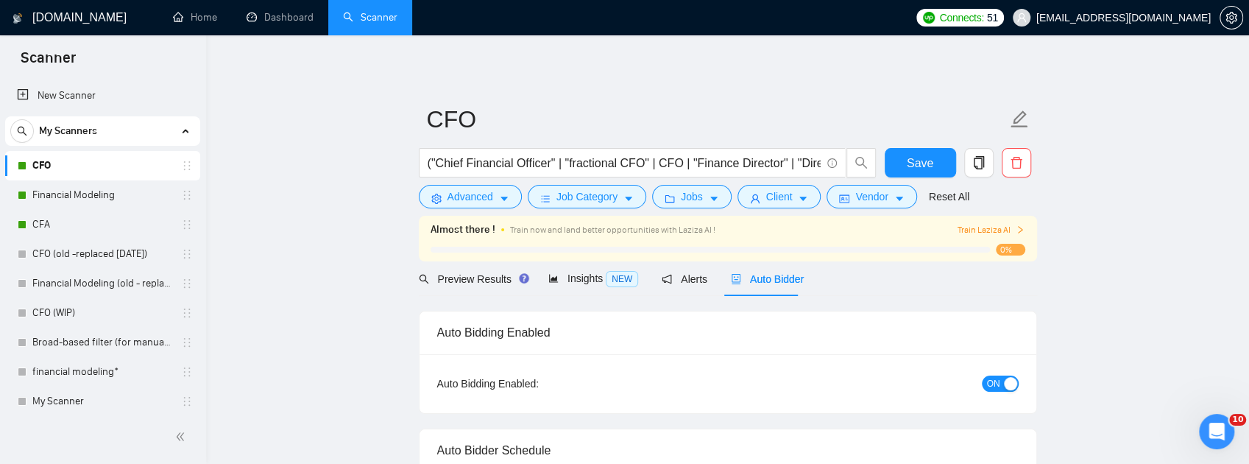
checkbox input "true"
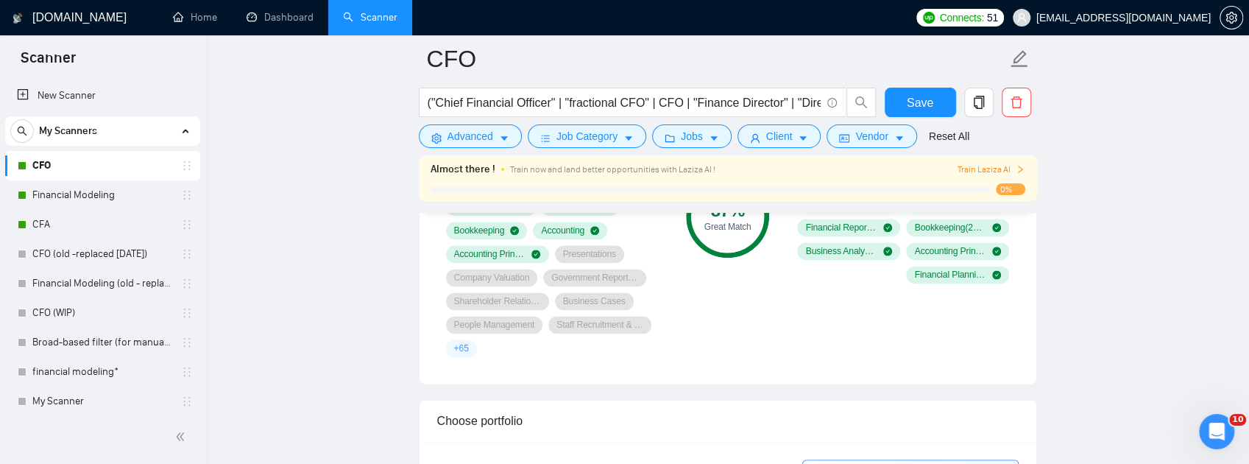
scroll to position [1030, 0]
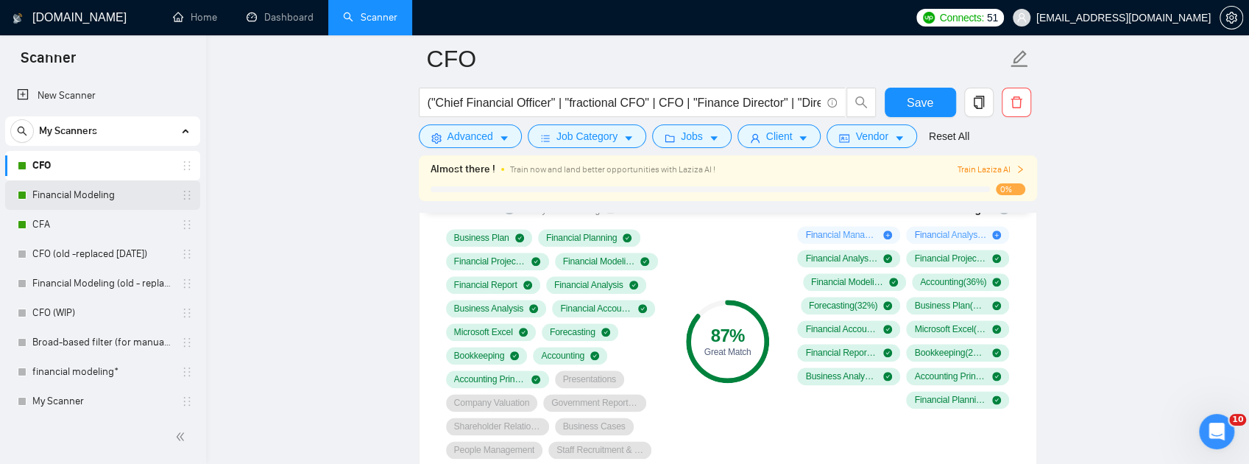
click at [47, 194] on link "Financial Modeling" at bounding box center [102, 194] width 140 height 29
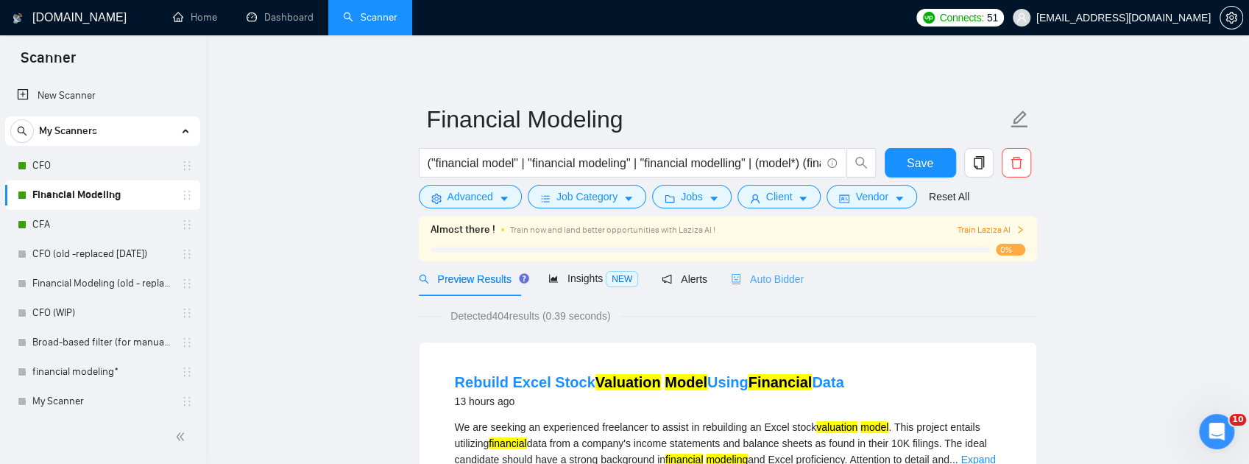
click at [755, 268] on div "Auto Bidder" at bounding box center [767, 278] width 73 height 35
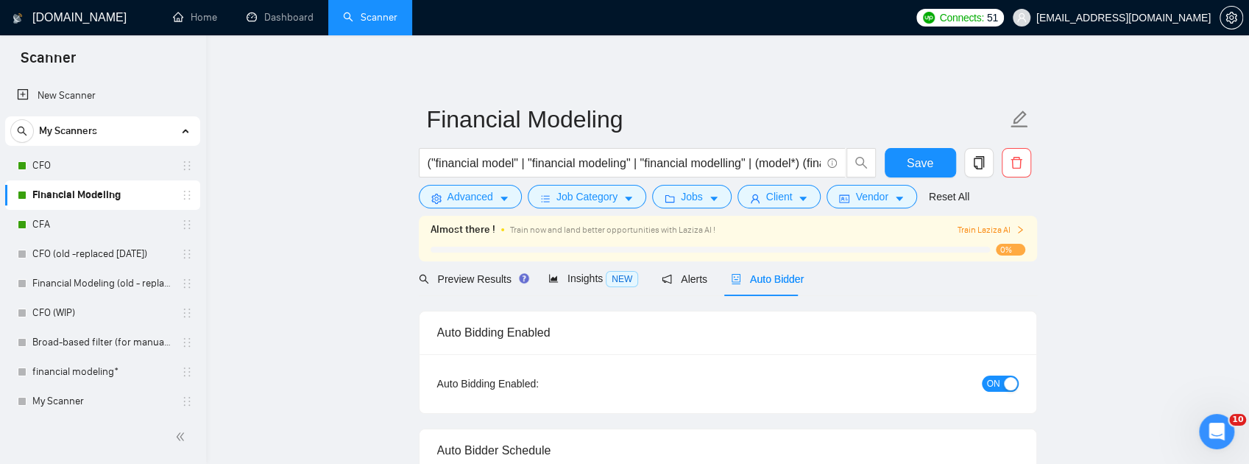
checkbox input "true"
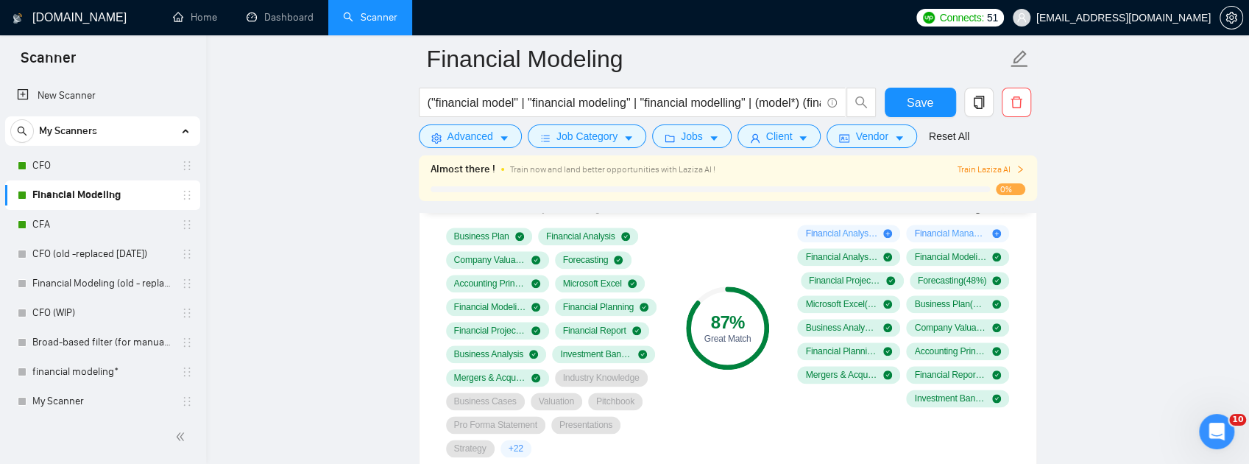
scroll to position [1030, 0]
drag, startPoint x: 53, startPoint y: 166, endPoint x: 49, endPoint y: 7, distance: 159.0
click at [53, 166] on link "CFO" at bounding box center [102, 165] width 140 height 29
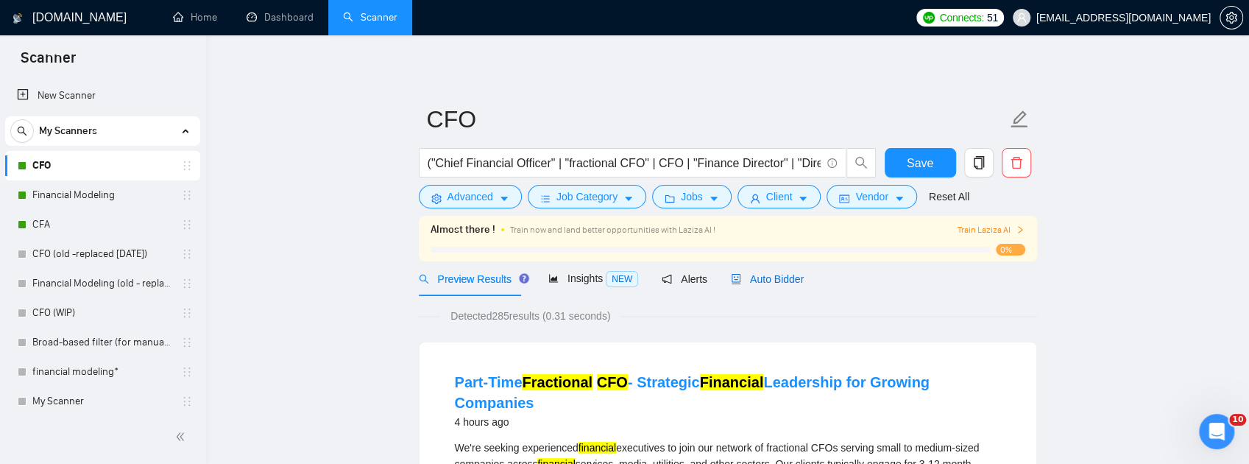
drag, startPoint x: 766, startPoint y: 281, endPoint x: 940, endPoint y: 288, distance: 174.5
click at [766, 280] on span "Auto Bidder" at bounding box center [767, 279] width 73 height 12
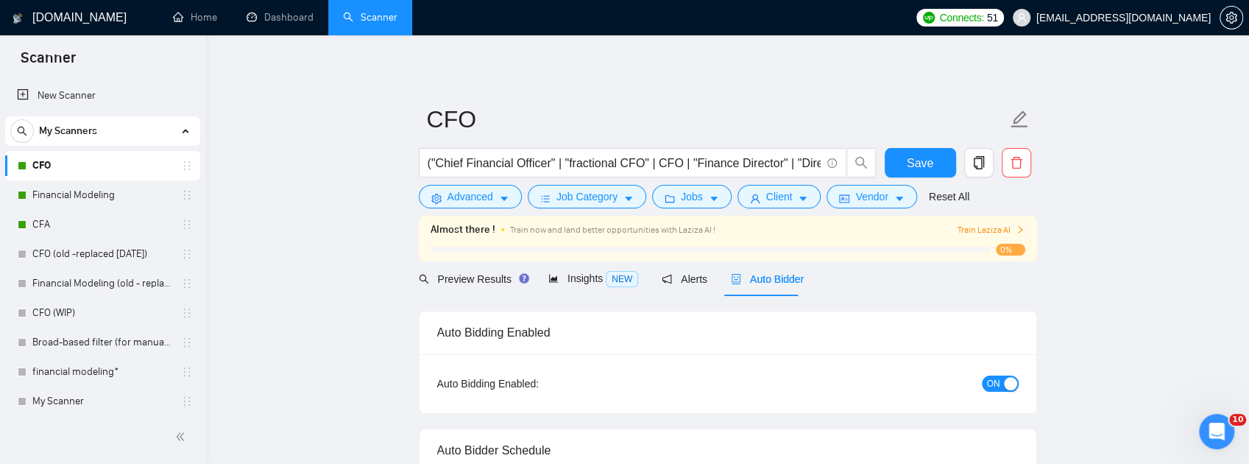
checkbox input "true"
click at [451, 274] on span "Preview Results" at bounding box center [472, 279] width 106 height 12
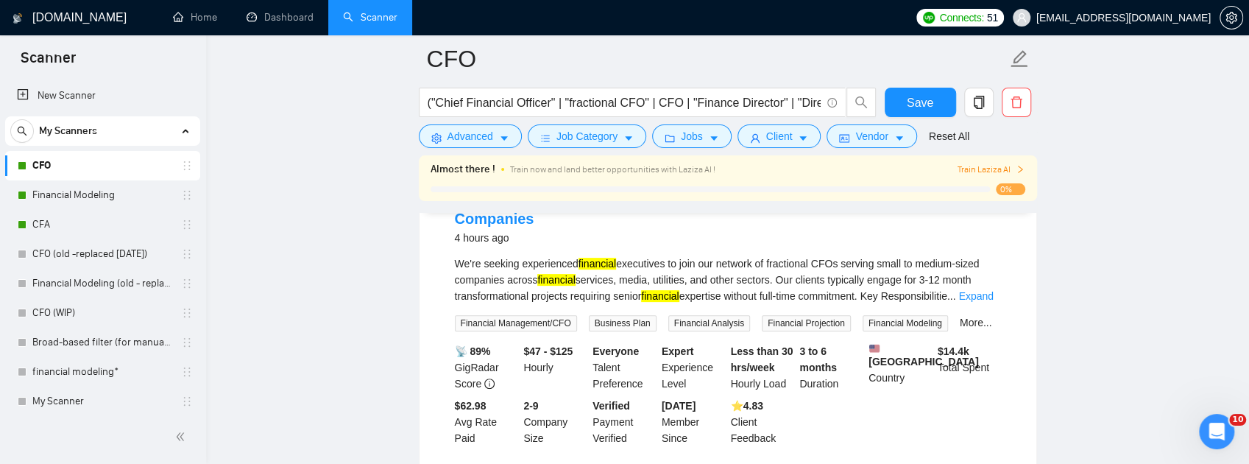
scroll to position [98, 0]
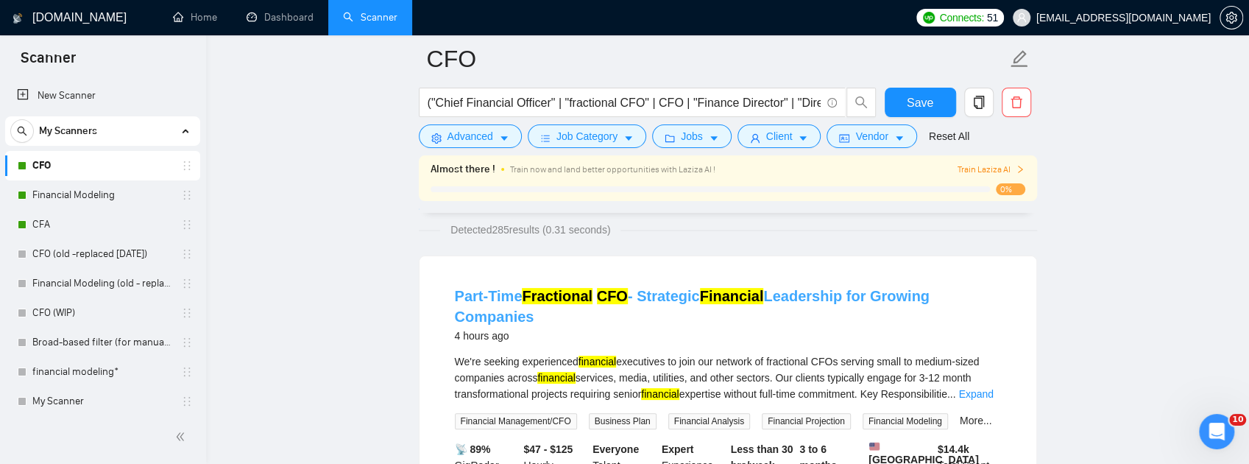
click at [806, 299] on link "Part-Time Fractional CFO - Strategic Financial Leadership for Growing Companies" at bounding box center [692, 306] width 475 height 37
